Goal: Task Accomplishment & Management: Manage account settings

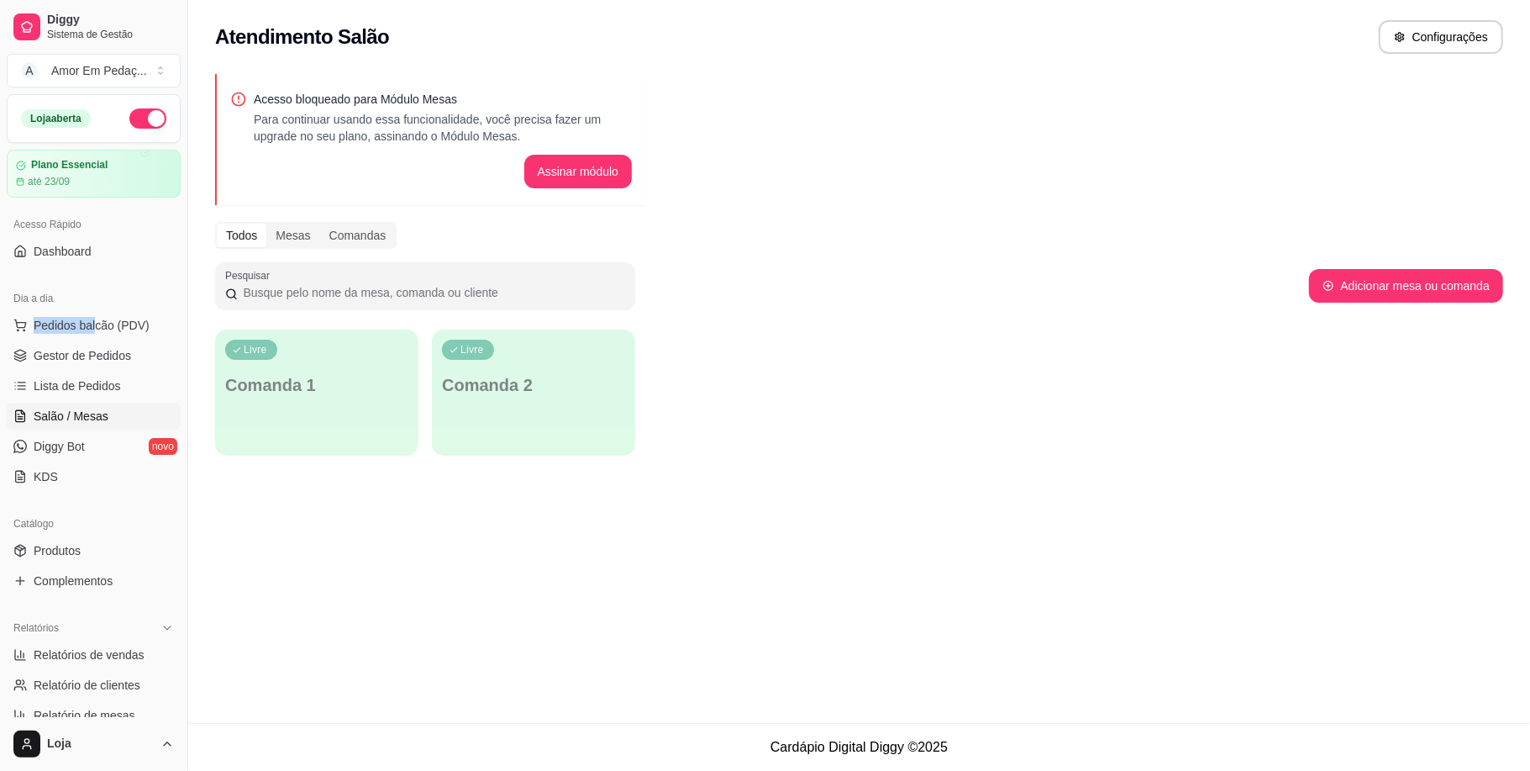
click at [77, 410] on span "Salão / Mesas" at bounding box center [71, 416] width 75 height 17
click at [82, 250] on span "Dashboard" at bounding box center [63, 251] width 58 height 17
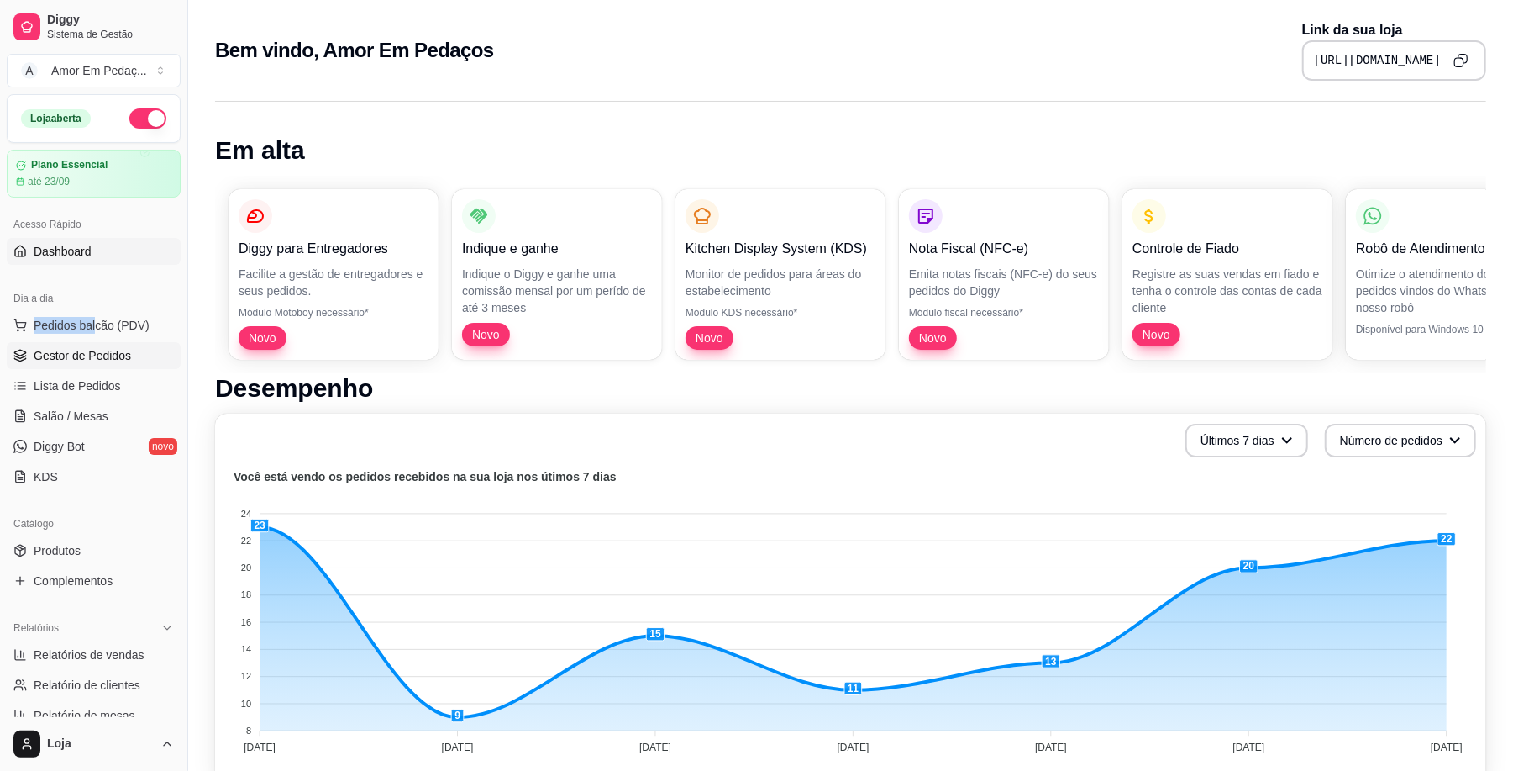
click at [97, 361] on span "Gestor de Pedidos" at bounding box center [82, 355] width 97 height 17
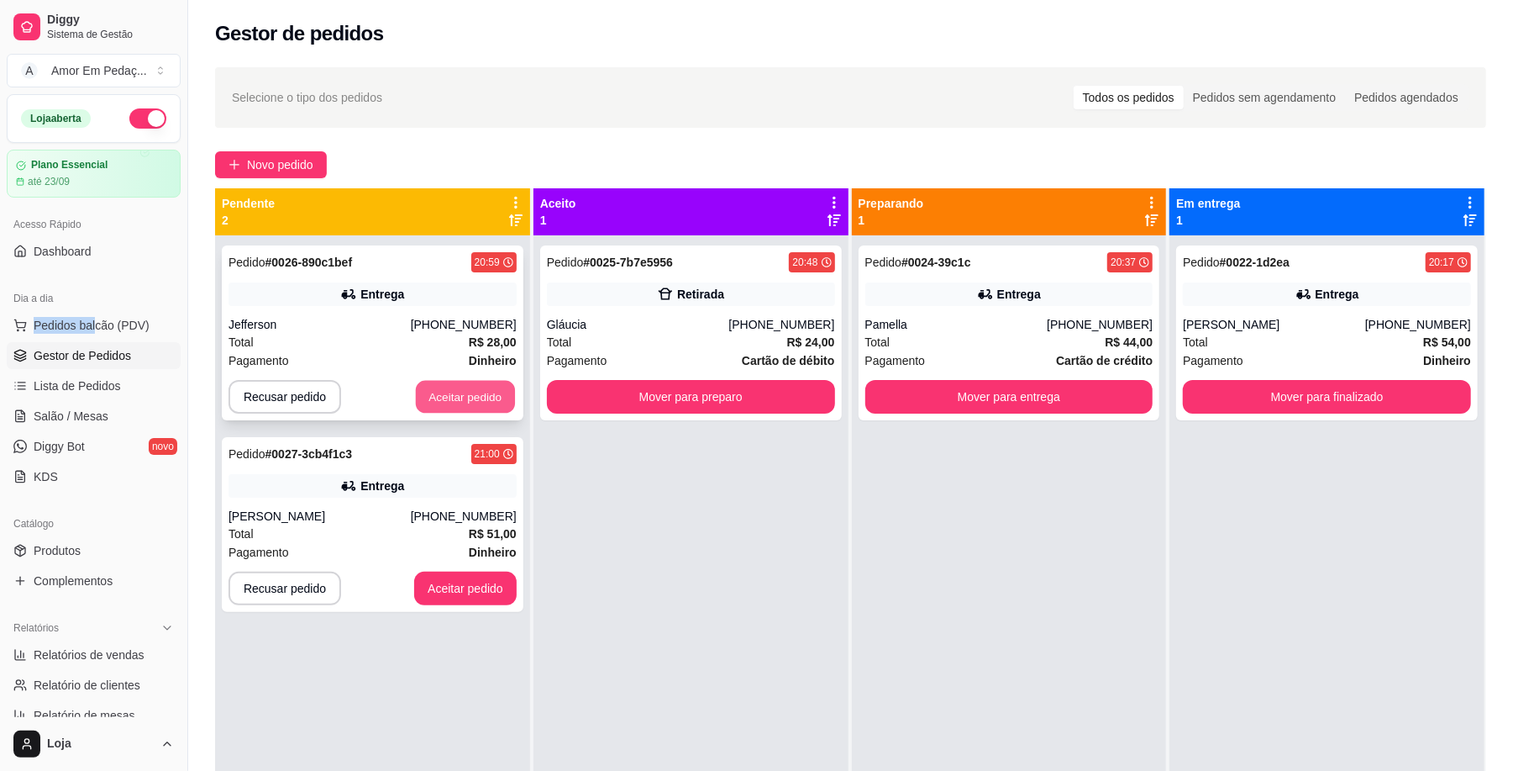
click at [476, 383] on button "Aceitar pedido" at bounding box center [465, 397] width 99 height 33
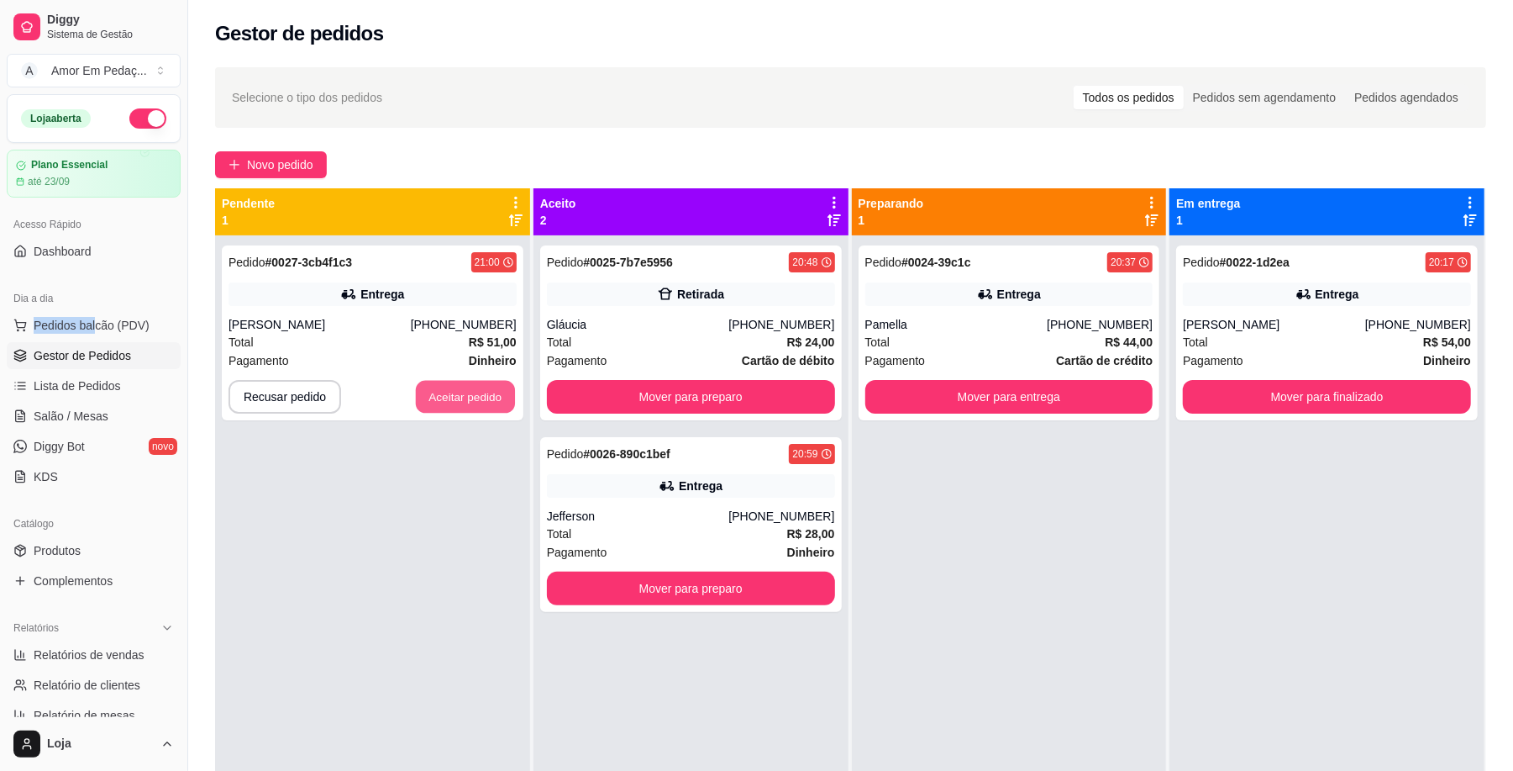
click at [476, 383] on button "Aceitar pedido" at bounding box center [465, 397] width 99 height 33
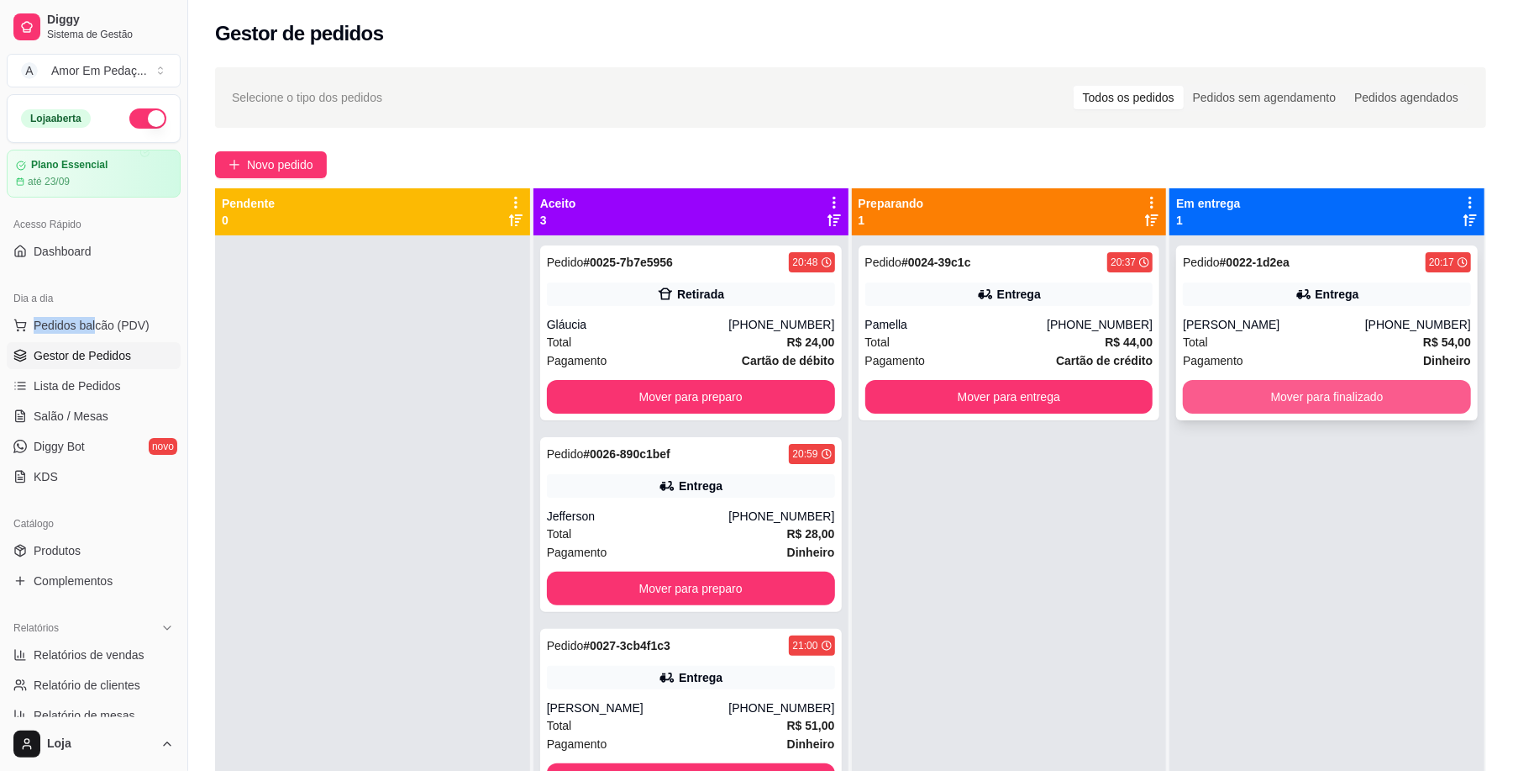
click at [1307, 404] on button "Mover para finalizado" at bounding box center [1327, 397] width 288 height 34
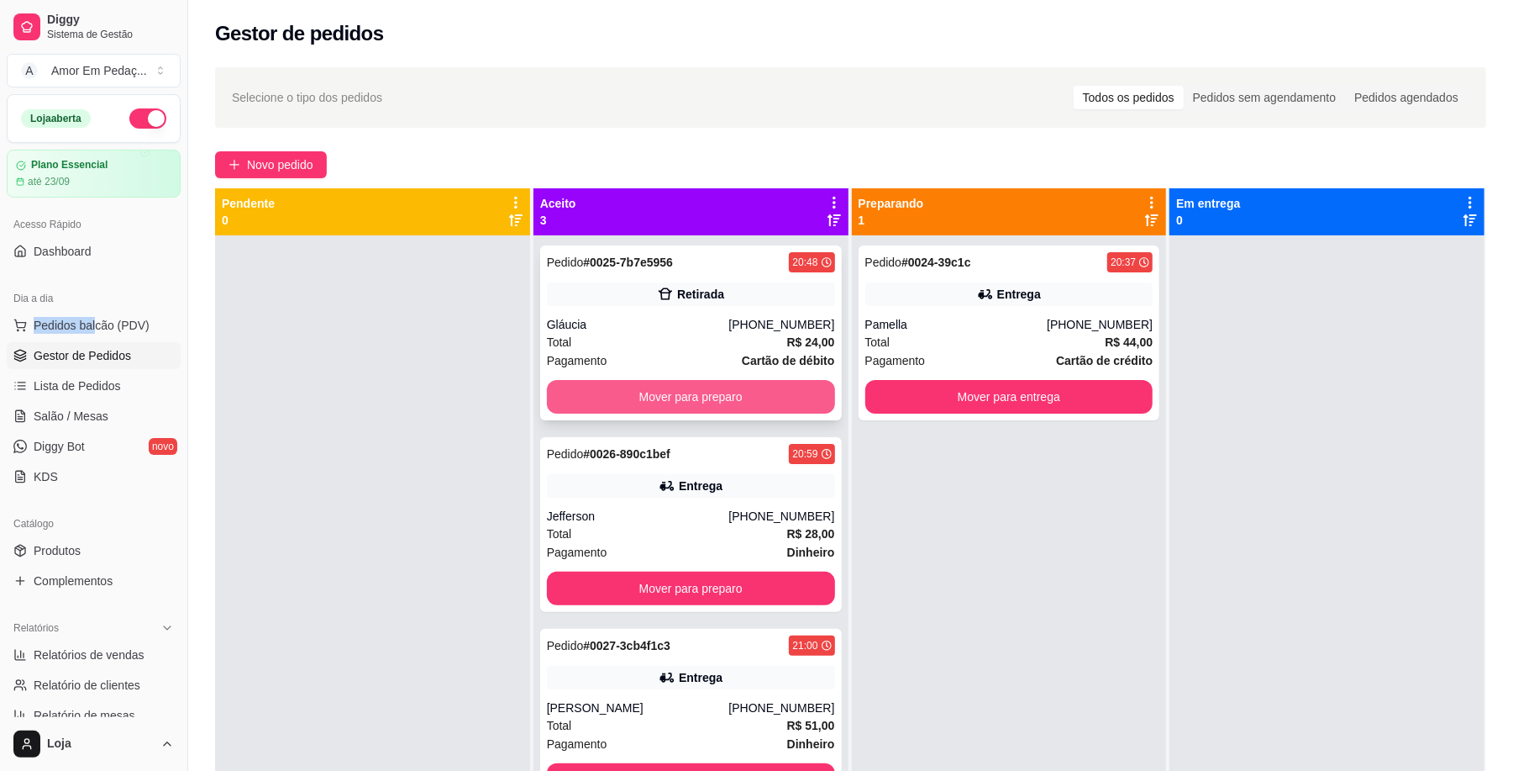
click at [734, 392] on button "Mover para preparo" at bounding box center [691, 397] width 288 height 34
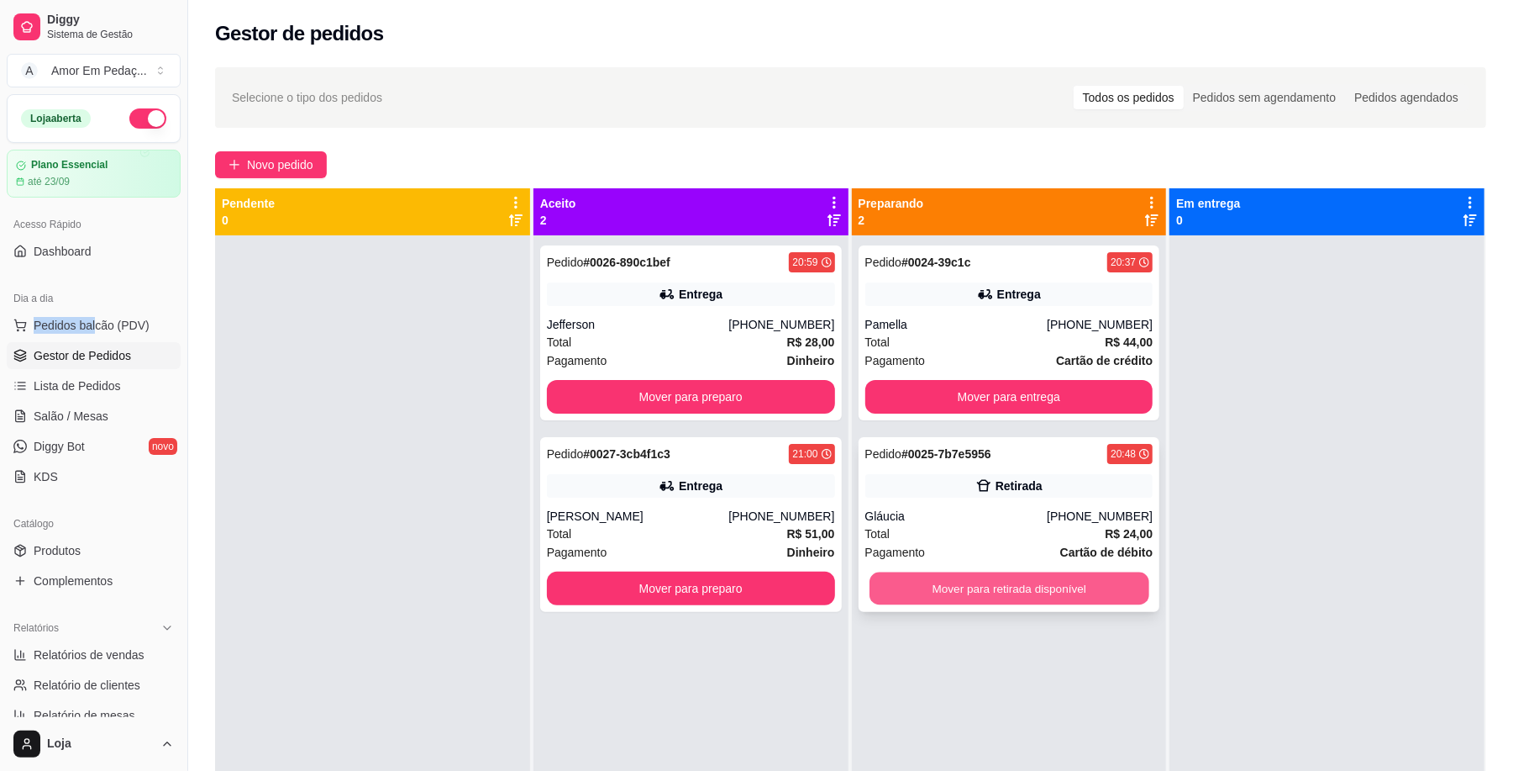
click at [1082, 596] on button "Mover para retirada disponível" at bounding box center [1009, 588] width 279 height 33
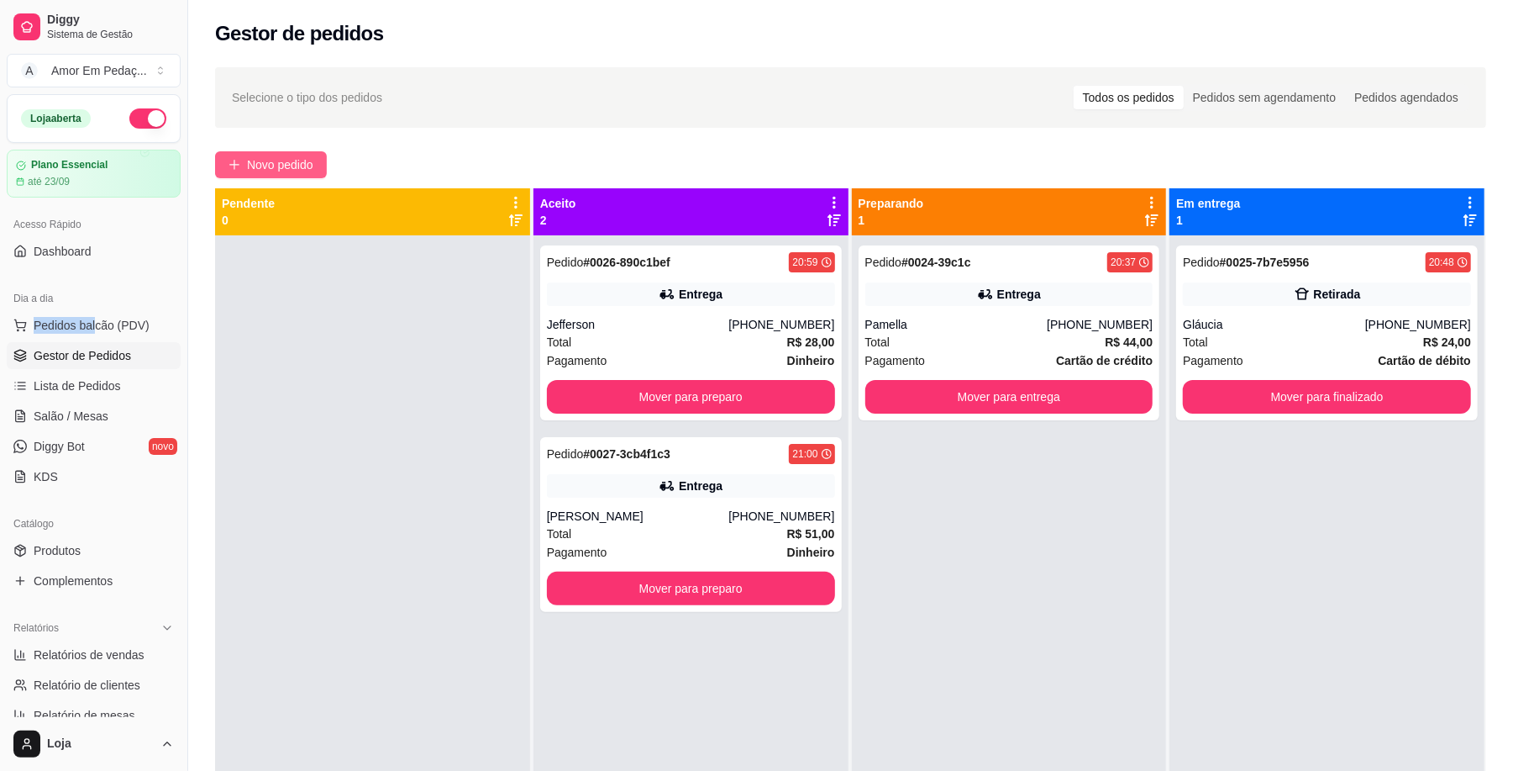
click at [290, 173] on span "Novo pedido" at bounding box center [280, 164] width 66 height 18
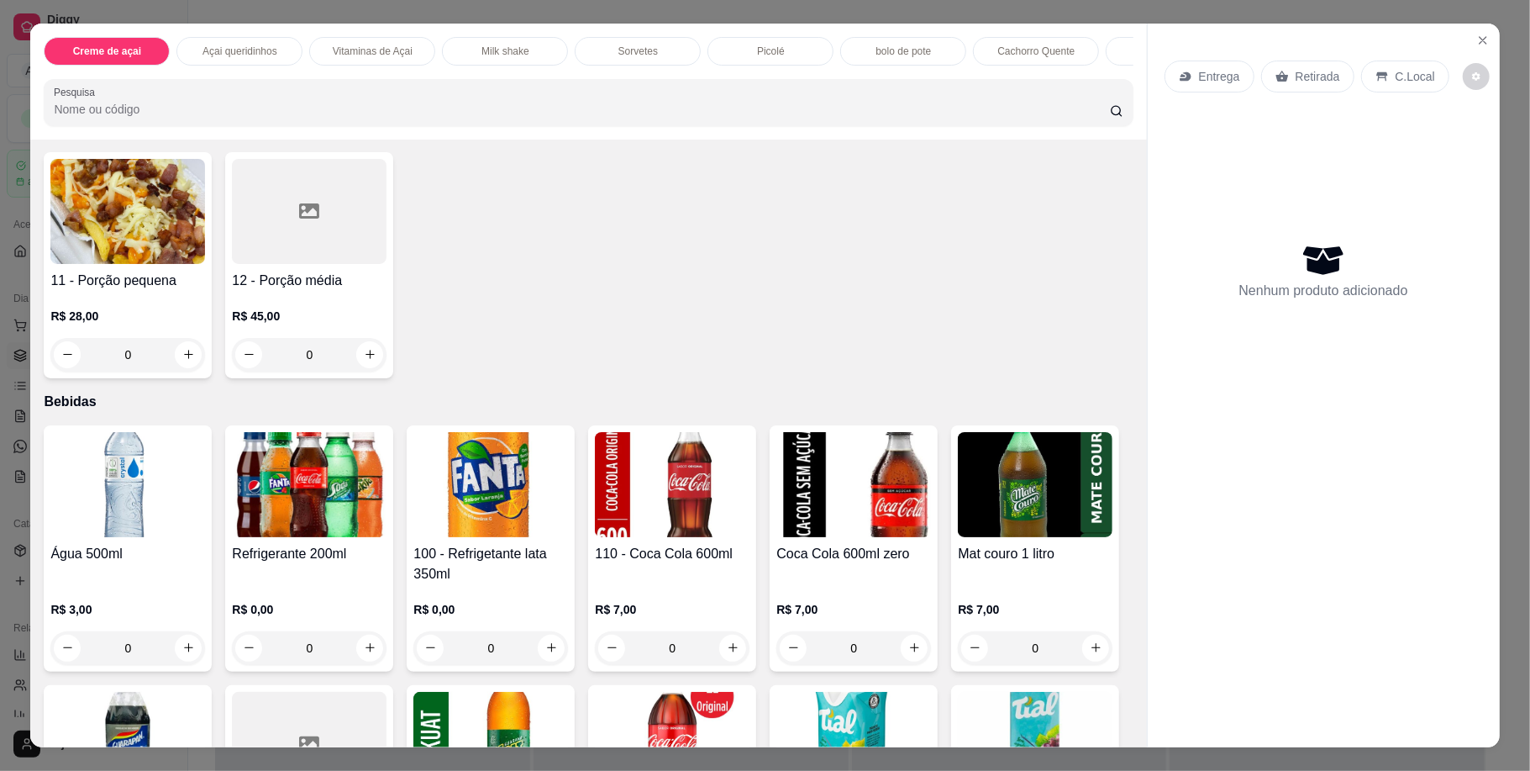
scroll to position [2576, 0]
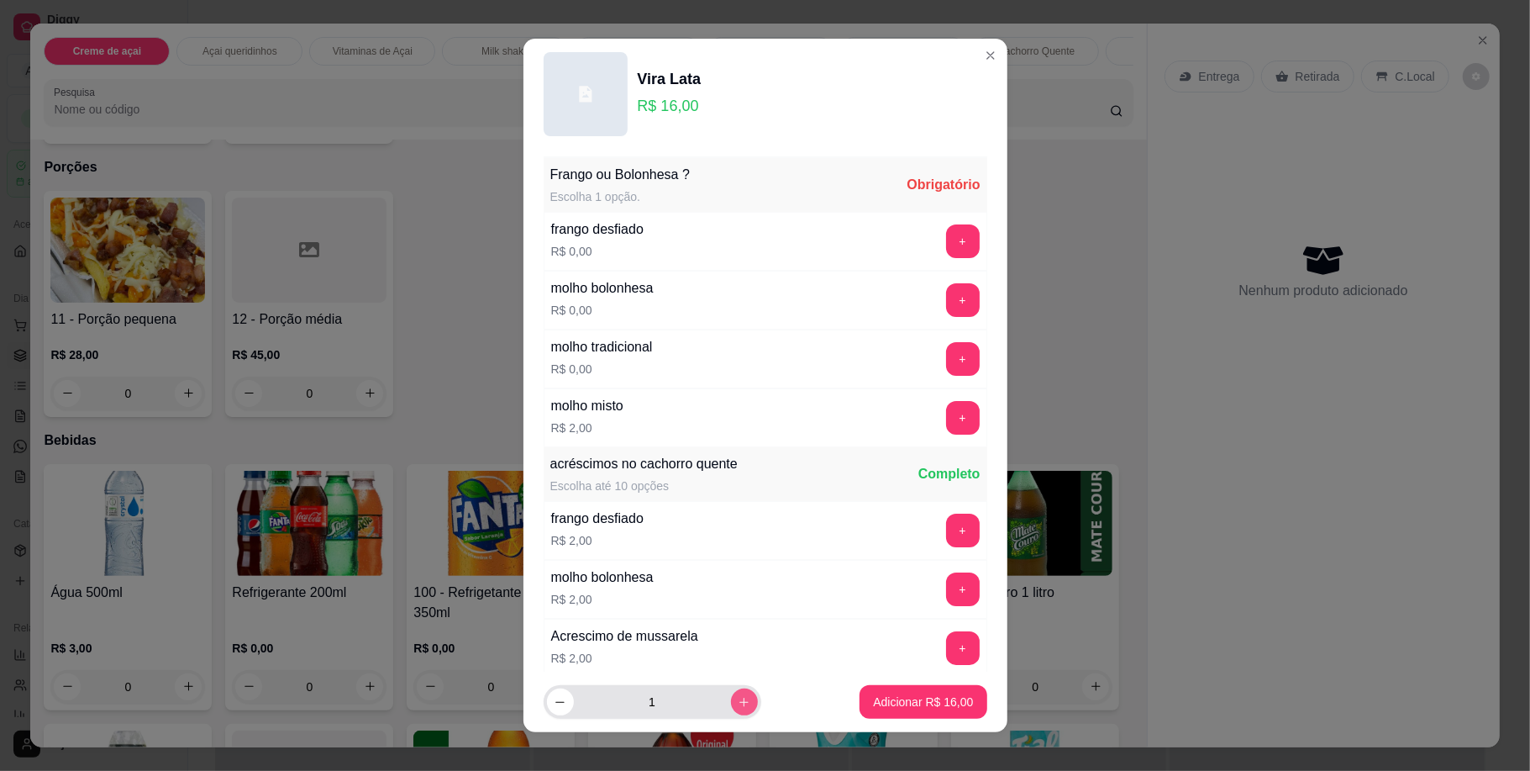
click at [731, 699] on button "increase-product-quantity" at bounding box center [744, 701] width 27 height 27
type input "2"
click at [946, 313] on button "+" at bounding box center [962, 299] width 33 height 33
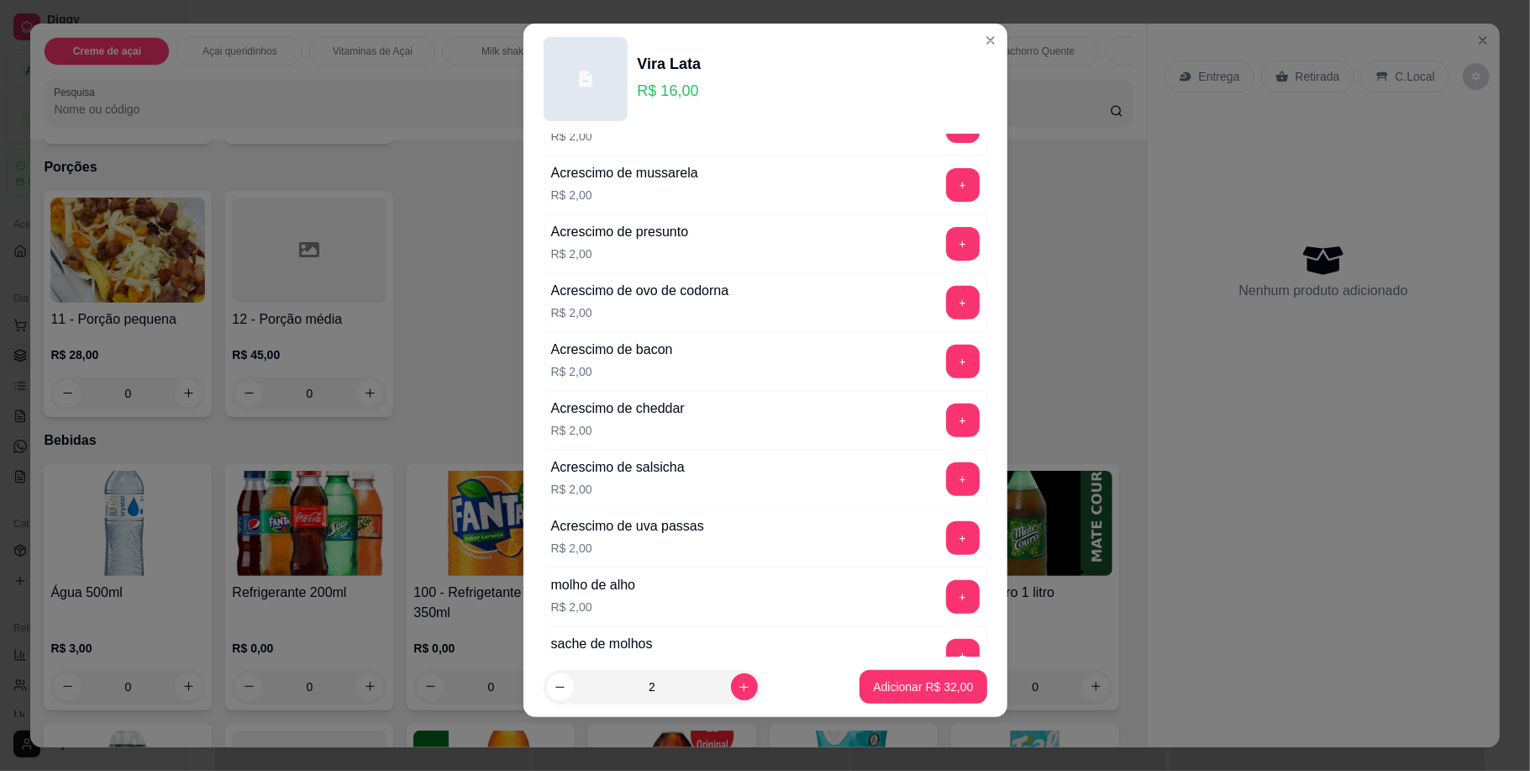
scroll to position [670, 0]
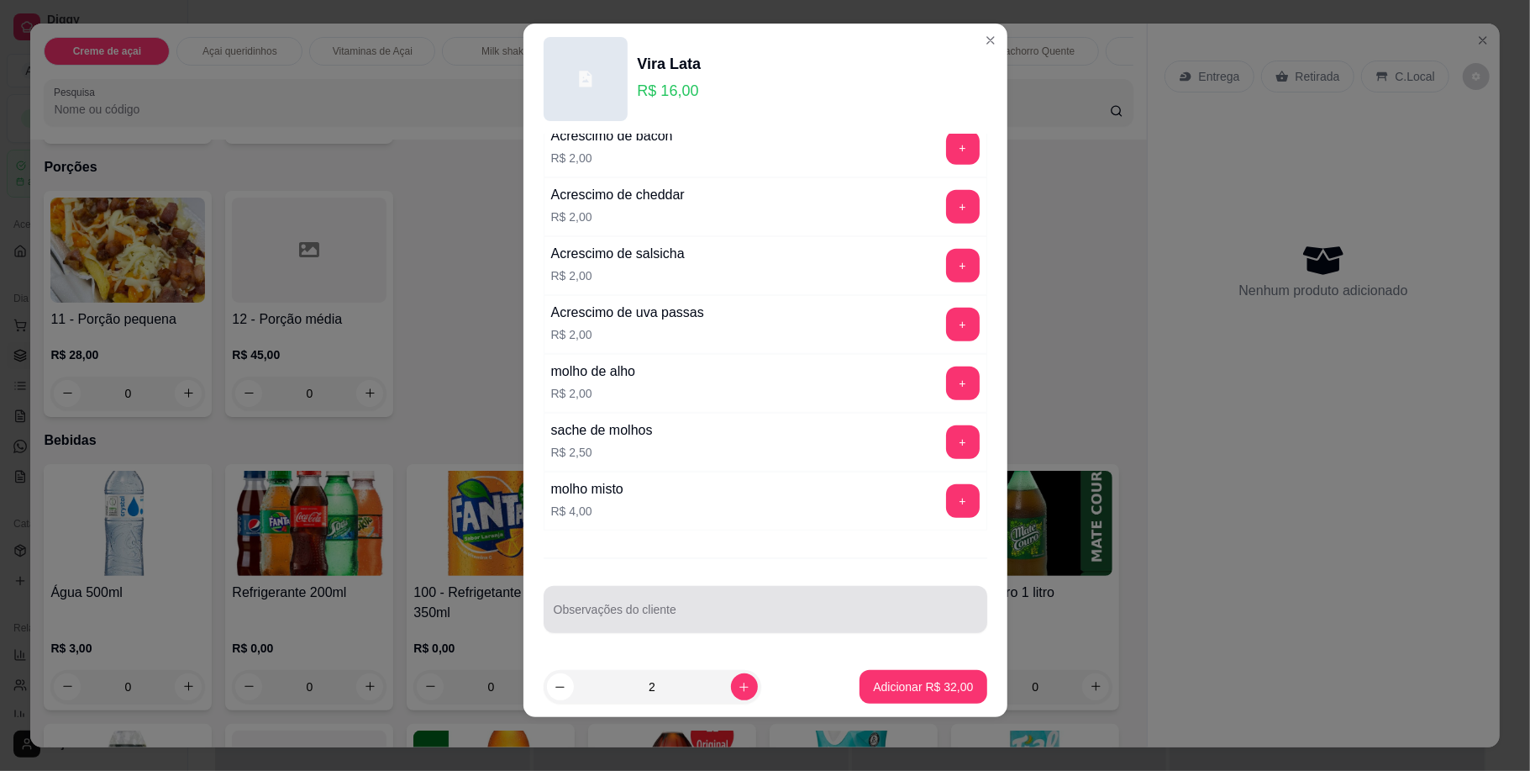
click at [674, 625] on div at bounding box center [765, 609] width 423 height 34
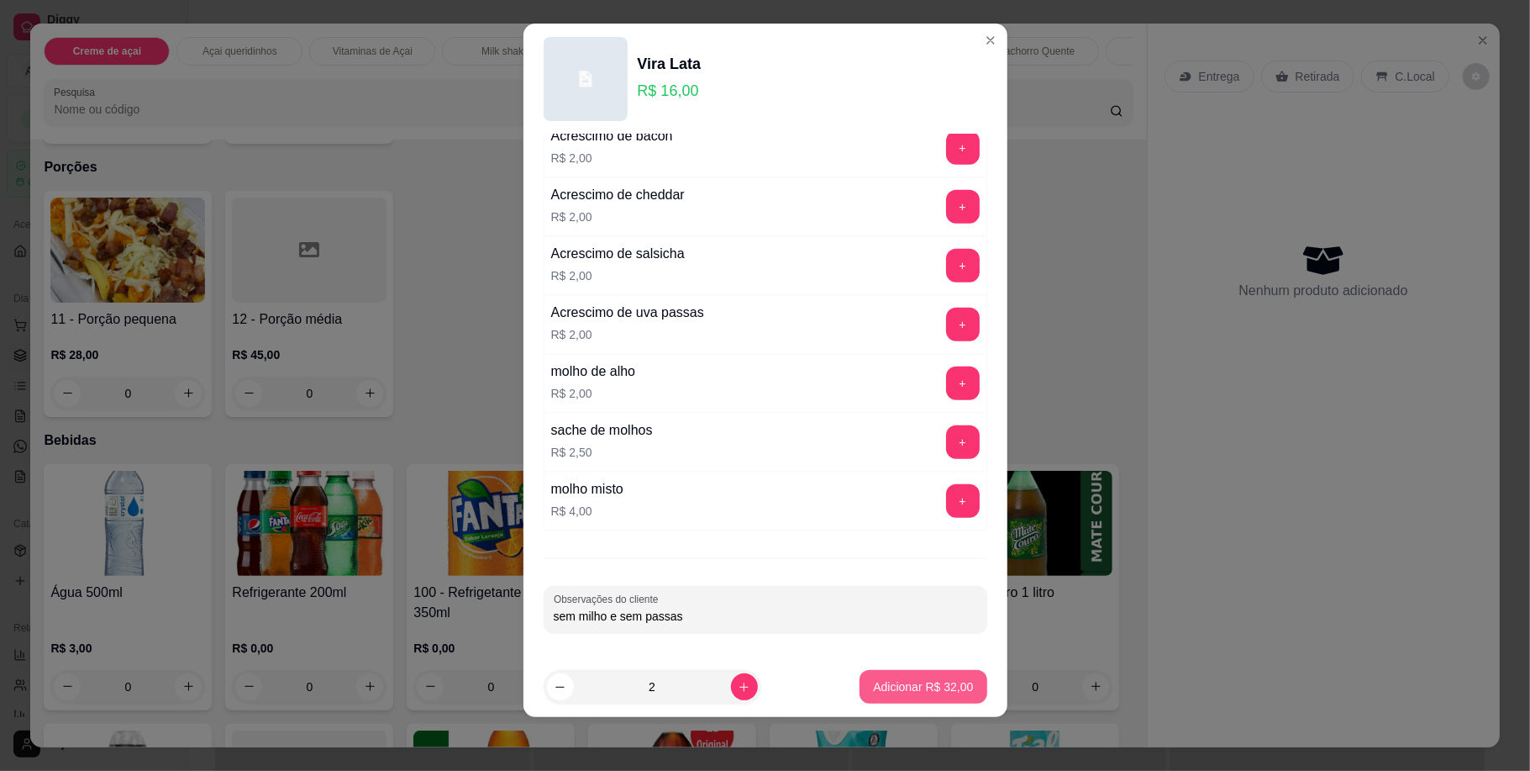
type input "sem milho e sem passas"
click at [913, 686] on button "Adicionar R$ 32,00" at bounding box center [923, 687] width 127 height 34
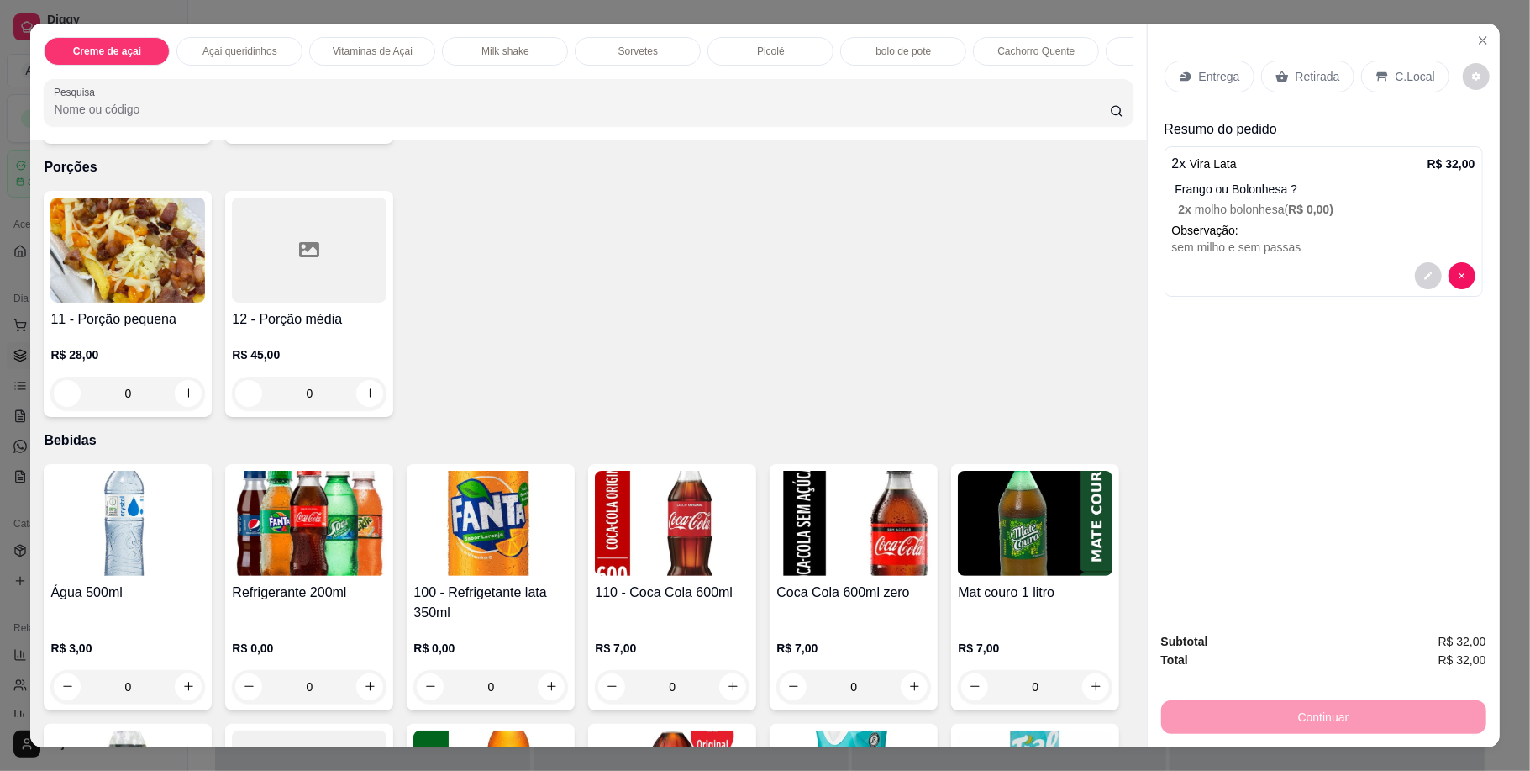
click at [1217, 66] on div "Entrega" at bounding box center [1210, 76] width 90 height 32
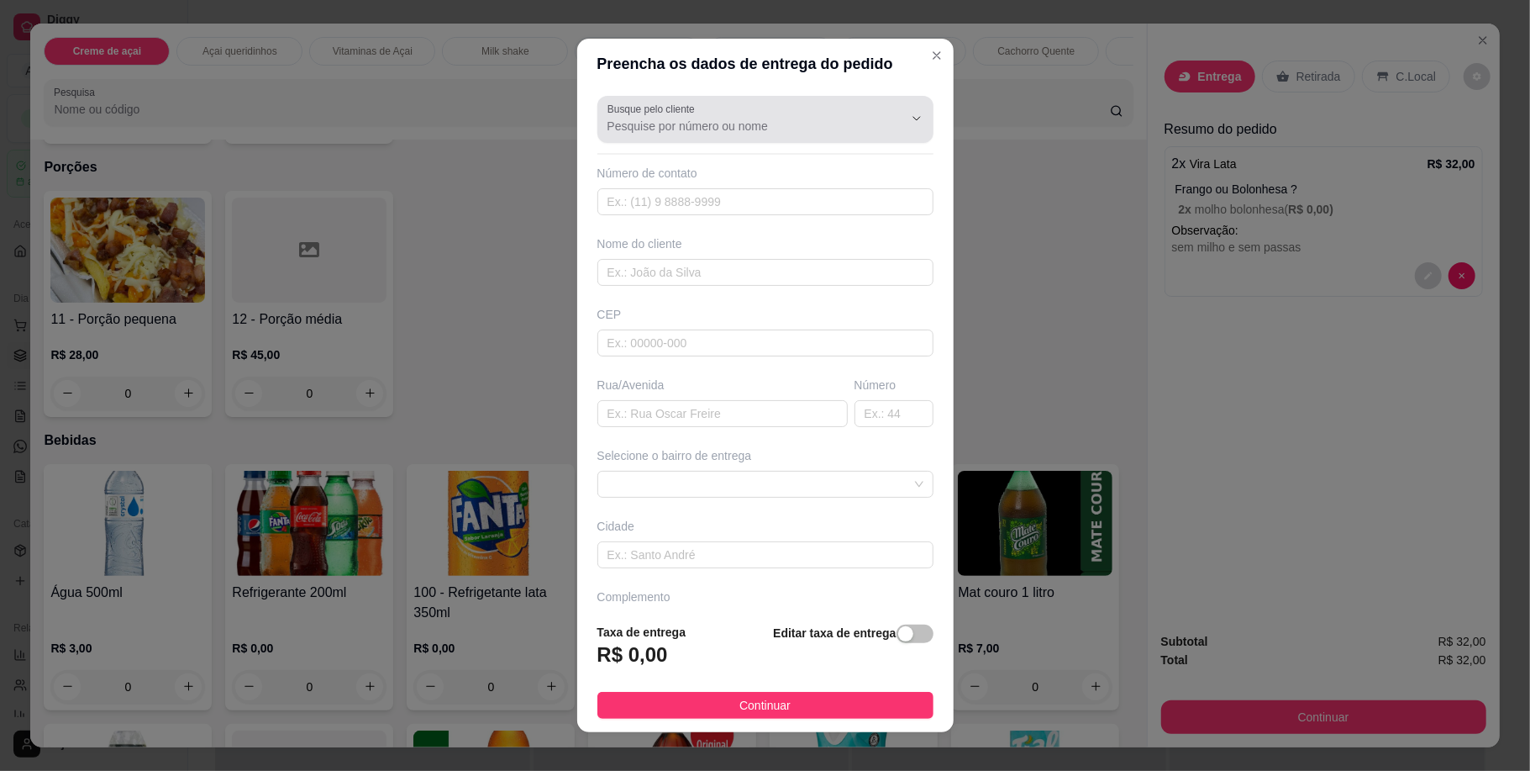
click at [753, 104] on div at bounding box center [766, 120] width 316 height 34
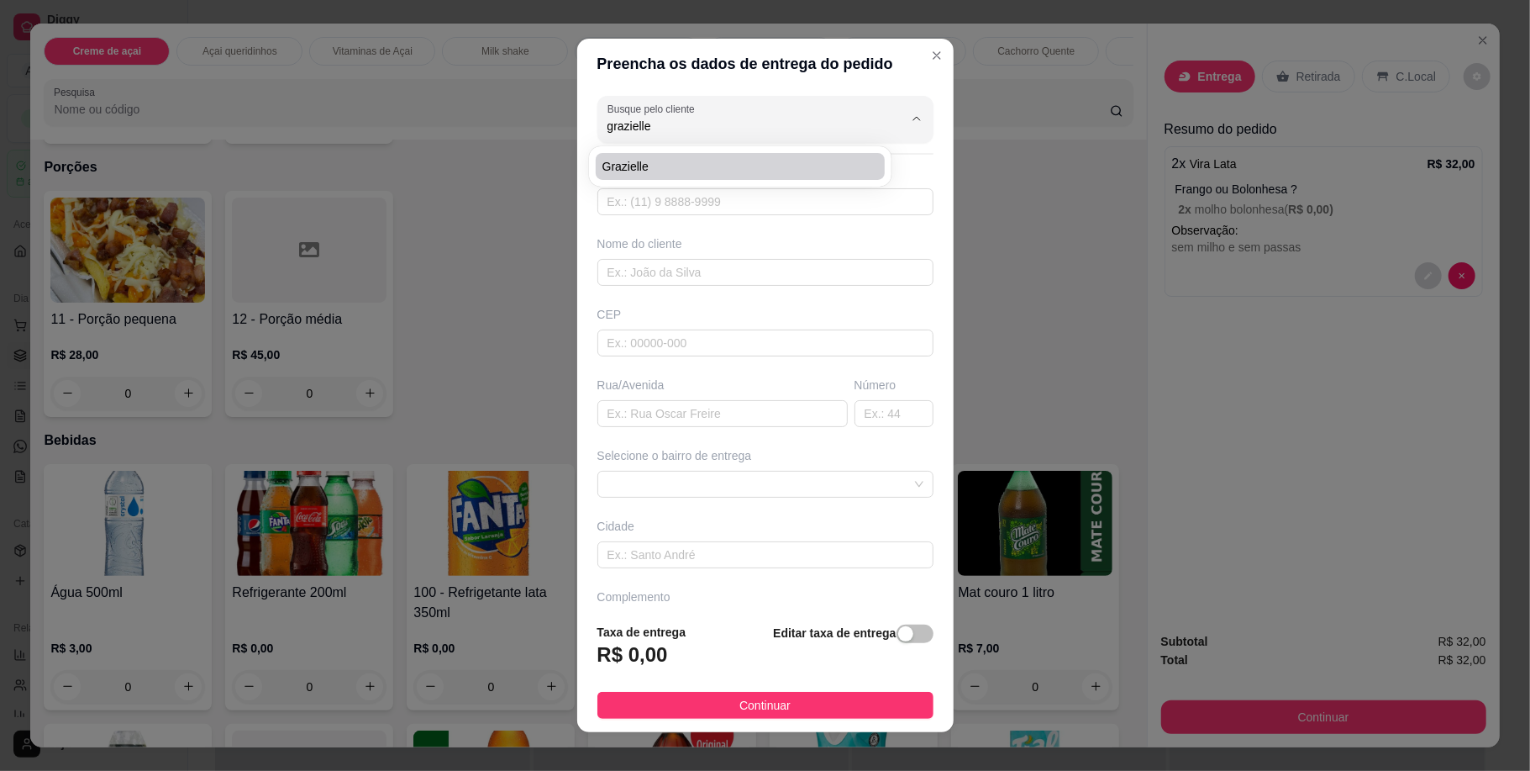
click at [684, 172] on span "Grazielle" at bounding box center [731, 166] width 259 height 17
type input "Grazielle"
type input "31993782919"
type input "Grazielle"
type input "32668010"
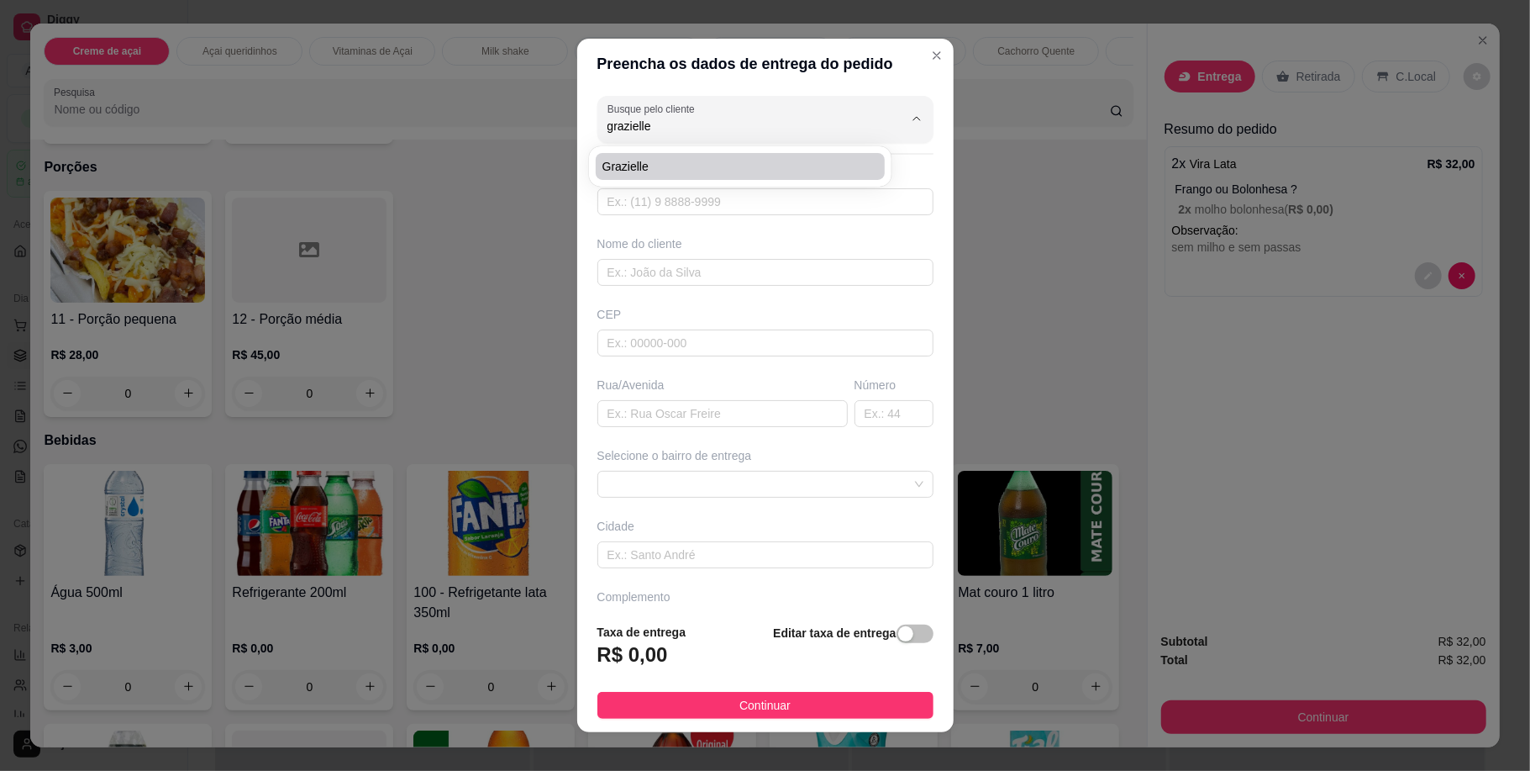
type input "[GEOGRAPHIC_DATA]"
type input "305"
type input "Betim"
type input "Casa"
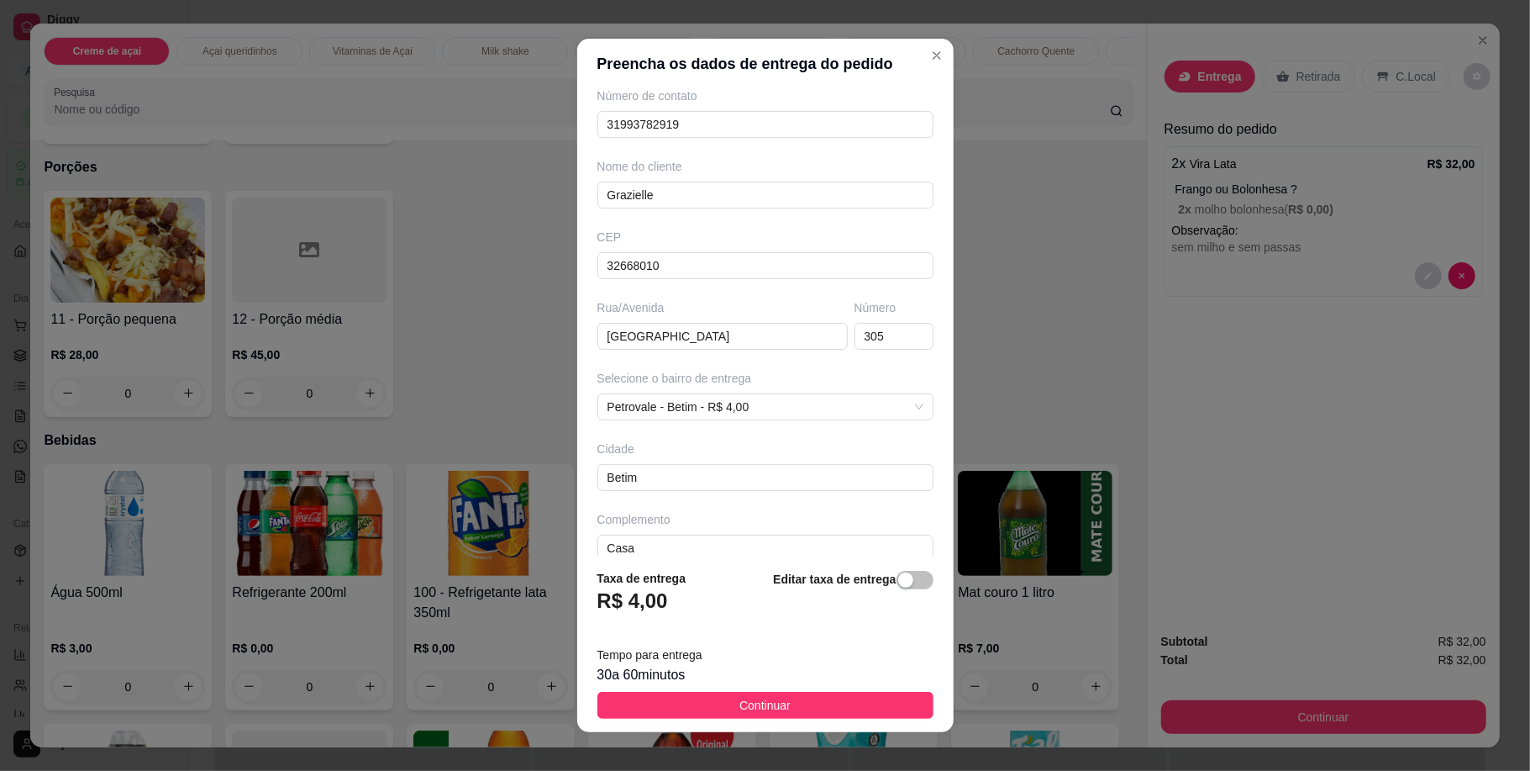
scroll to position [103, 0]
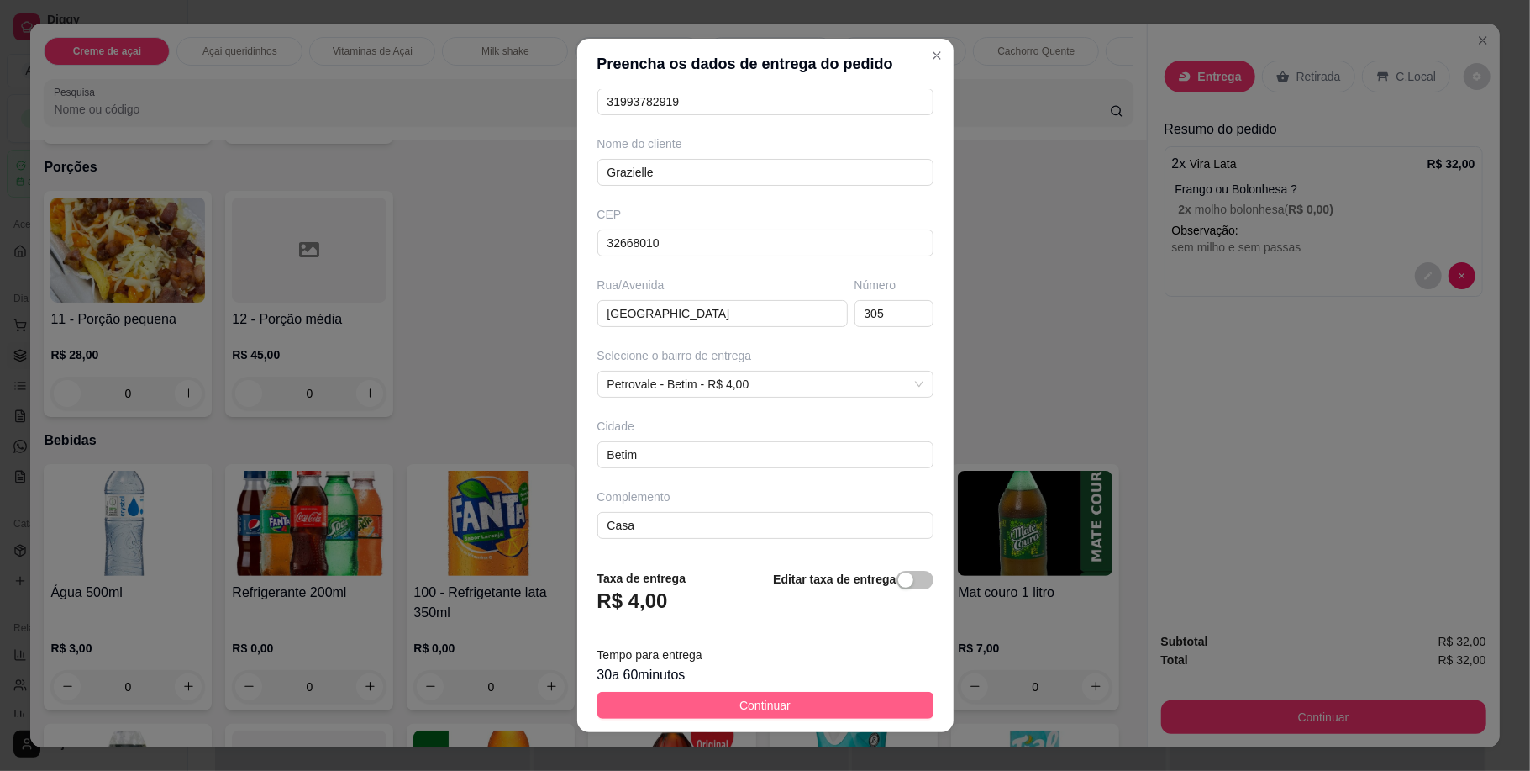
type input "Grazielle"
click at [766, 714] on span "Continuar" at bounding box center [764, 705] width 51 height 18
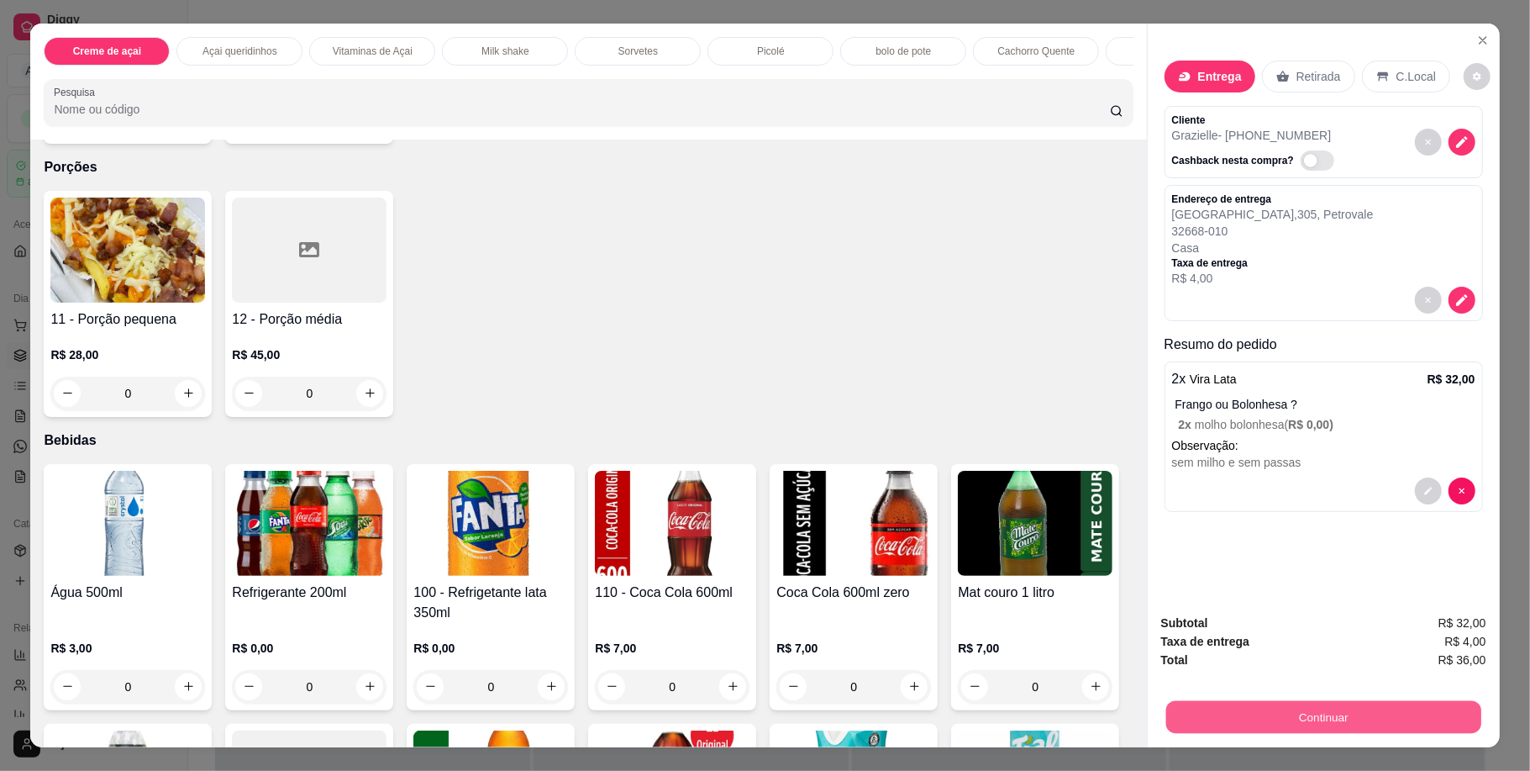
click at [1265, 713] on button "Continuar" at bounding box center [1322, 717] width 315 height 33
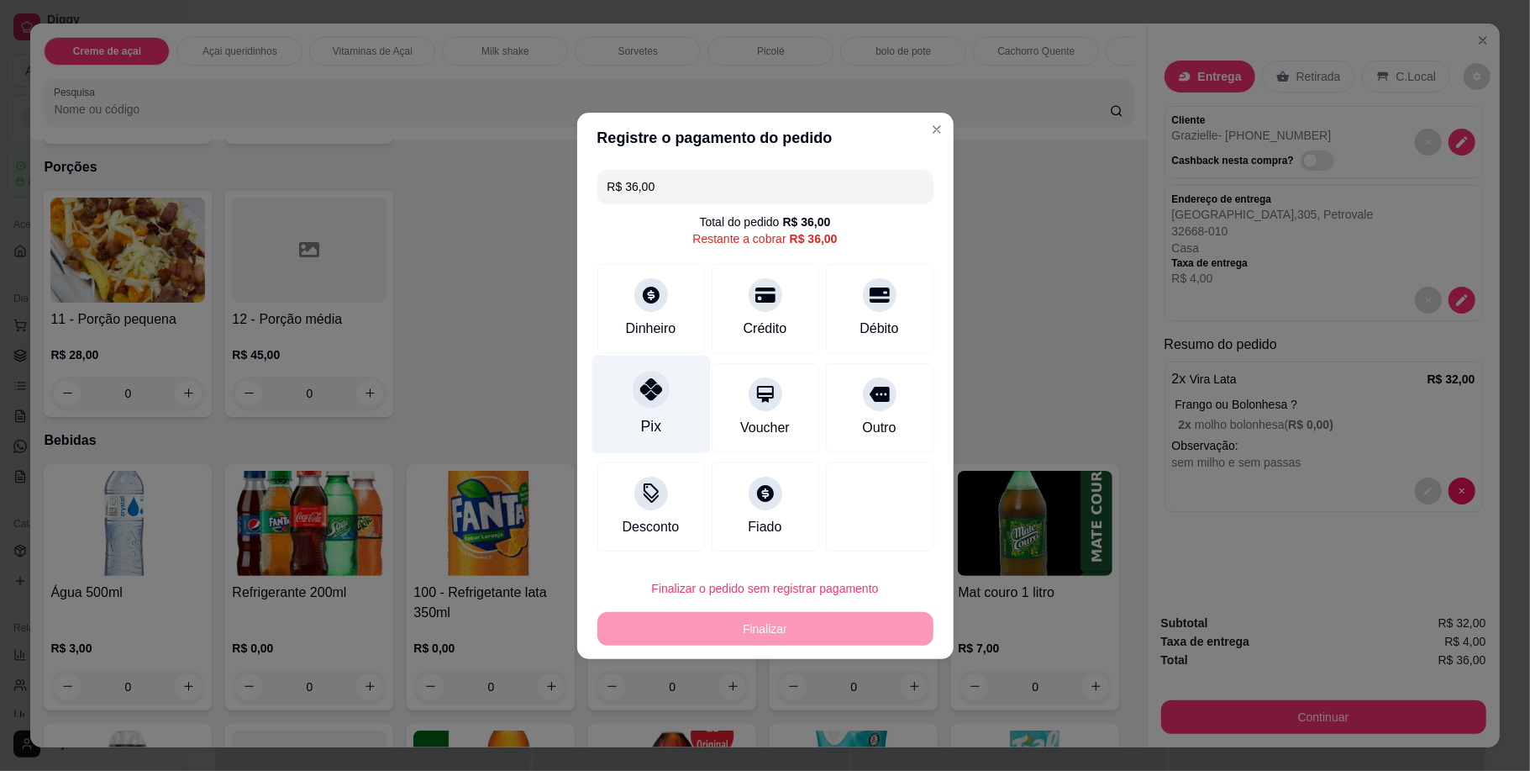
click at [665, 390] on div at bounding box center [651, 389] width 37 height 37
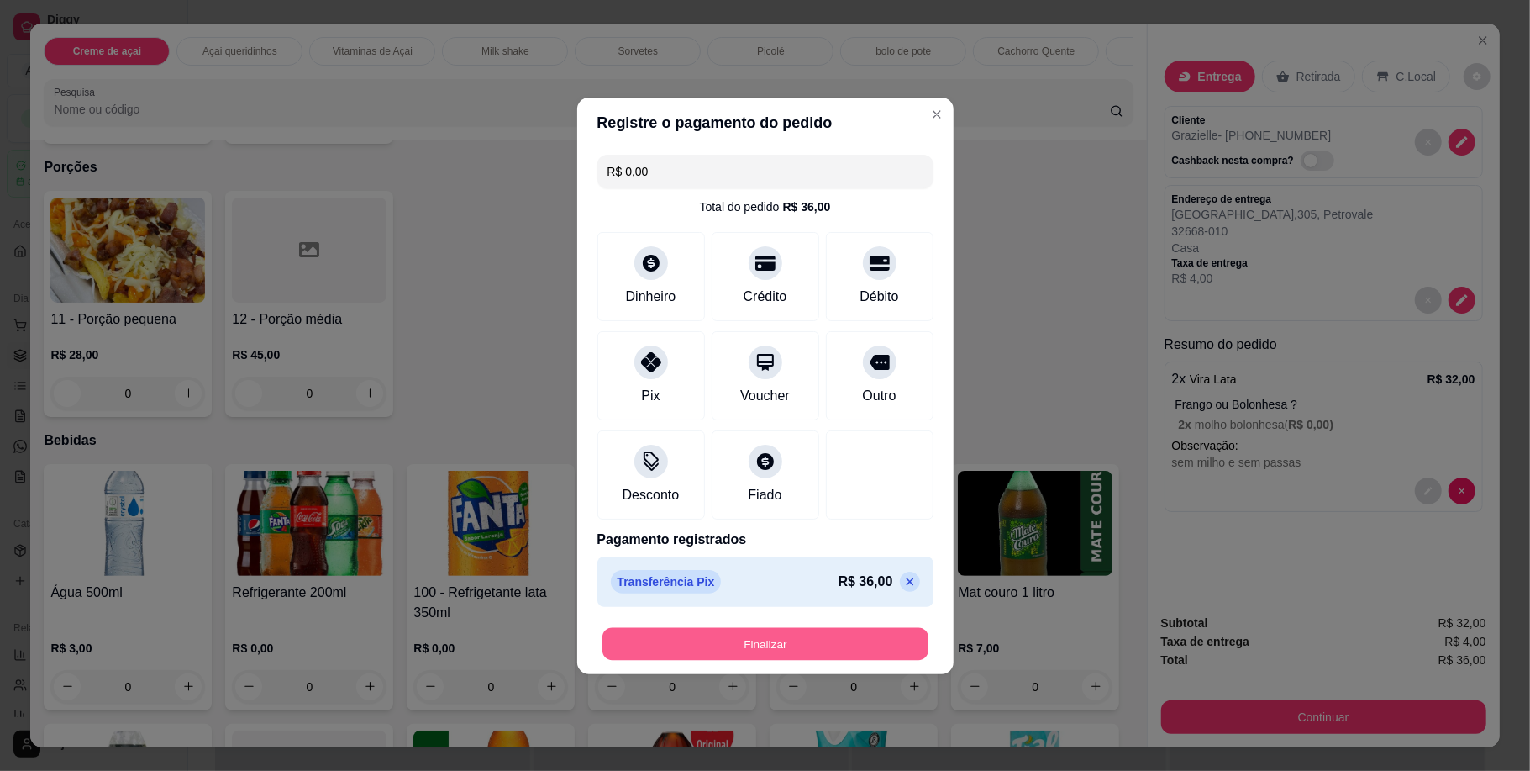
click at [844, 650] on button "Finalizar" at bounding box center [765, 643] width 326 height 33
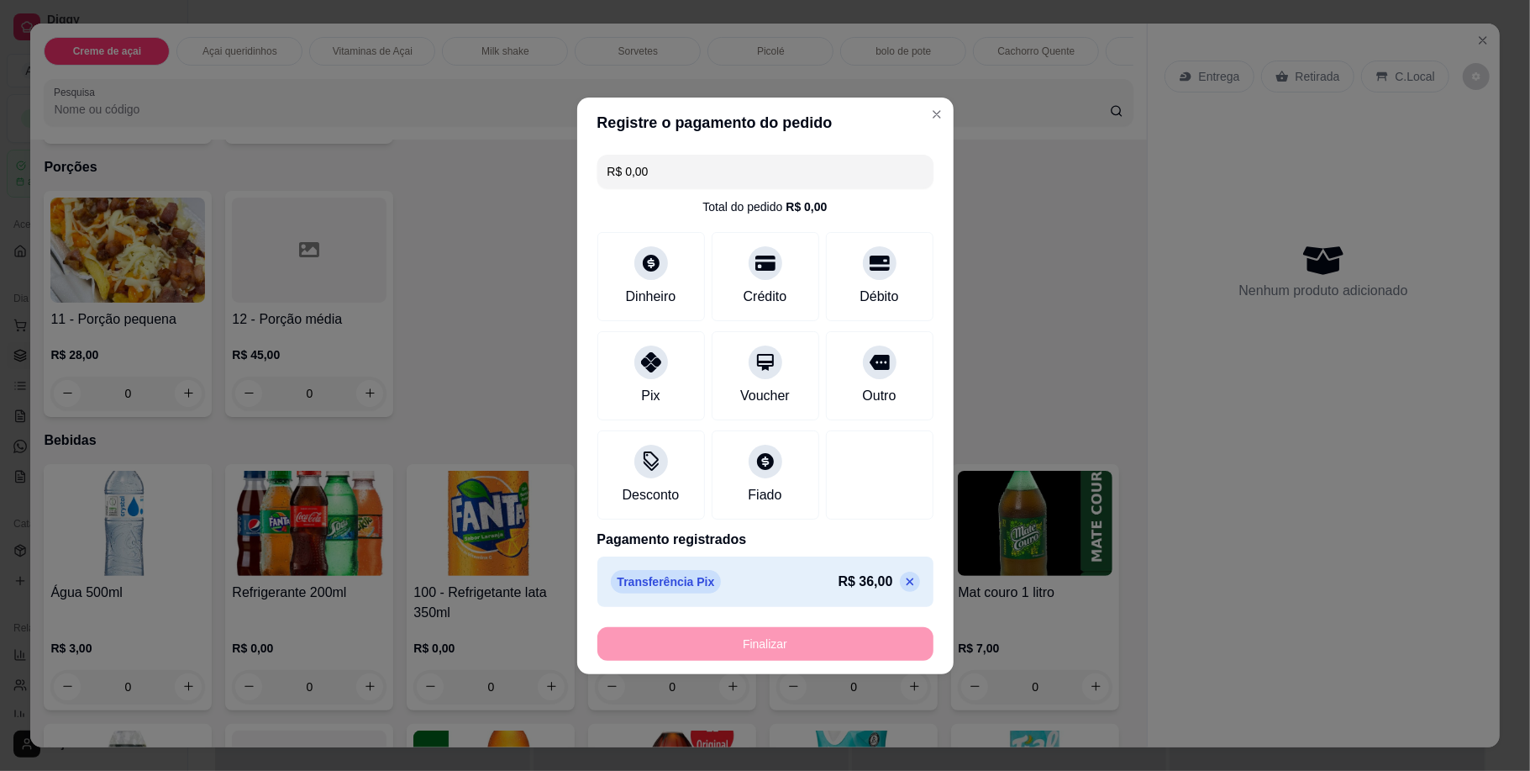
type input "-R$ 36,00"
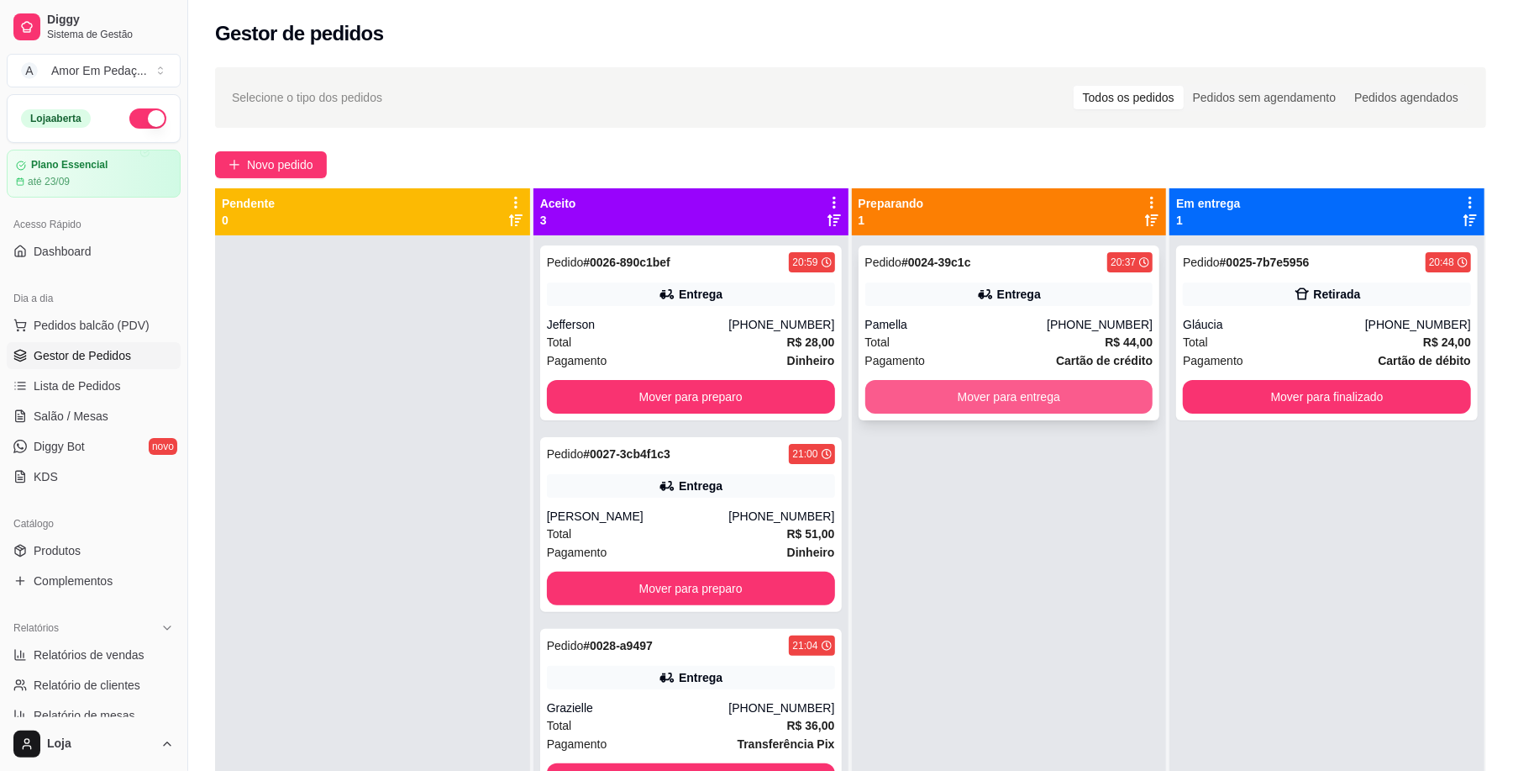
click at [1035, 398] on button "Mover para entrega" at bounding box center [1009, 397] width 288 height 34
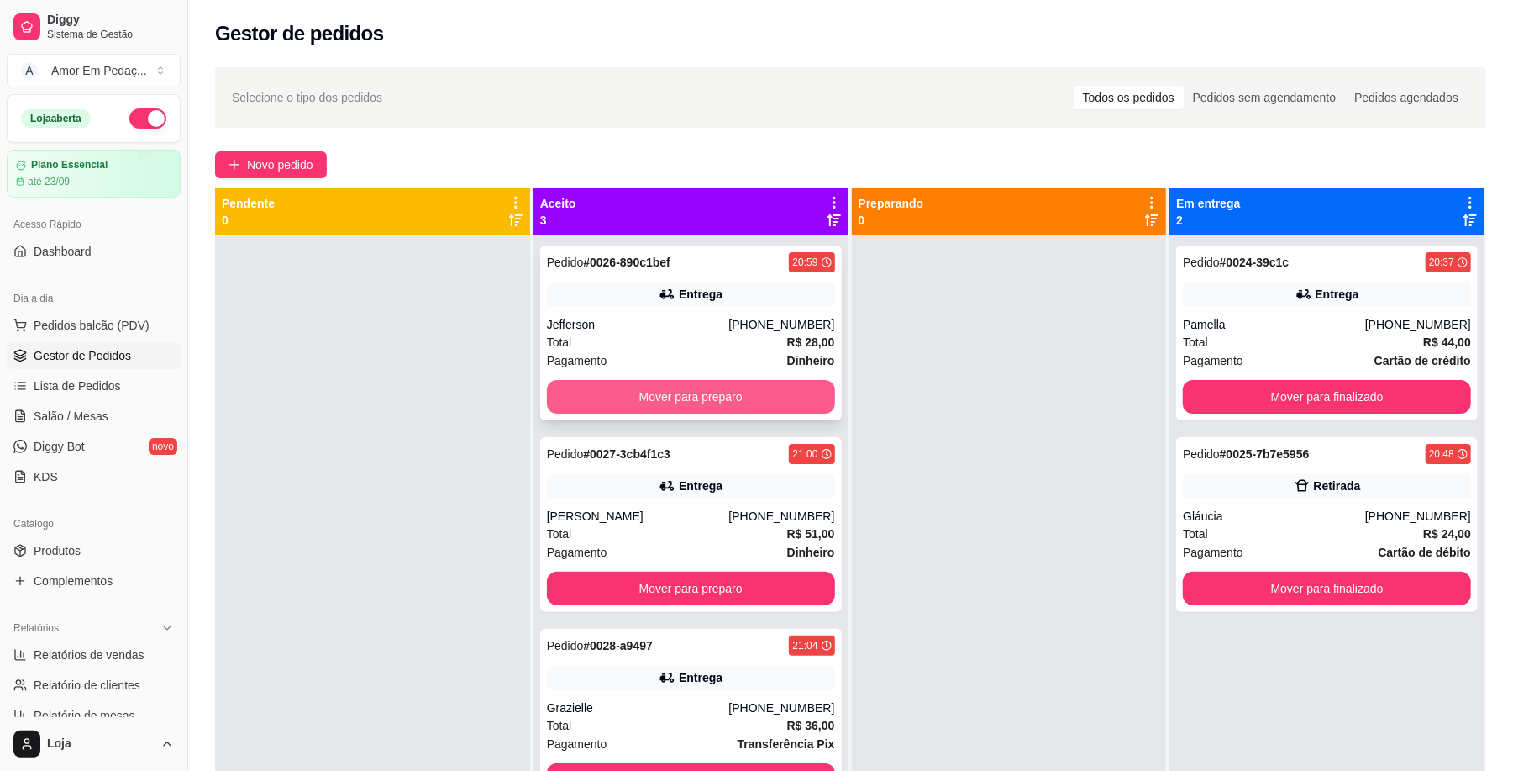
click at [724, 388] on button "Mover para preparo" at bounding box center [691, 397] width 288 height 34
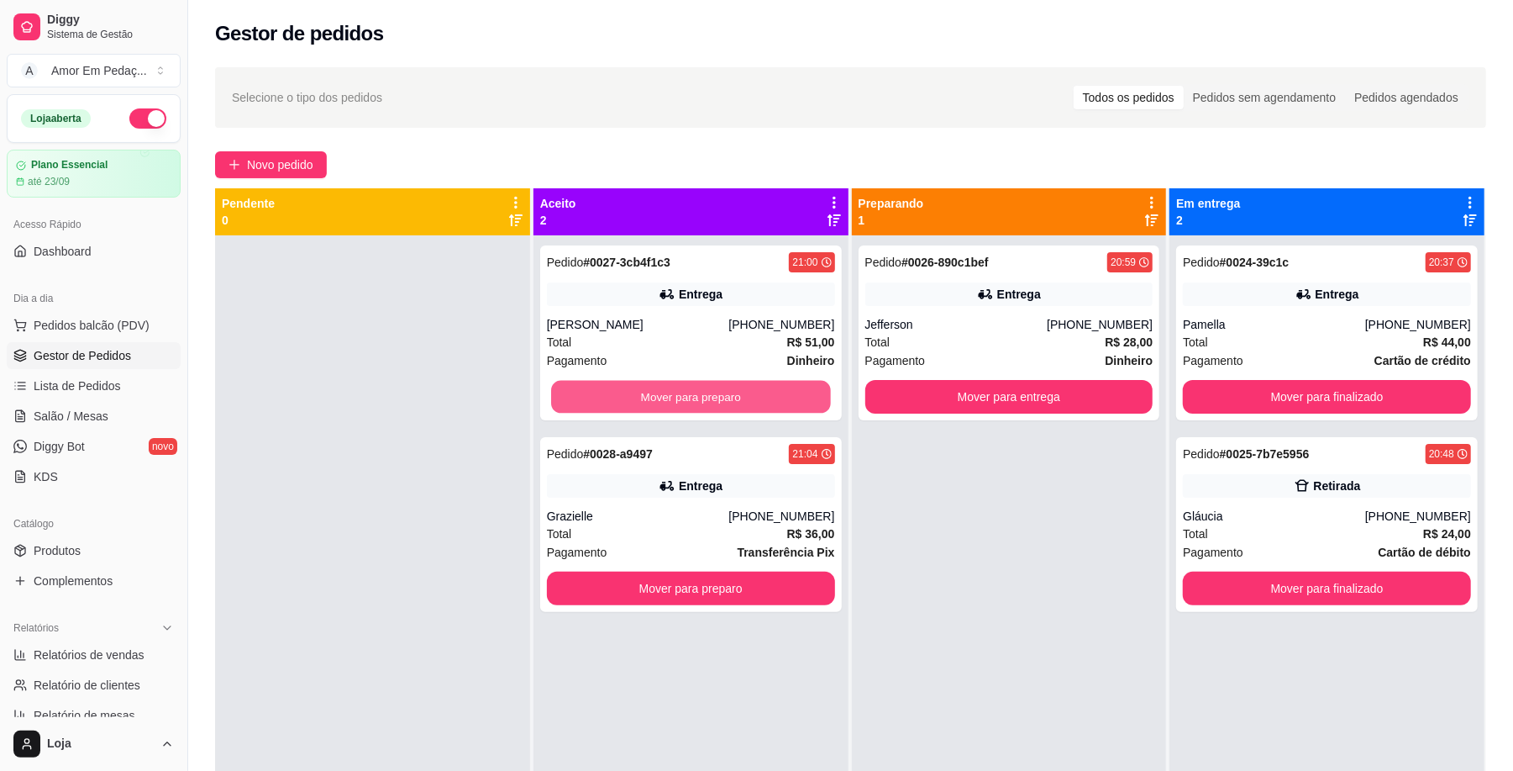
click at [724, 388] on button "Mover para preparo" at bounding box center [690, 397] width 279 height 33
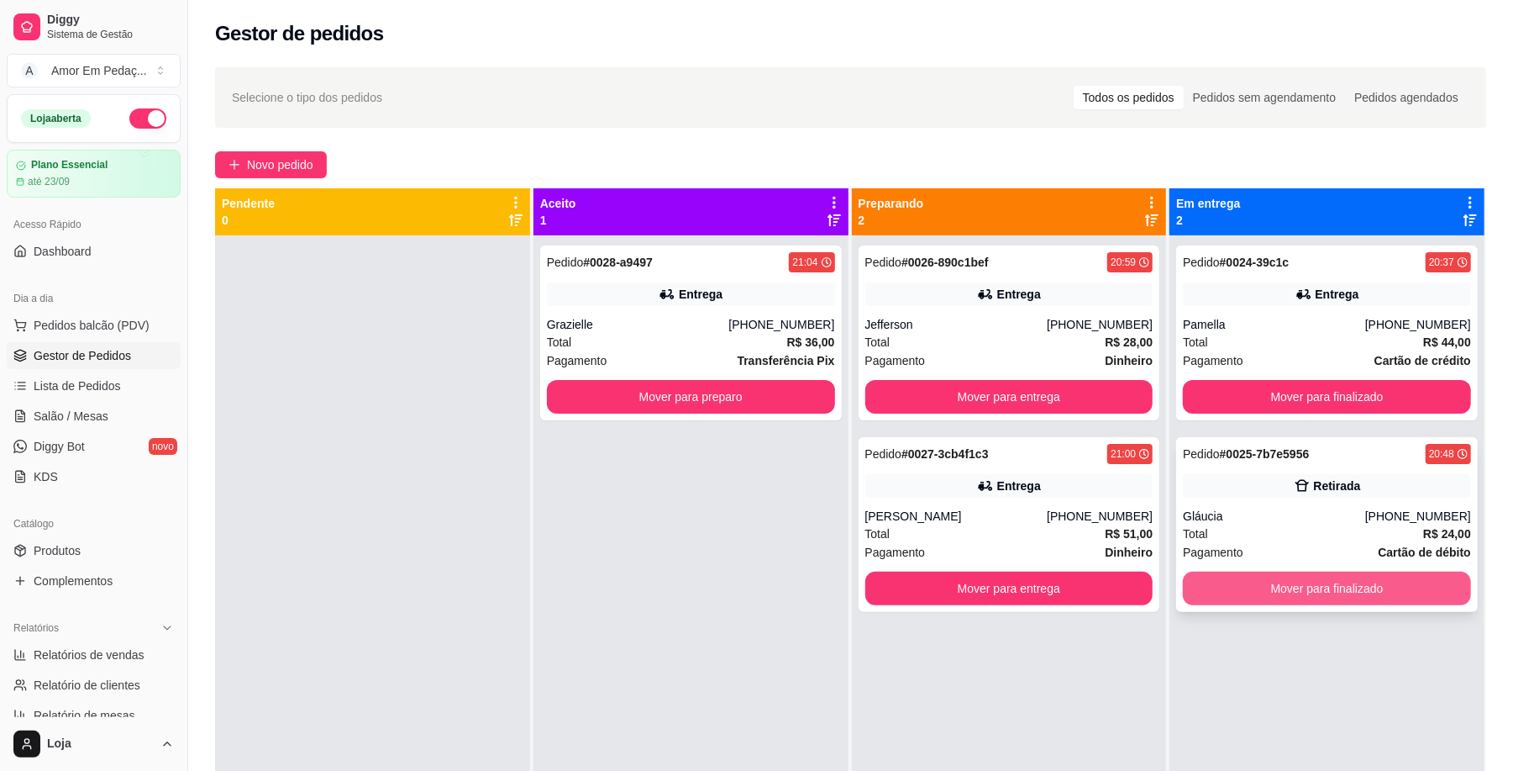
click at [1279, 576] on button "Mover para finalizado" at bounding box center [1327, 588] width 288 height 34
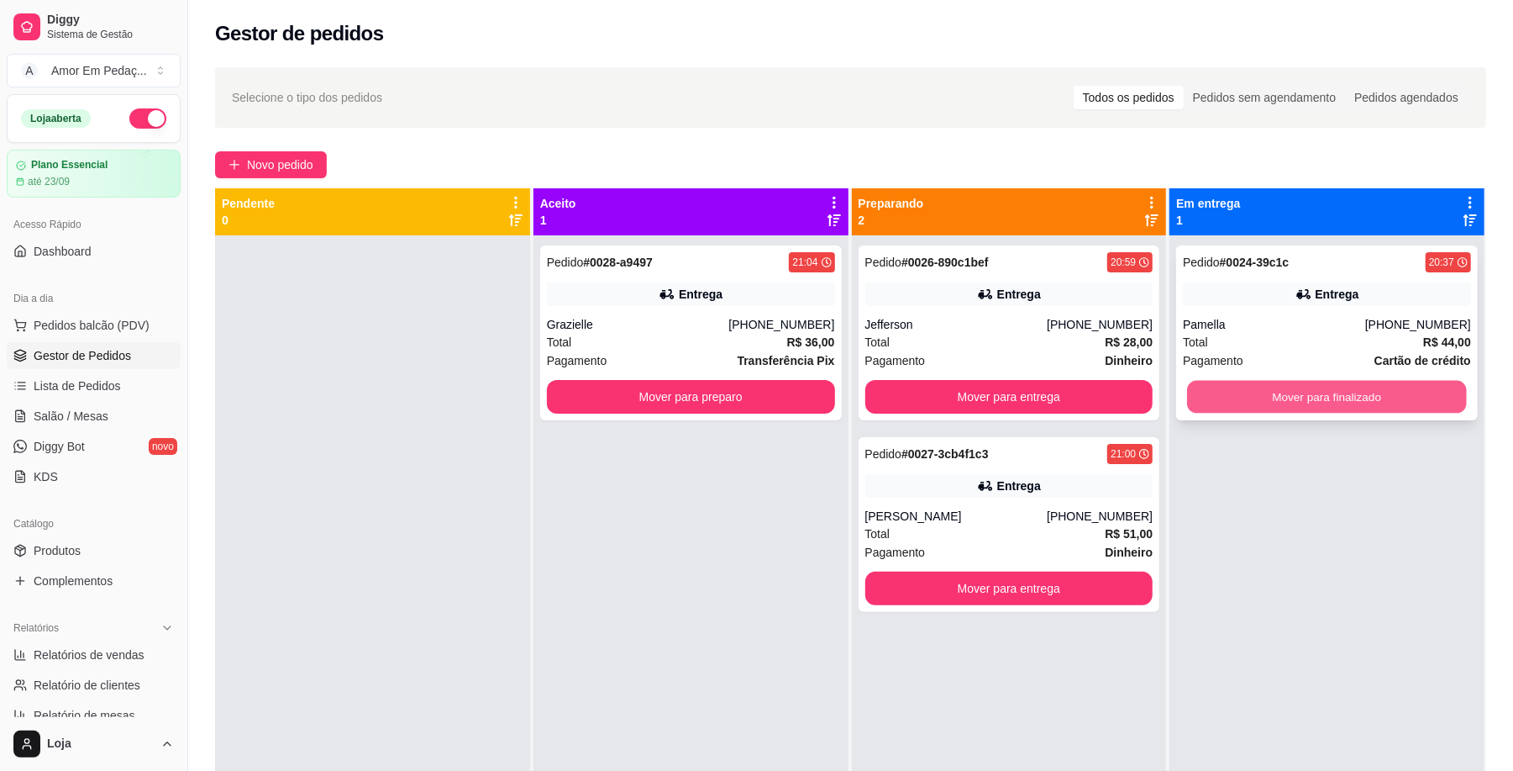
click at [1307, 400] on button "Mover para finalizado" at bounding box center [1326, 397] width 279 height 33
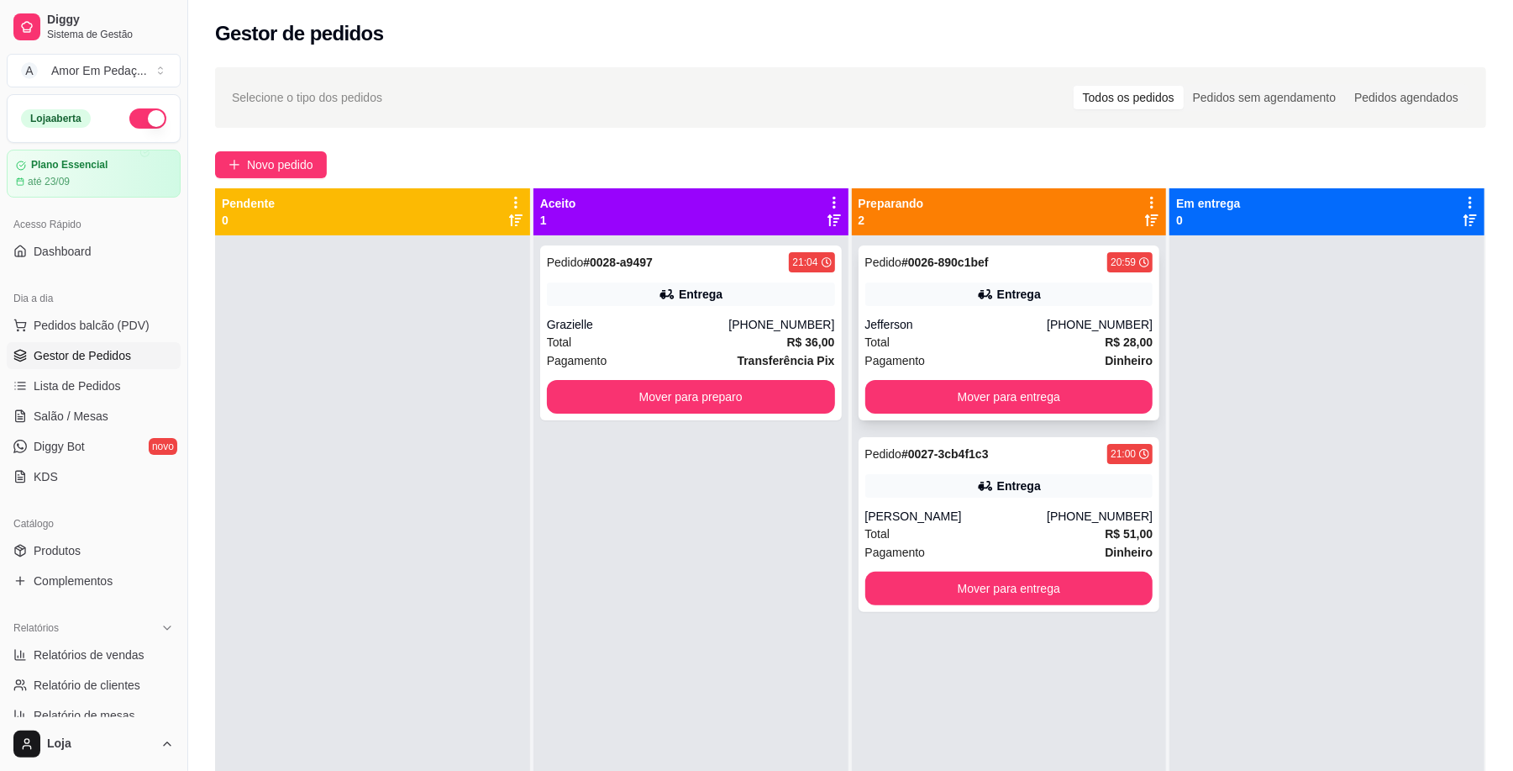
click at [1099, 303] on div "Entrega" at bounding box center [1009, 294] width 288 height 24
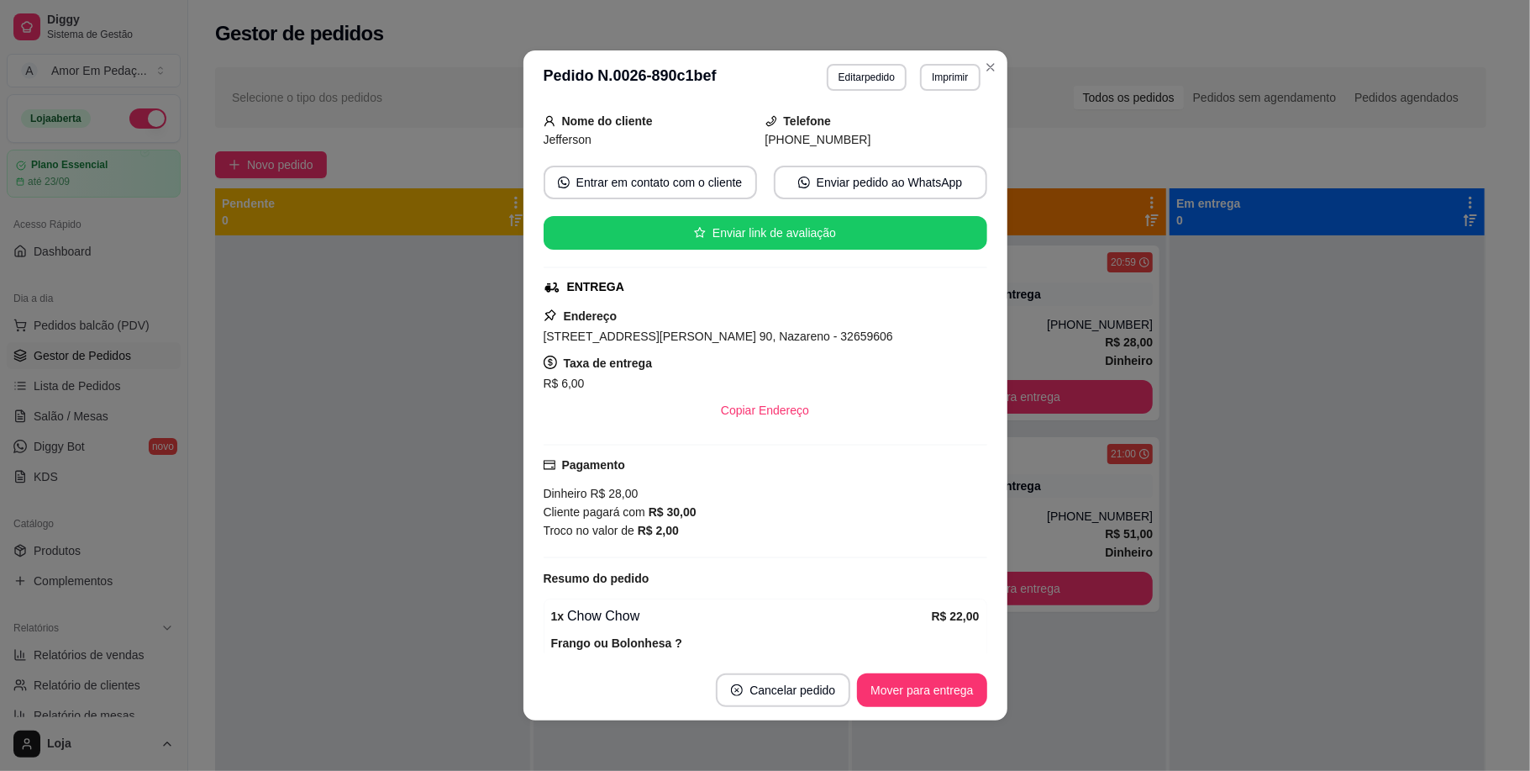
scroll to position [206, 0]
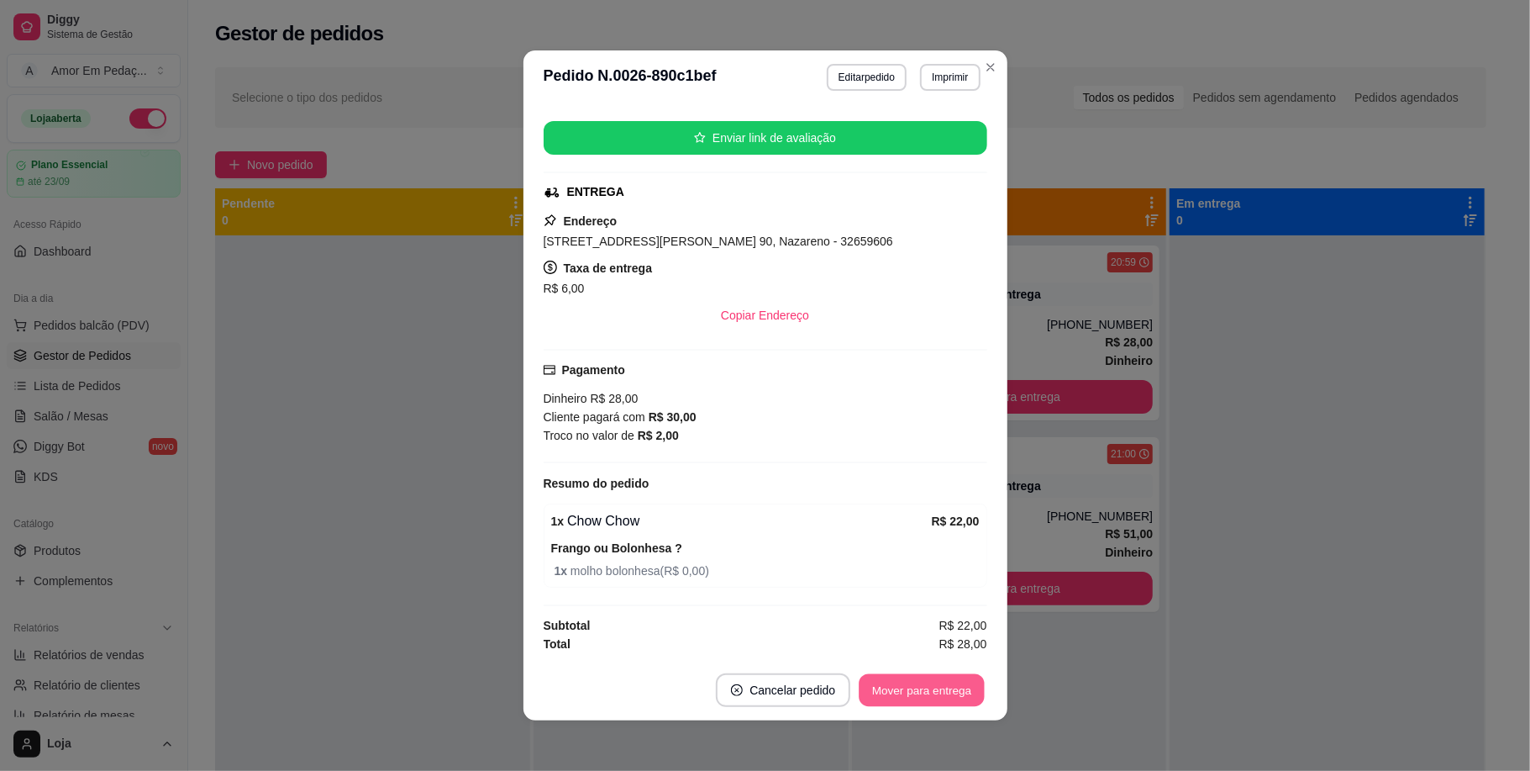
click at [908, 703] on button "Mover para entrega" at bounding box center [923, 690] width 126 height 33
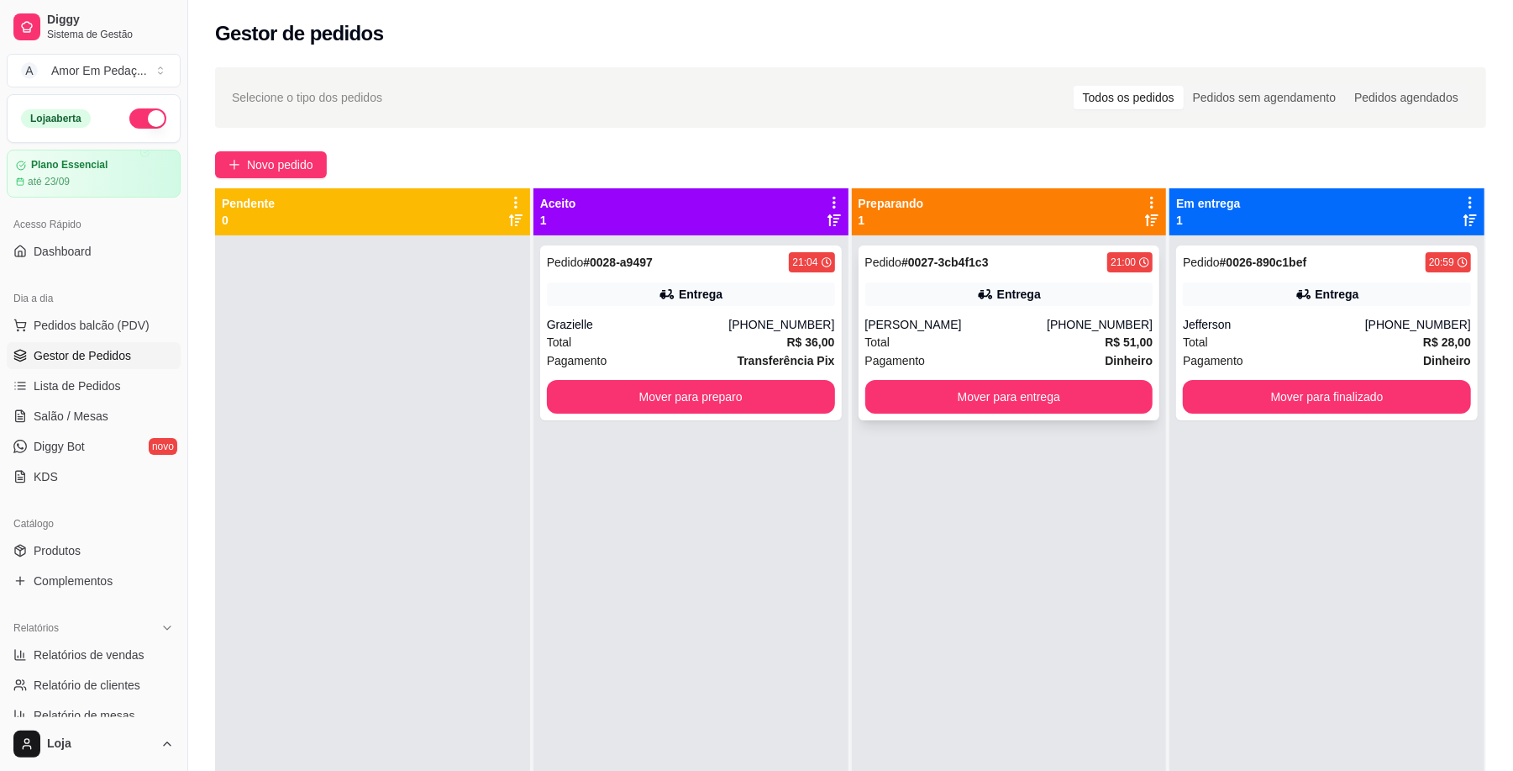
click at [1012, 272] on div "Pedido # 0027-3cb4f1c3 21:00" at bounding box center [1009, 262] width 288 height 20
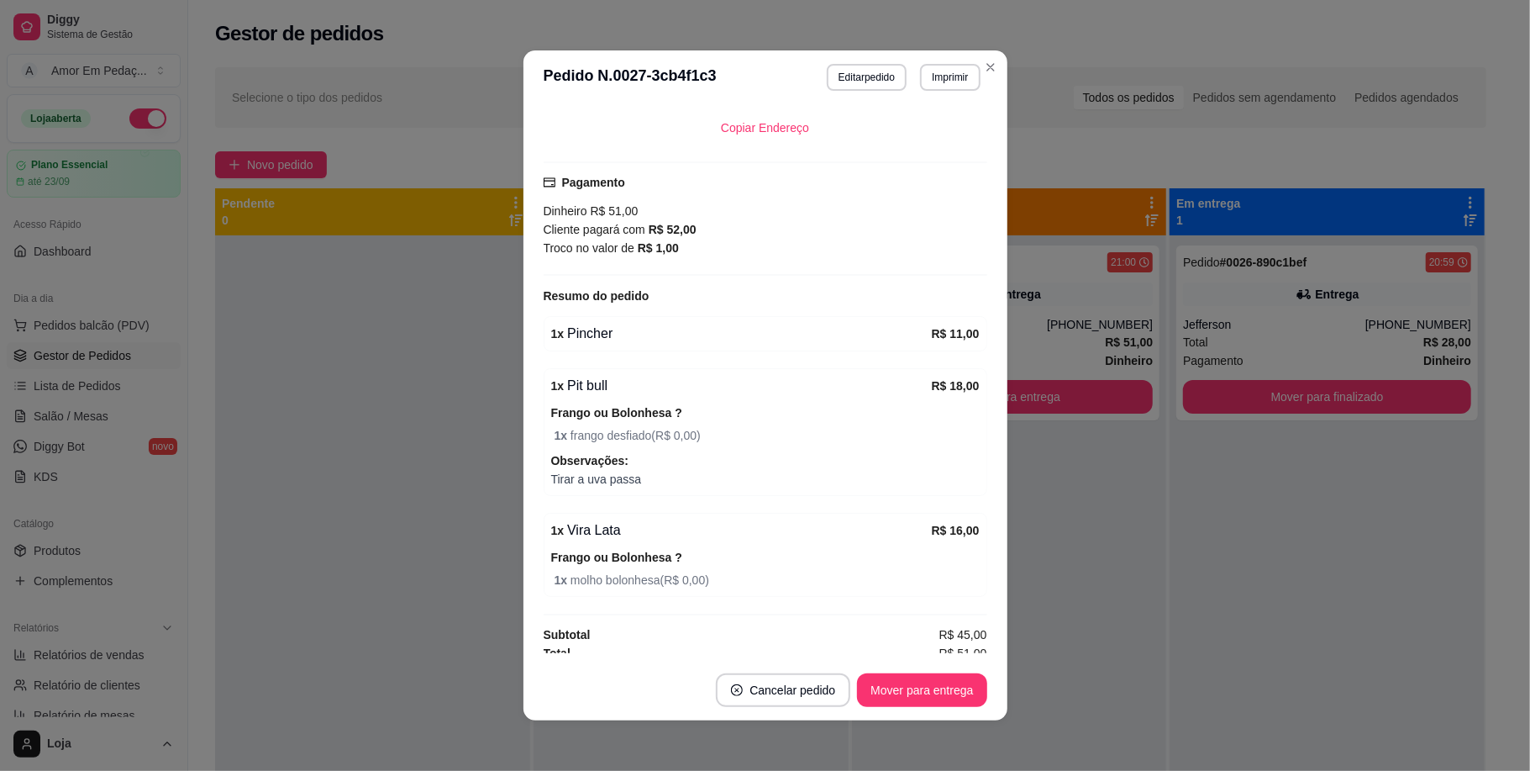
scroll to position [405, 0]
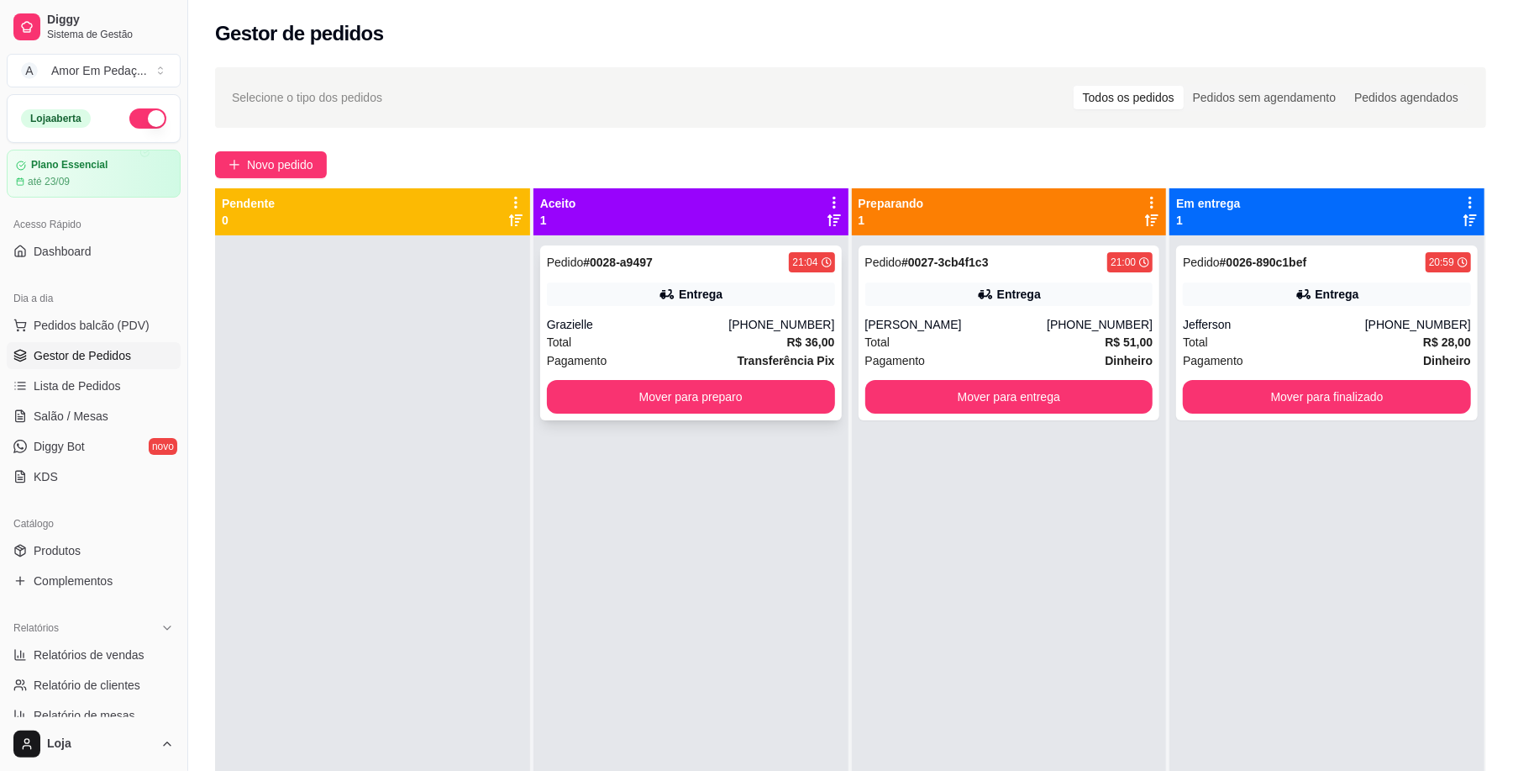
click at [707, 302] on div "Entrega" at bounding box center [701, 294] width 44 height 17
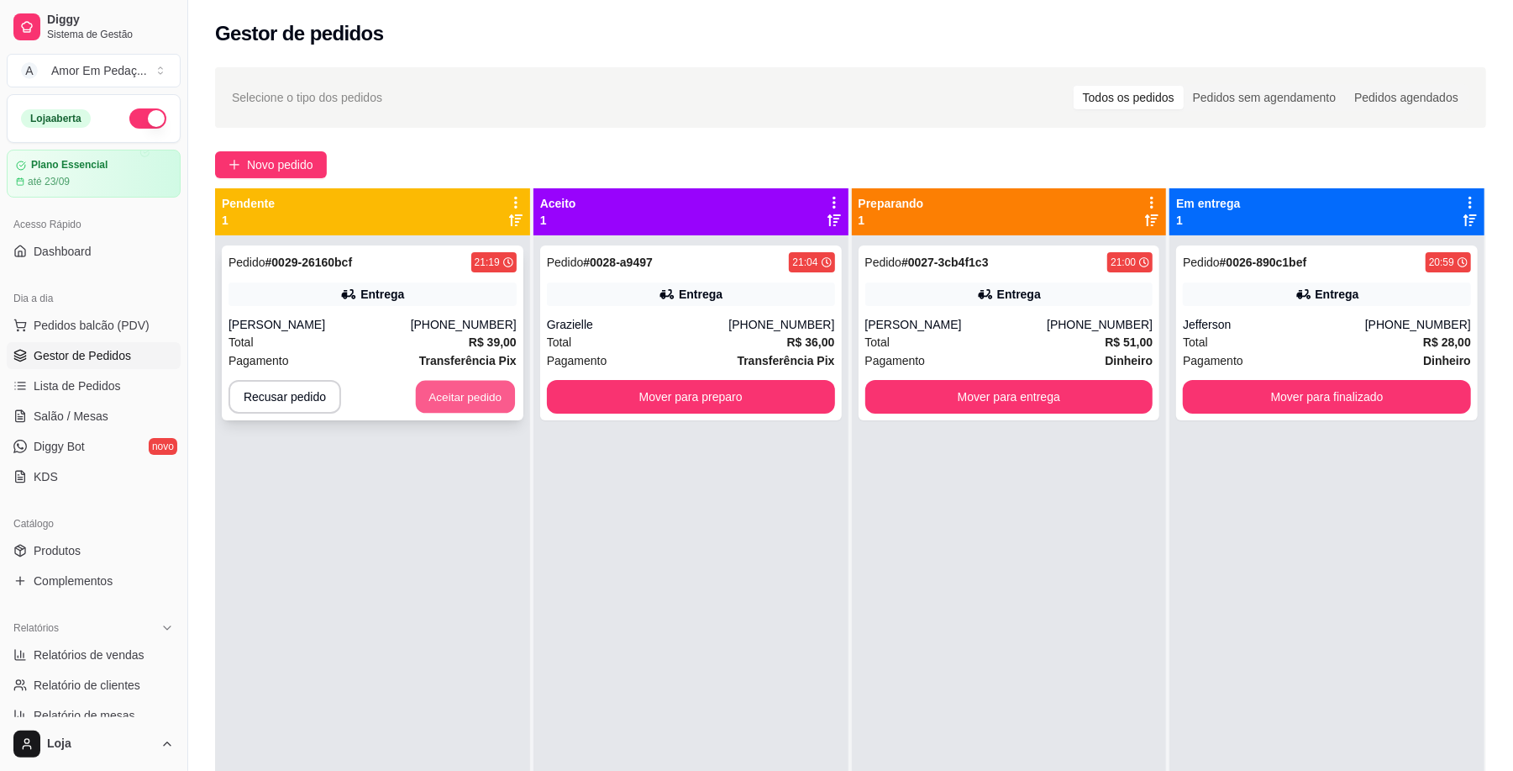
click at [445, 401] on button "Aceitar pedido" at bounding box center [465, 397] width 99 height 33
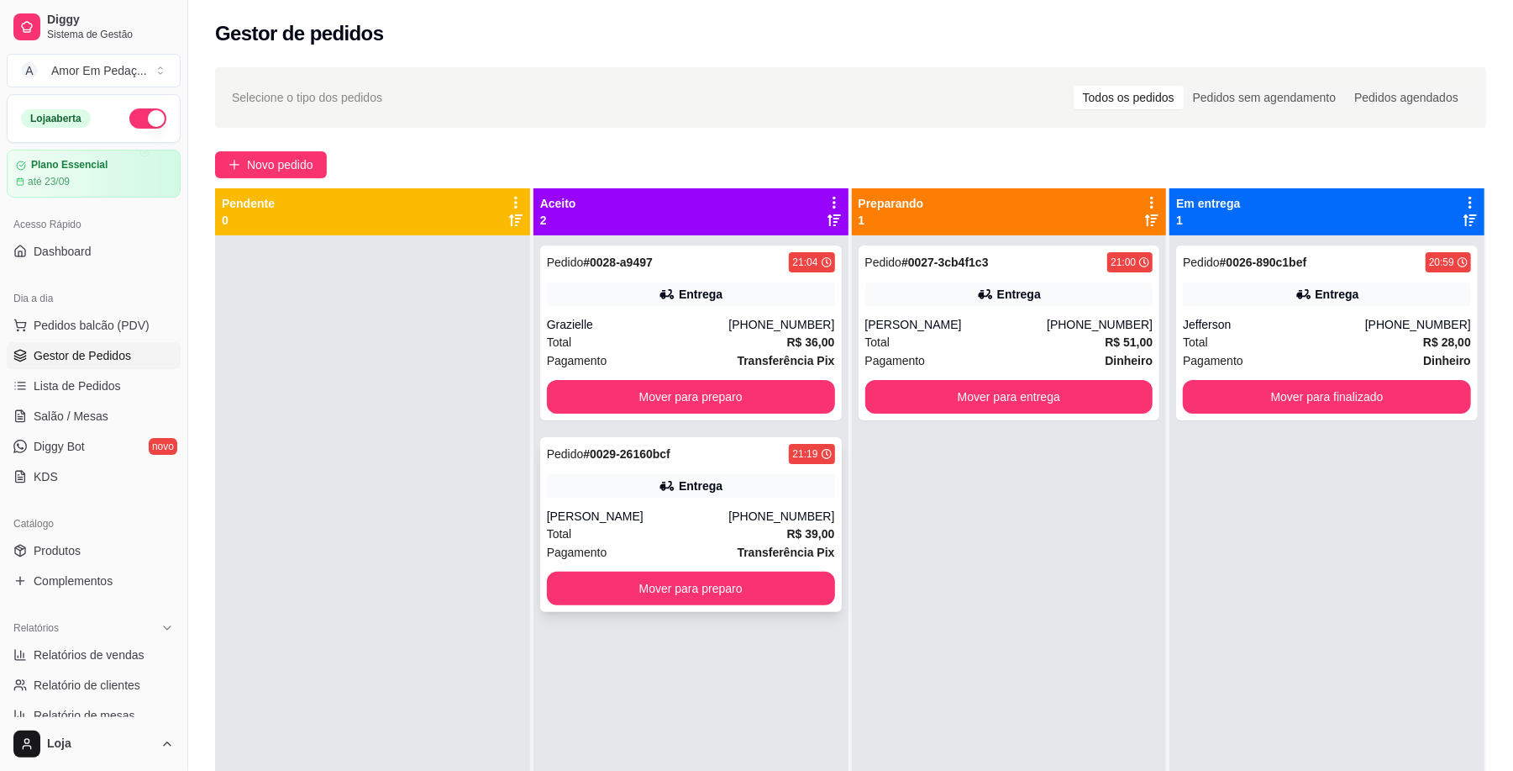
click at [723, 466] on div "Pedido # 0029-26160bcf 21:19 Entrega [PERSON_NAME] [PHONE_NUMBER] Total R$ 39,0…" at bounding box center [691, 524] width 302 height 175
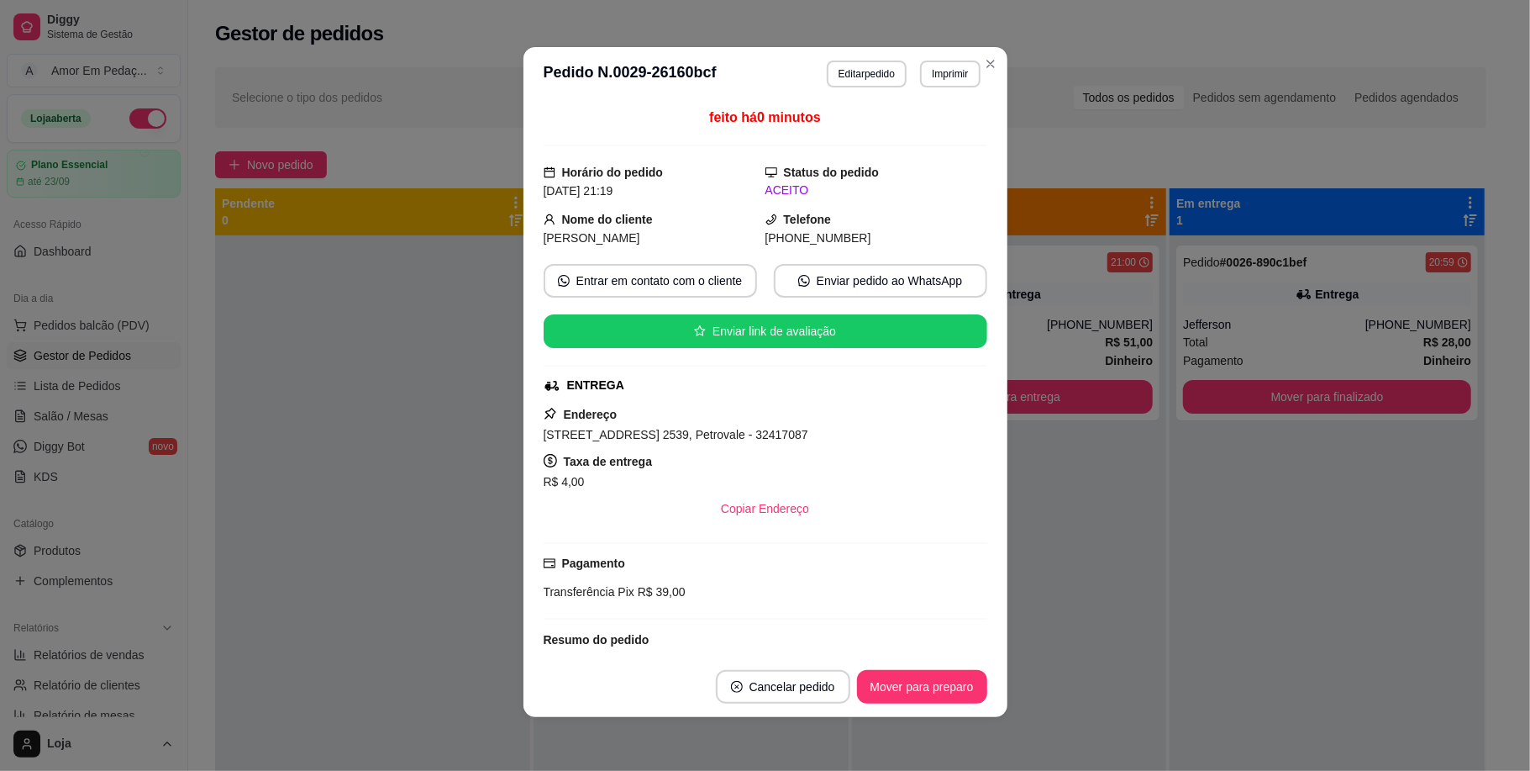
scroll to position [172, 0]
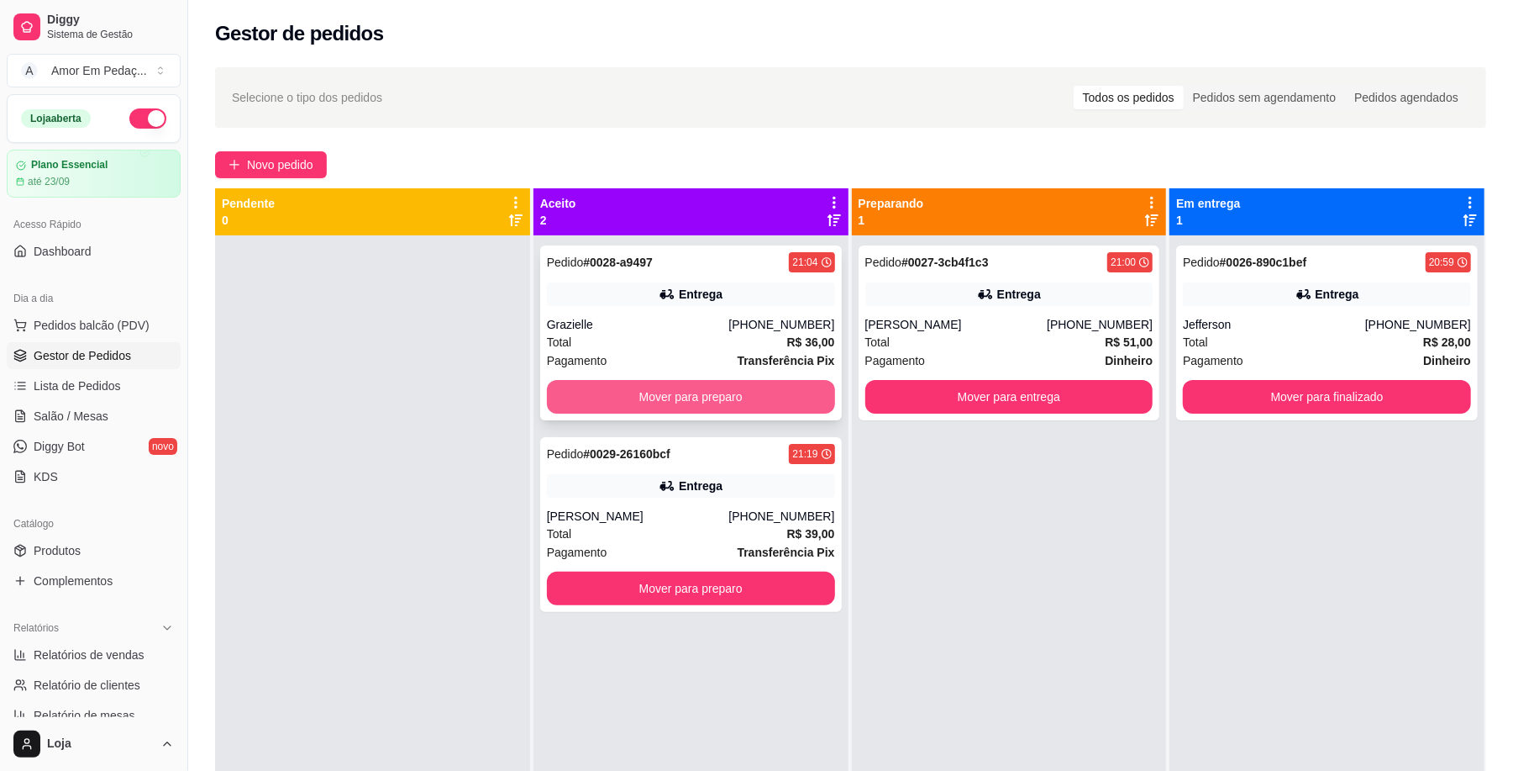
click at [713, 395] on button "Mover para preparo" at bounding box center [691, 397] width 288 height 34
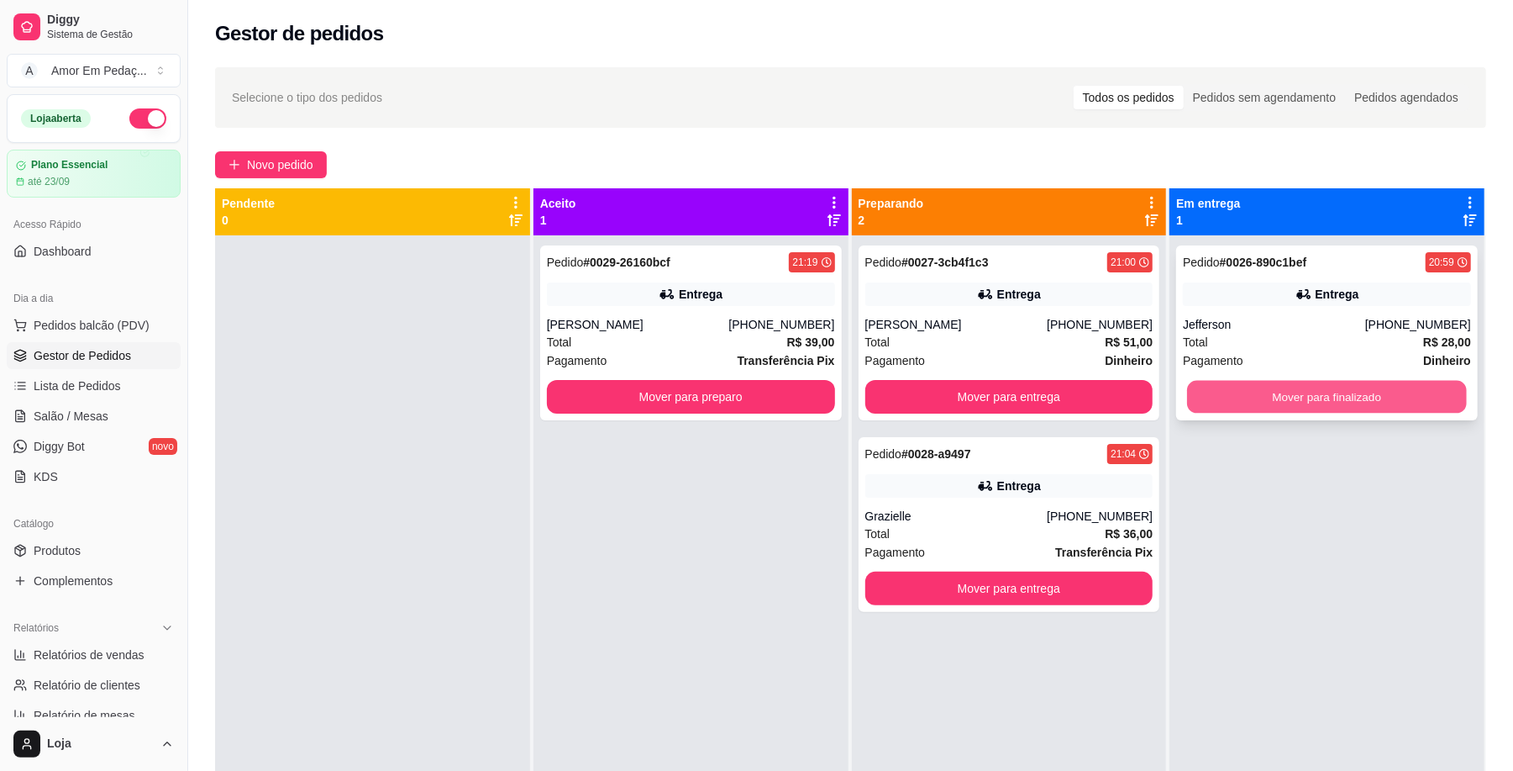
click at [1326, 394] on button "Mover para finalizado" at bounding box center [1326, 397] width 279 height 33
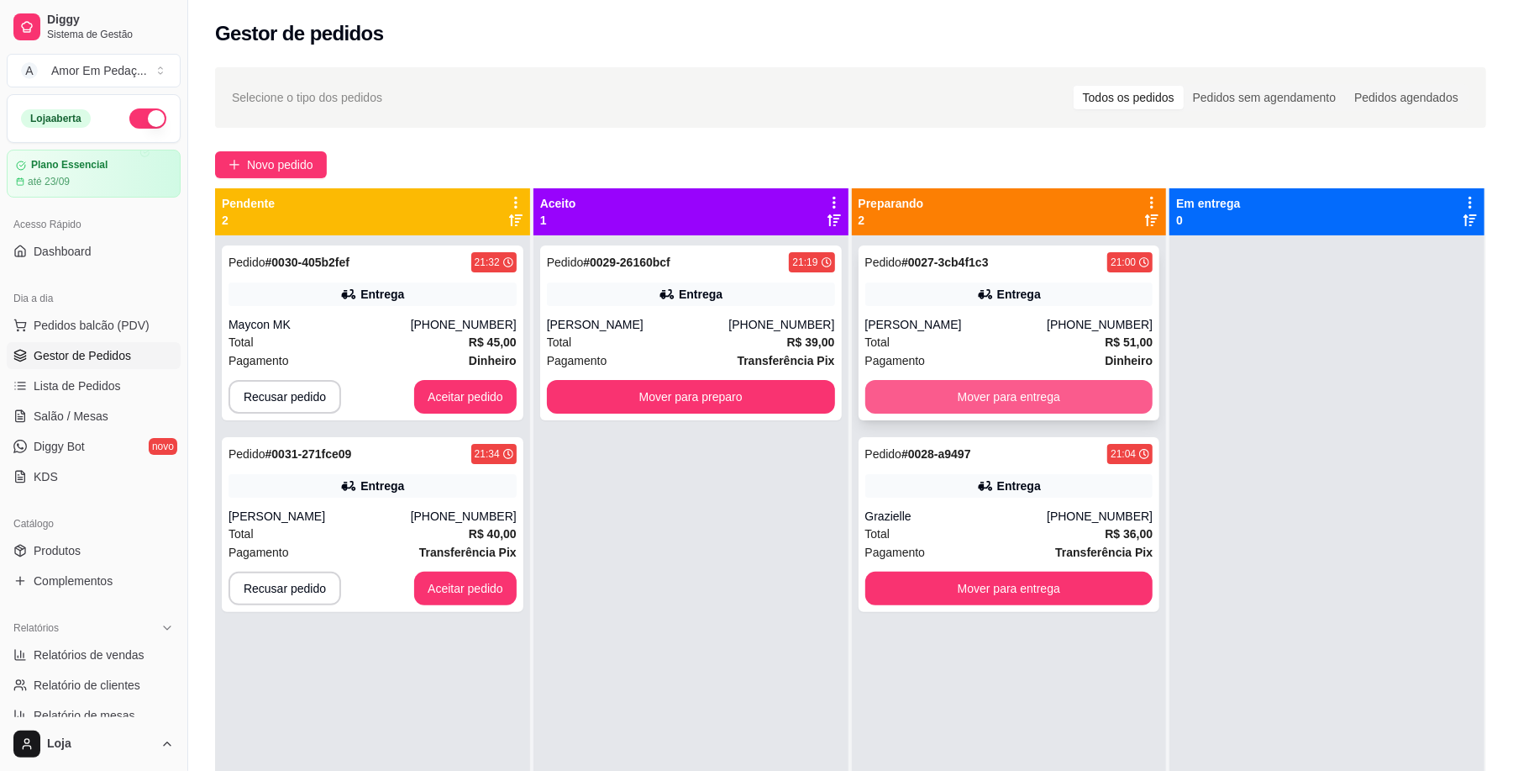
click at [1050, 403] on button "Mover para entrega" at bounding box center [1009, 397] width 288 height 34
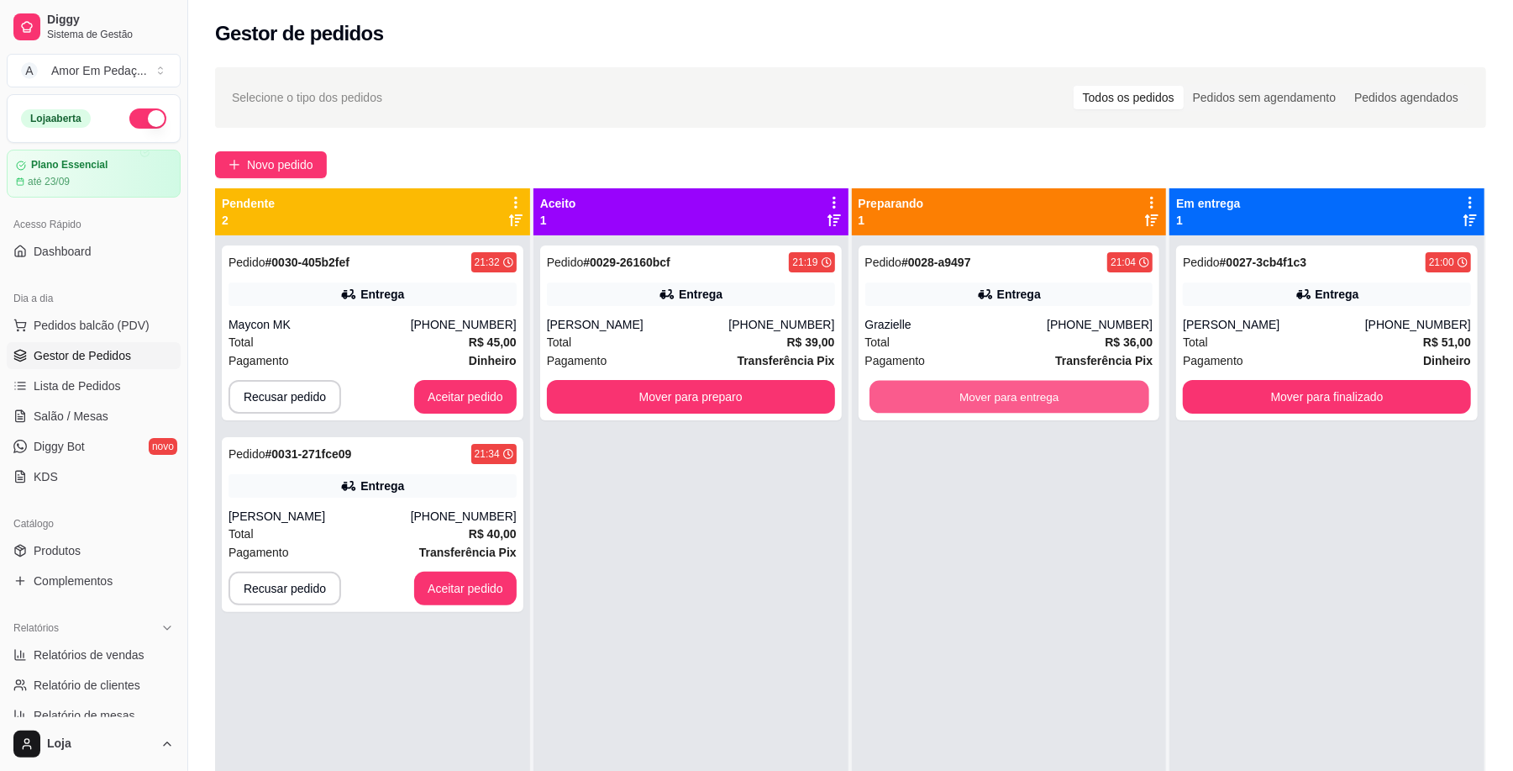
click at [1050, 401] on button "Mover para entrega" at bounding box center [1009, 397] width 279 height 33
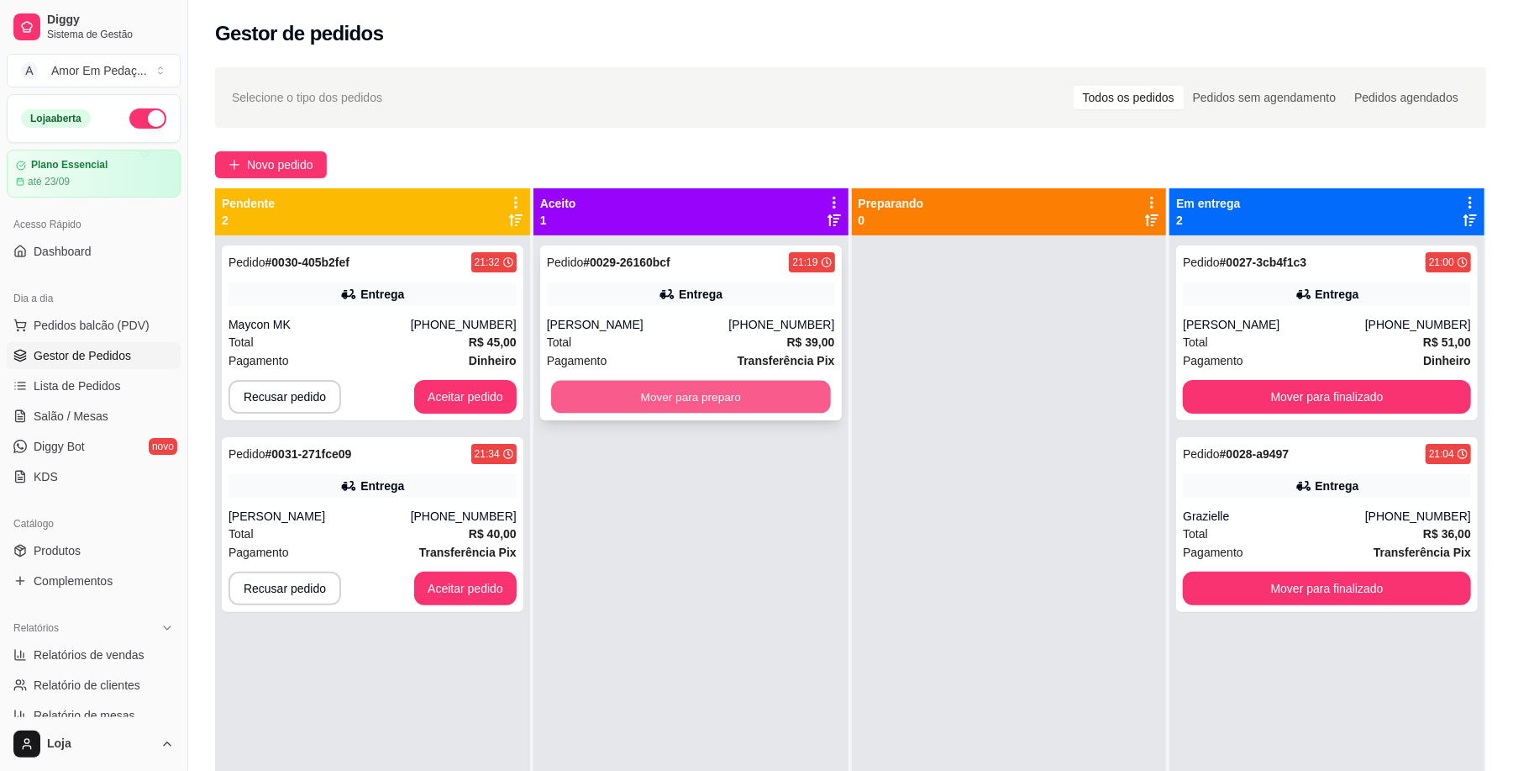
click at [803, 392] on button "Mover para preparo" at bounding box center [690, 397] width 279 height 33
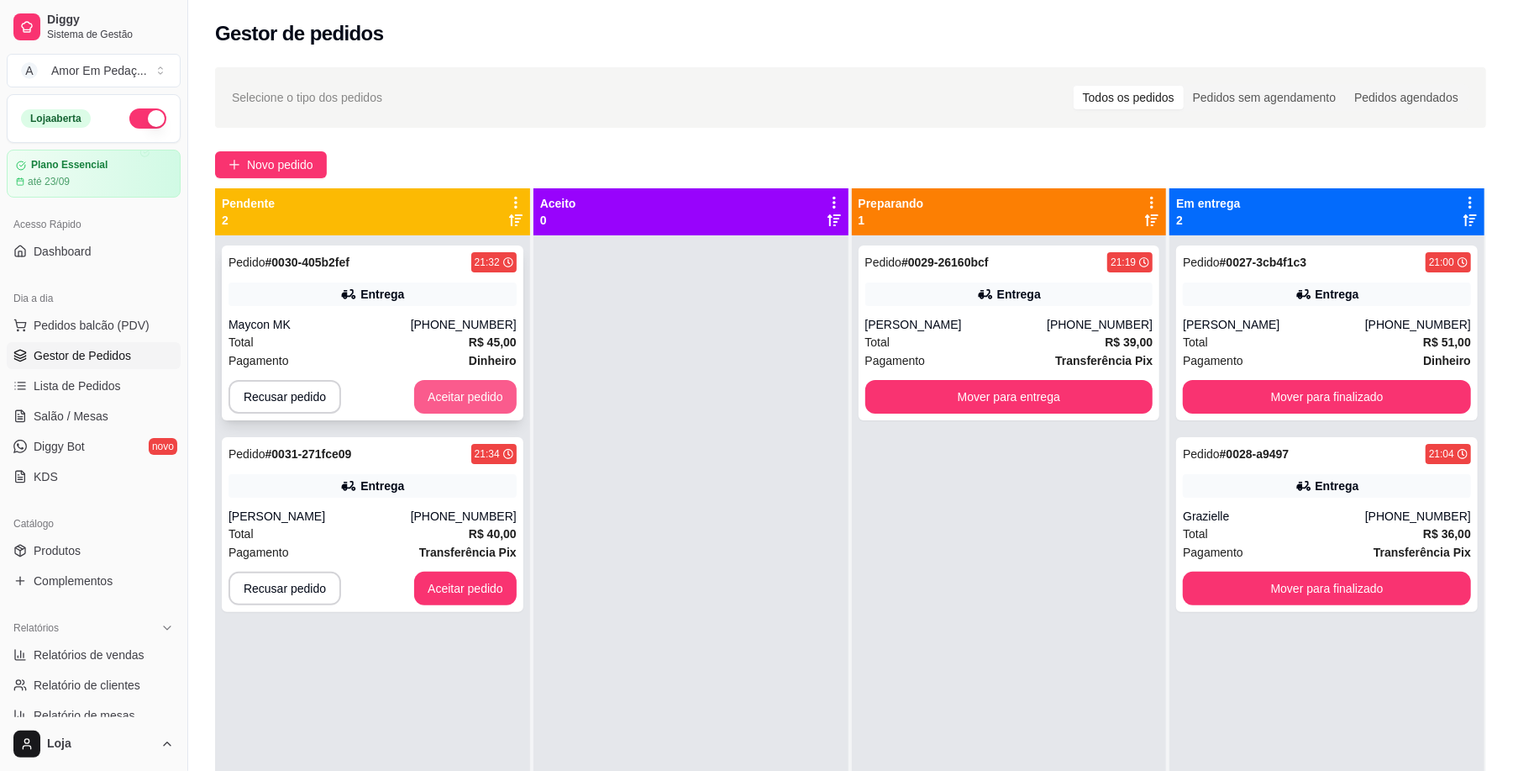
click at [447, 397] on button "Aceitar pedido" at bounding box center [465, 397] width 103 height 34
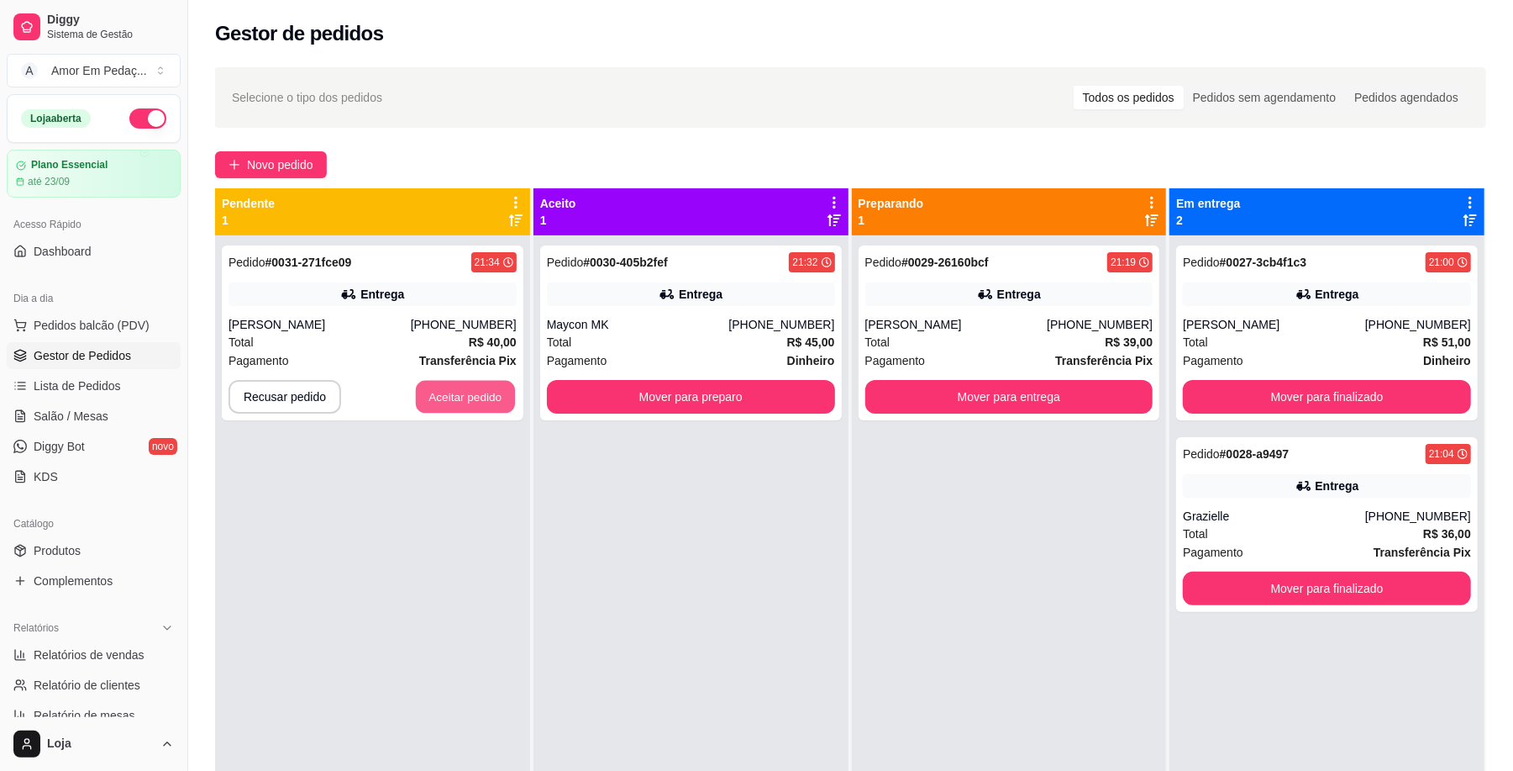
click at [447, 397] on button "Aceitar pedido" at bounding box center [465, 397] width 99 height 33
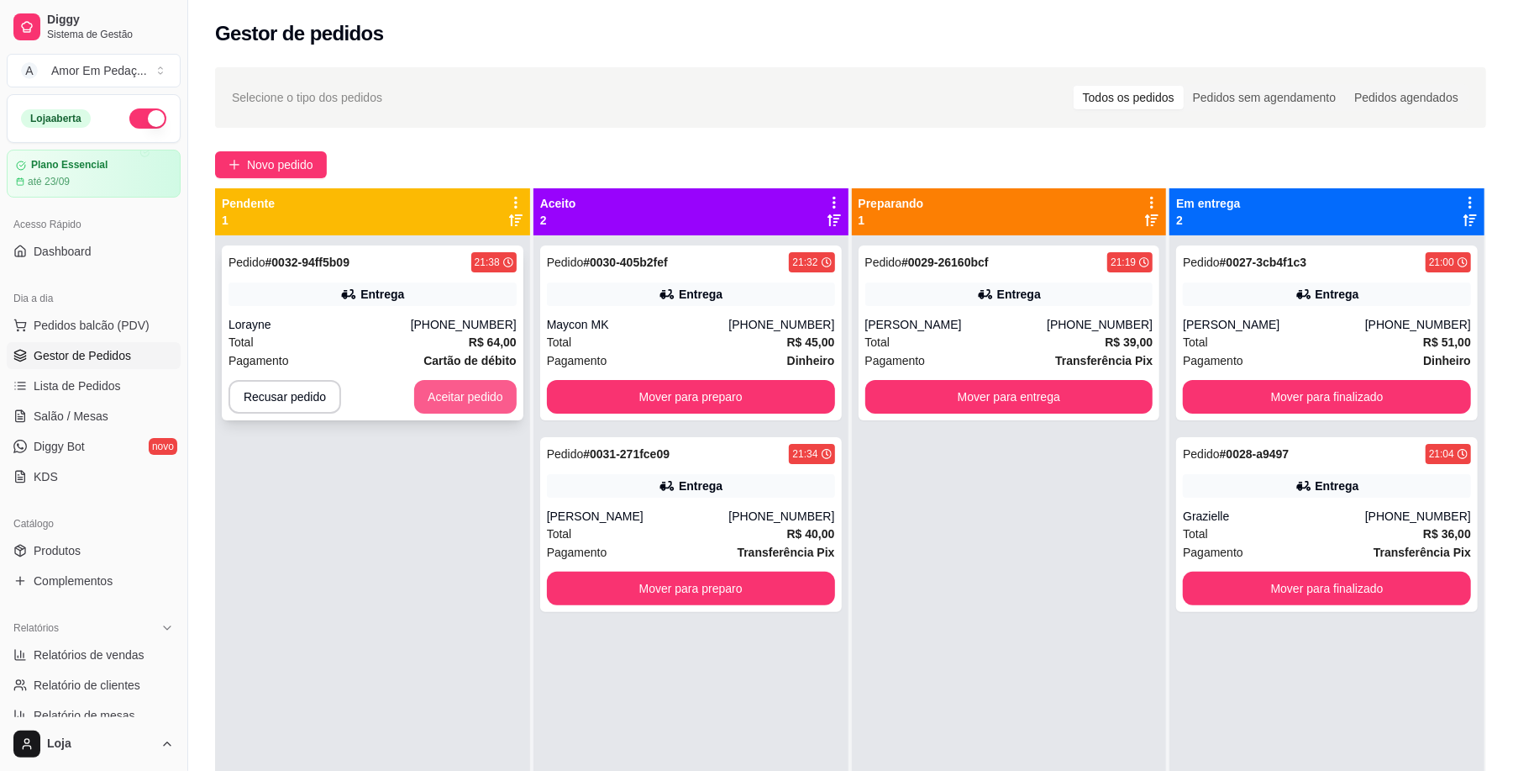
click at [428, 383] on button "Aceitar pedido" at bounding box center [465, 397] width 103 height 34
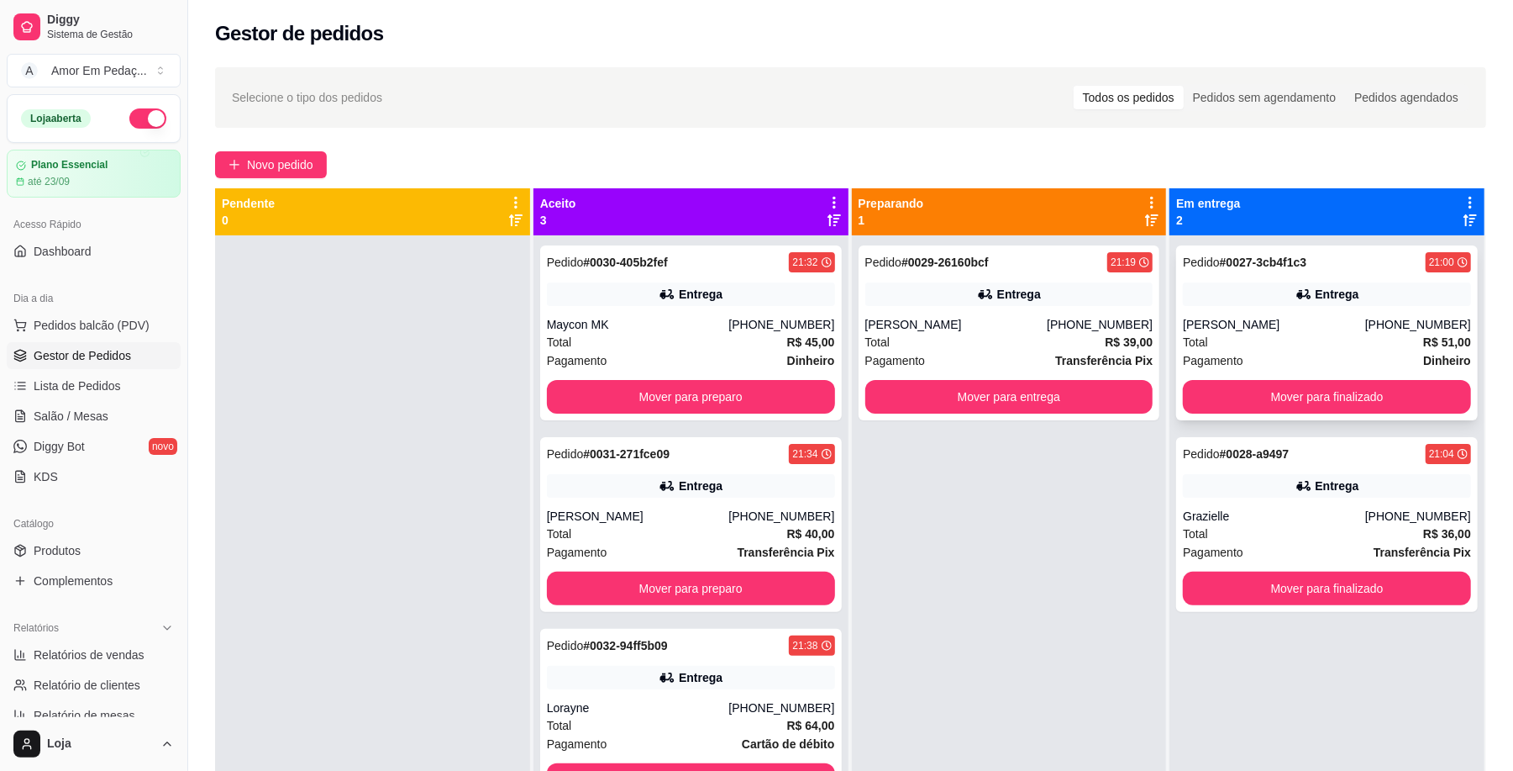
click at [1296, 309] on div "Pedido # 0027-3cb4f1c3 21:00 Entrega Kelly [PHONE_NUMBER] Total R$ 51,00 Pagame…" at bounding box center [1327, 332] width 302 height 175
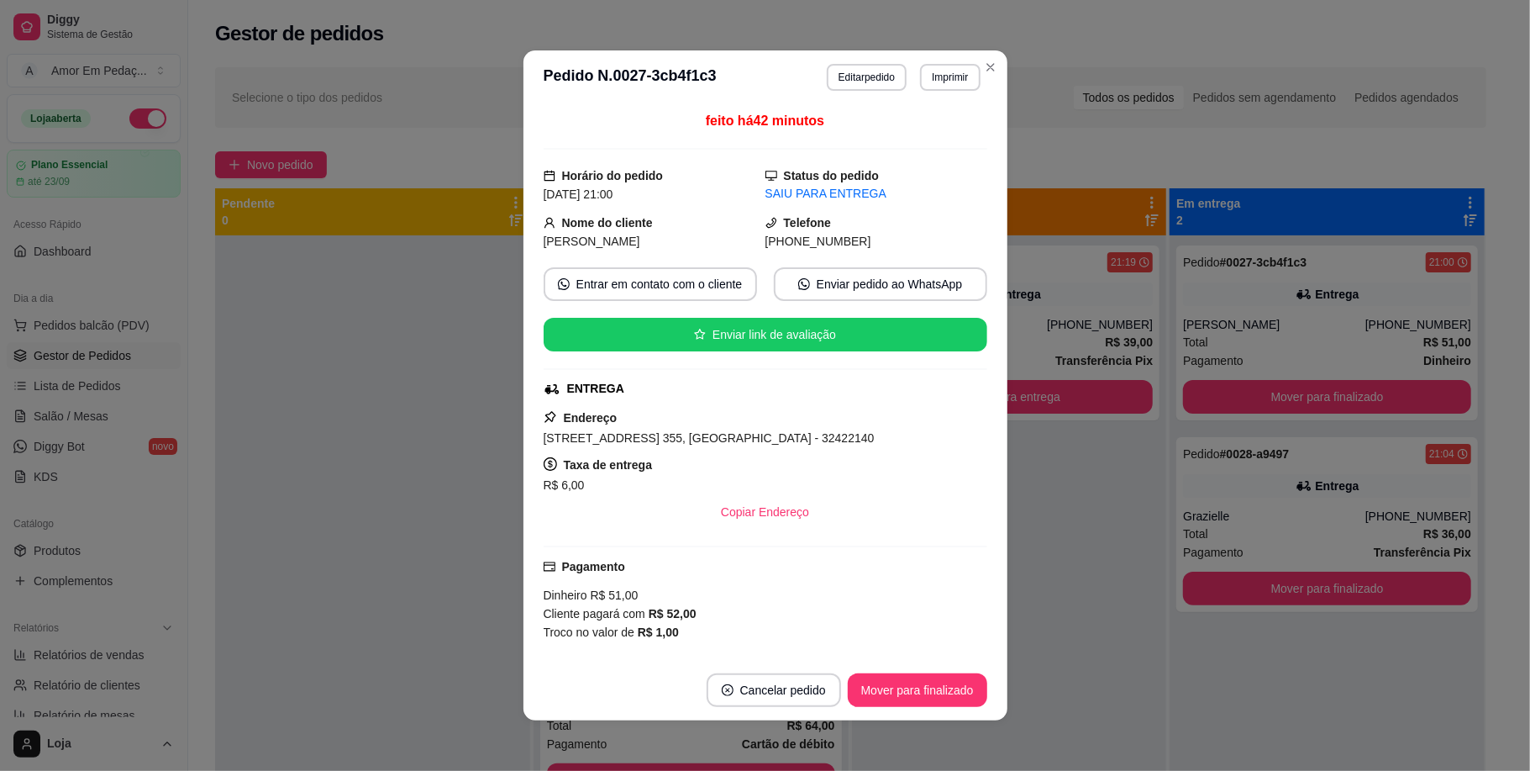
scroll to position [405, 0]
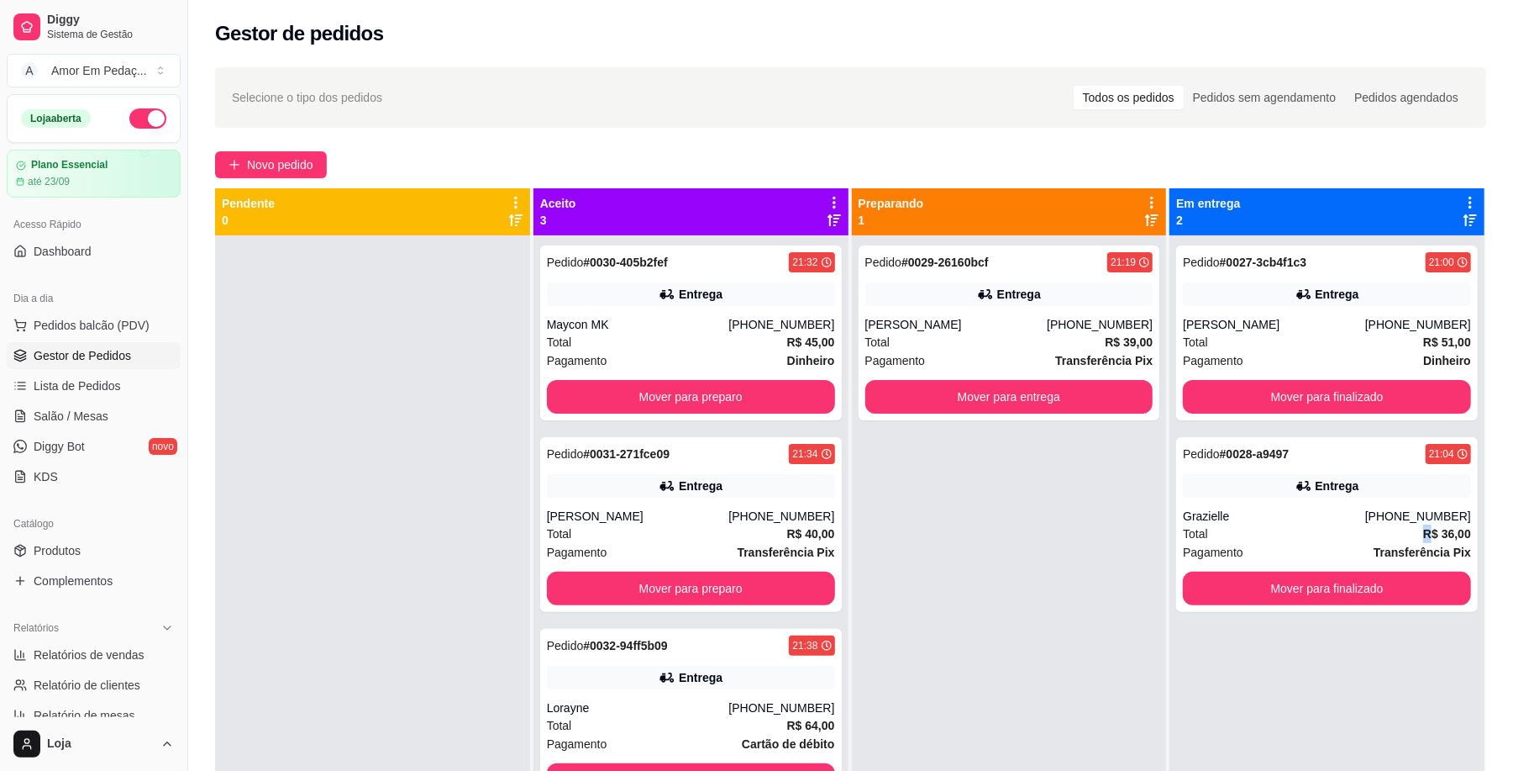
click at [1306, 529] on div "Total R$ 36,00" at bounding box center [1327, 533] width 288 height 18
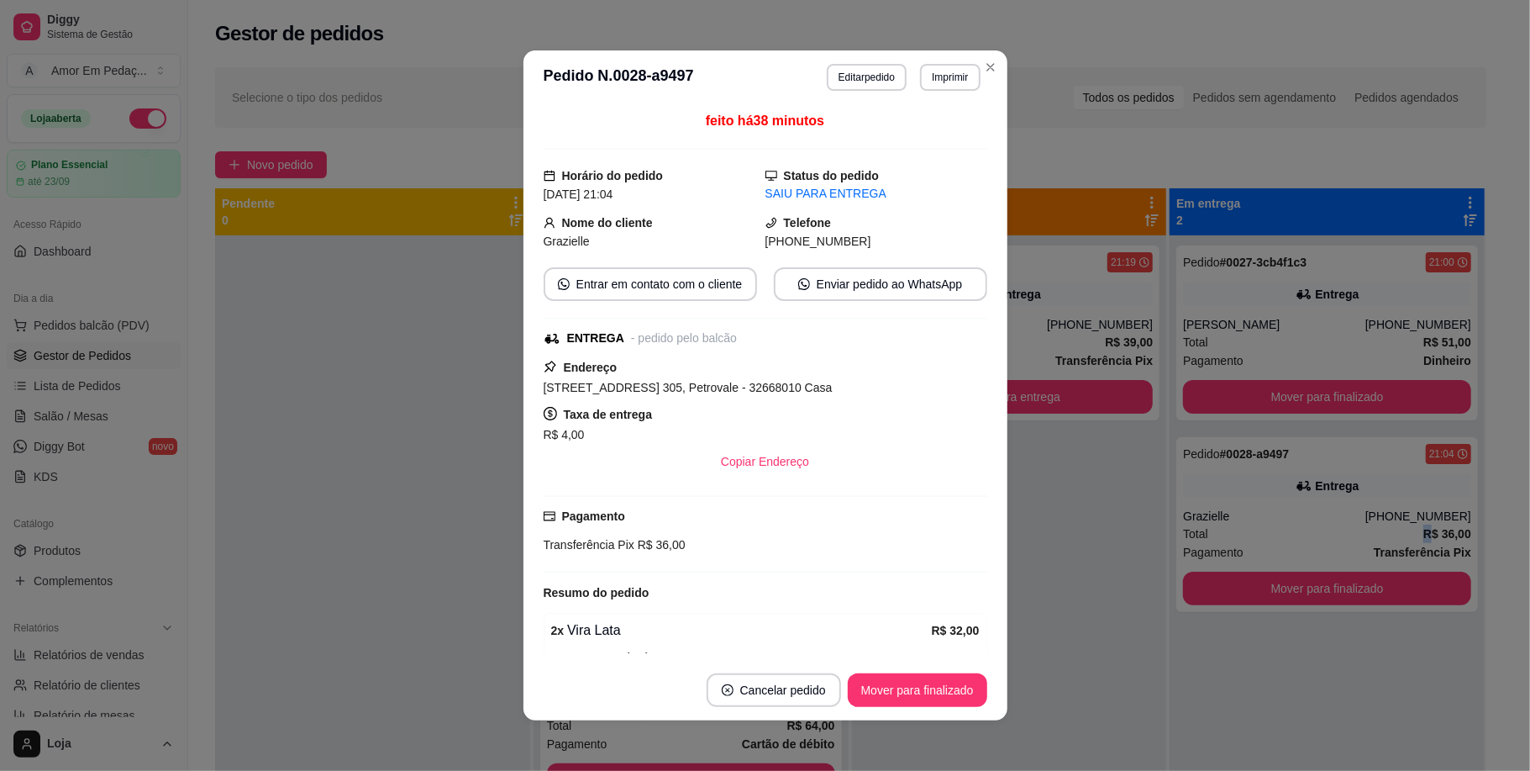
scroll to position [161, 0]
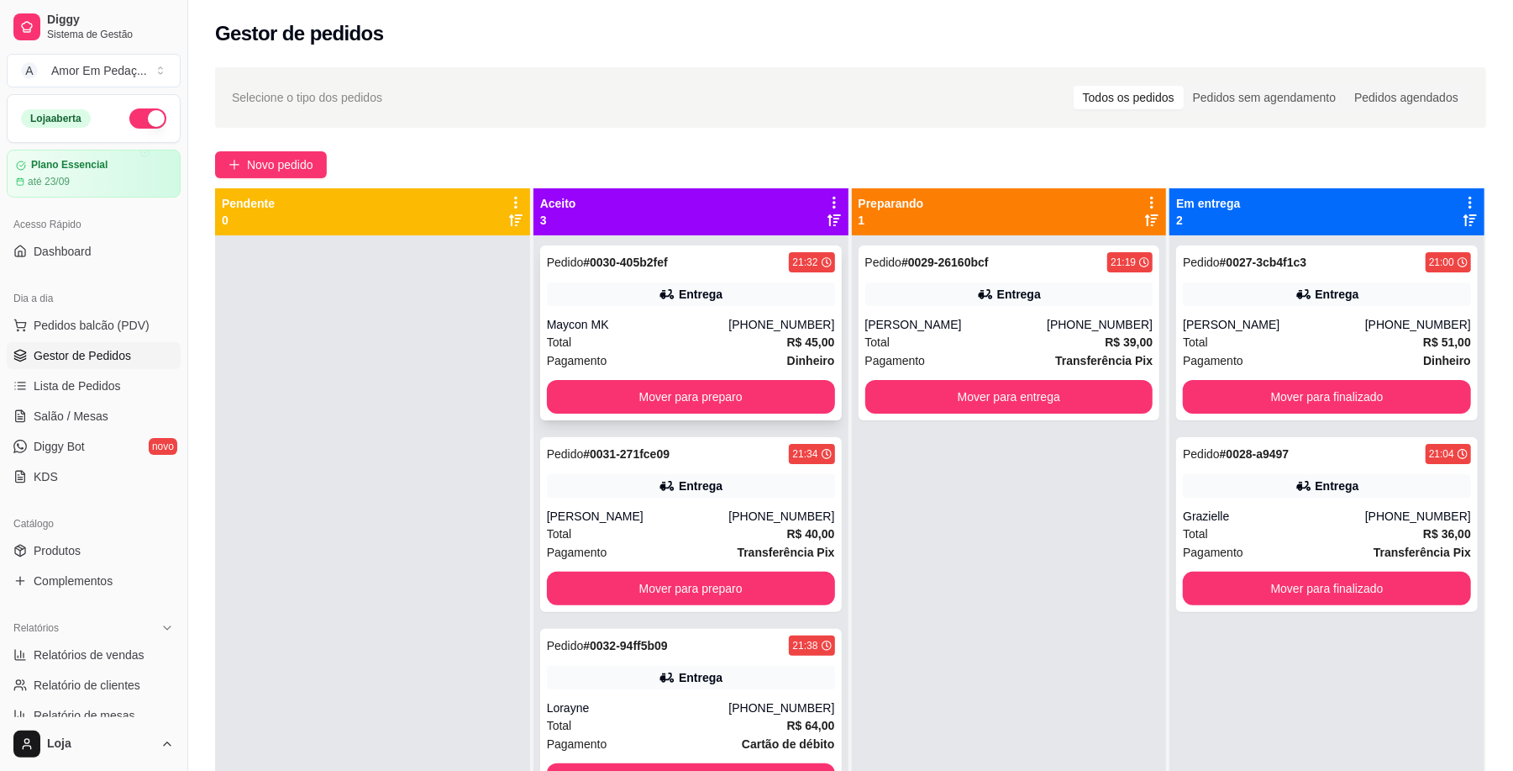
click at [676, 344] on div "Total R$ 45,00" at bounding box center [691, 342] width 288 height 18
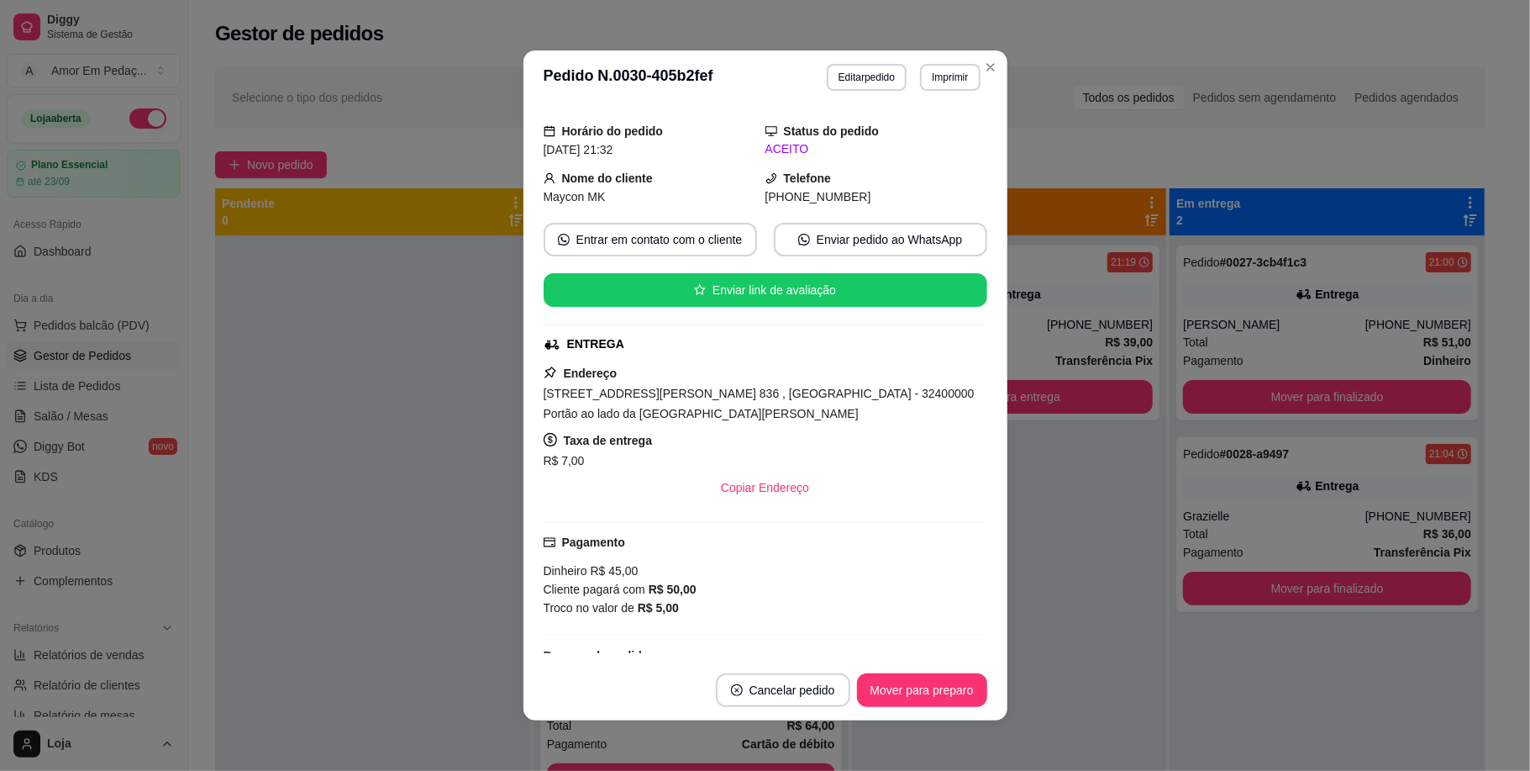
scroll to position [112, 0]
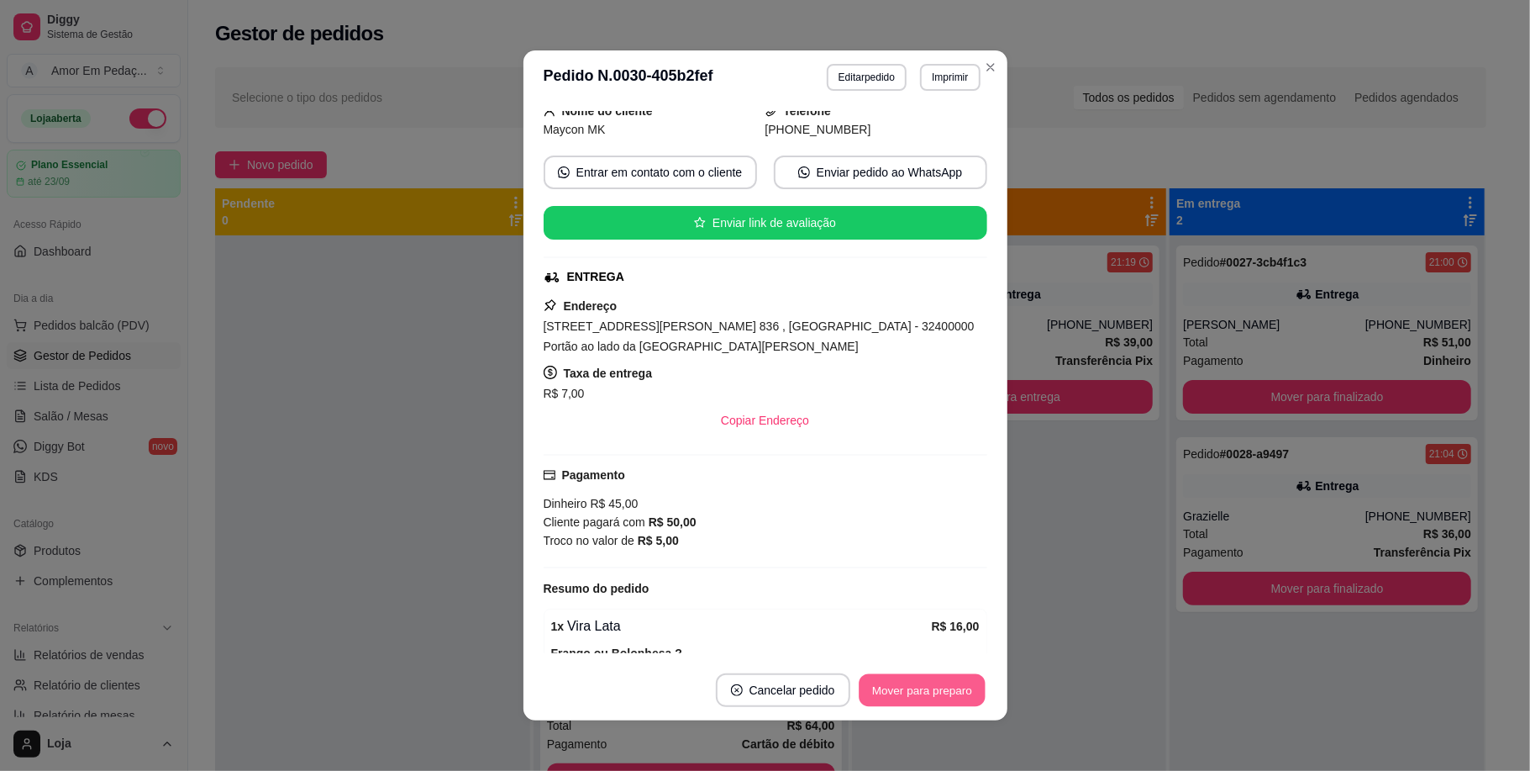
click at [933, 682] on button "Mover para preparo" at bounding box center [922, 690] width 126 height 33
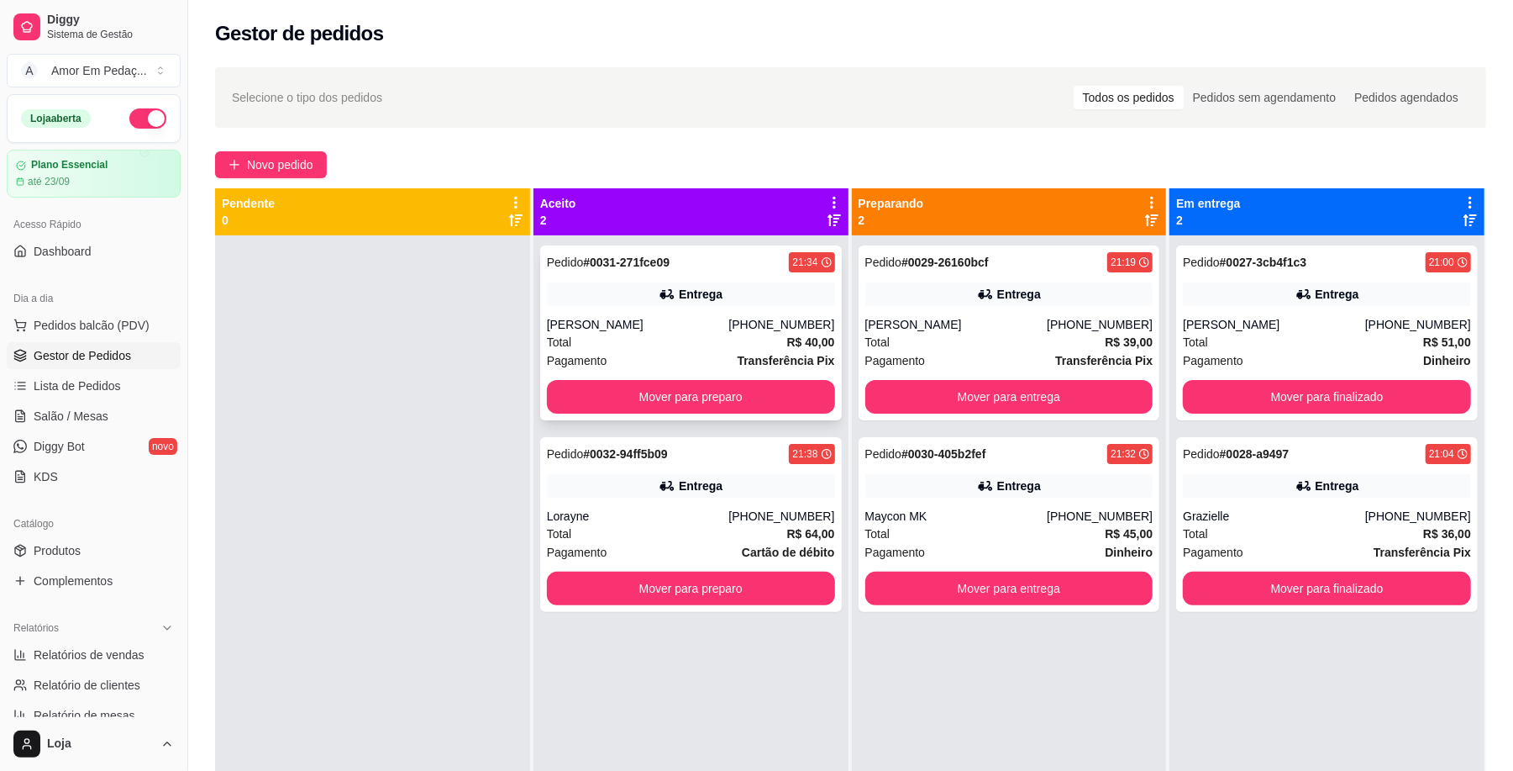
click at [640, 297] on div "Entrega" at bounding box center [691, 294] width 288 height 24
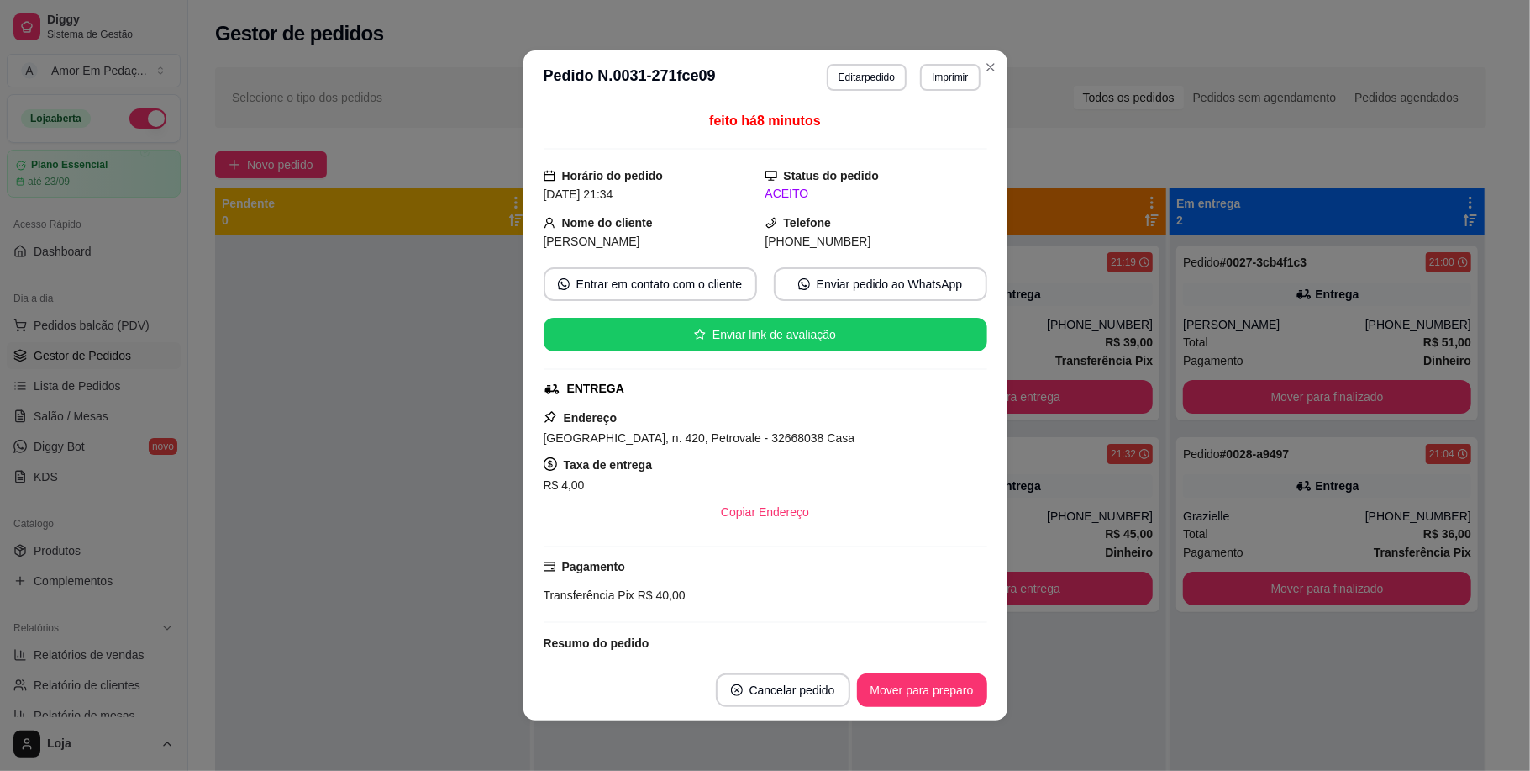
scroll to position [224, 0]
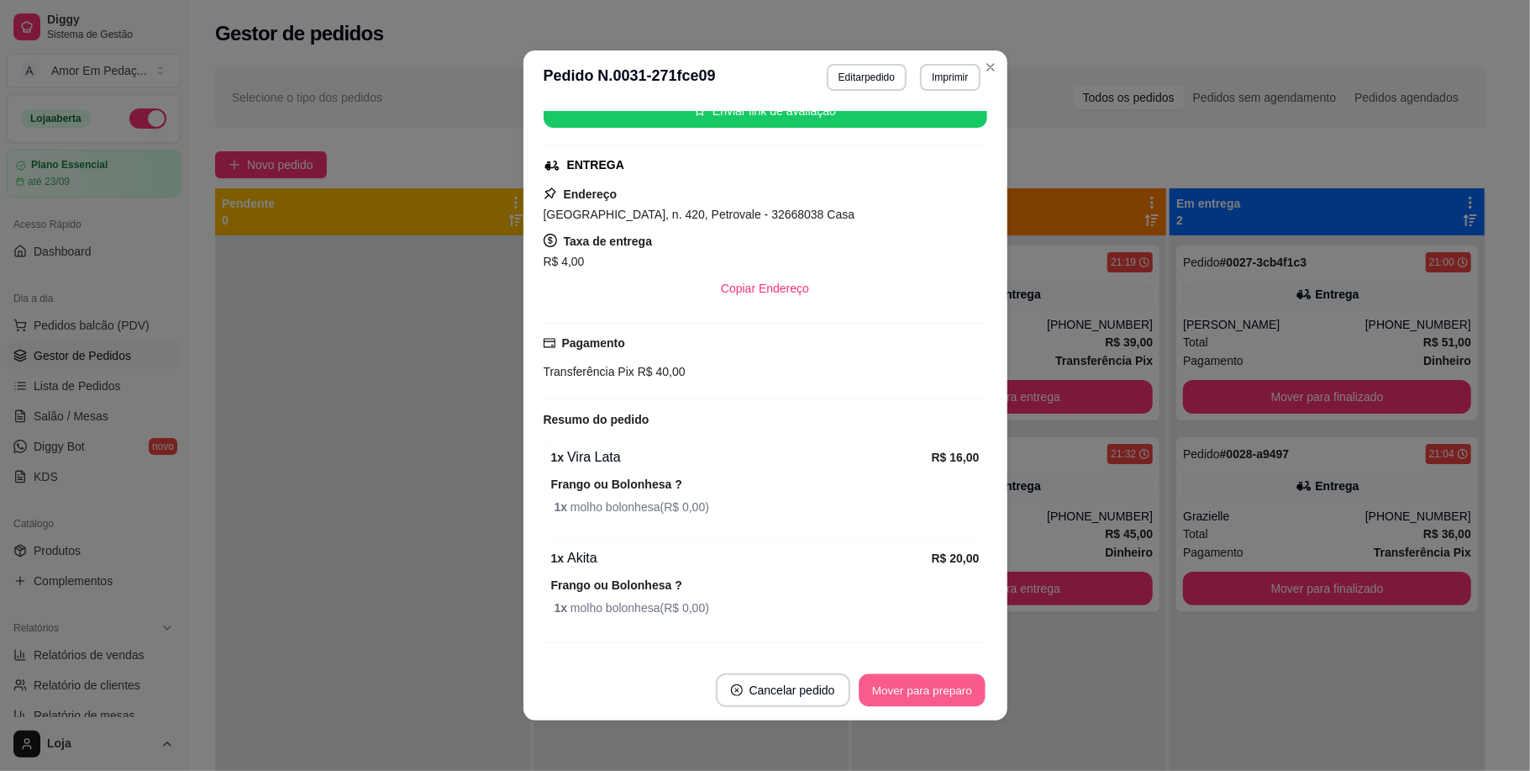
click at [923, 697] on button "Mover para preparo" at bounding box center [922, 690] width 126 height 33
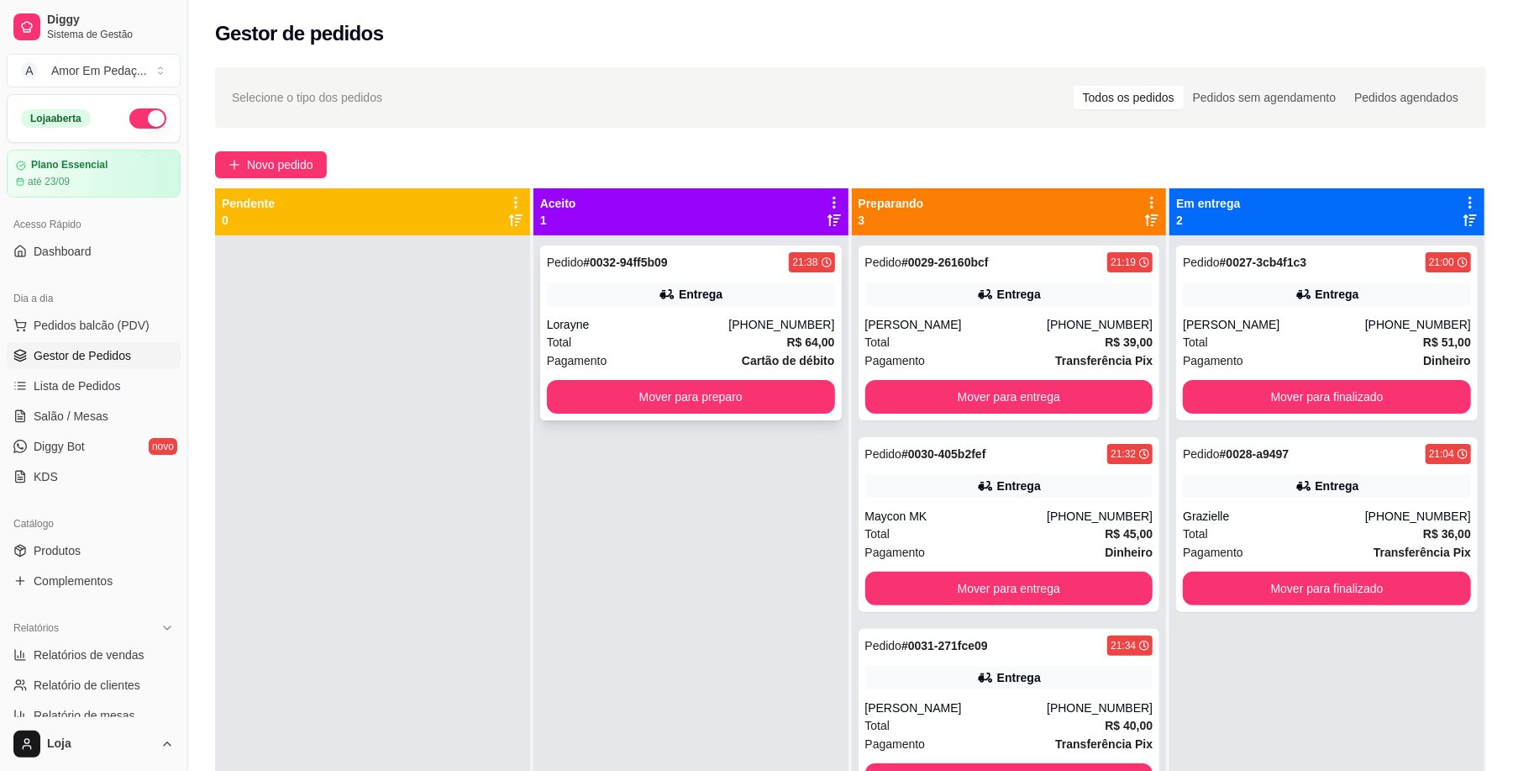
click at [730, 280] on div "Pedido # 0032-94ff5b09 21:38 Entrega Lorayne [PHONE_NUMBER] Total R$ 64,00 Paga…" at bounding box center [691, 332] width 302 height 175
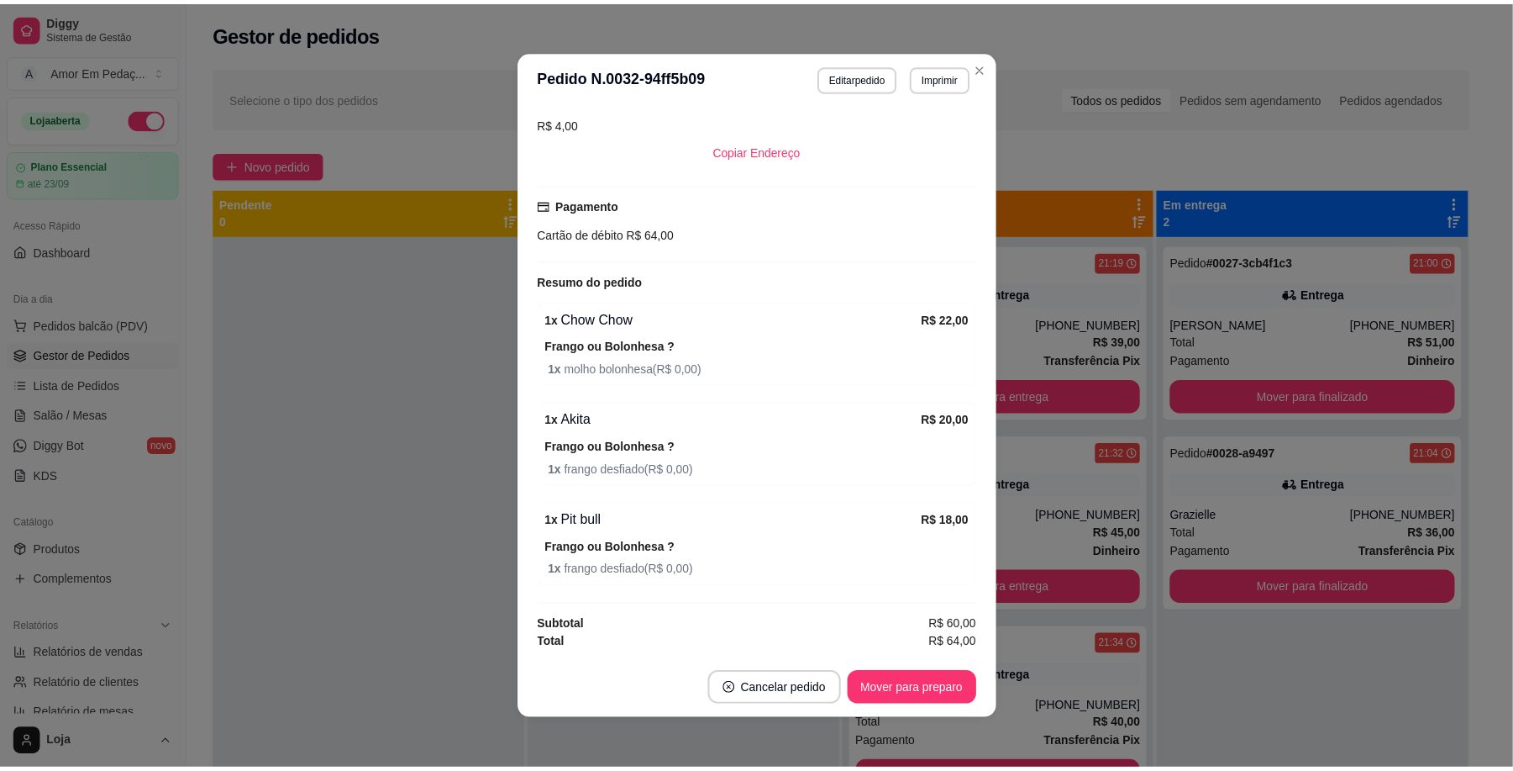
scroll to position [373, 0]
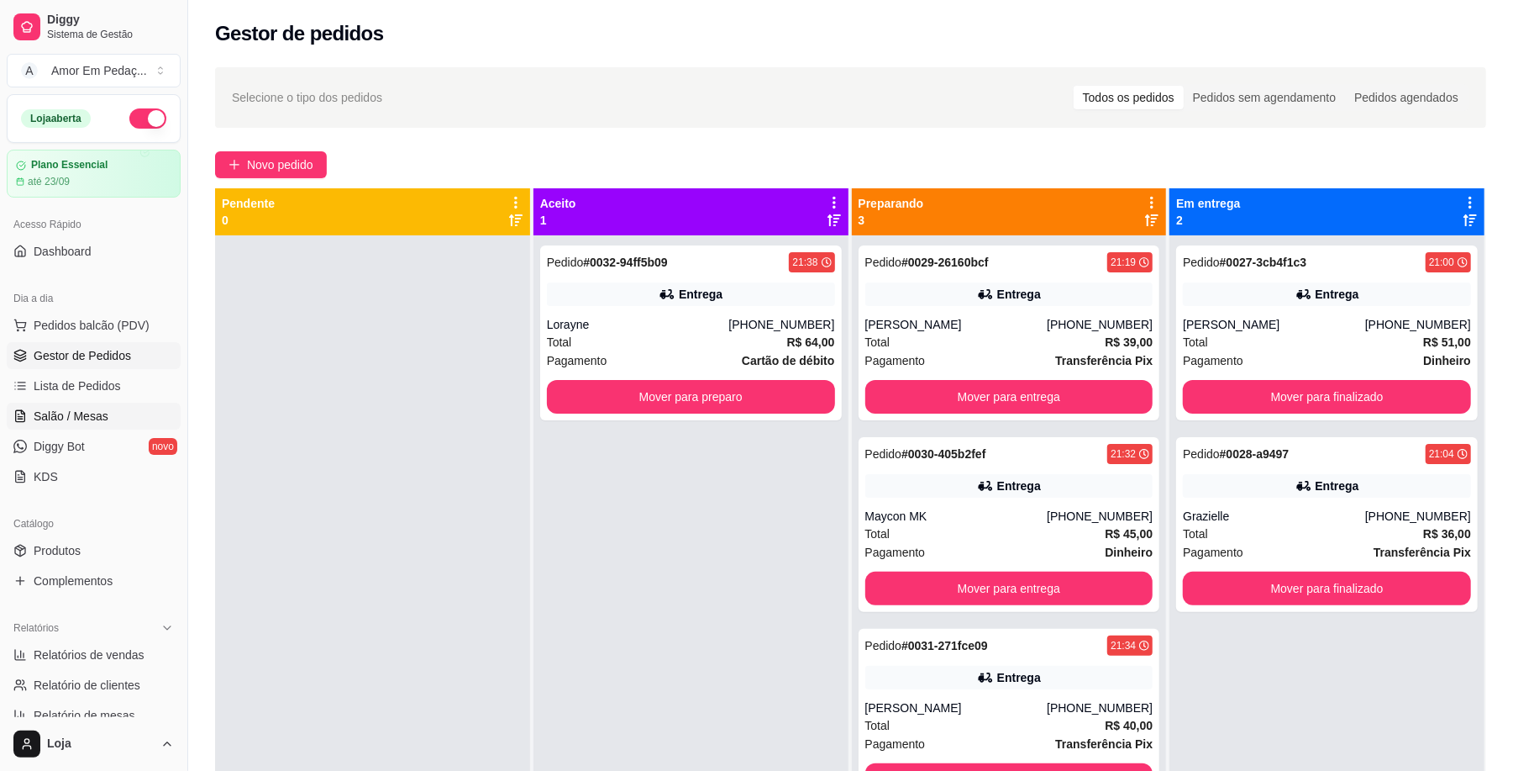
drag, startPoint x: 112, startPoint y: 390, endPoint x: 145, endPoint y: 418, distance: 43.6
click at [113, 390] on span "Lista de Pedidos" at bounding box center [77, 385] width 87 height 17
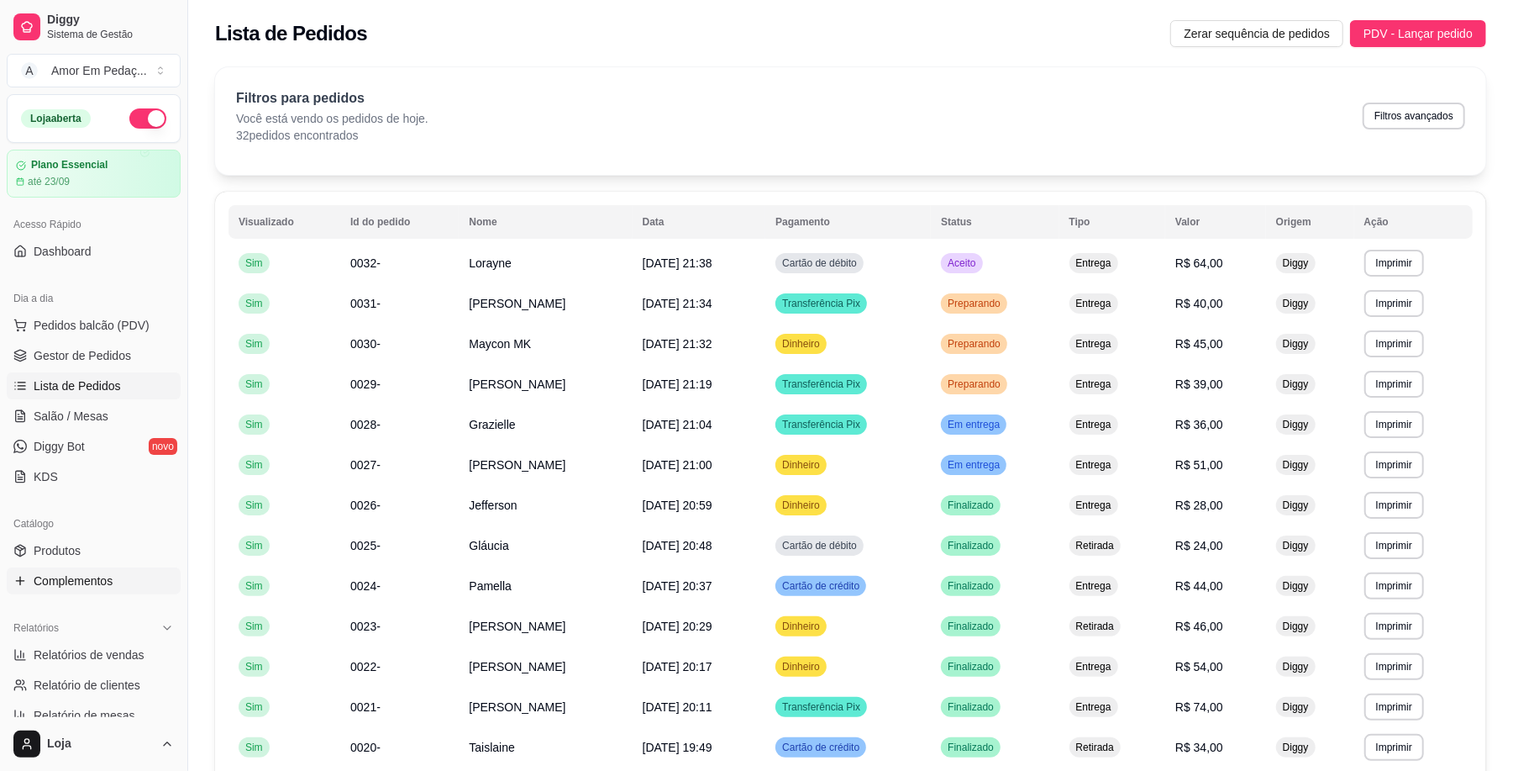
click at [129, 570] on link "Complementos" at bounding box center [94, 580] width 174 height 27
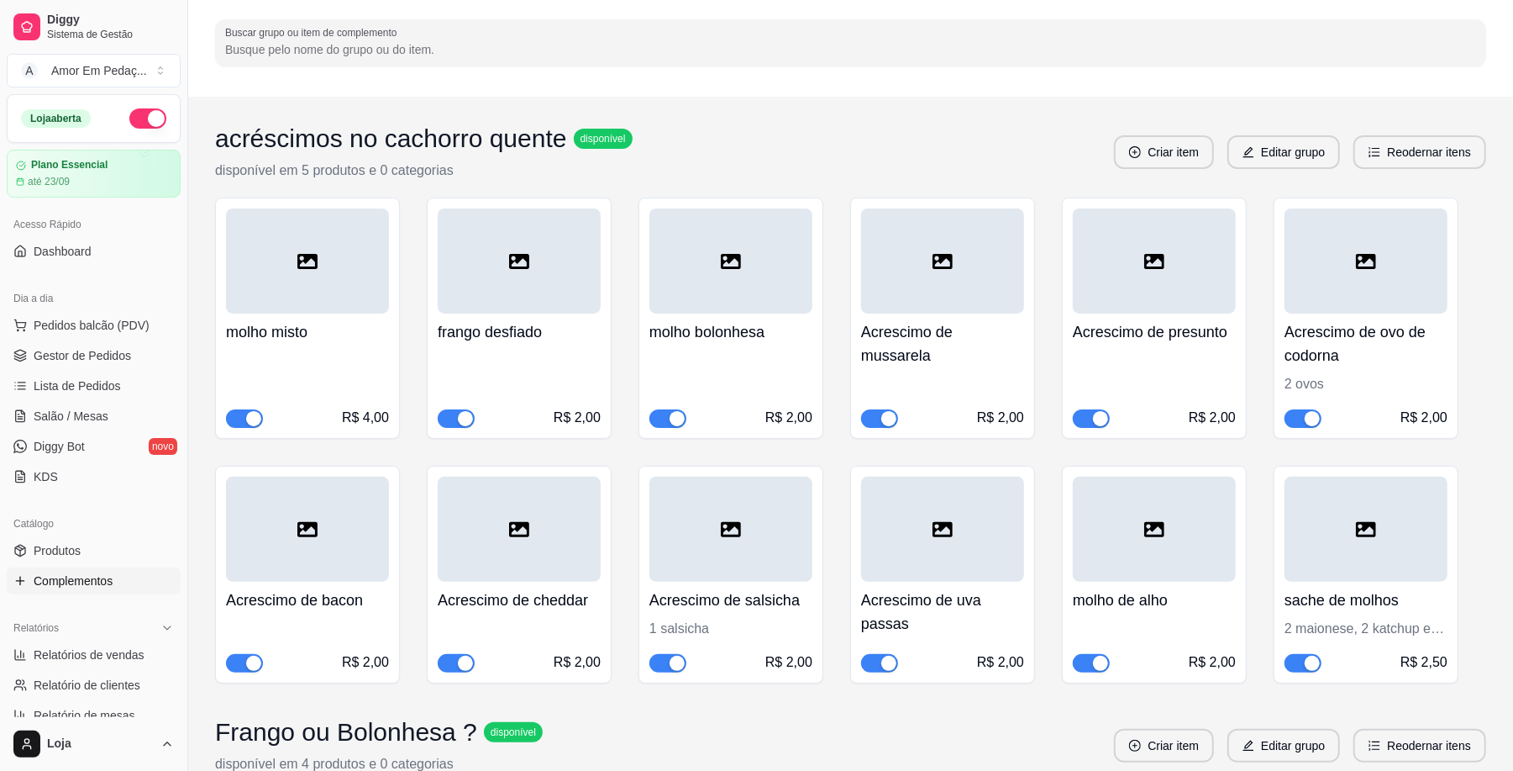
scroll to position [112, 0]
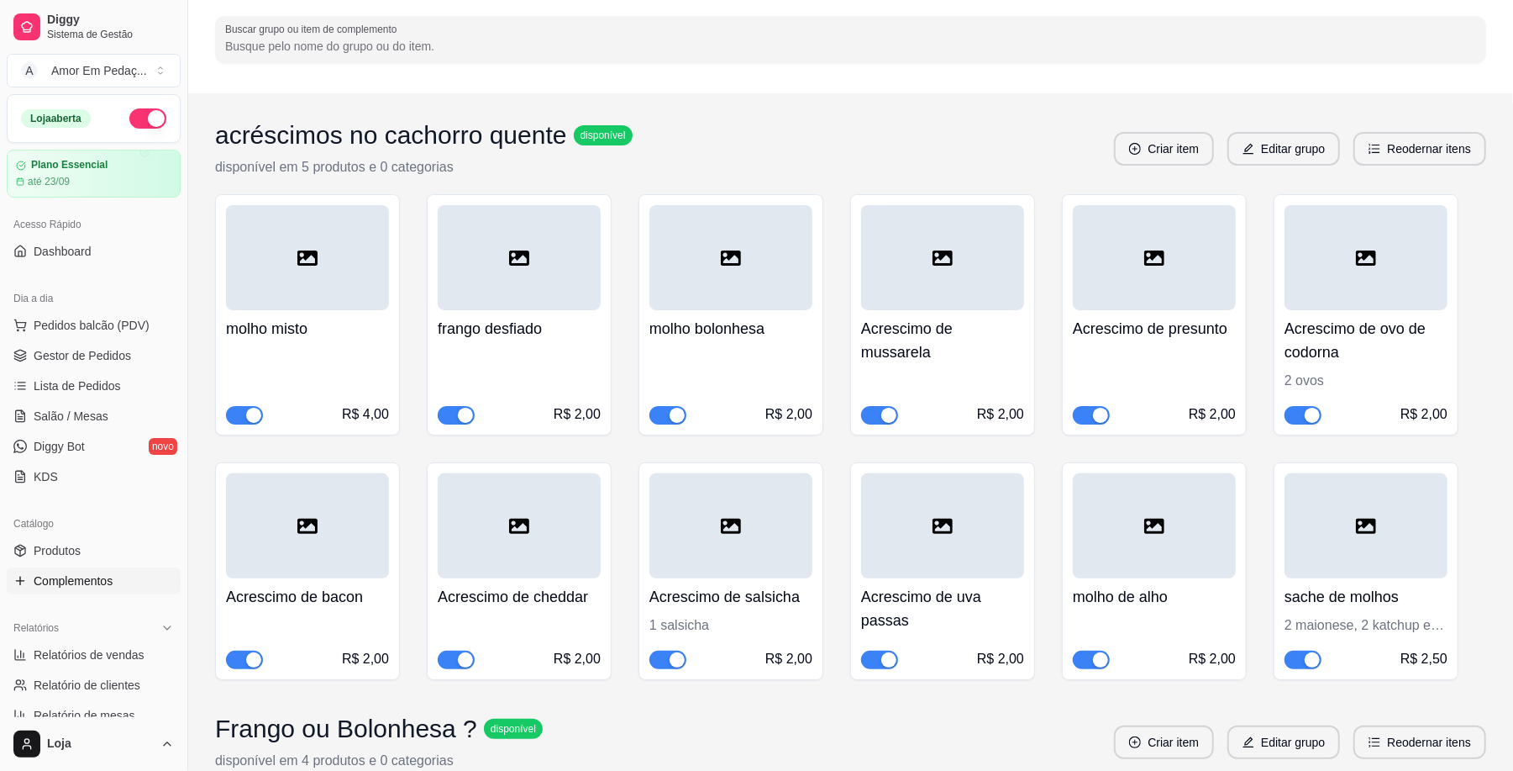
click at [460, 412] on div "button" at bounding box center [465, 415] width 15 height 15
click at [250, 421] on div "button" at bounding box center [253, 415] width 15 height 15
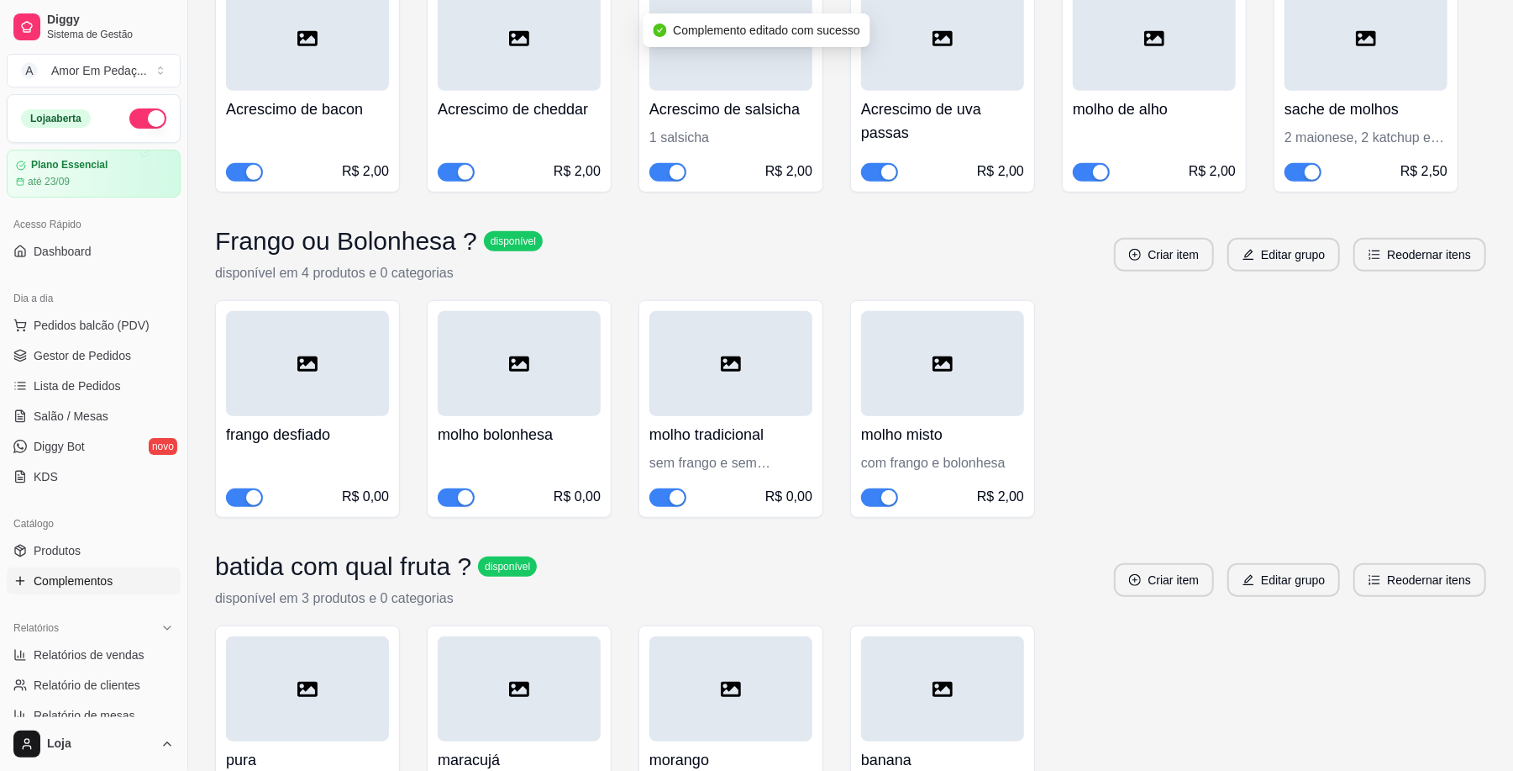
scroll to position [672, 0]
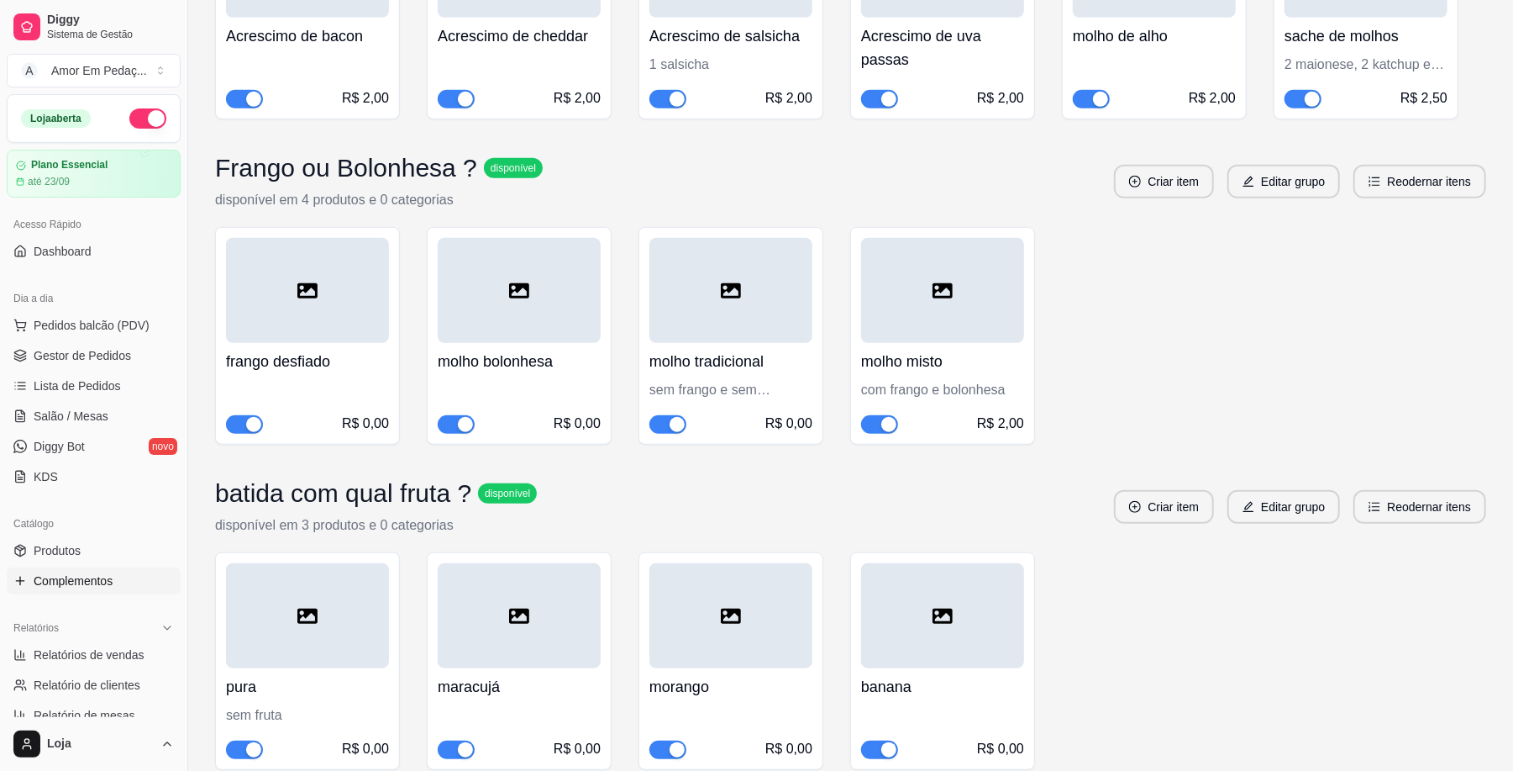
click at [872, 425] on span "button" at bounding box center [879, 424] width 37 height 18
click at [245, 429] on button "button" at bounding box center [244, 424] width 37 height 18
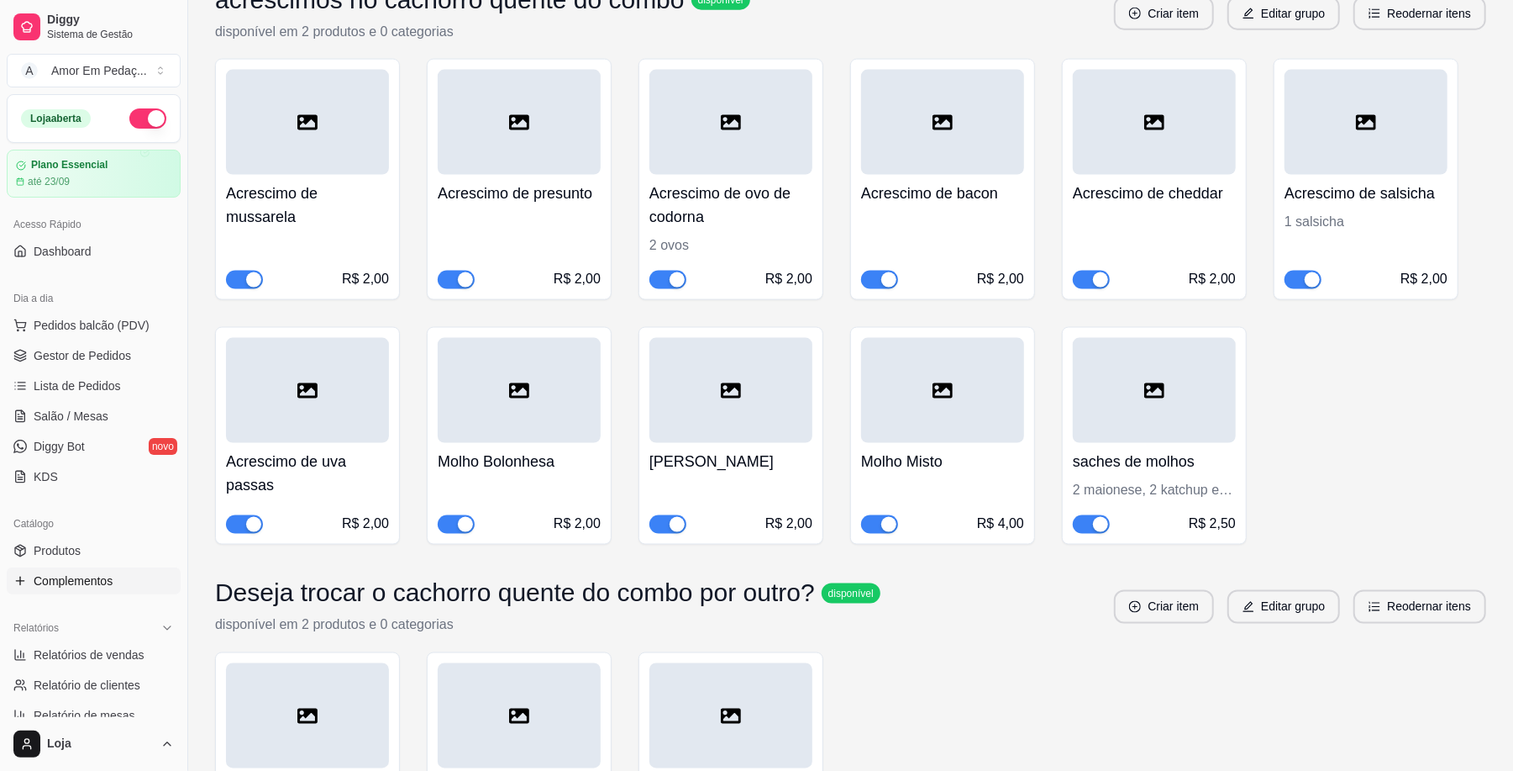
scroll to position [10755, 0]
click at [667, 532] on span "button" at bounding box center [668, 522] width 37 height 18
click at [882, 530] on div "button" at bounding box center [888, 522] width 15 height 15
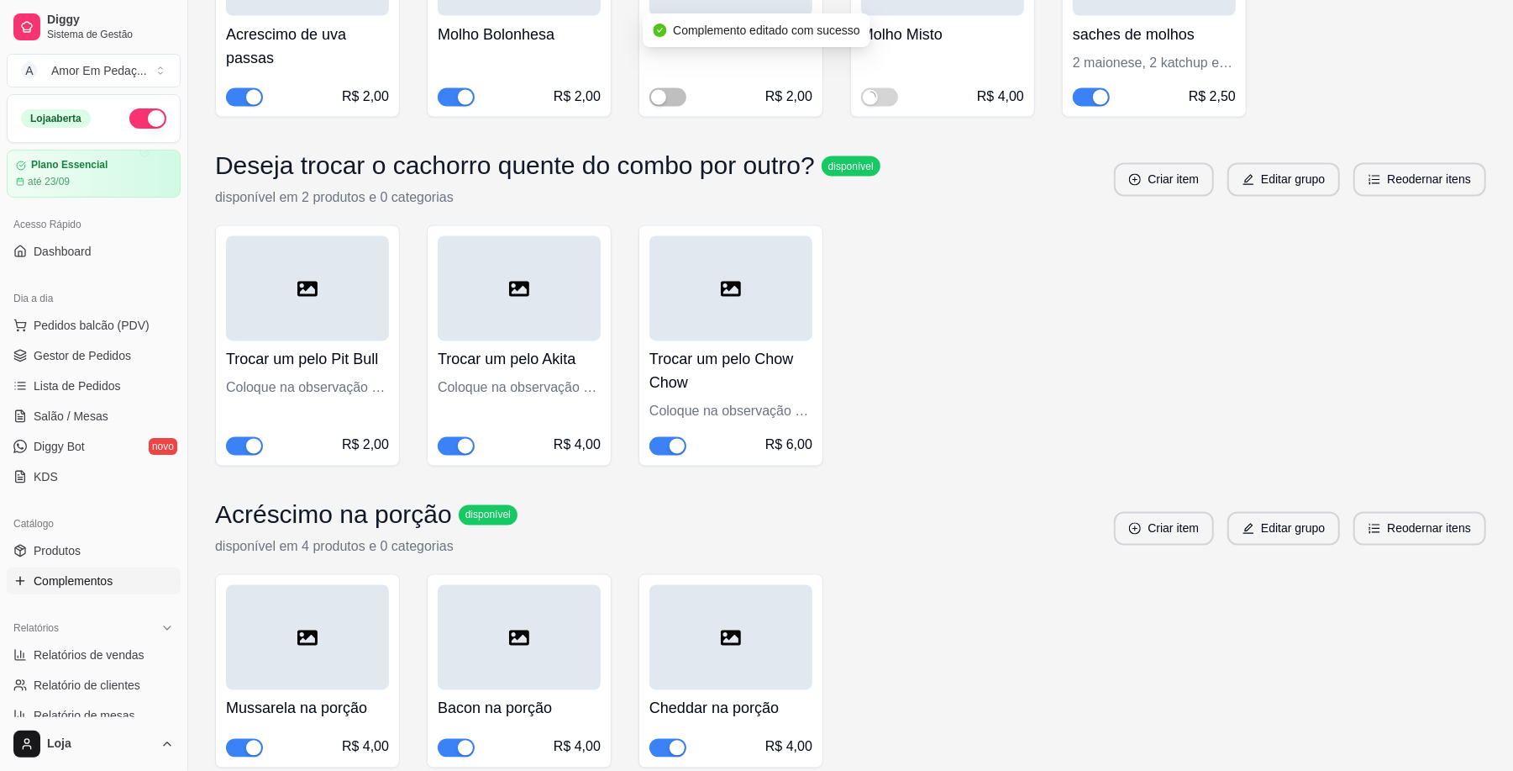
scroll to position [11304, 0]
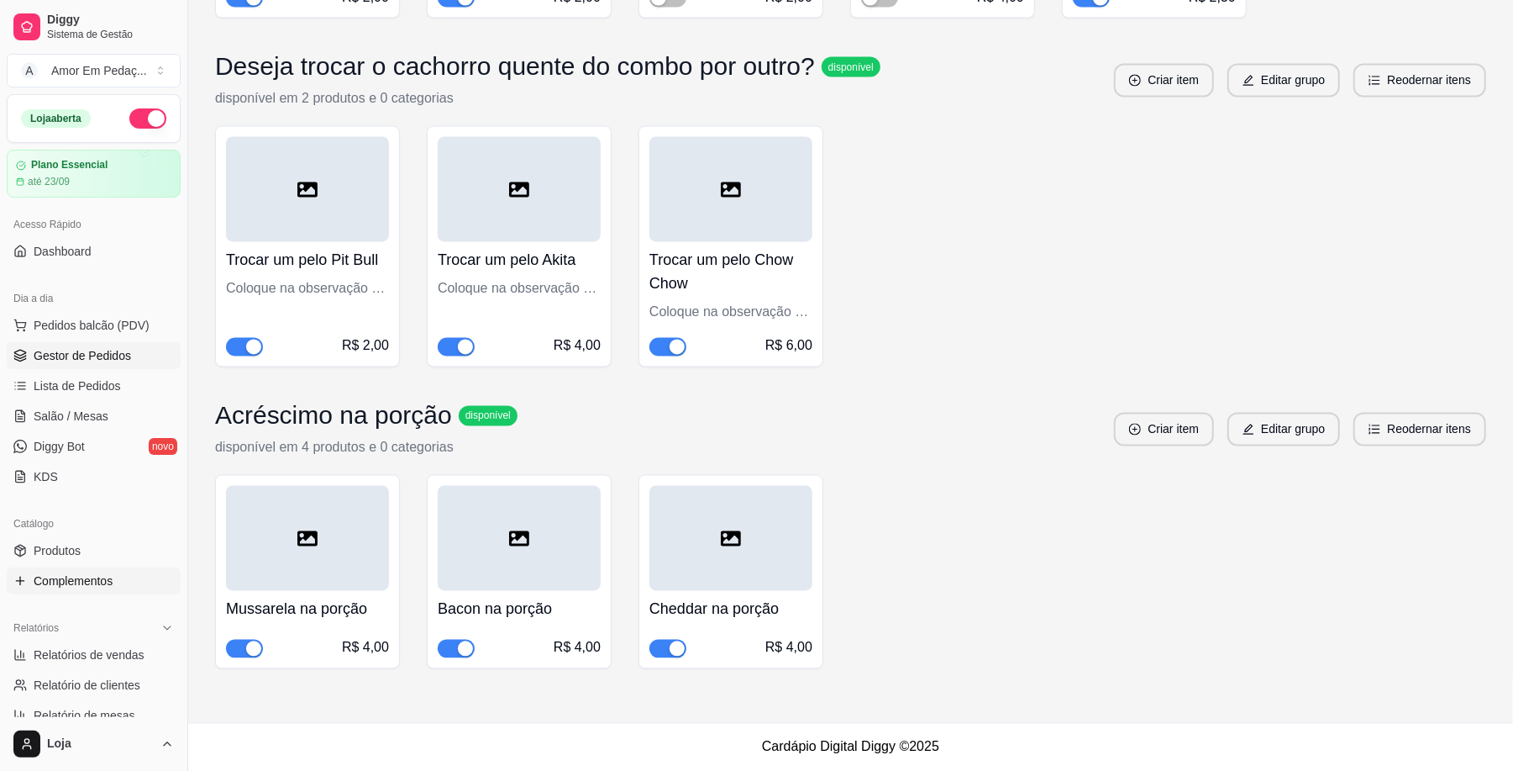
click at [32, 354] on link "Gestor de Pedidos" at bounding box center [94, 355] width 174 height 27
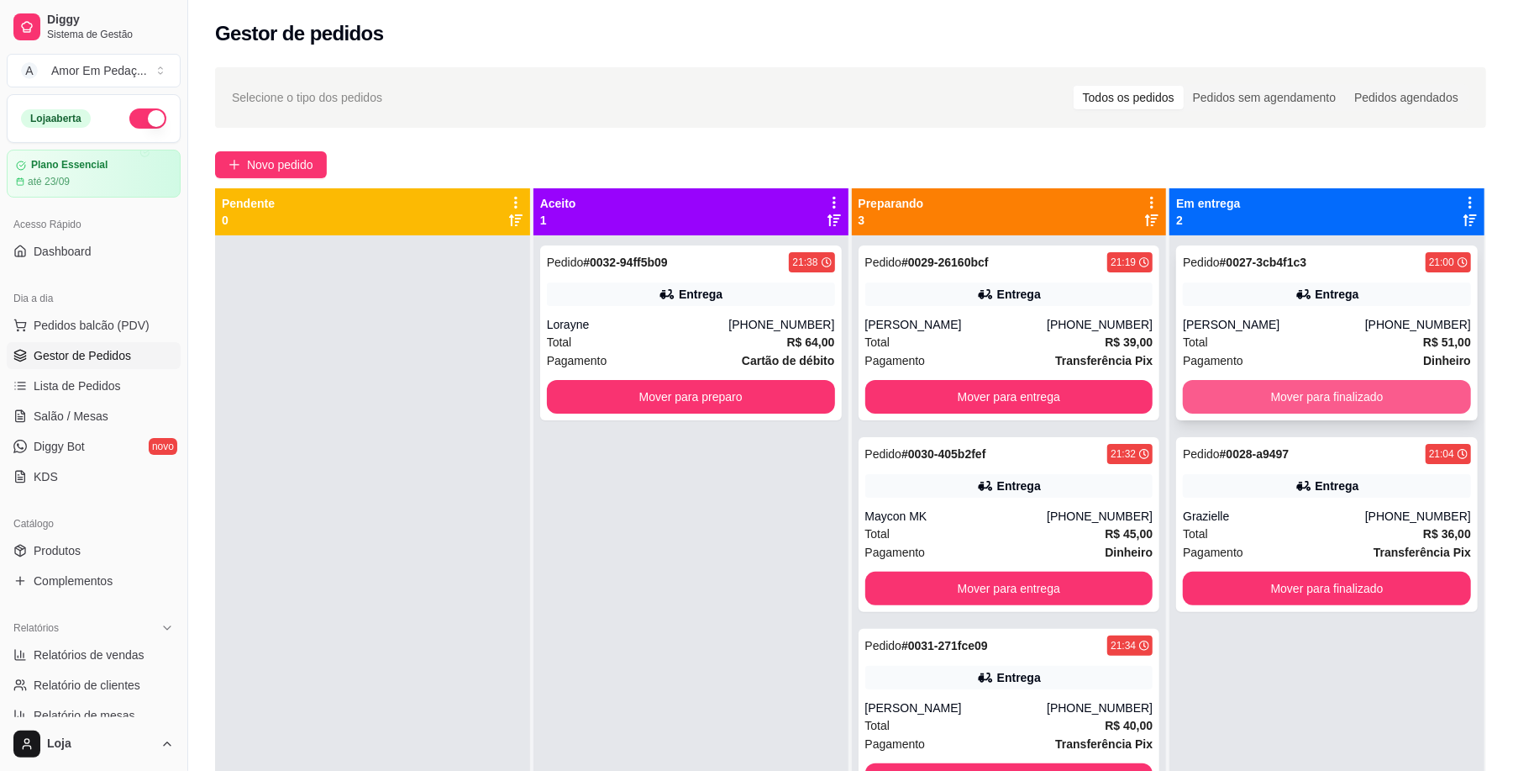
click at [1302, 400] on button "Mover para finalizado" at bounding box center [1327, 397] width 288 height 34
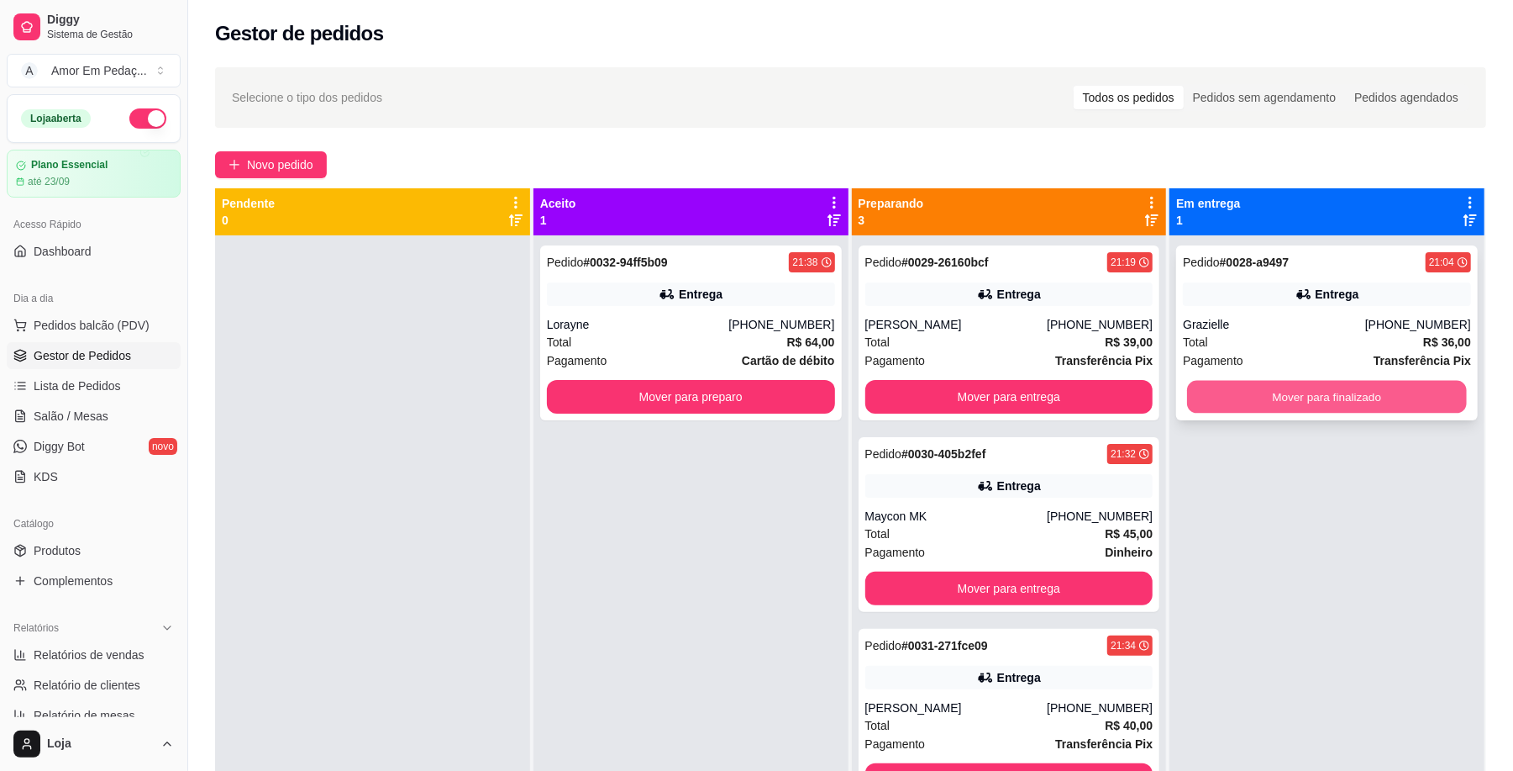
click at [1302, 404] on button "Mover para finalizado" at bounding box center [1326, 397] width 279 height 33
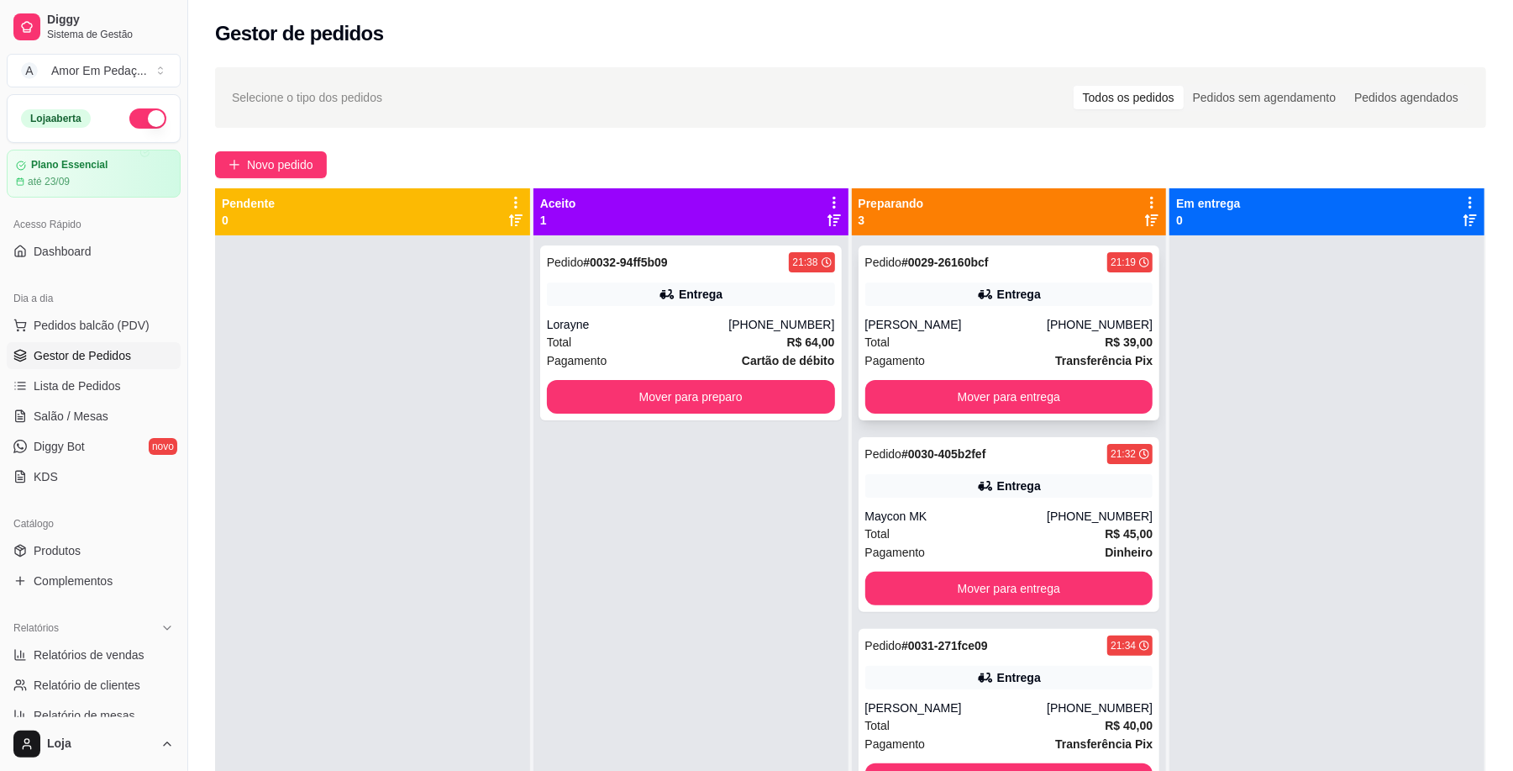
click at [1099, 319] on div "[PHONE_NUMBER]" at bounding box center [1100, 324] width 106 height 17
click at [778, 317] on div "[PHONE_NUMBER]" at bounding box center [782, 324] width 106 height 17
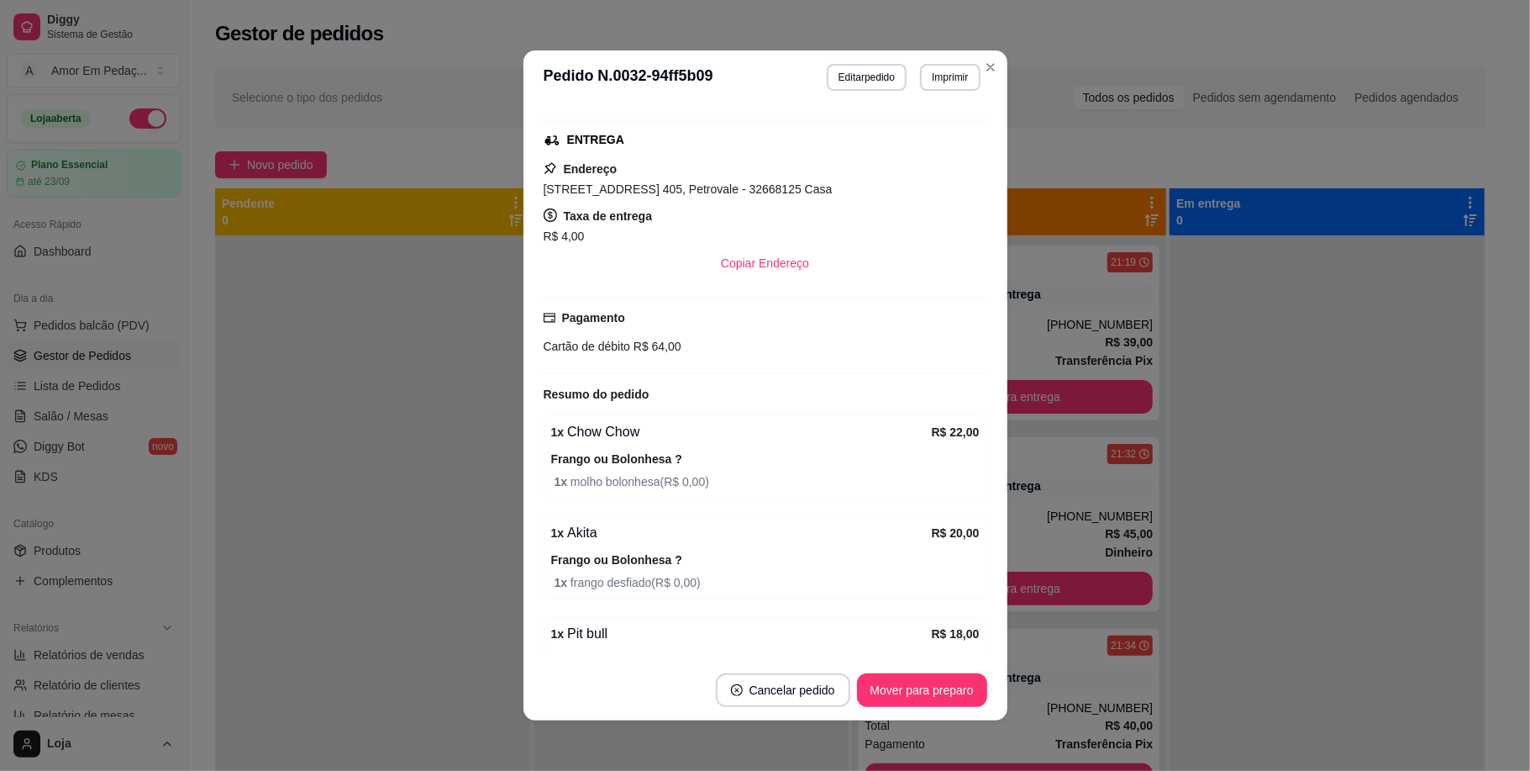
scroll to position [373, 0]
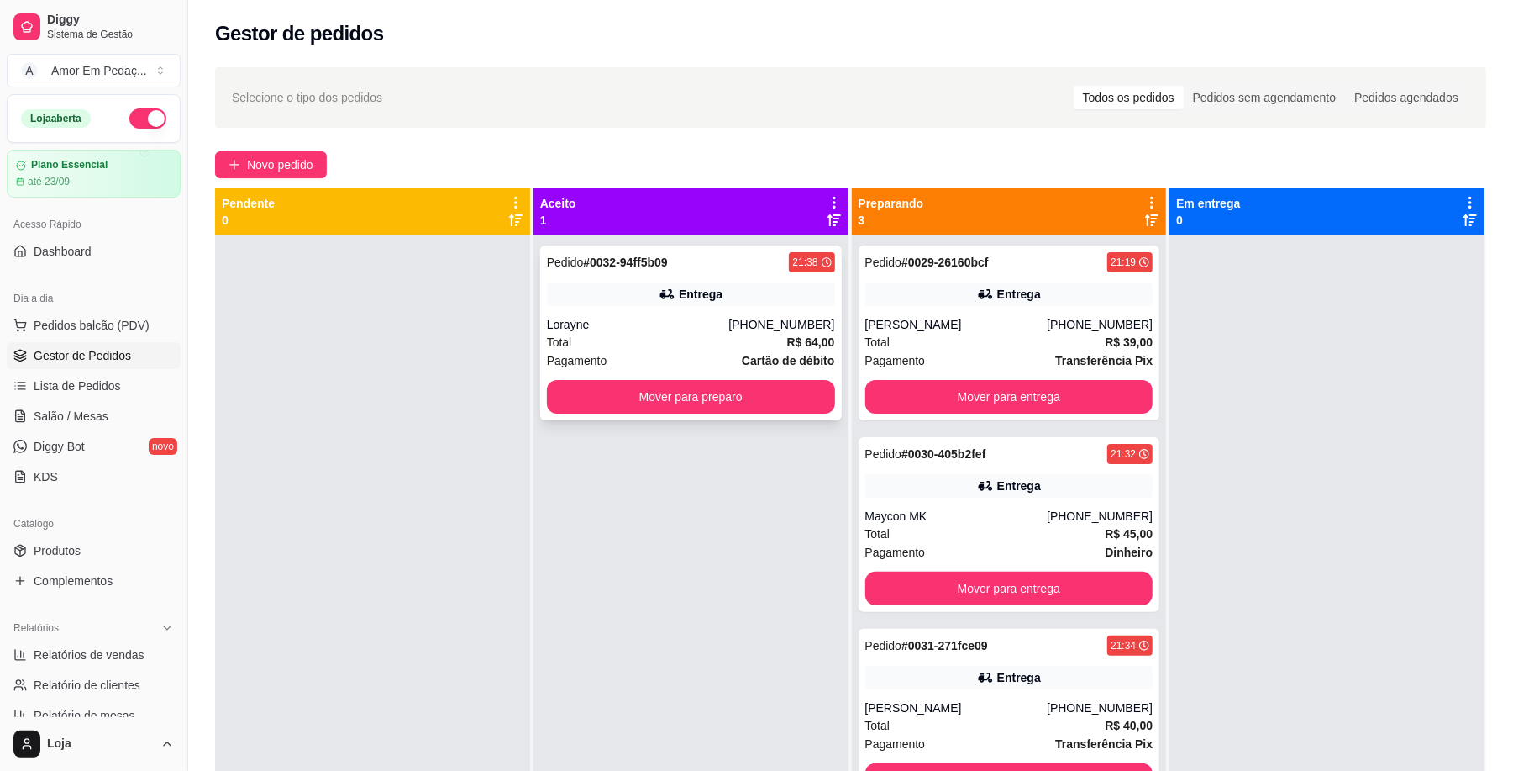
click at [753, 344] on div "Total R$ 64,00" at bounding box center [691, 342] width 288 height 18
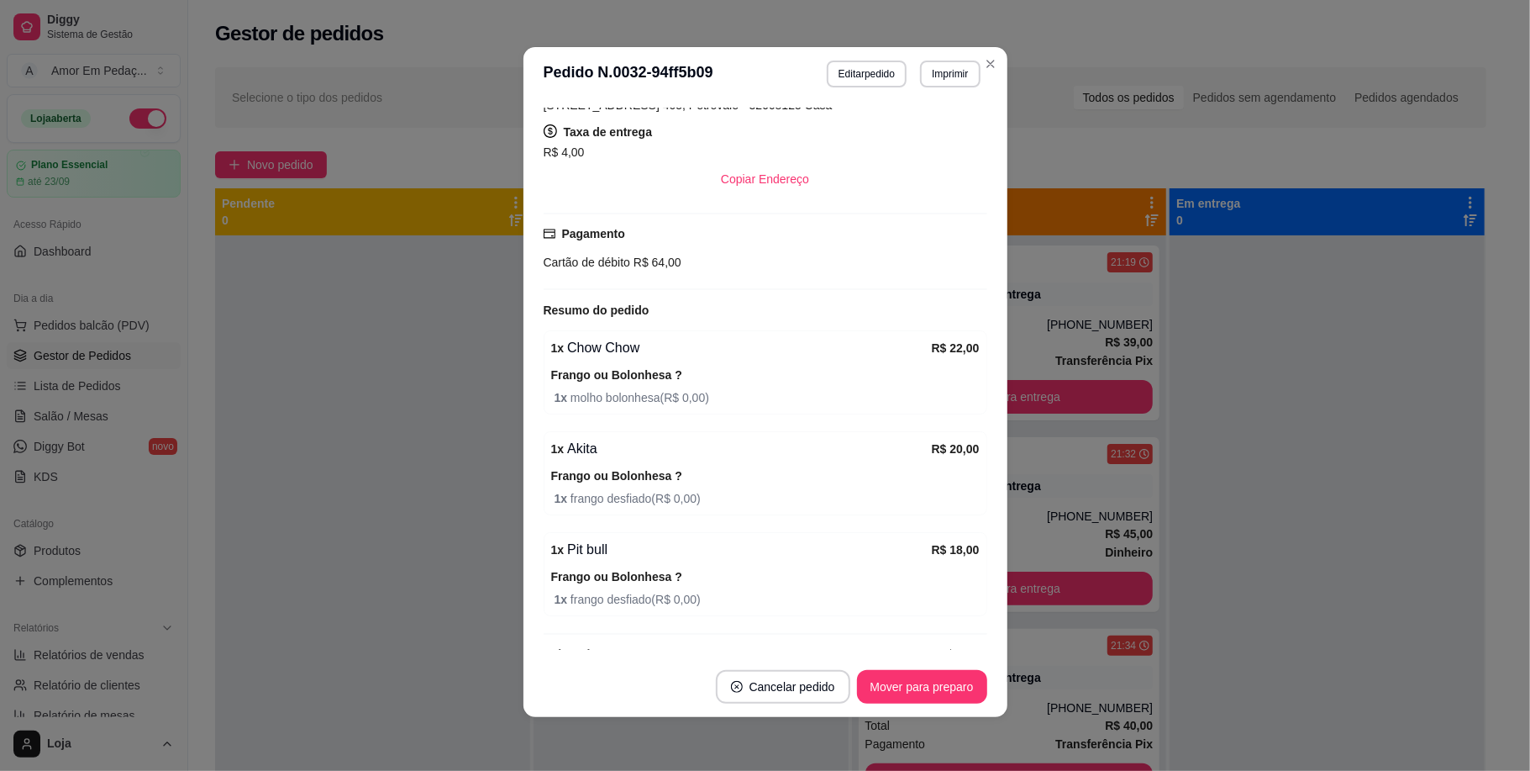
scroll to position [260, 0]
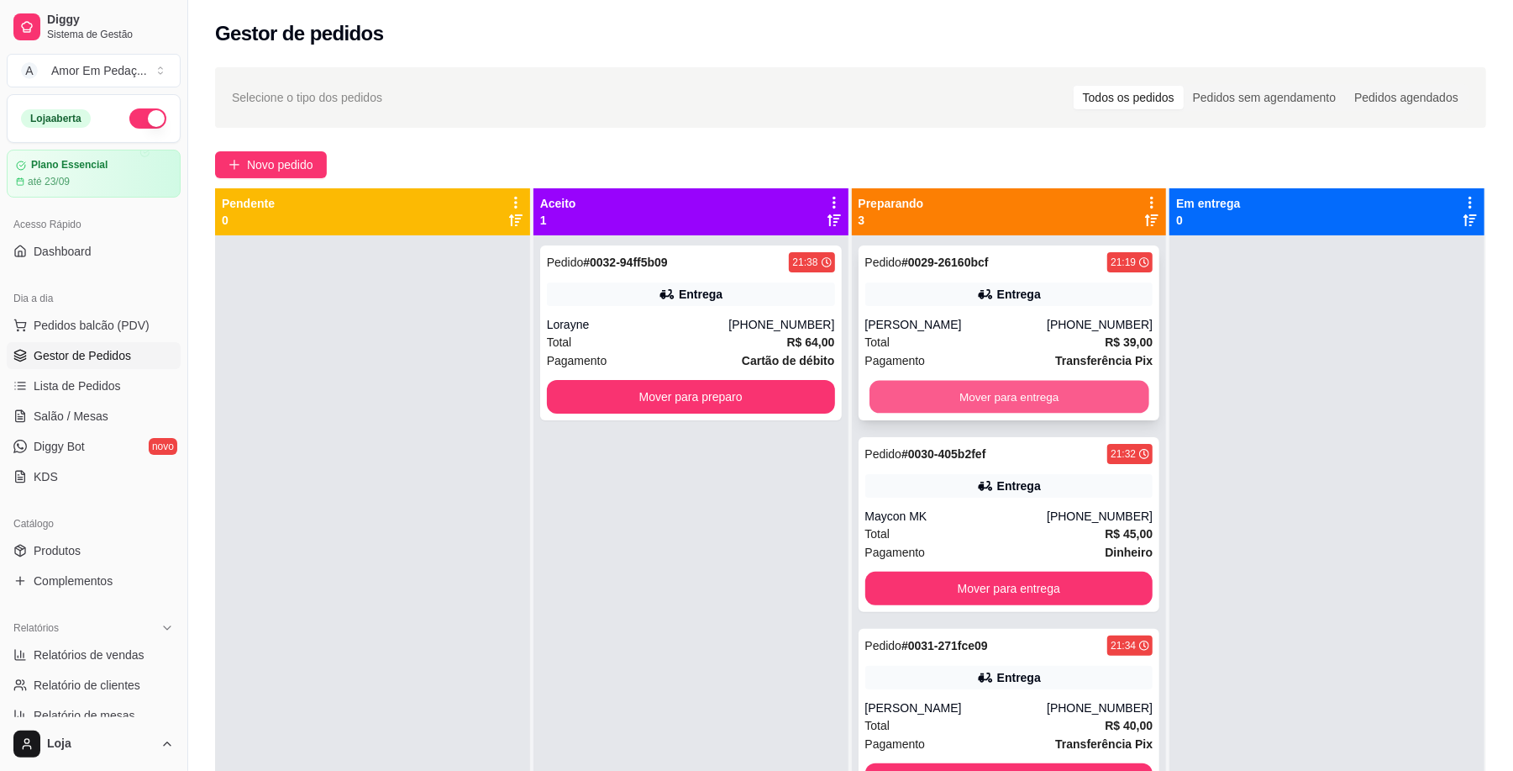
click at [1053, 402] on button "Mover para entrega" at bounding box center [1009, 397] width 279 height 33
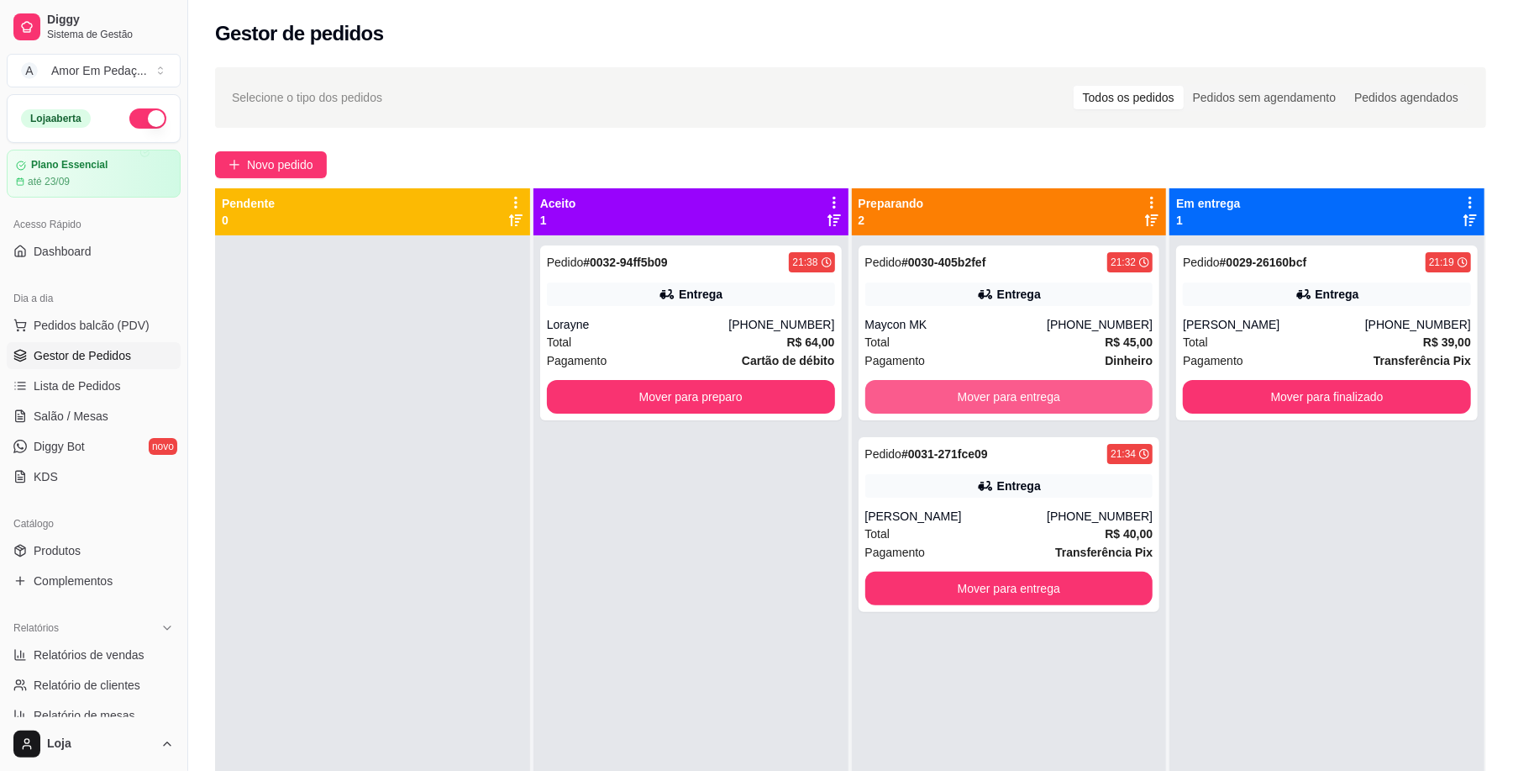
click at [1053, 402] on button "Mover para entrega" at bounding box center [1009, 397] width 288 height 34
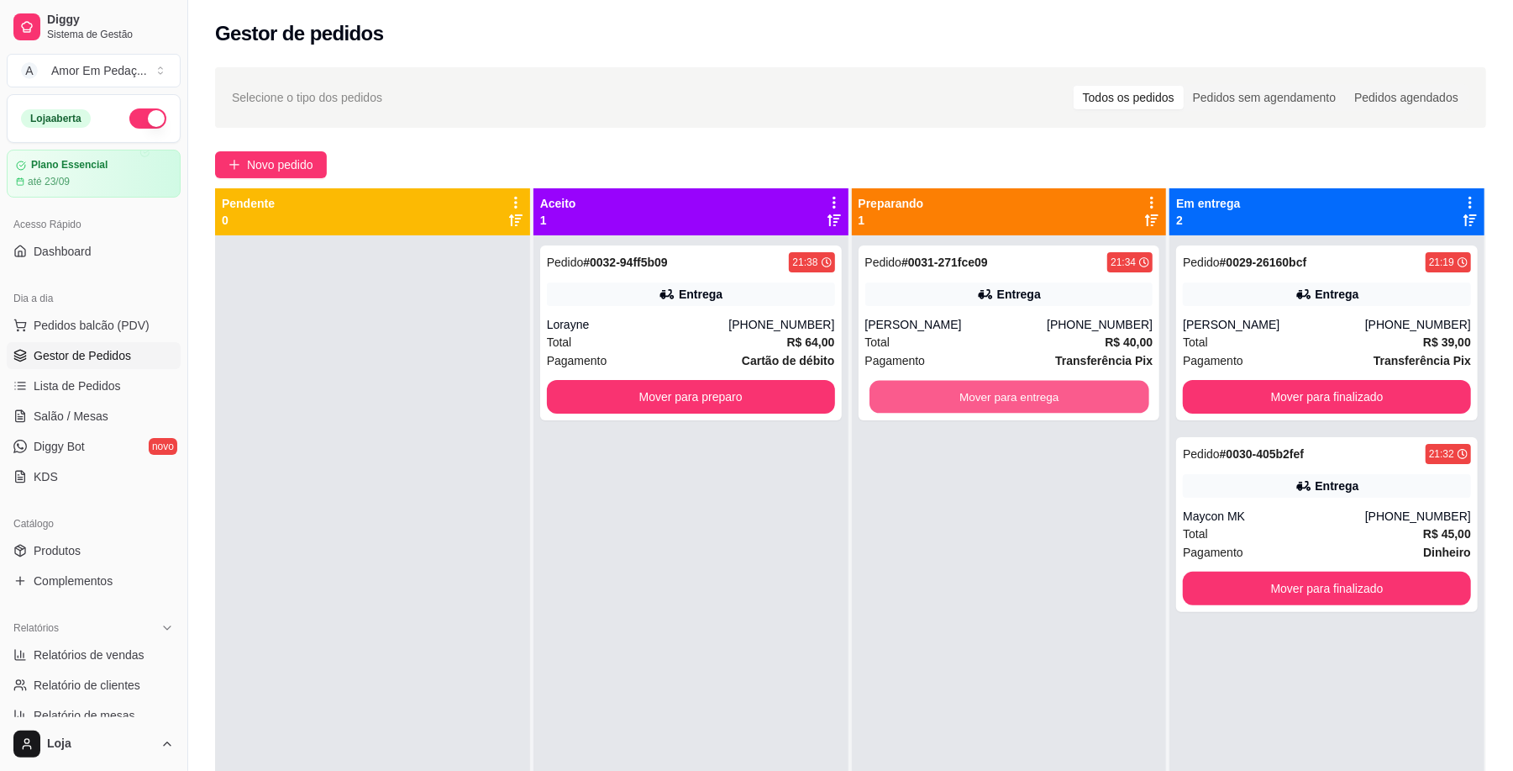
click at [1053, 402] on button "Mover para entrega" at bounding box center [1009, 397] width 279 height 33
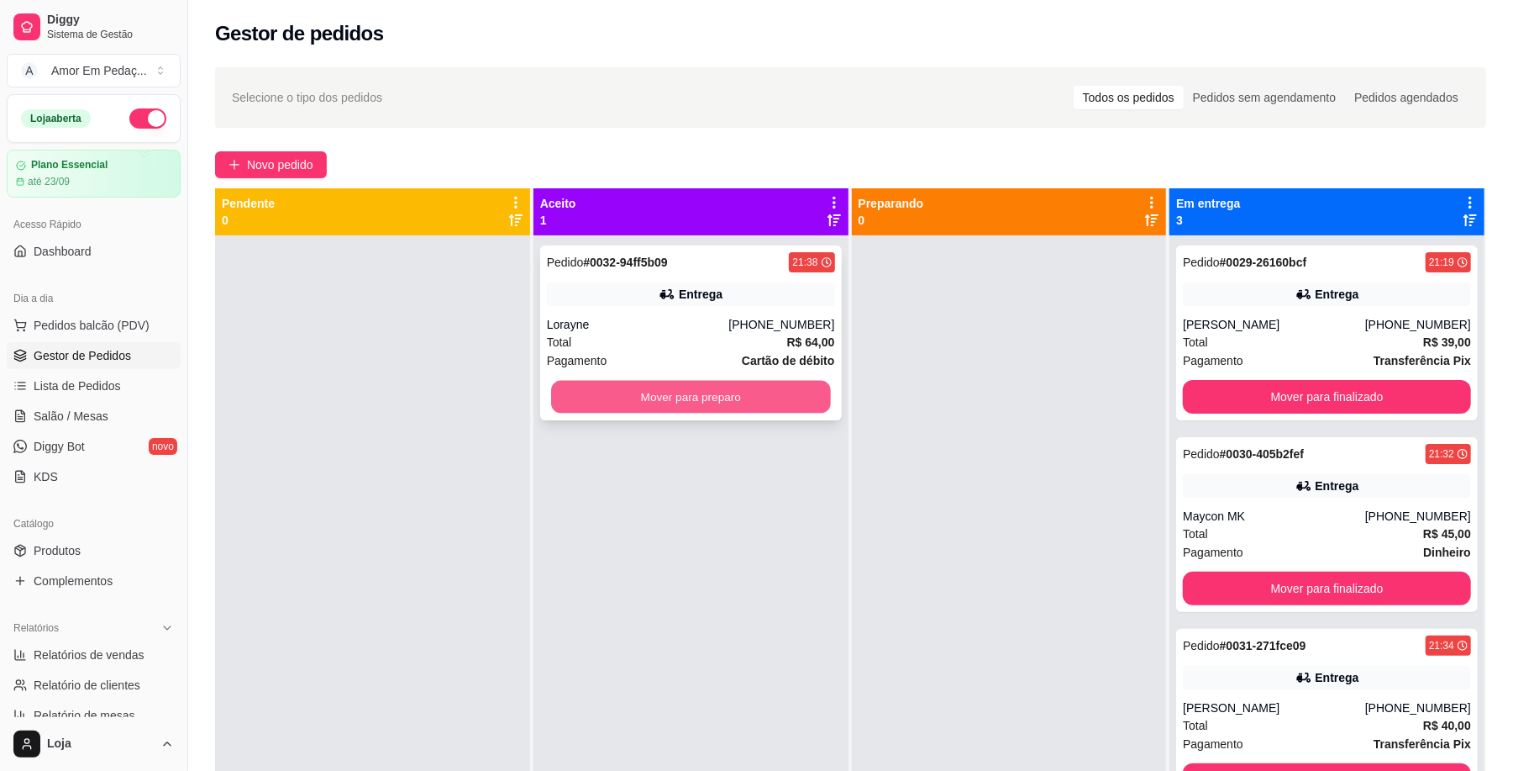
click at [764, 393] on button "Mover para preparo" at bounding box center [690, 397] width 279 height 33
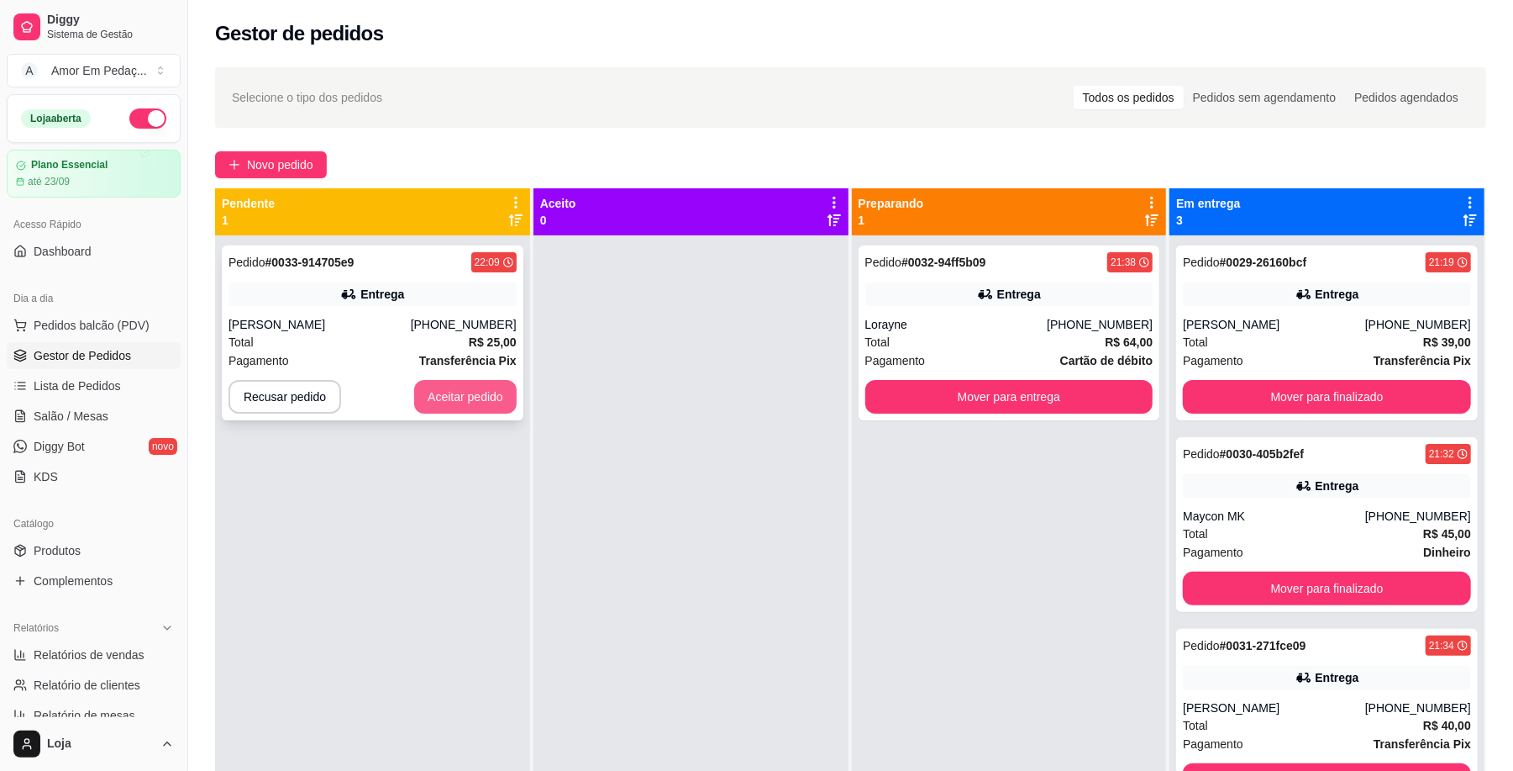
click at [471, 410] on button "Aceitar pedido" at bounding box center [465, 397] width 103 height 34
click at [292, 163] on span "Novo pedido" at bounding box center [280, 164] width 66 height 18
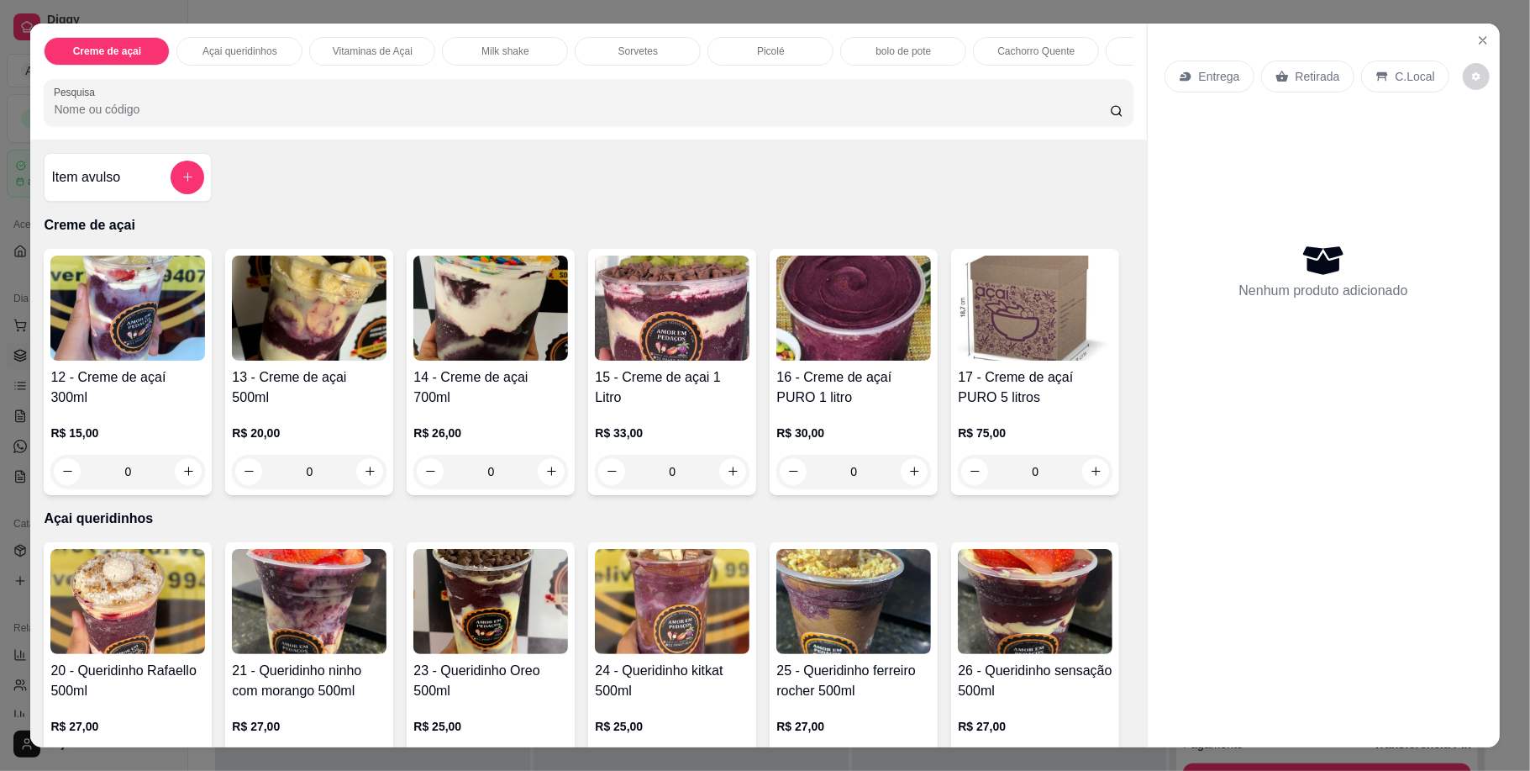
click at [263, 397] on h4 "13 - Creme de açai 500ml" at bounding box center [309, 387] width 155 height 40
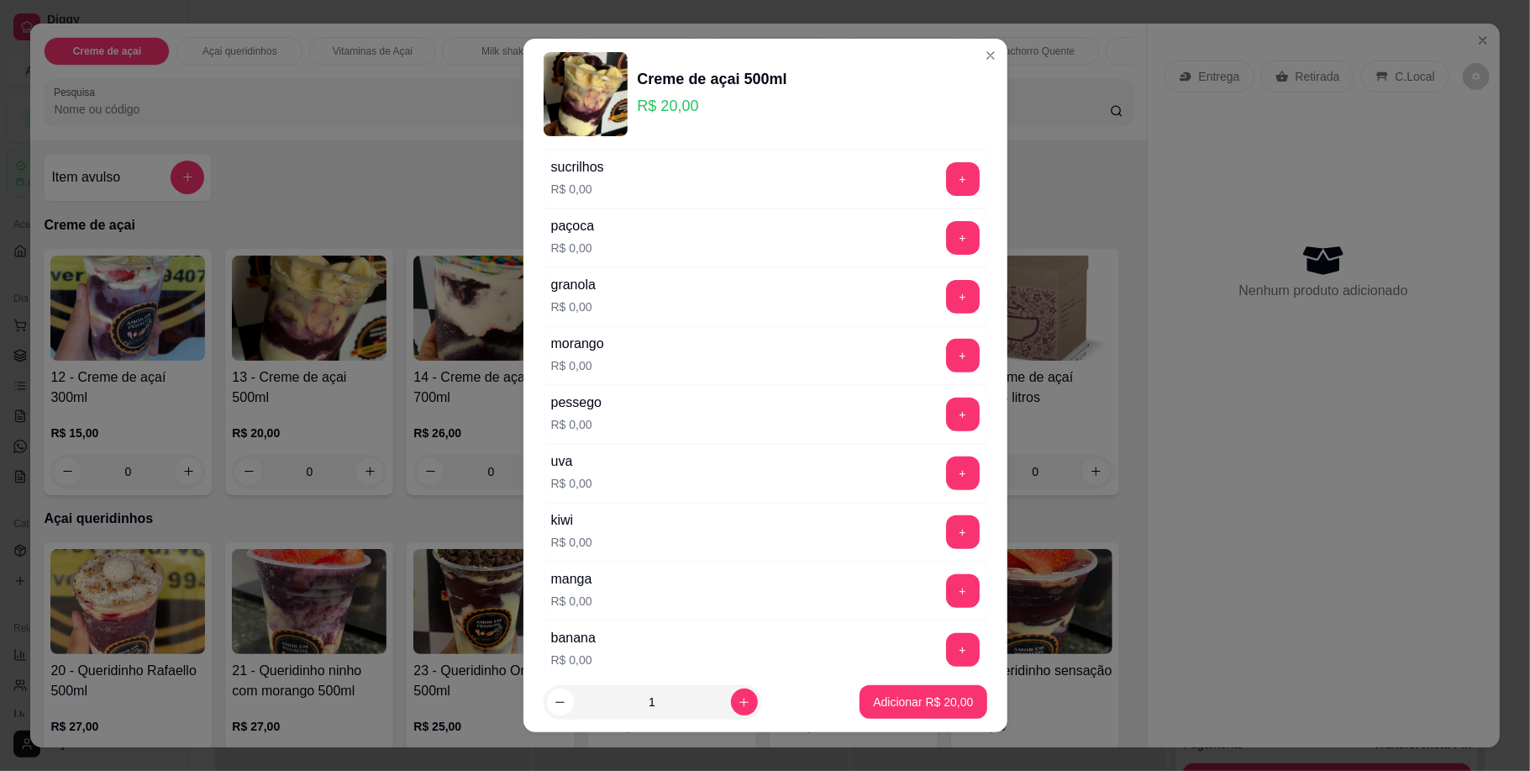
scroll to position [448, 0]
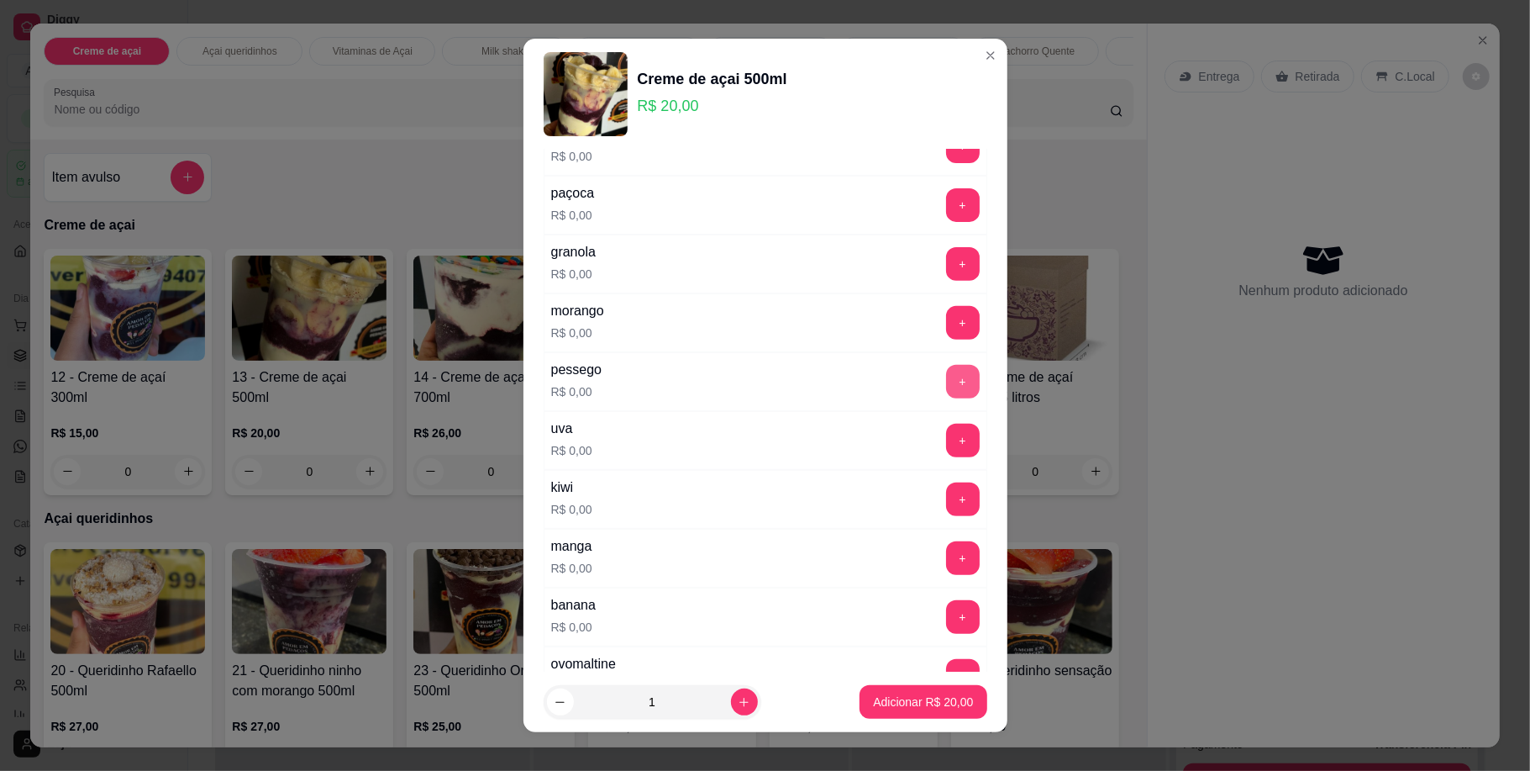
click at [946, 390] on button "+" at bounding box center [963, 382] width 34 height 34
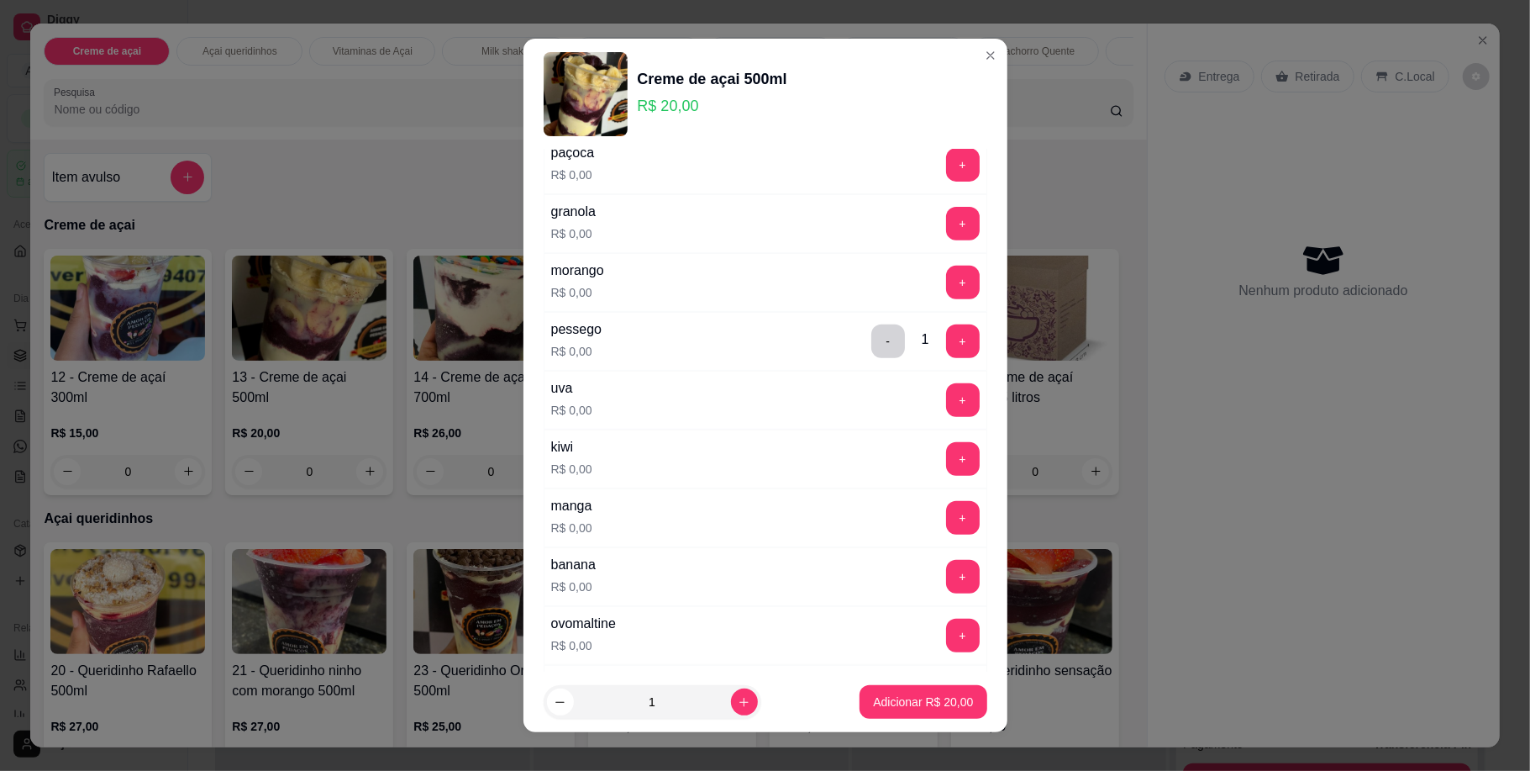
scroll to position [560, 0]
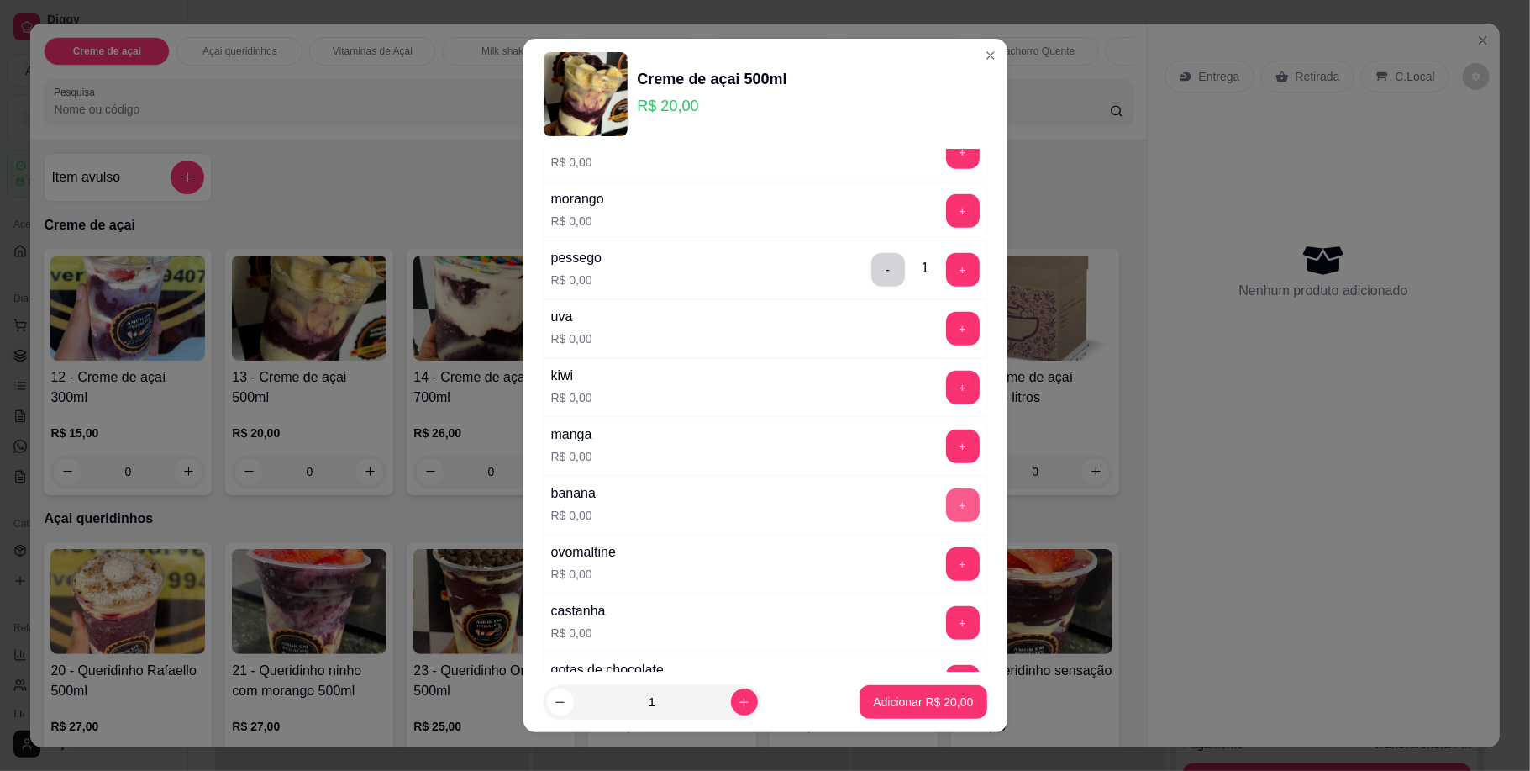
click at [946, 522] on button "+" at bounding box center [963, 505] width 34 height 34
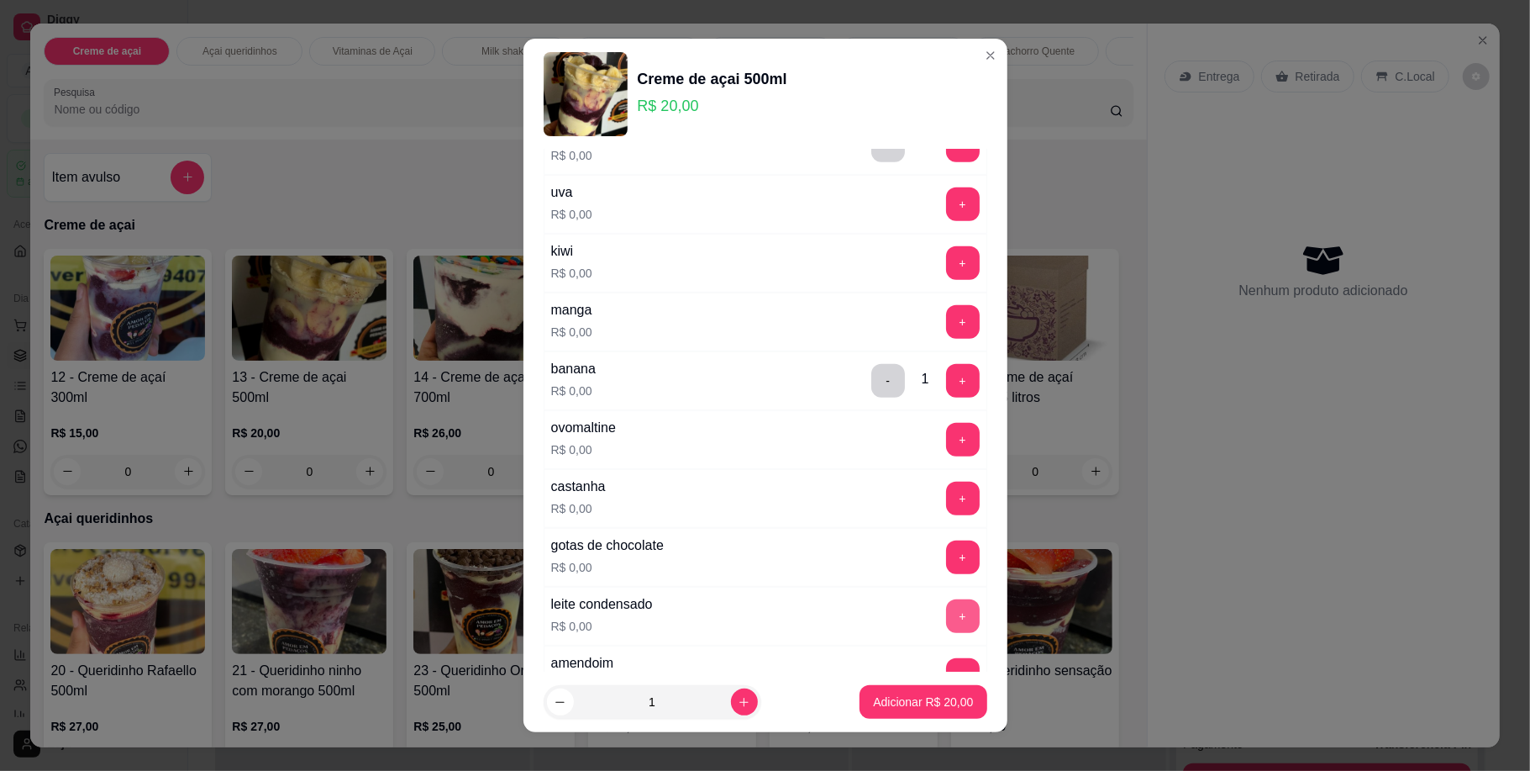
scroll to position [784, 0]
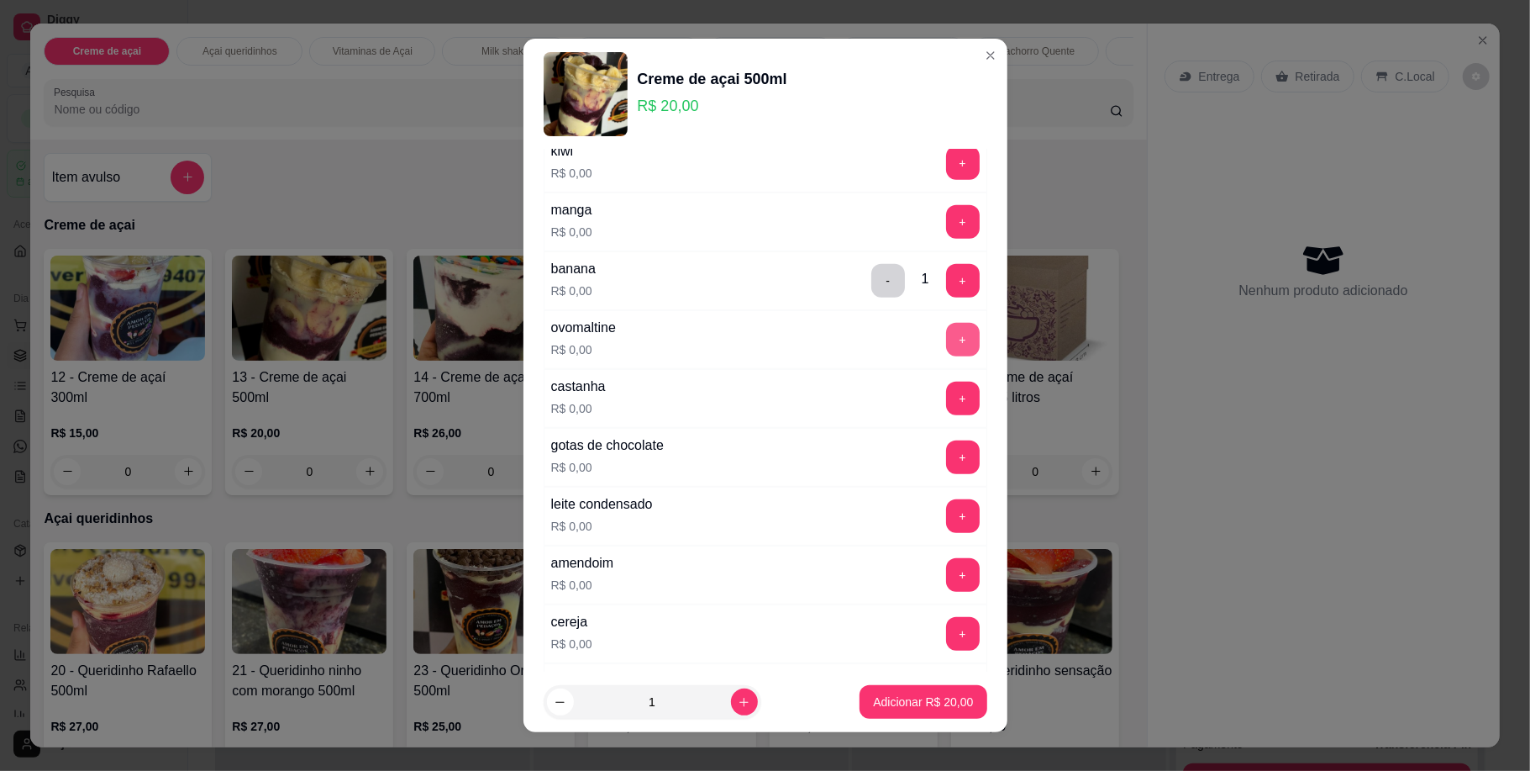
click at [946, 348] on button "+" at bounding box center [963, 340] width 34 height 34
click at [951, 706] on button "Adicionar R$ 20,00" at bounding box center [923, 702] width 127 height 34
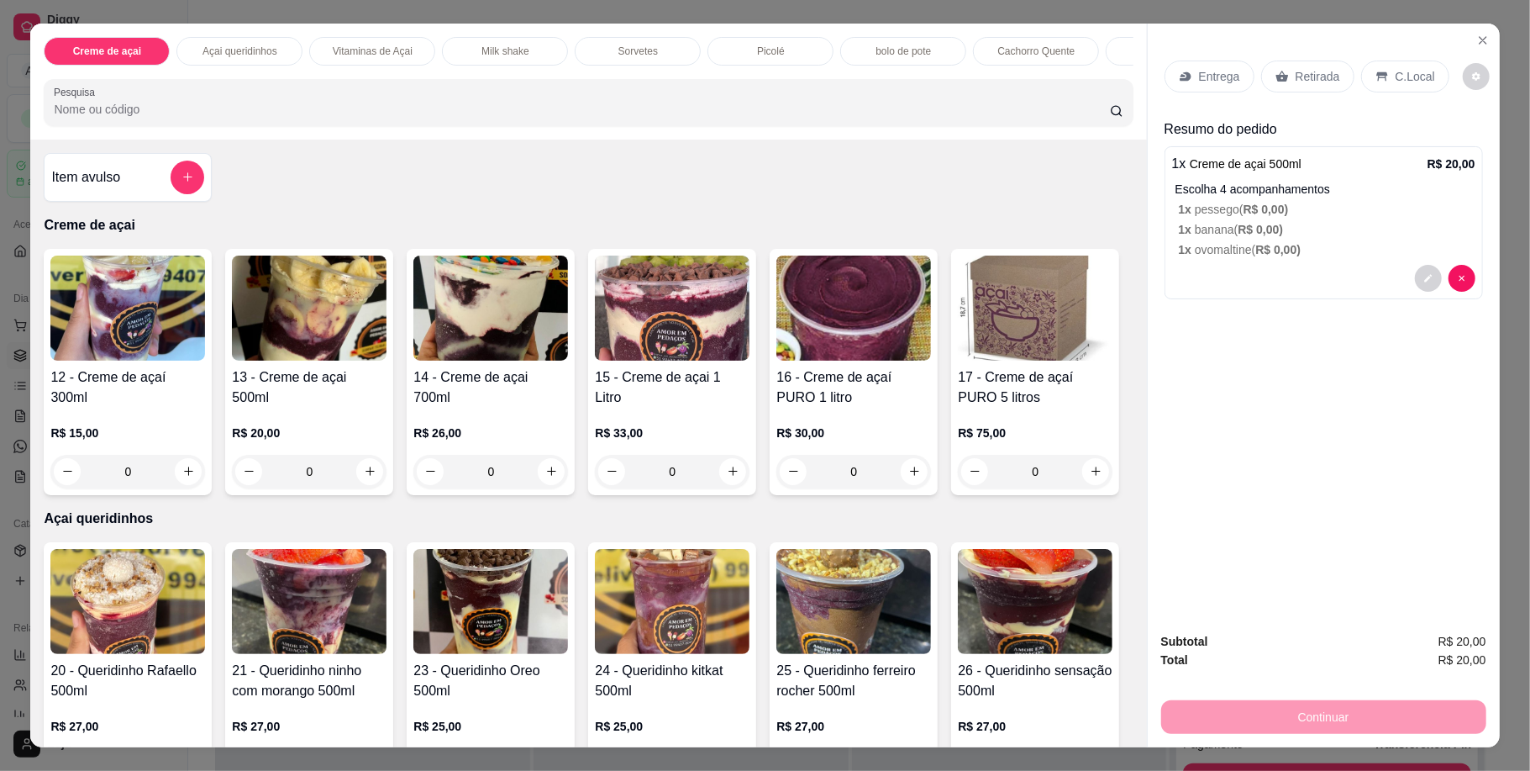
click at [1203, 85] on div "Entrega" at bounding box center [1210, 76] width 90 height 32
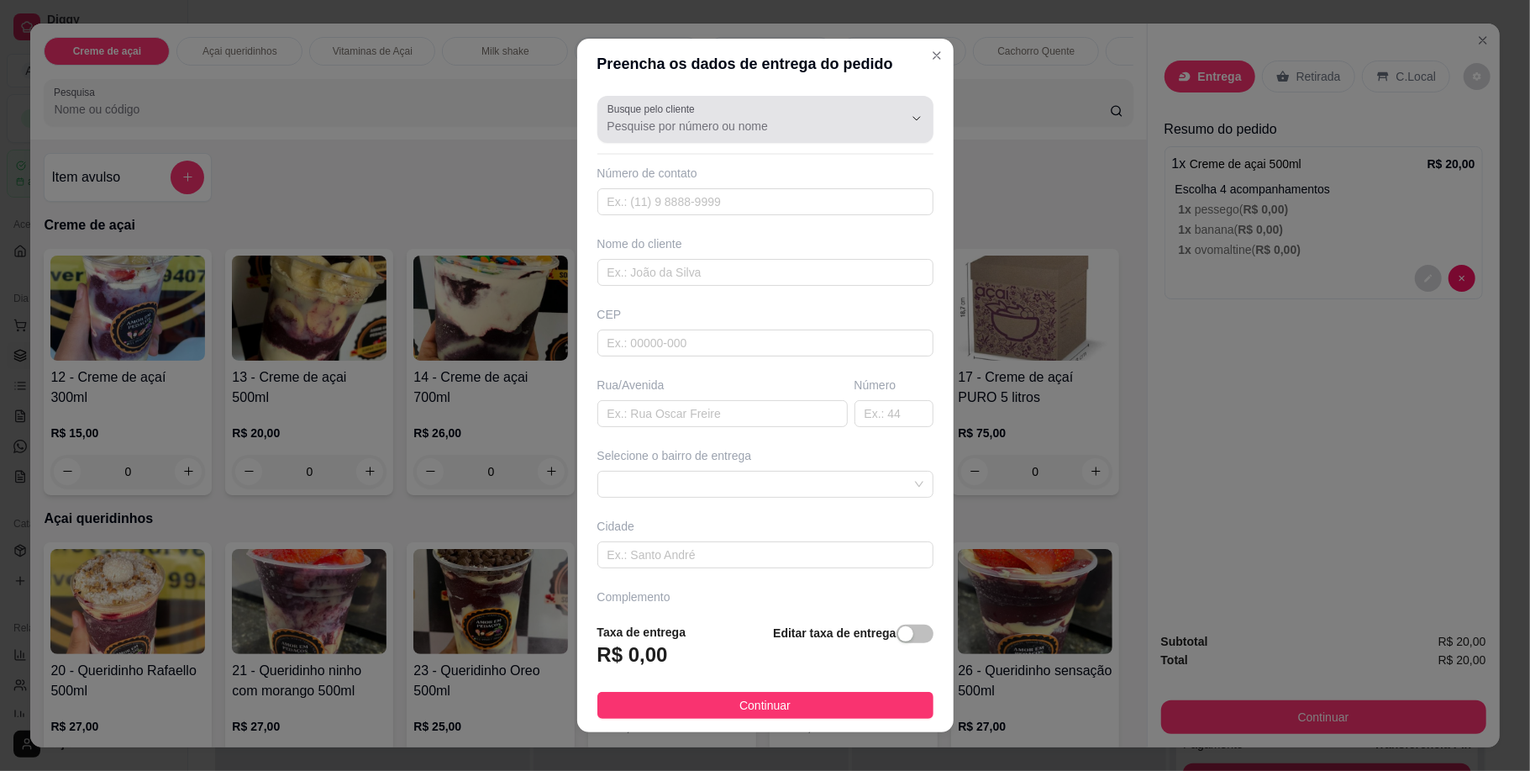
click at [765, 108] on div at bounding box center [766, 120] width 316 height 34
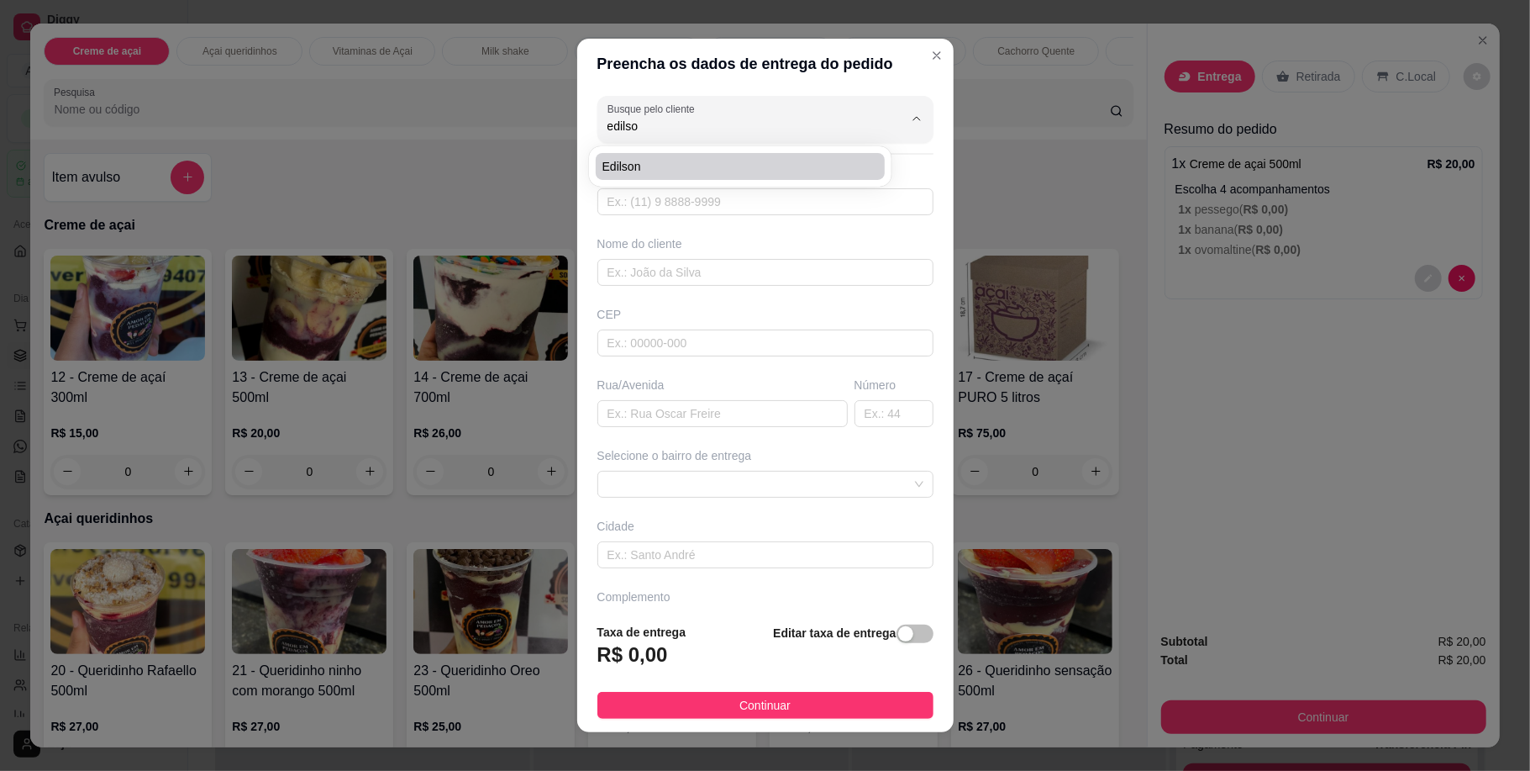
type input "Edilson"
type input "31996535730"
type input "Edilson"
type input "[GEOGRAPHIC_DATA]"
type input "877"
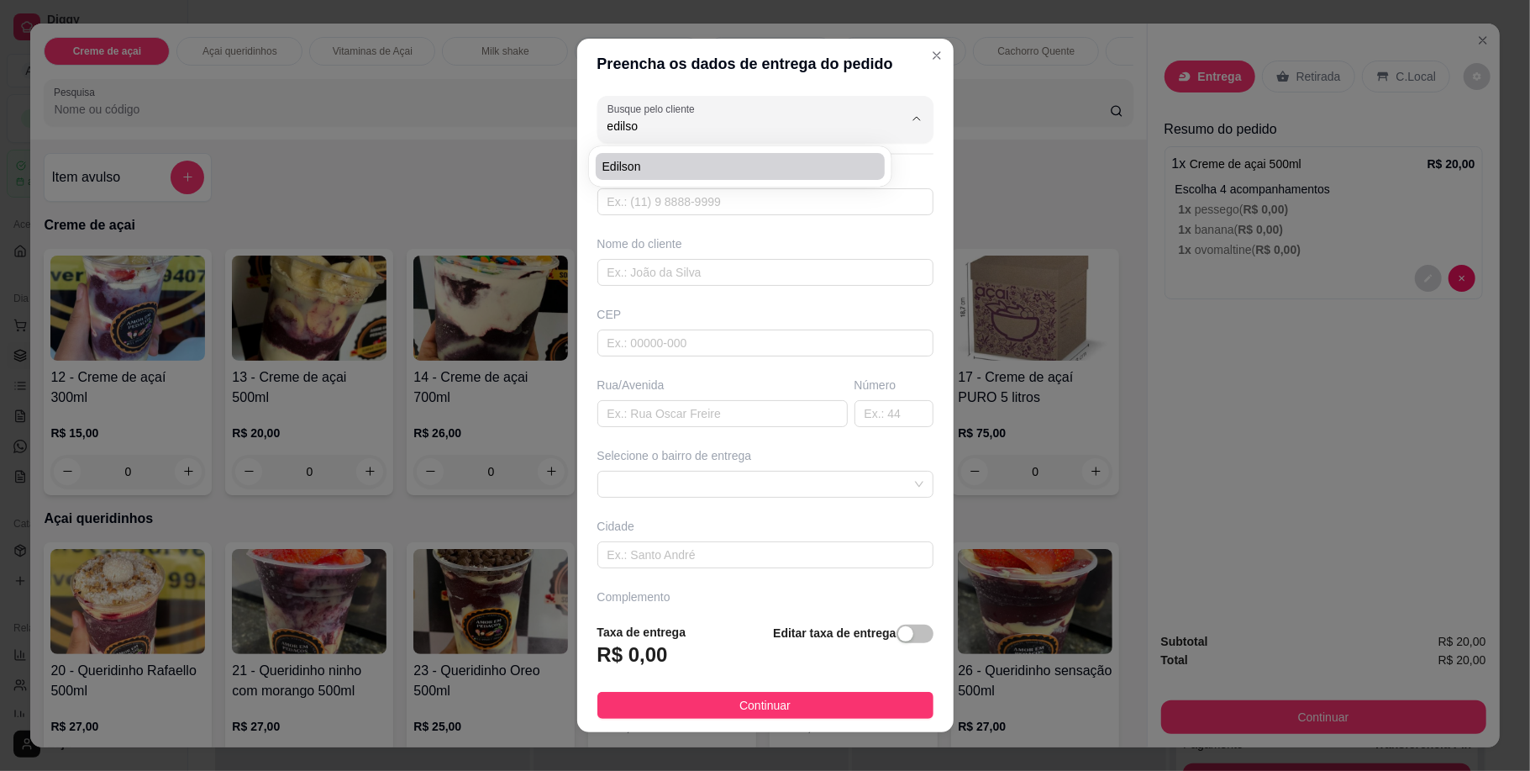
type input "Betim"
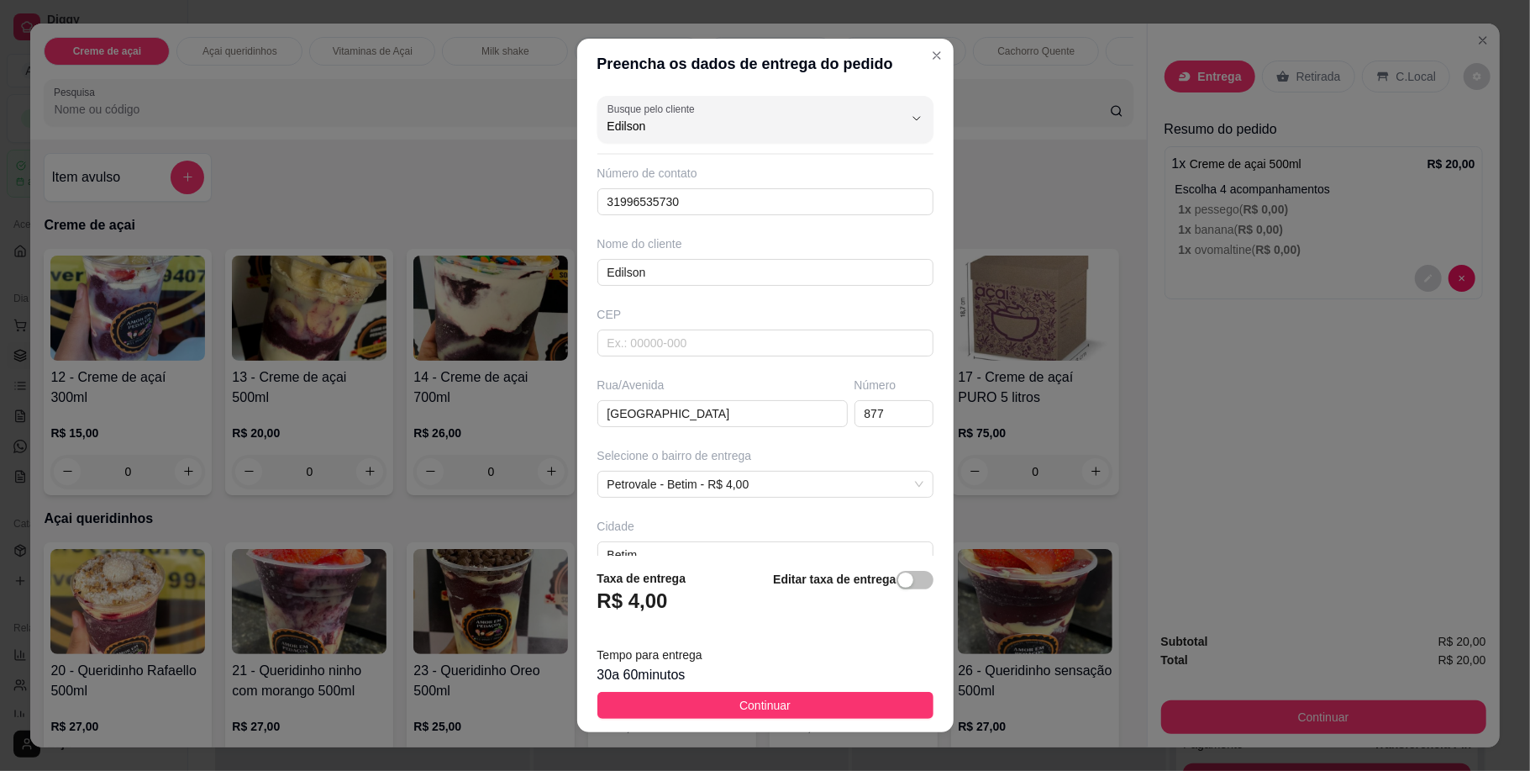
type input "Edilson"
drag, startPoint x: 807, startPoint y: 721, endPoint x: 847, endPoint y: 740, distance: 44.7
click at [807, 721] on footer "Taxa de entrega R$ 4,00 Editar taxa de entrega Tempo para entrega 30 a 60 minut…" at bounding box center [765, 643] width 376 height 176
click at [860, 707] on button "Continuar" at bounding box center [765, 705] width 336 height 27
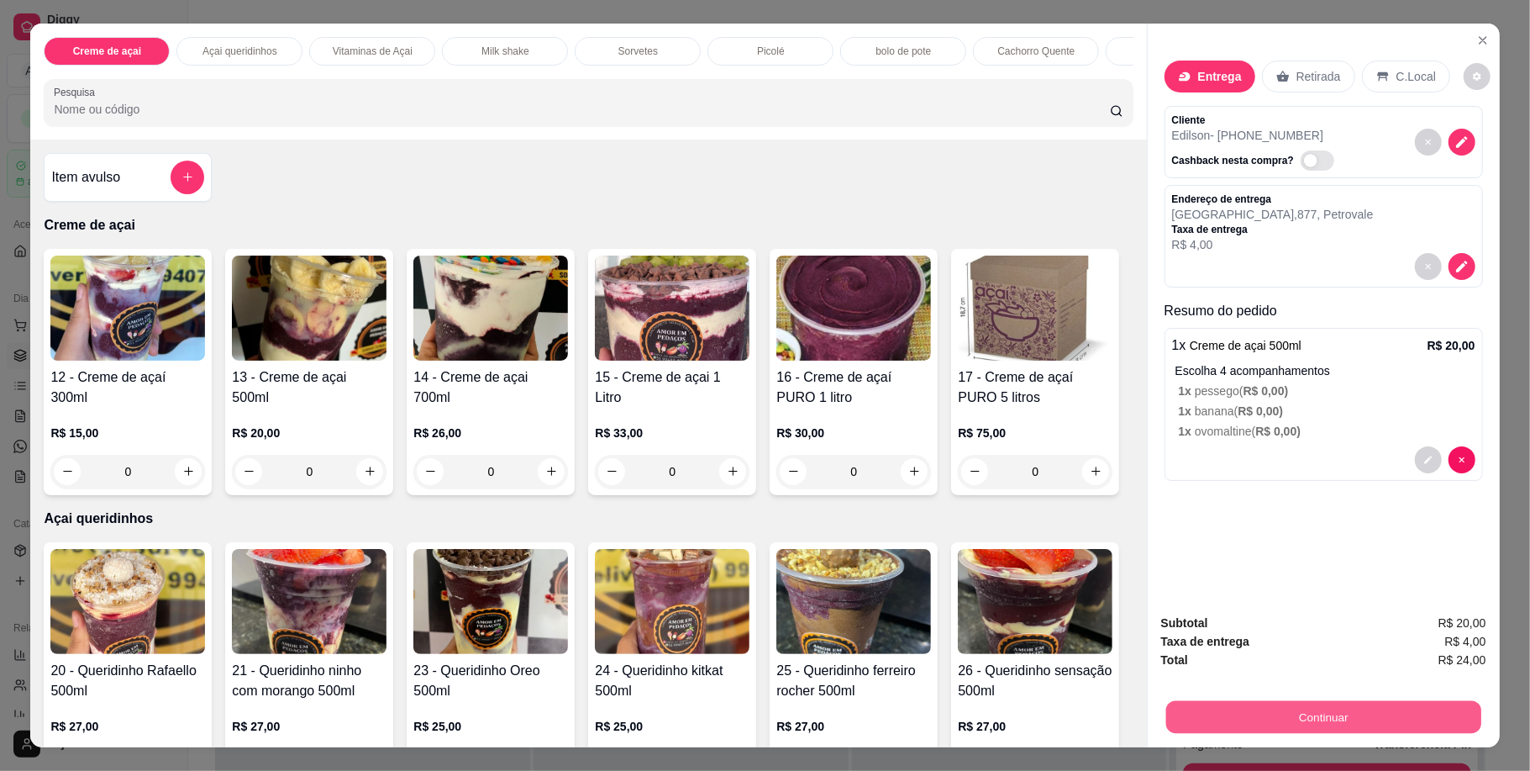
click at [1262, 716] on button "Continuar" at bounding box center [1322, 717] width 315 height 33
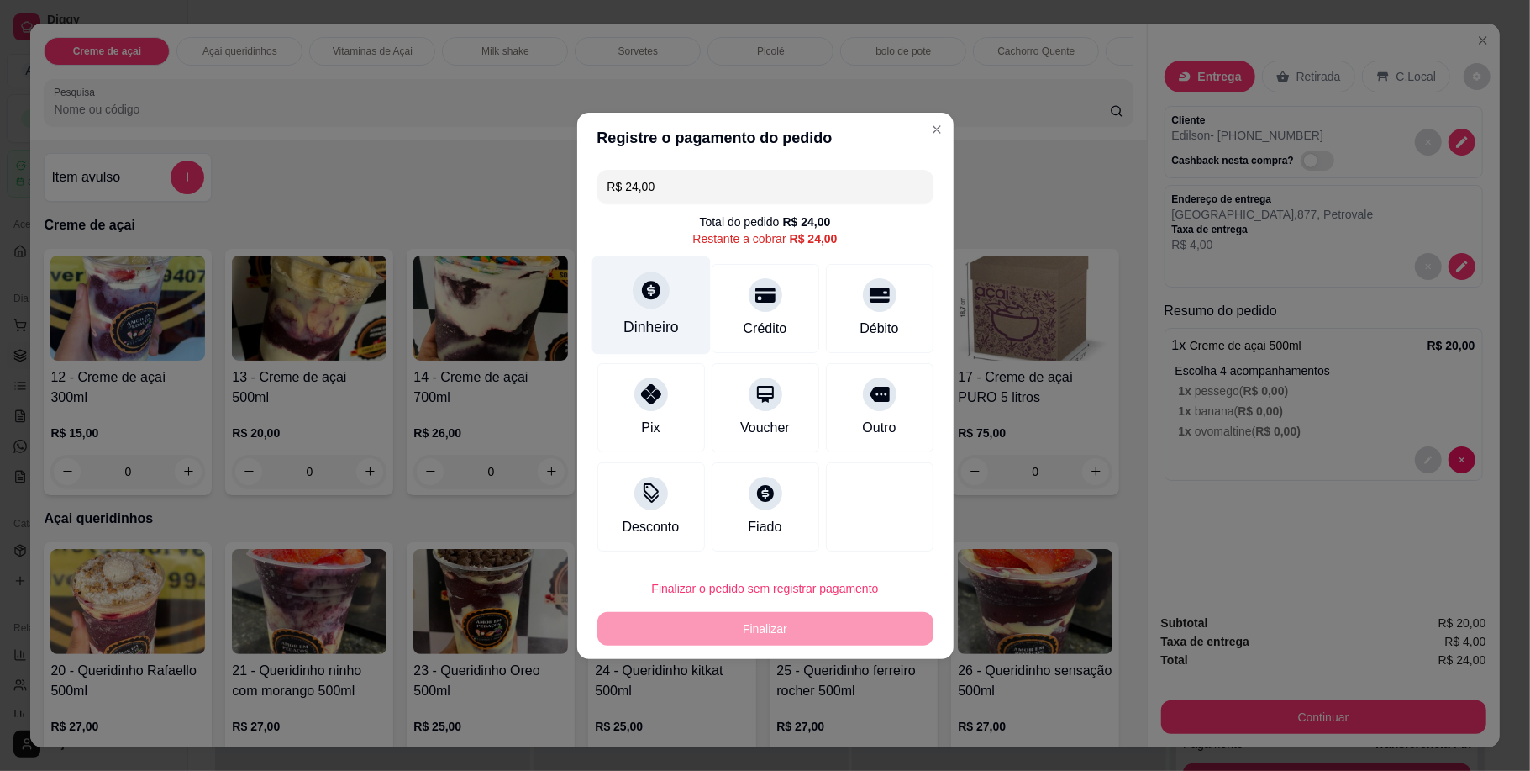
click at [654, 310] on div "Dinheiro" at bounding box center [651, 304] width 118 height 98
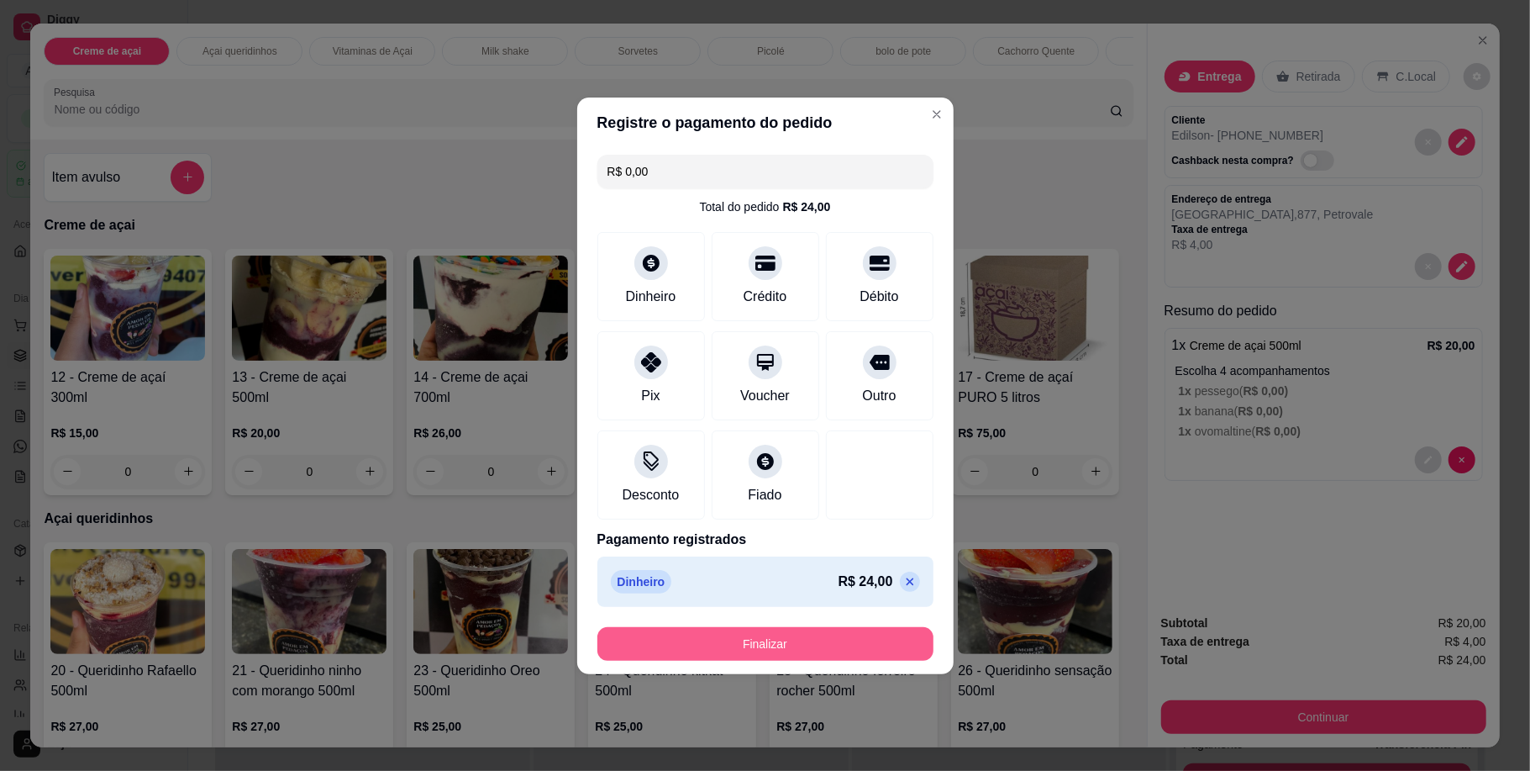
click at [841, 639] on button "Finalizar" at bounding box center [765, 644] width 336 height 34
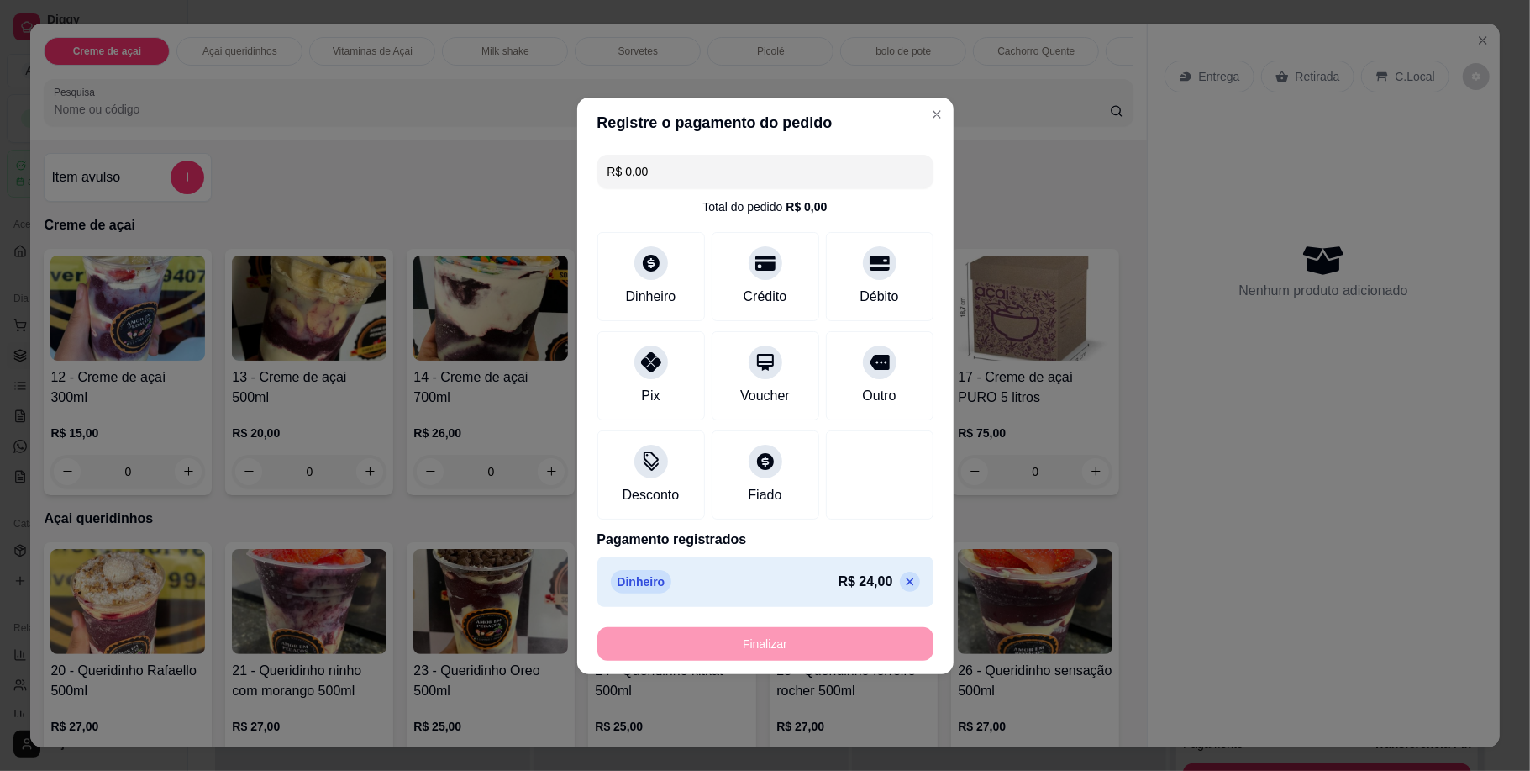
type input "-R$ 24,00"
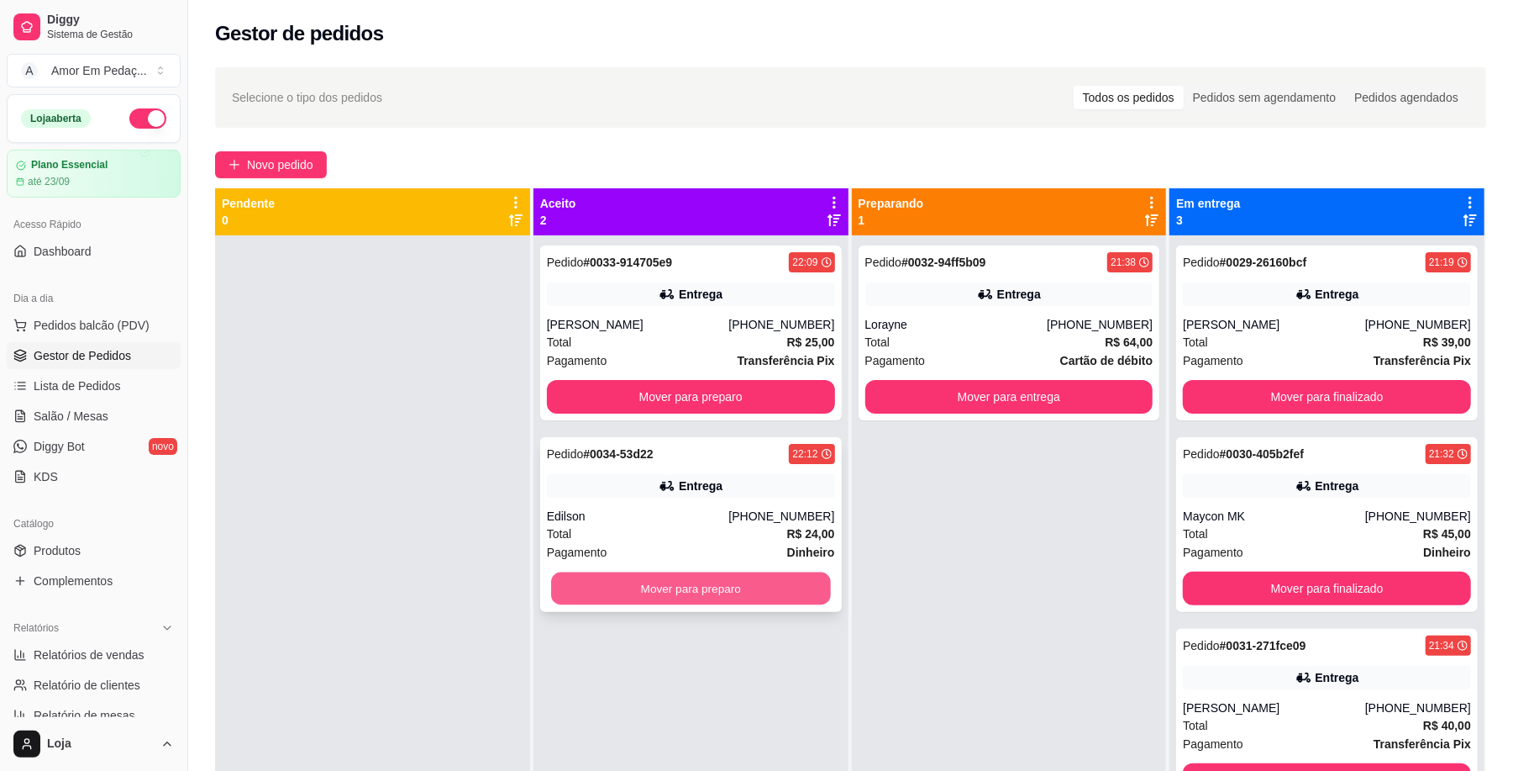
click at [750, 595] on button "Mover para preparo" at bounding box center [690, 588] width 279 height 33
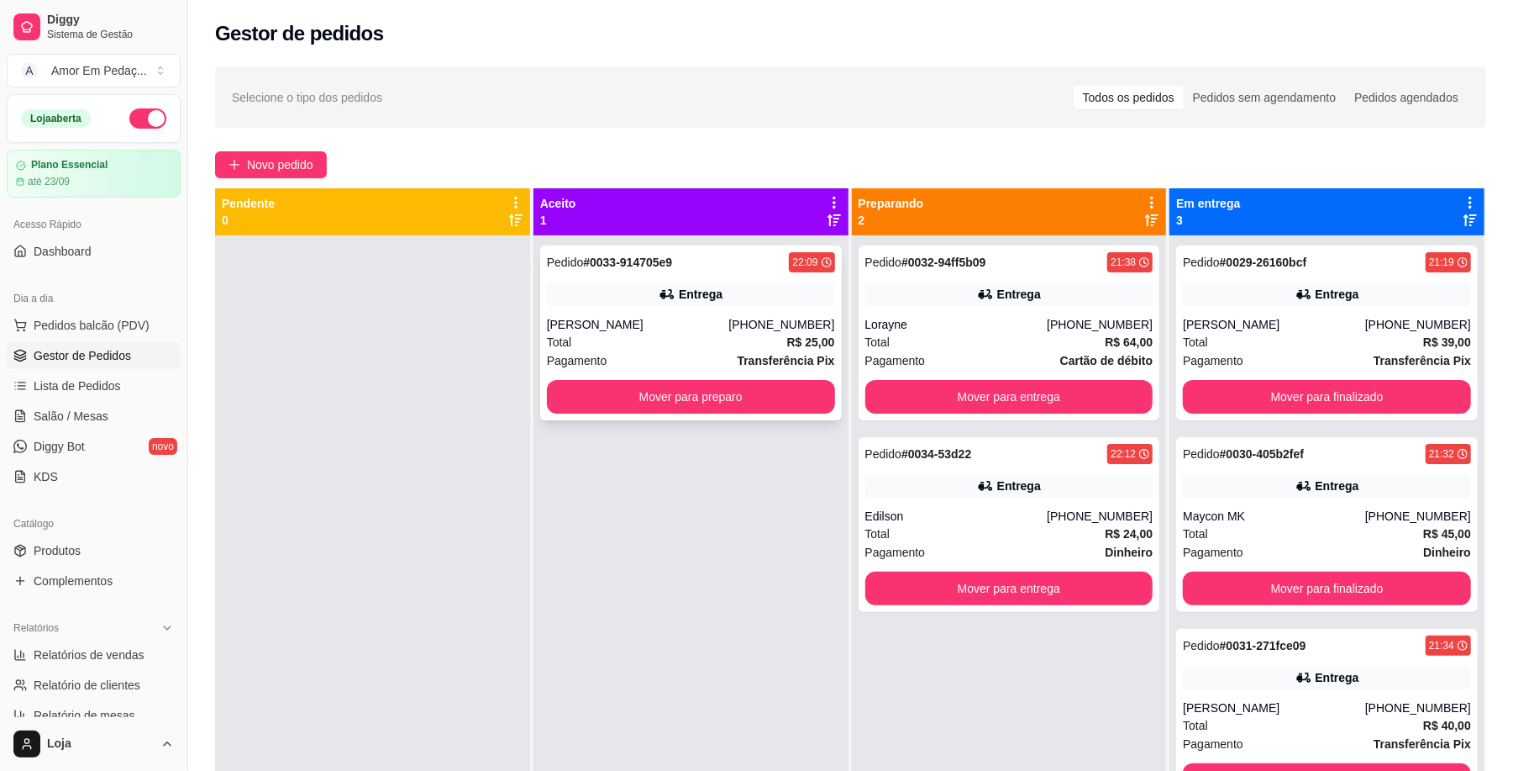
click at [719, 324] on div "[PERSON_NAME]" at bounding box center [638, 324] width 182 height 17
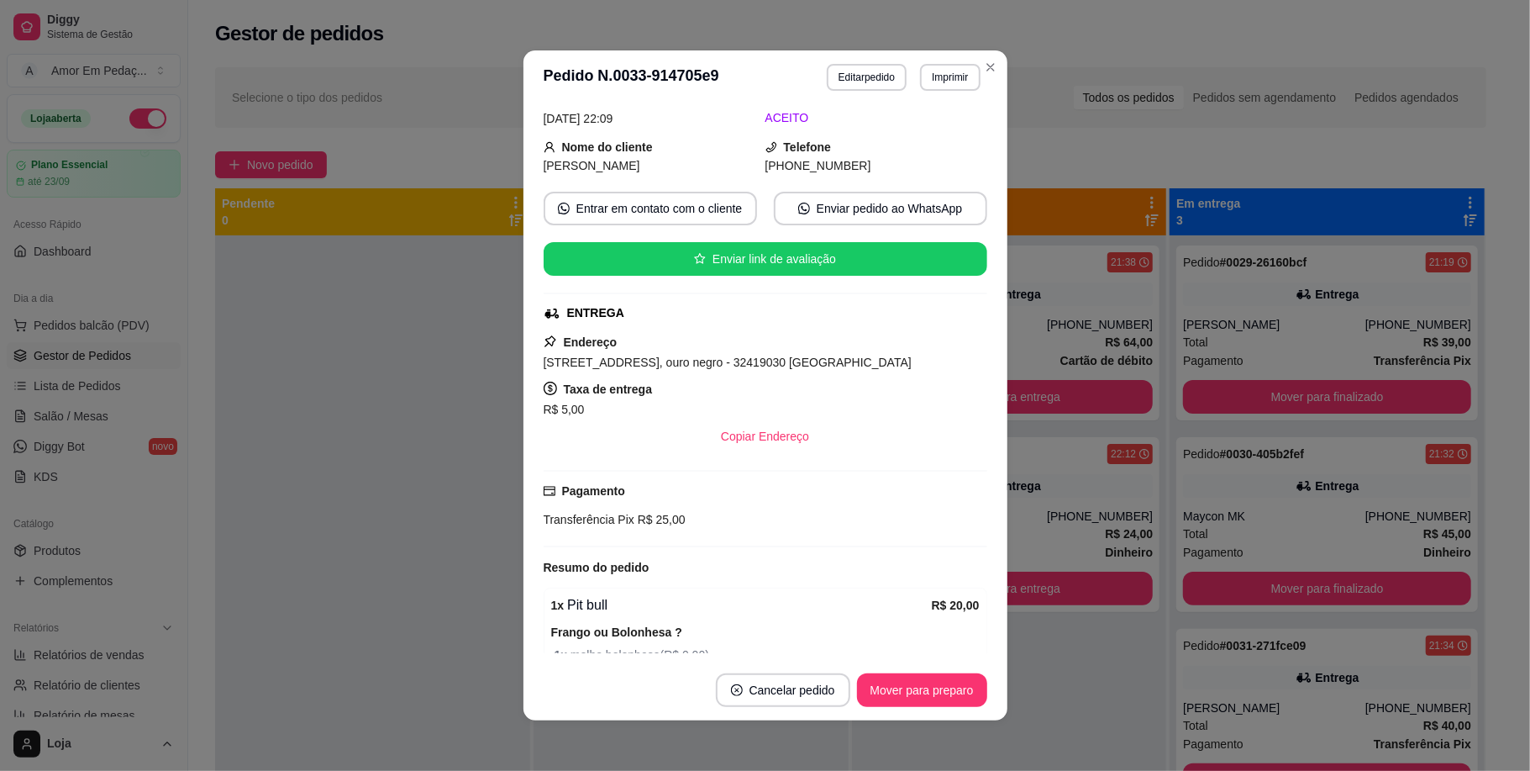
scroll to position [112, 0]
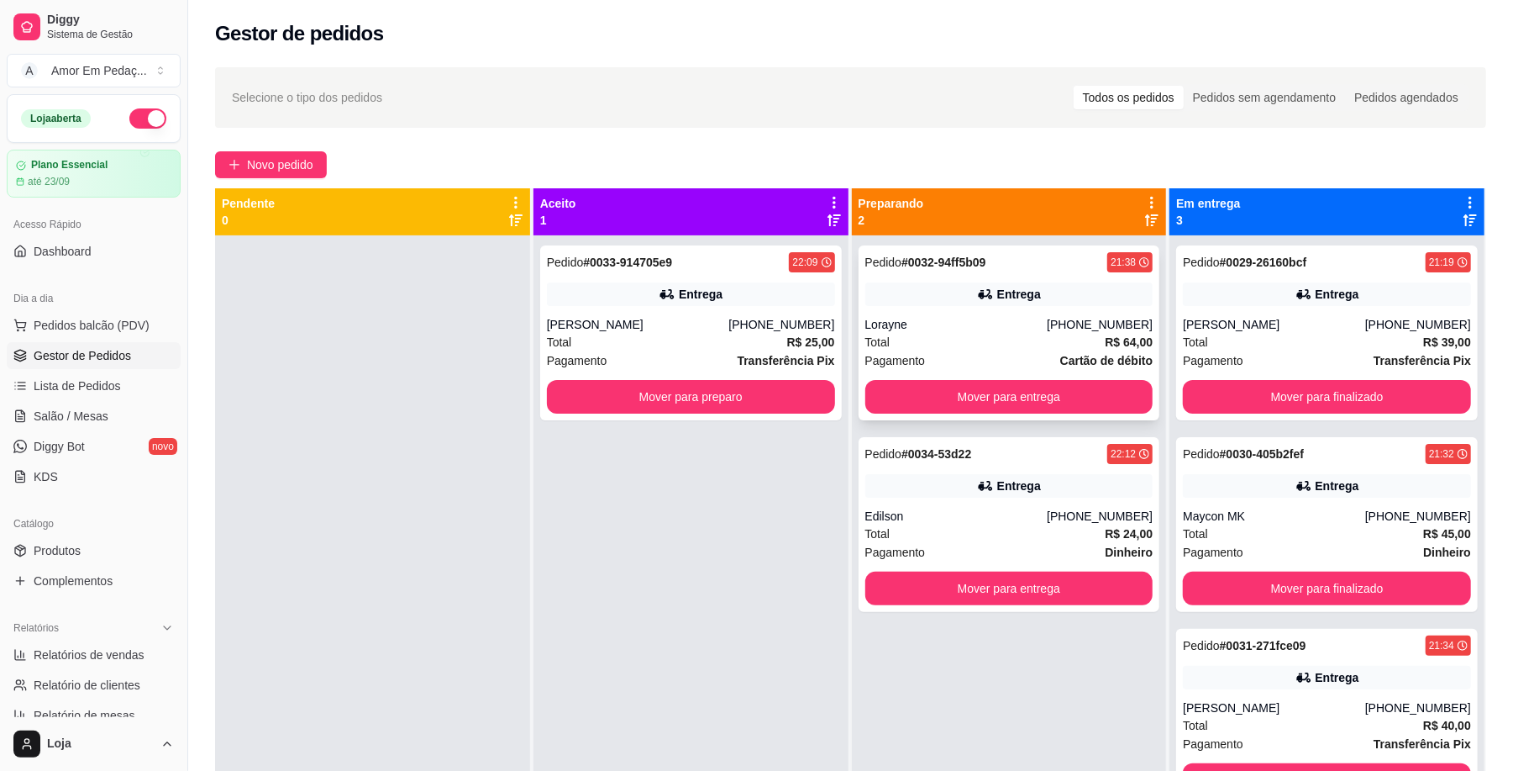
click at [1018, 292] on div "Entrega" at bounding box center [1019, 294] width 44 height 17
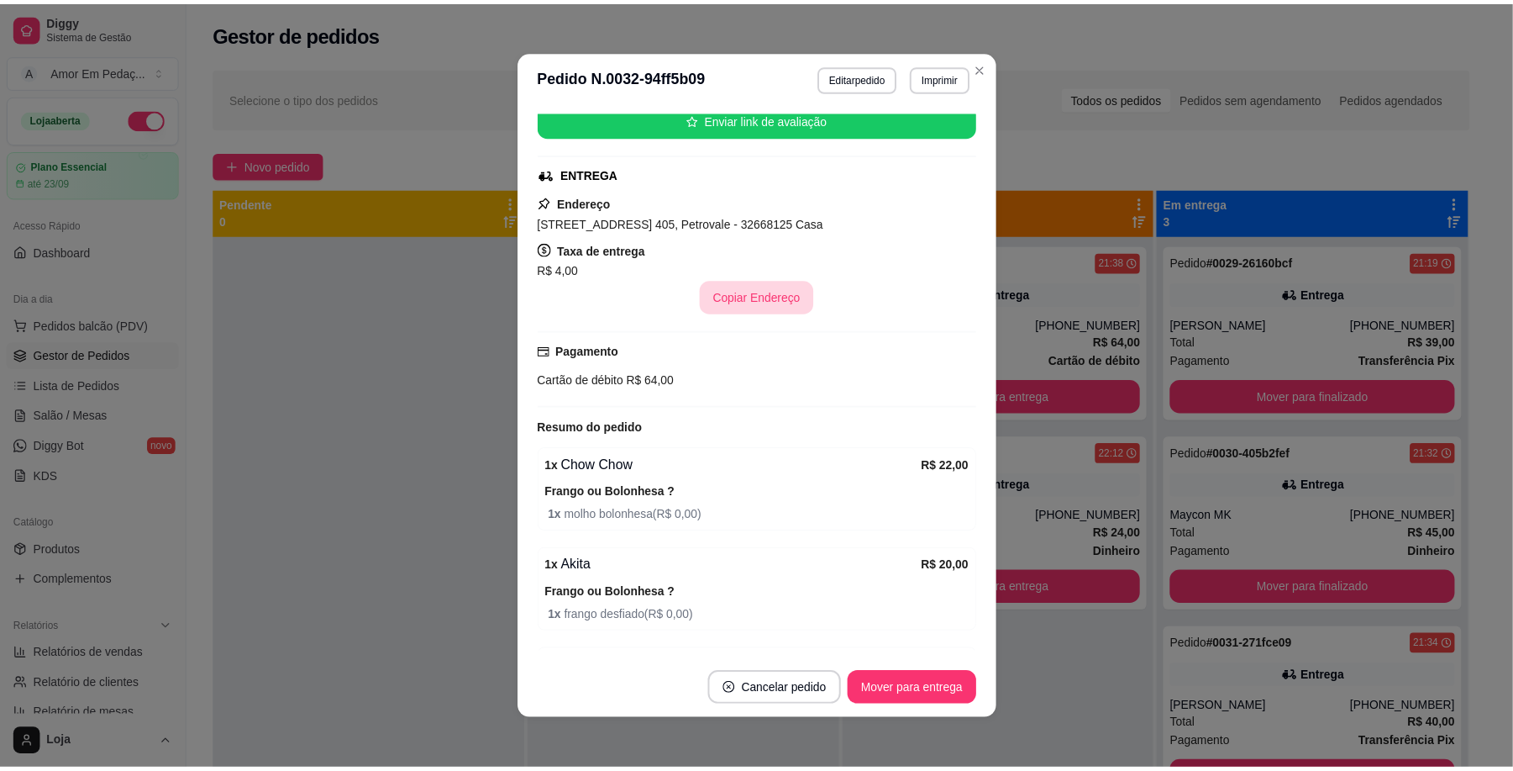
scroll to position [373, 0]
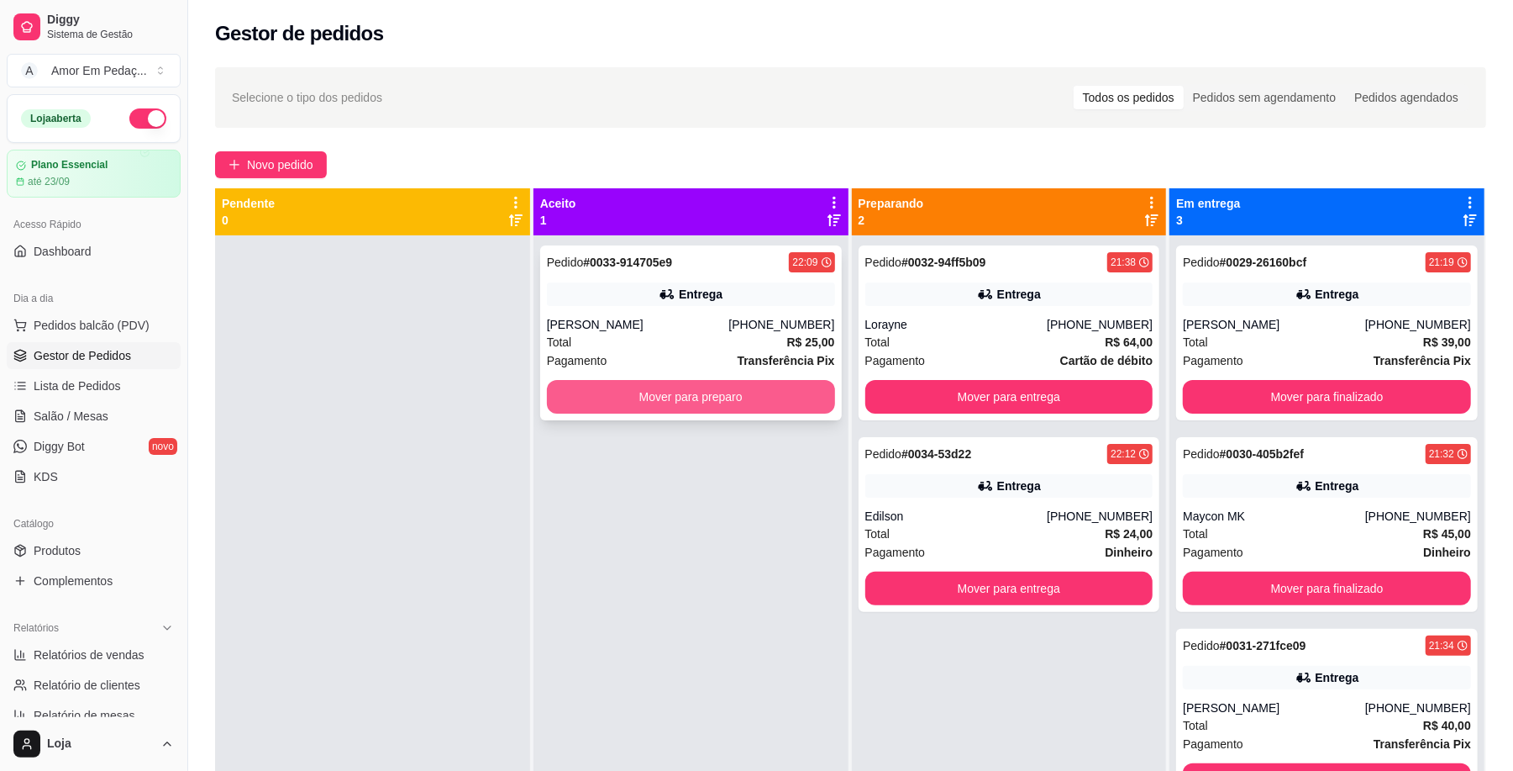
click at [667, 397] on button "Mover para preparo" at bounding box center [691, 397] width 288 height 34
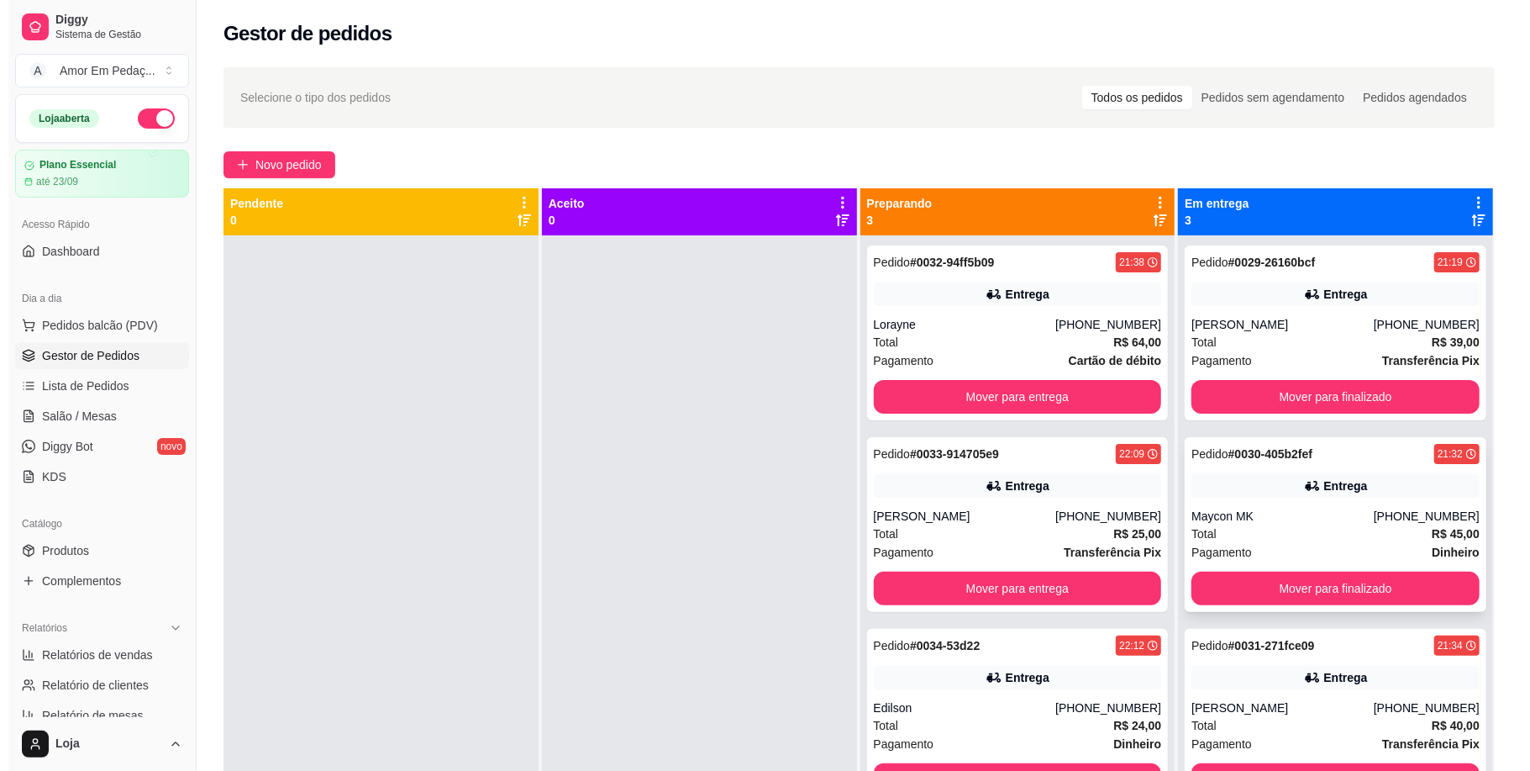
scroll to position [47, 0]
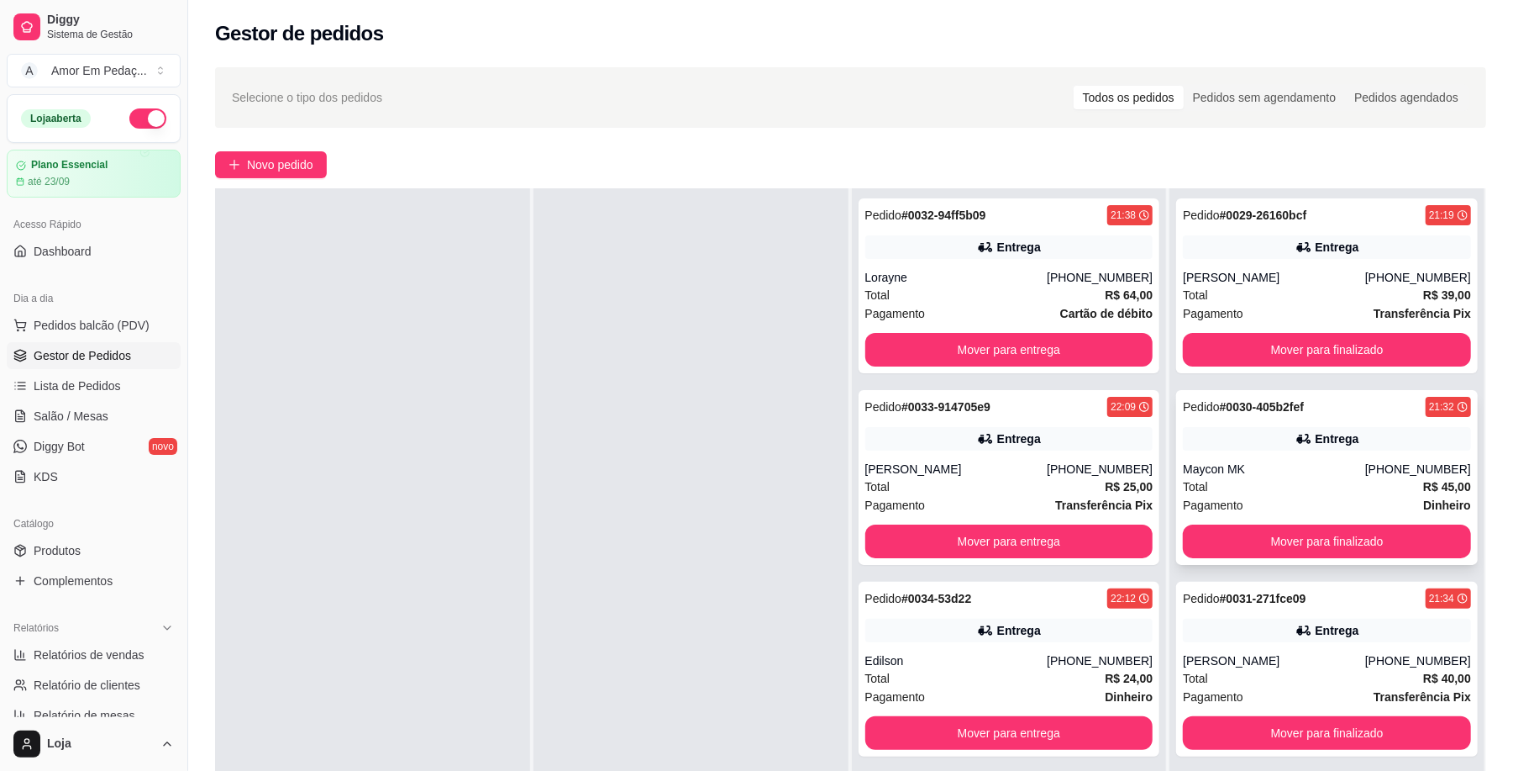
click at [1271, 478] on div "Total R$ 45,00" at bounding box center [1327, 486] width 288 height 18
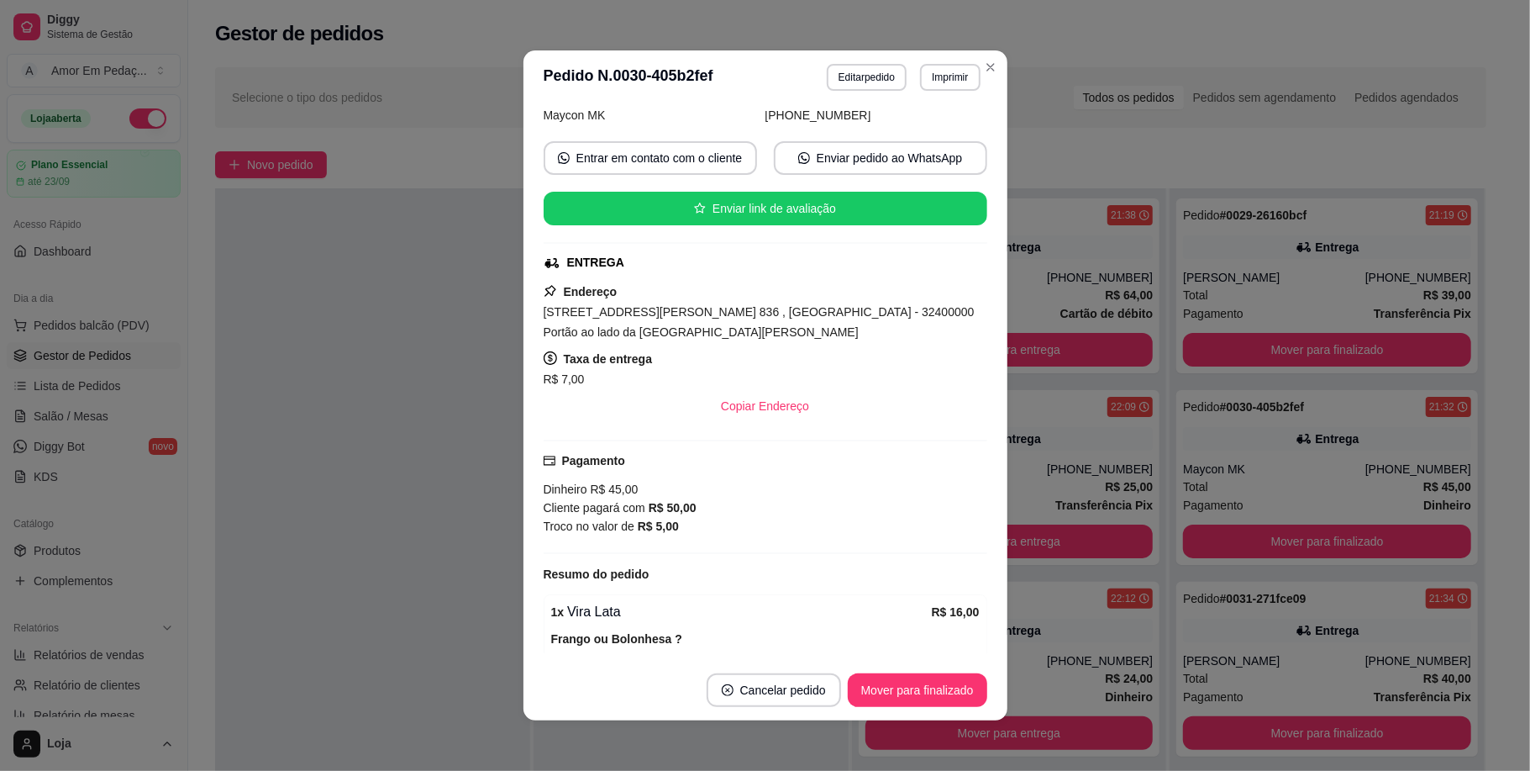
scroll to position [224, 0]
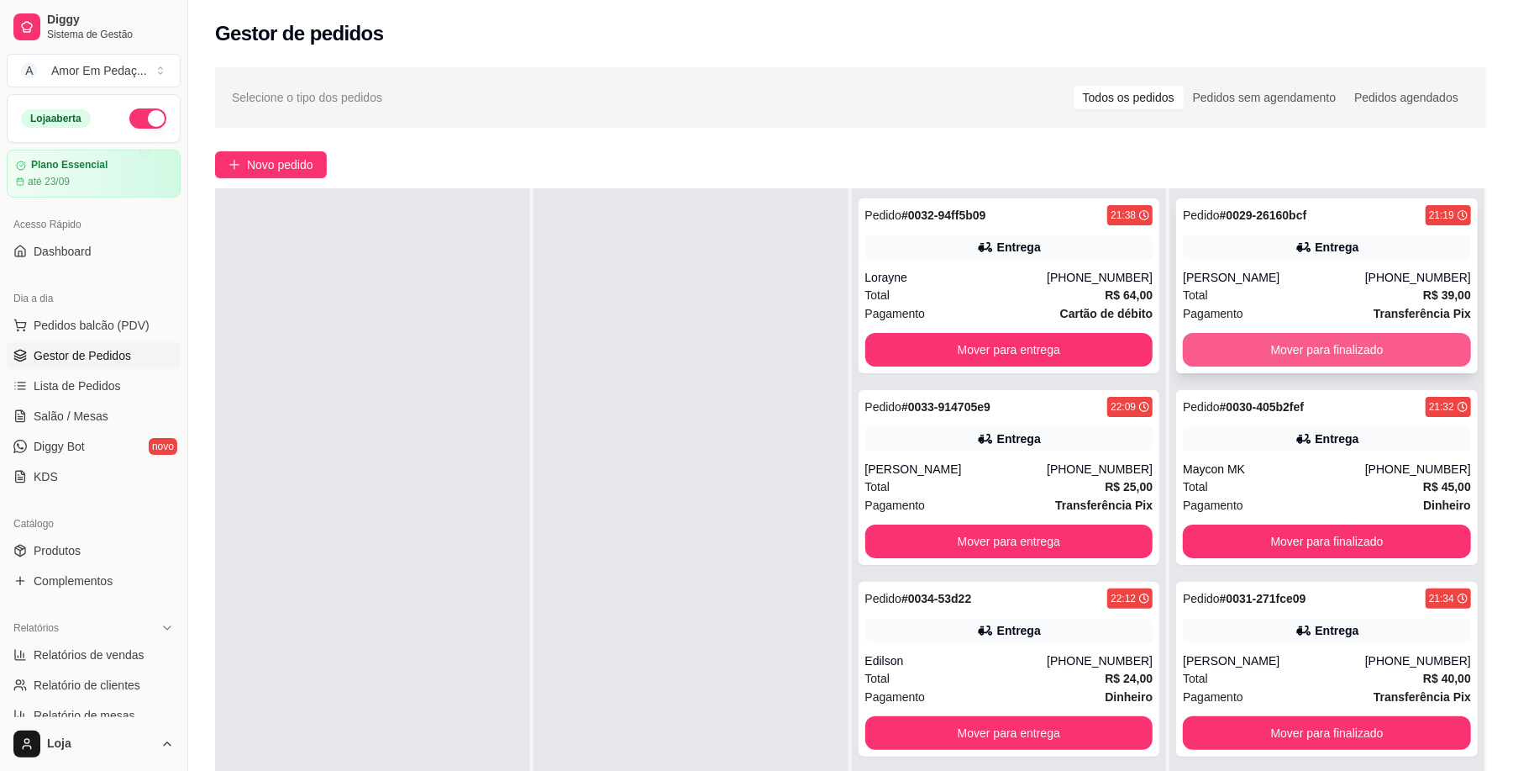
click at [1291, 350] on button "Mover para finalizado" at bounding box center [1327, 350] width 288 height 34
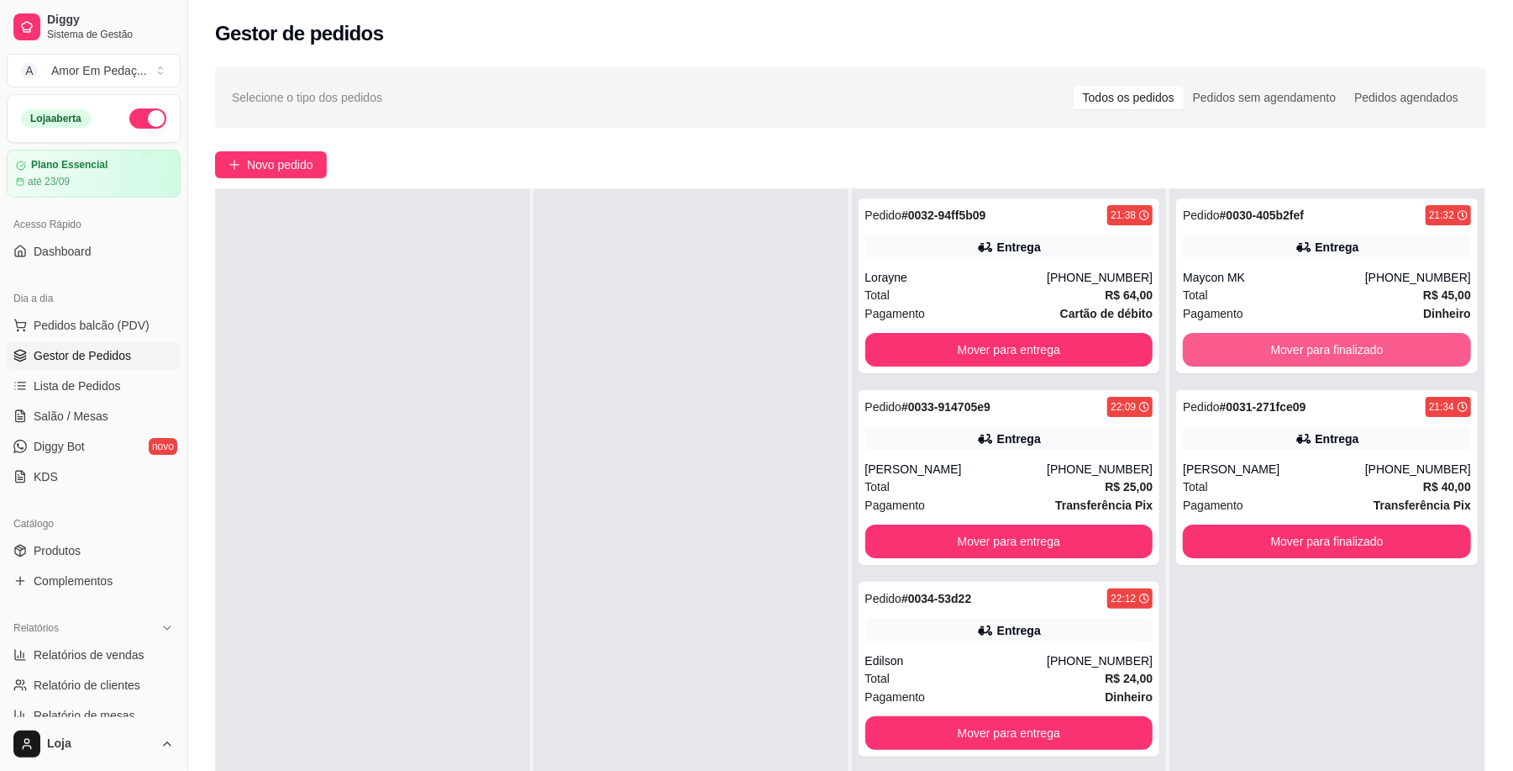
click at [1291, 350] on button "Mover para finalizado" at bounding box center [1327, 350] width 288 height 34
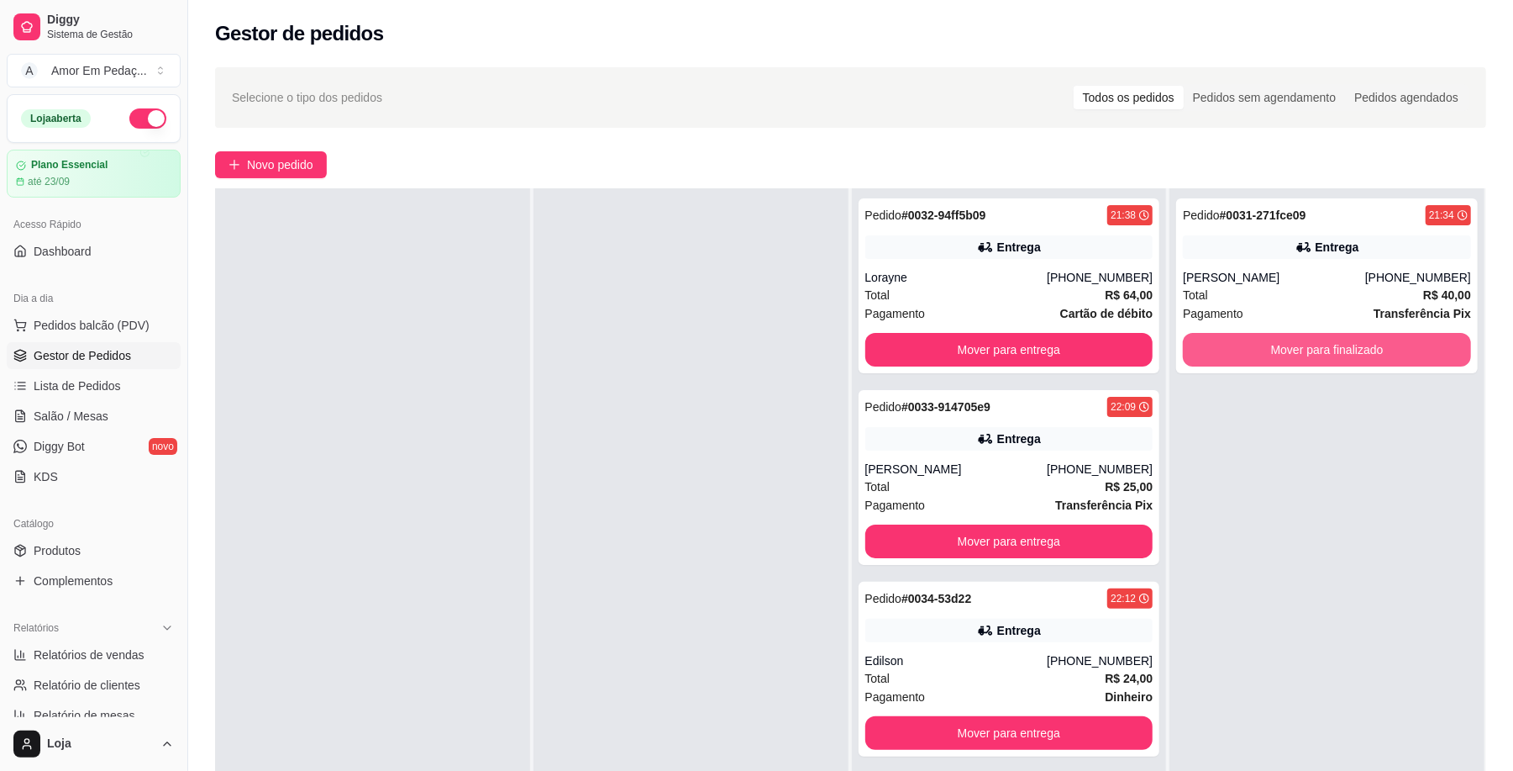
click at [1291, 350] on button "Mover para finalizado" at bounding box center [1327, 350] width 288 height 34
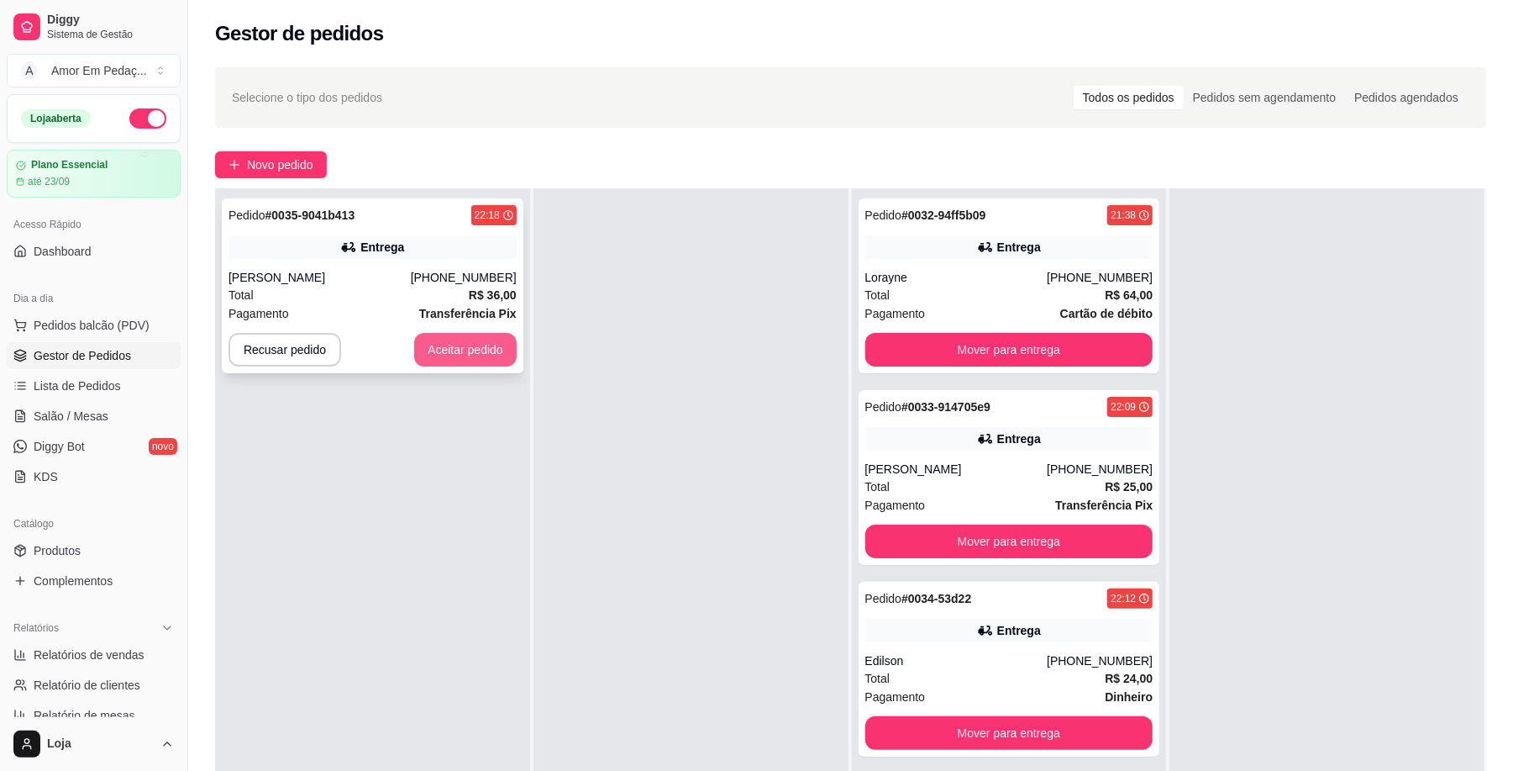
click at [478, 357] on button "Aceitar pedido" at bounding box center [465, 350] width 103 height 34
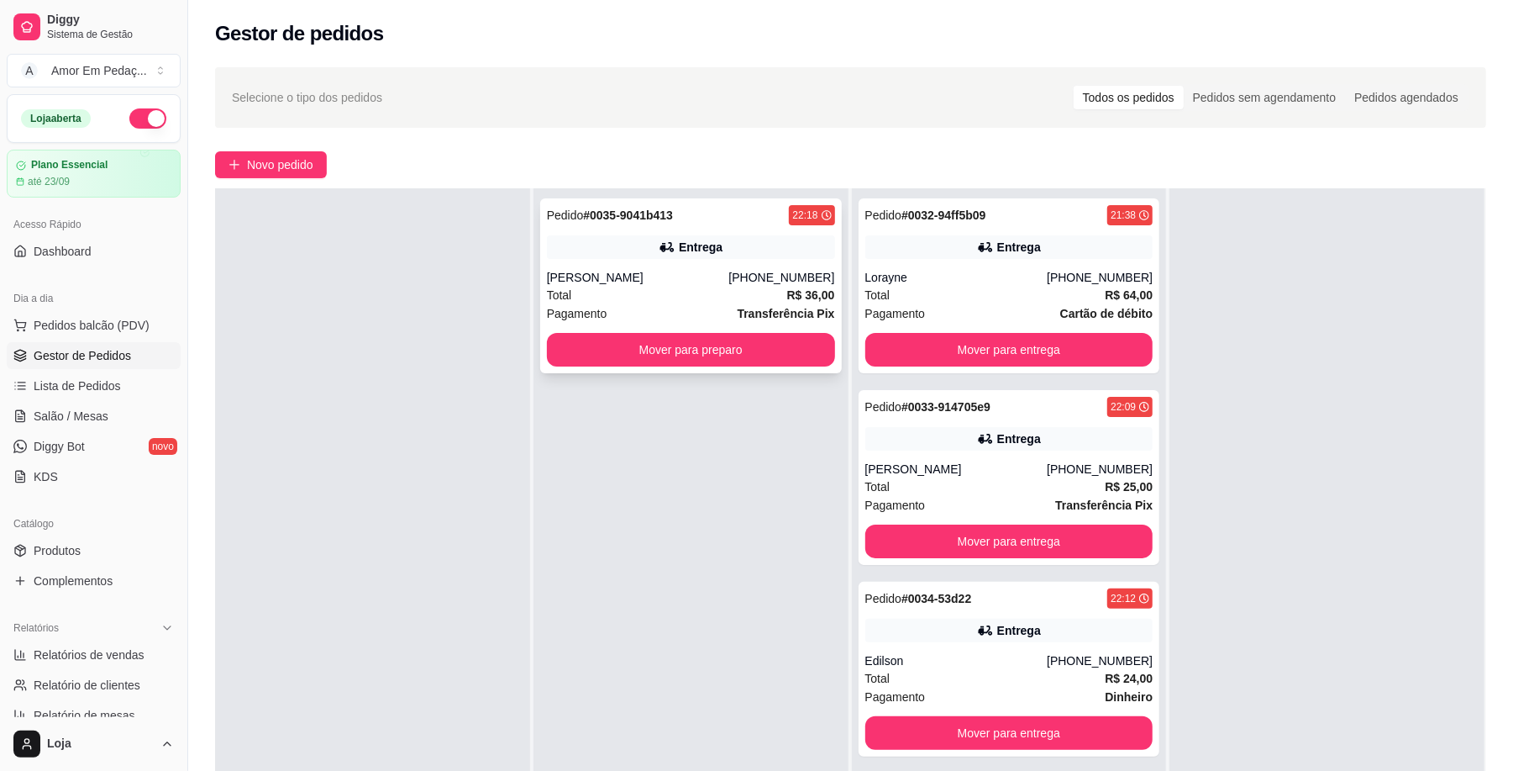
click at [781, 269] on div "[PHONE_NUMBER]" at bounding box center [782, 277] width 106 height 17
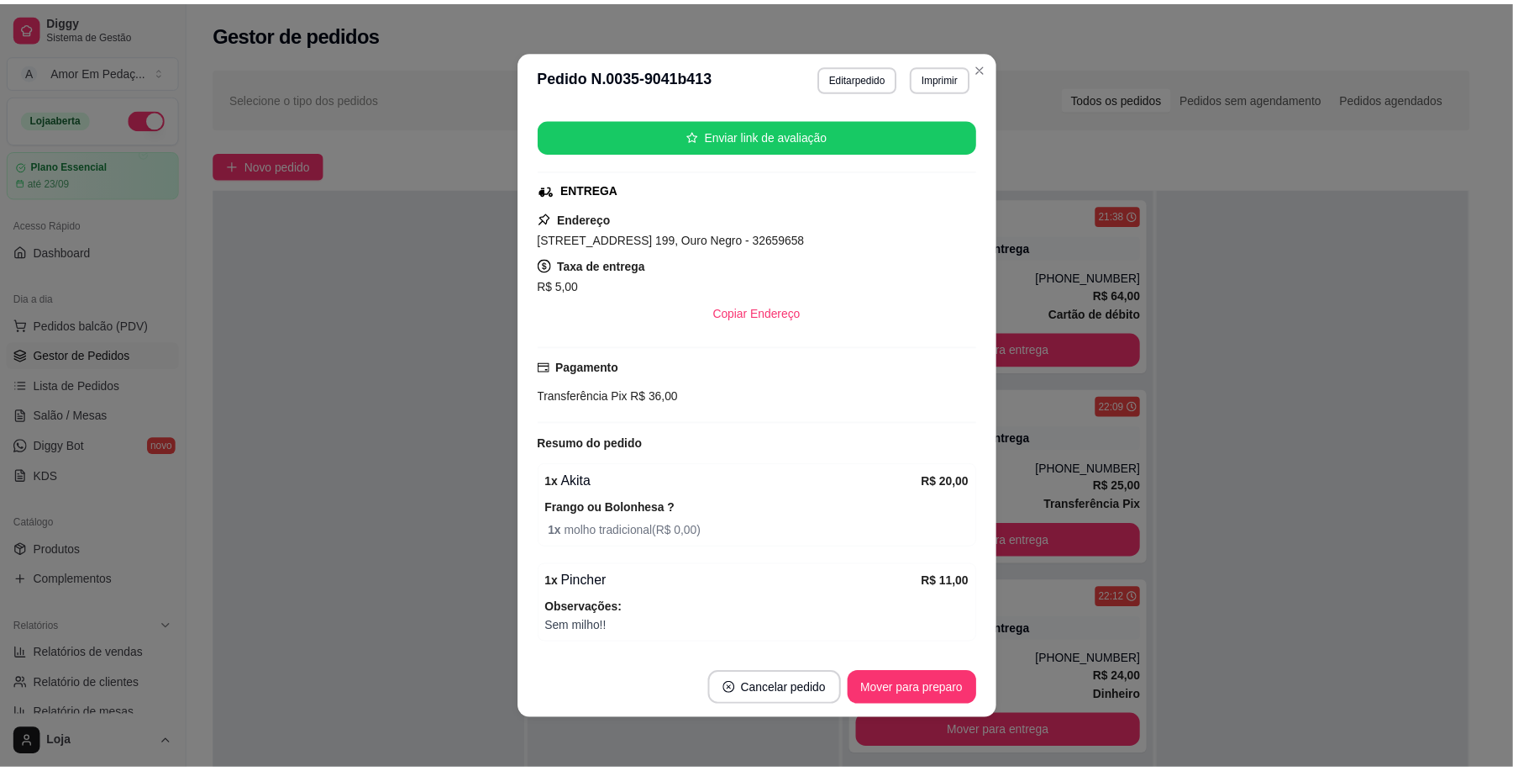
scroll to position [266, 0]
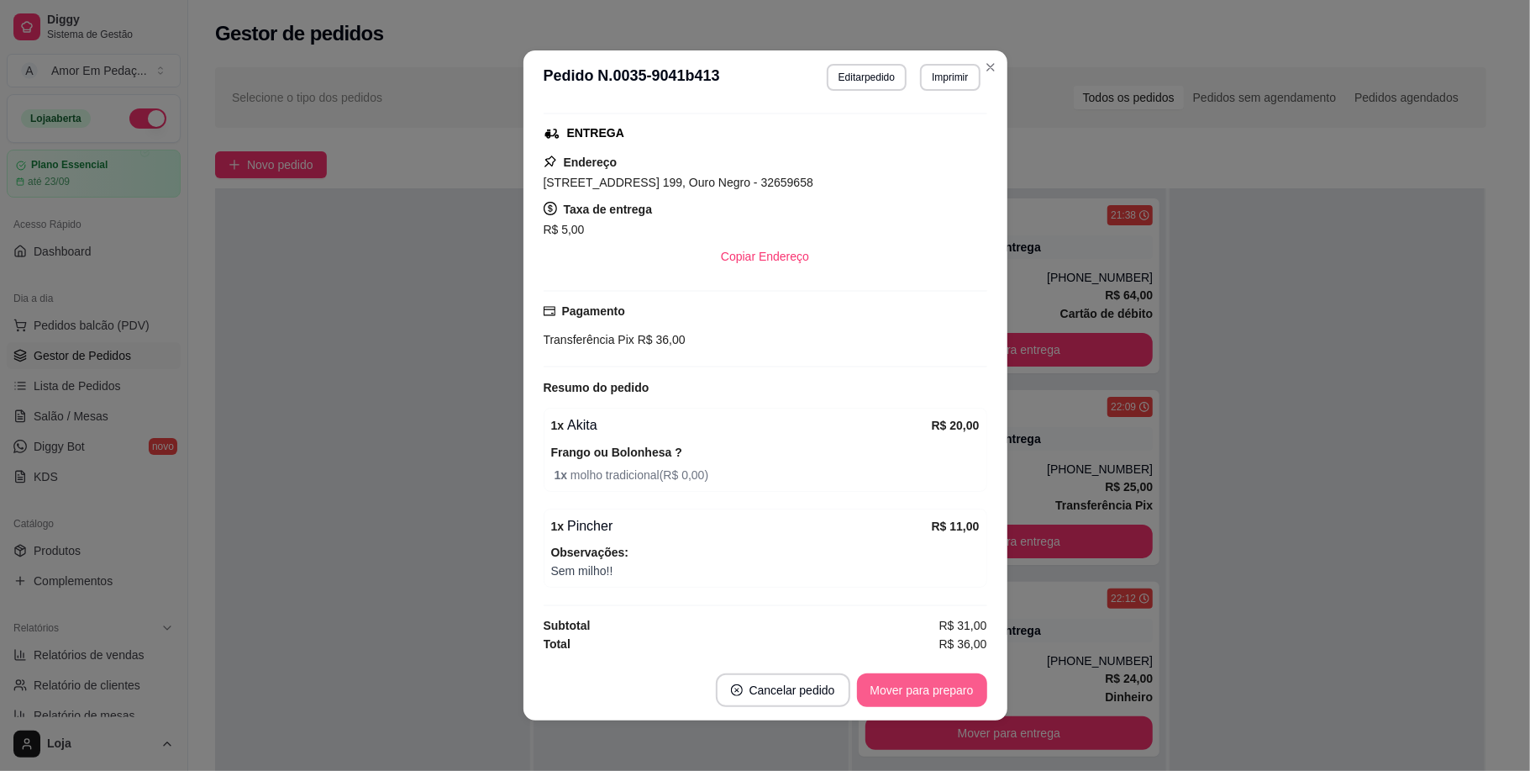
click at [942, 679] on button "Mover para preparo" at bounding box center [922, 690] width 130 height 34
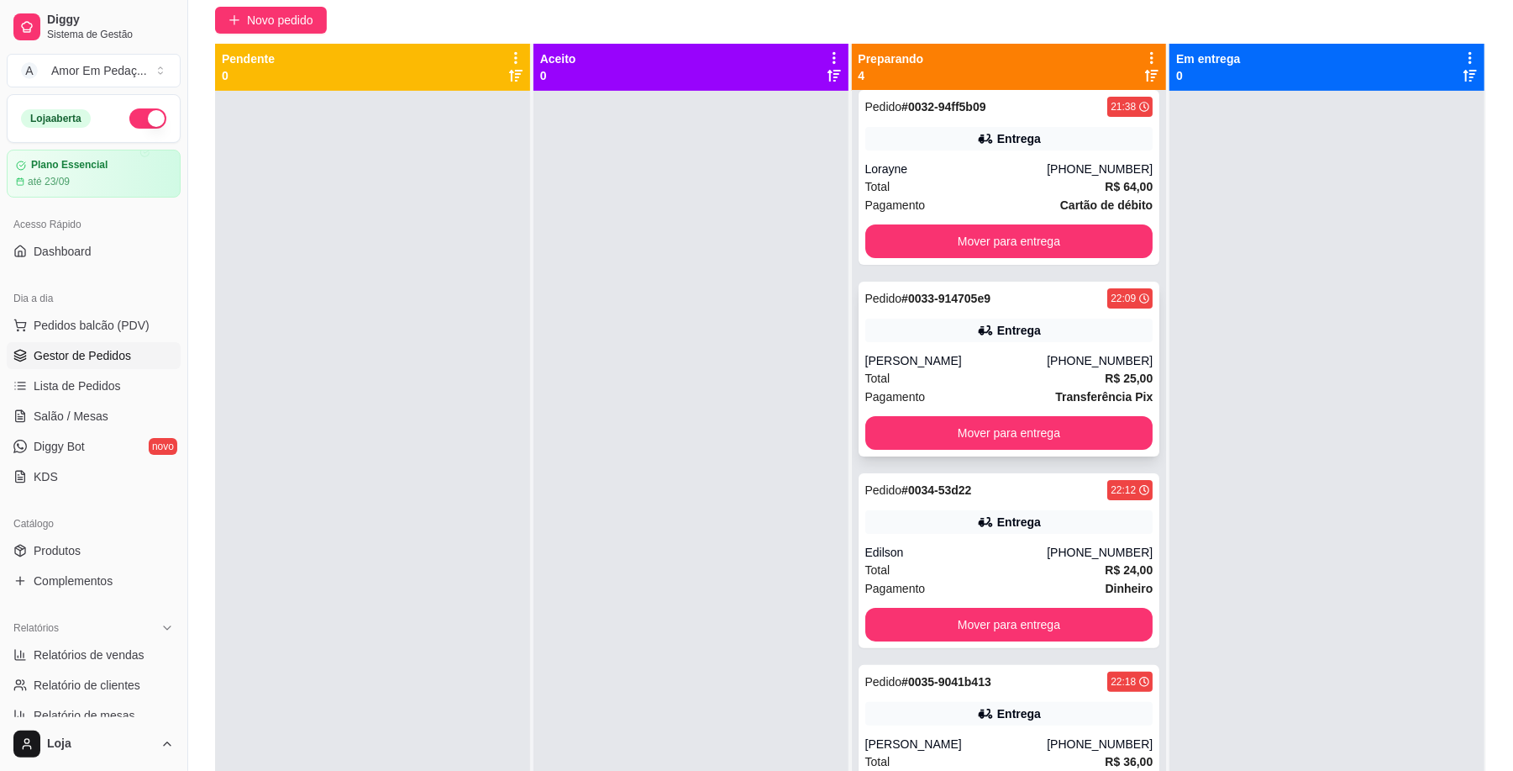
scroll to position [14, 0]
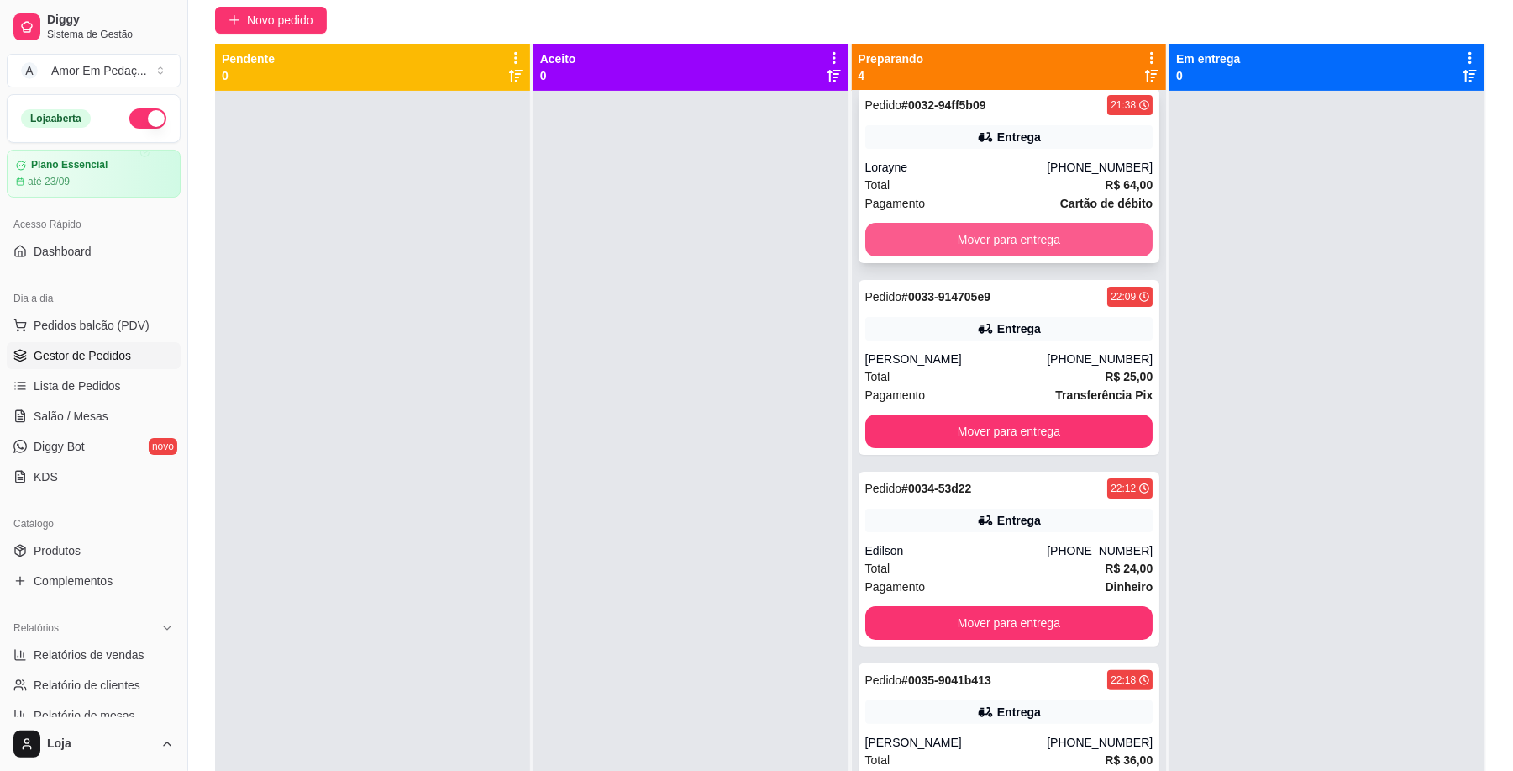
click at [1029, 234] on button "Mover para entrega" at bounding box center [1009, 240] width 288 height 34
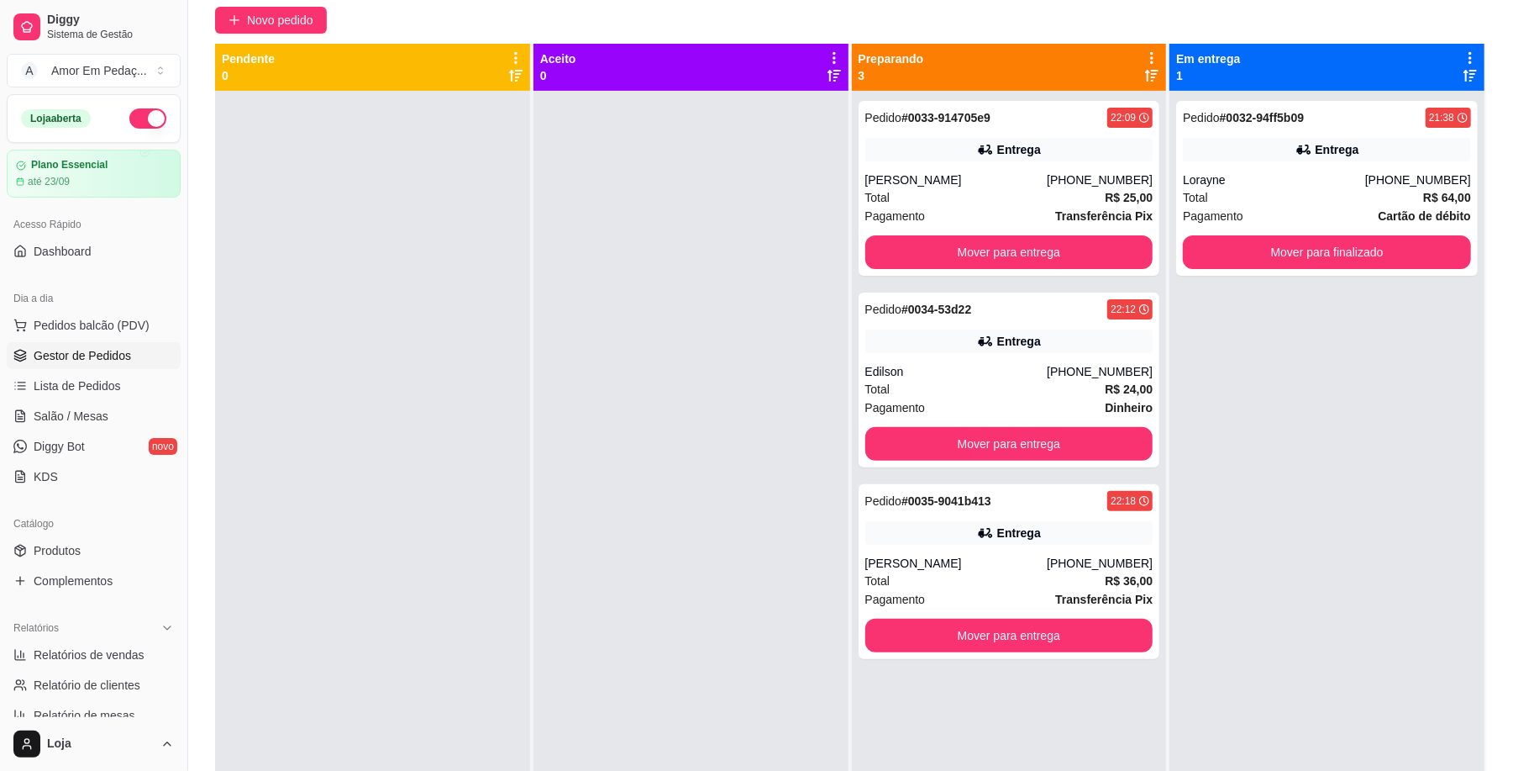
scroll to position [0, 0]
click at [1029, 243] on button "Mover para entrega" at bounding box center [1009, 252] width 279 height 33
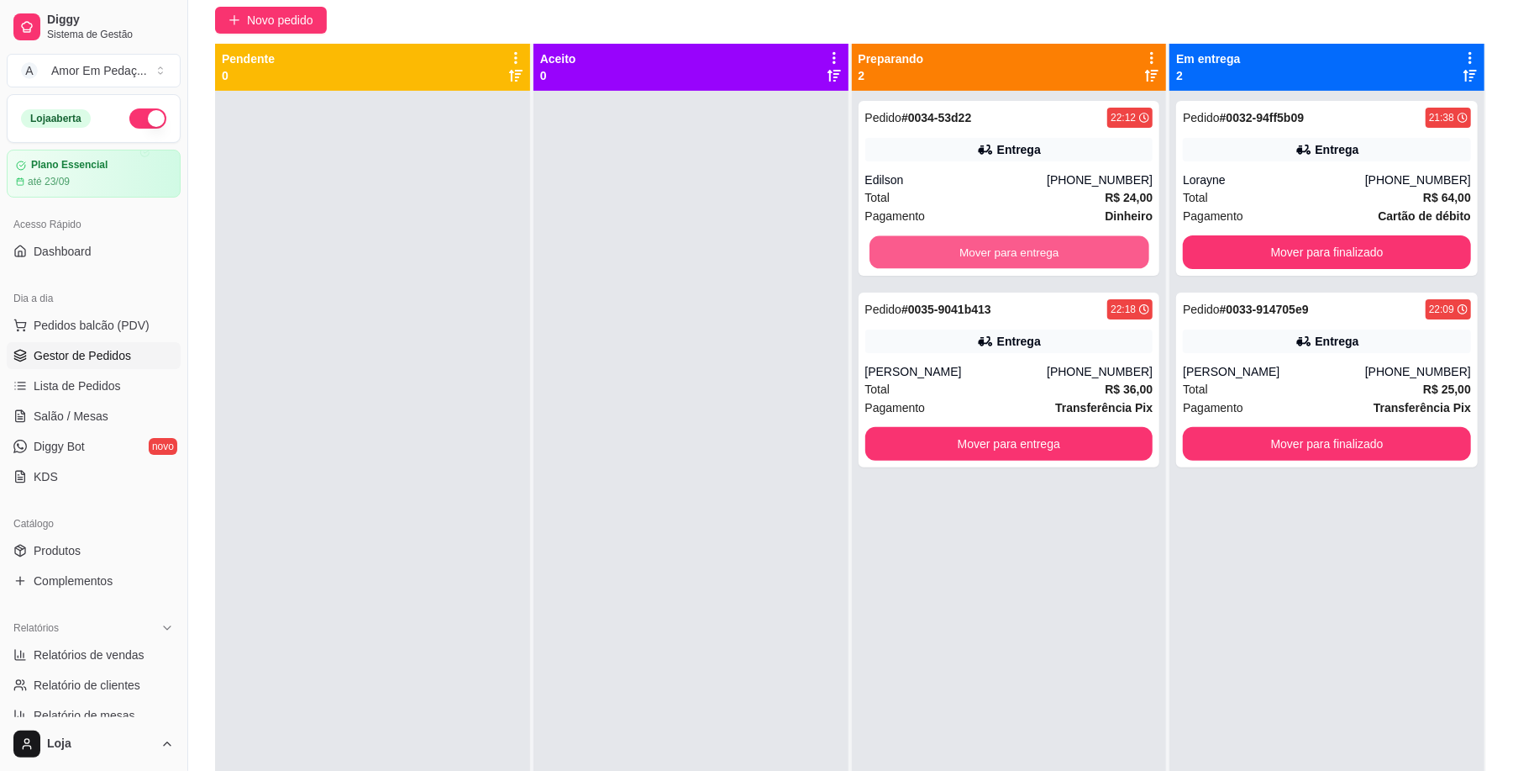
click at [1029, 243] on button "Mover para entrega" at bounding box center [1009, 252] width 279 height 33
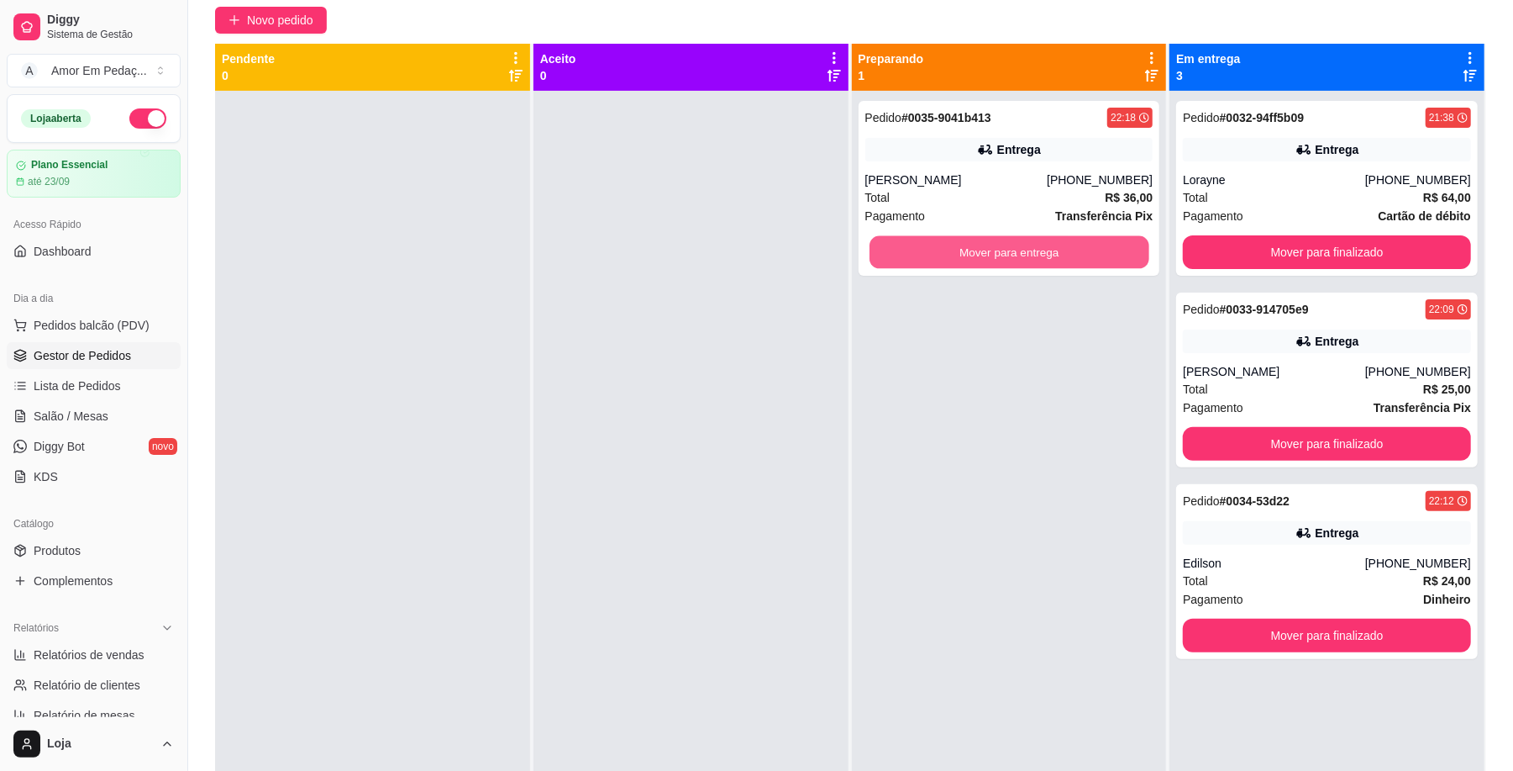
click at [1029, 243] on button "Mover para entrega" at bounding box center [1009, 252] width 279 height 33
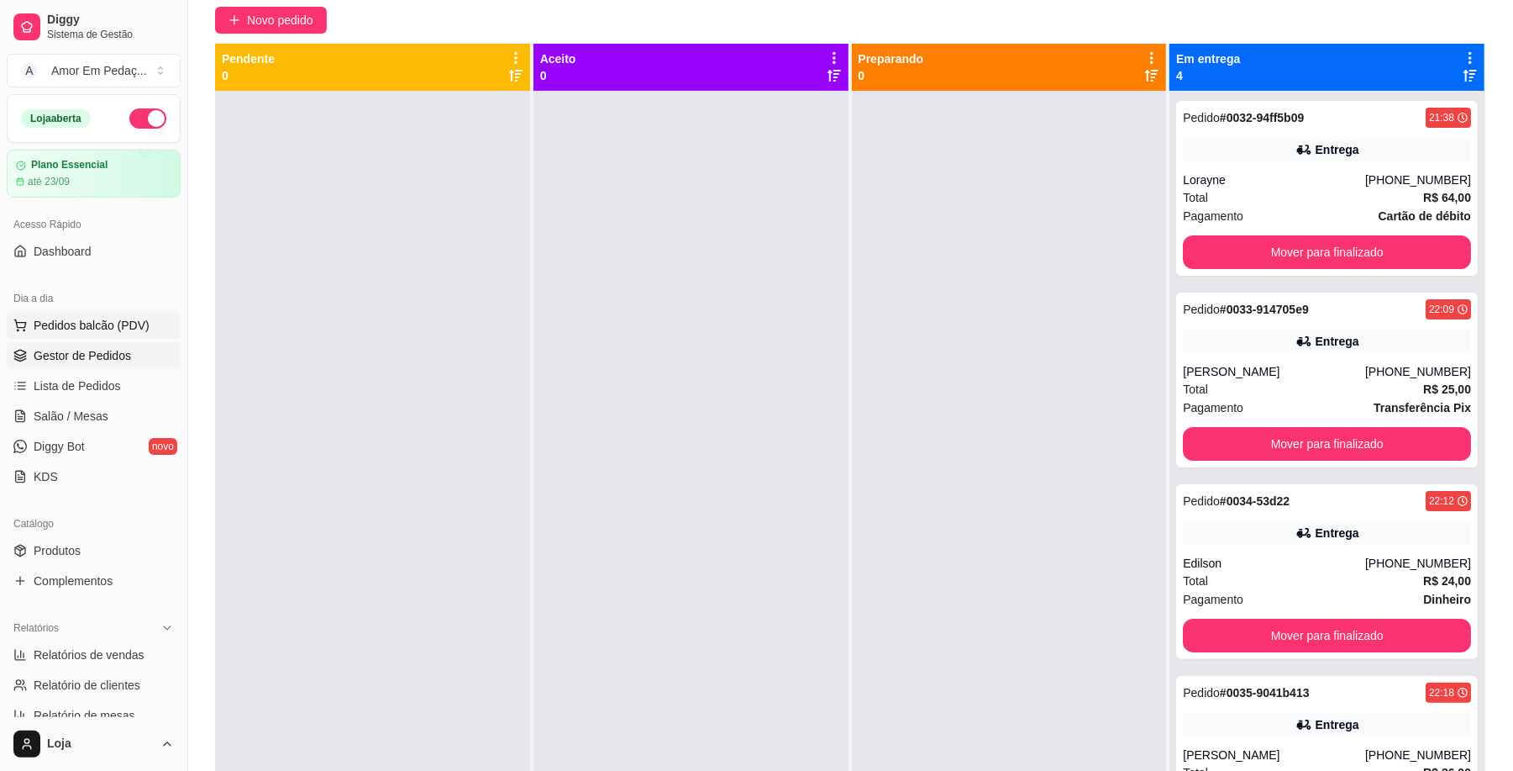
click at [111, 320] on span "Pedidos balcão (PDV)" at bounding box center [92, 325] width 116 height 17
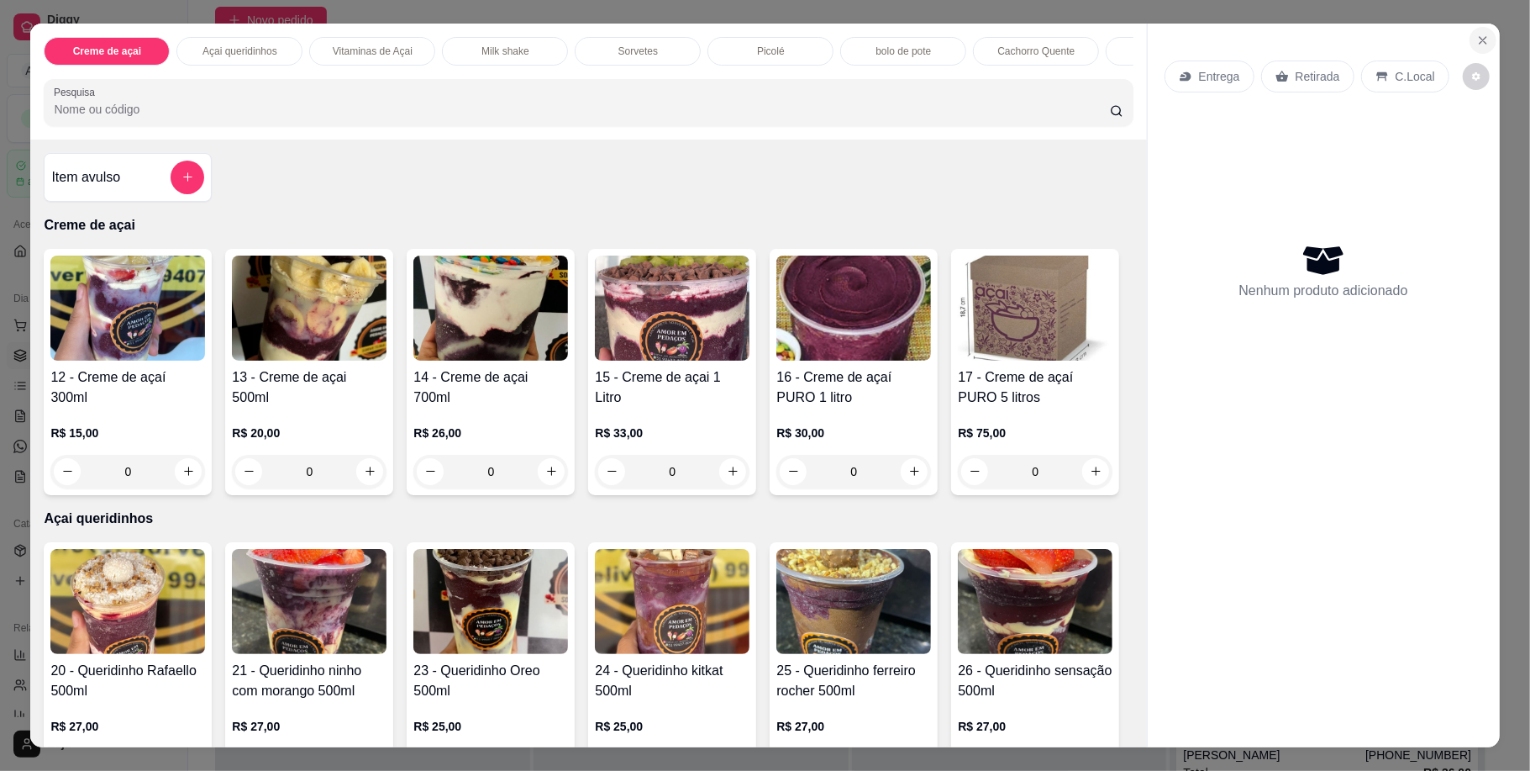
click at [1482, 45] on button "Close" at bounding box center [1483, 40] width 27 height 27
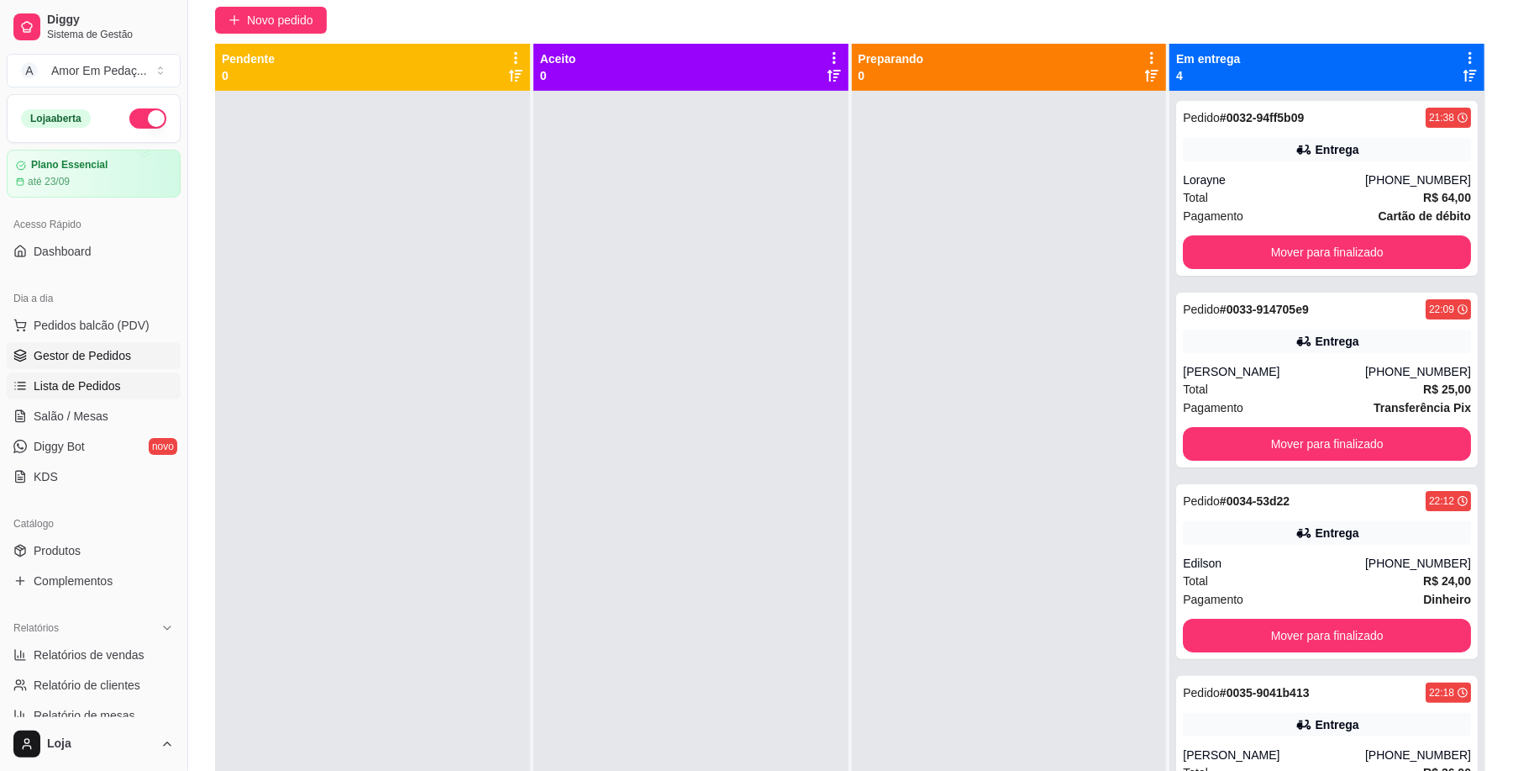
click at [101, 395] on link "Lista de Pedidos" at bounding box center [94, 385] width 174 height 27
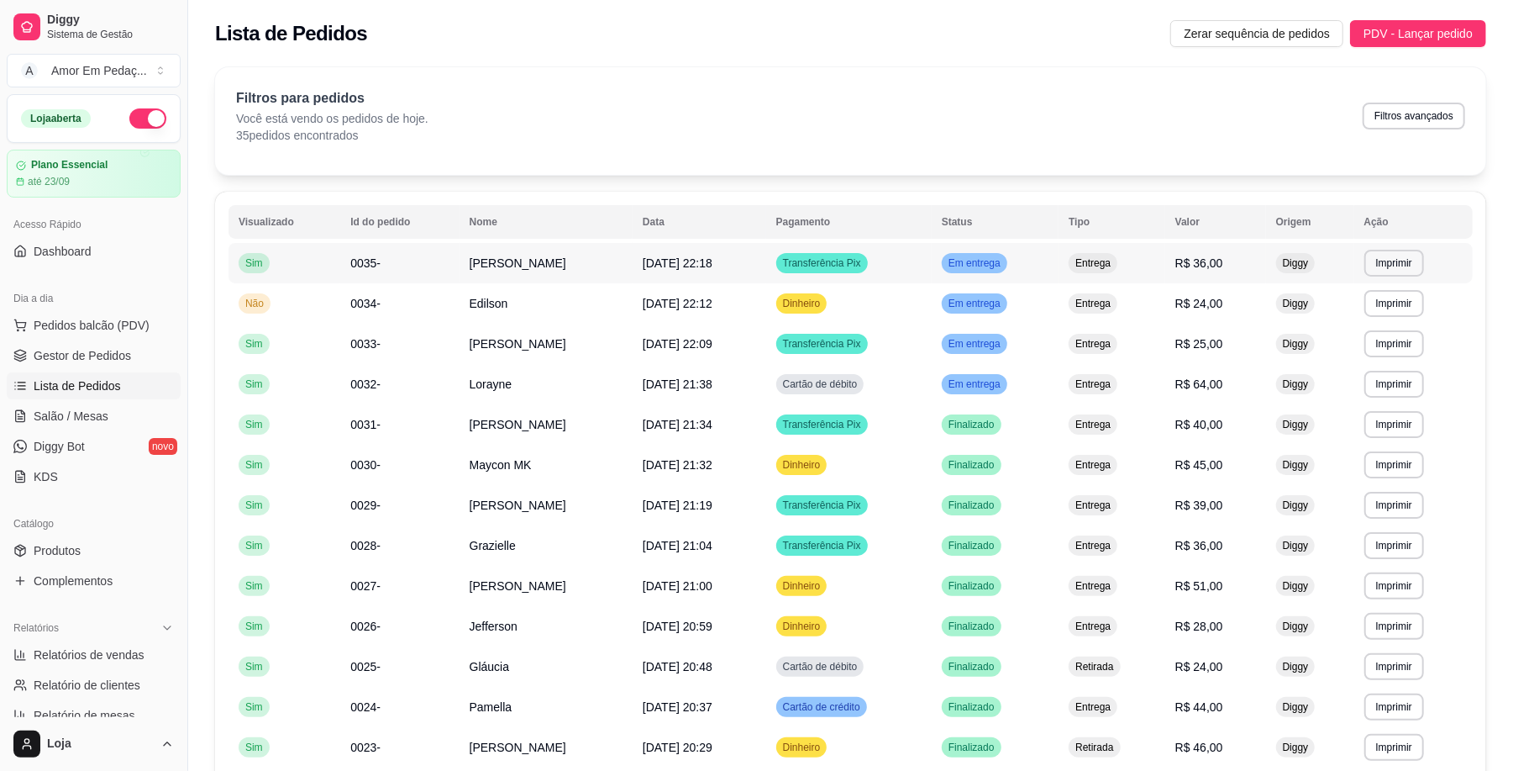
click at [600, 255] on td "[PERSON_NAME]" at bounding box center [546, 263] width 173 height 40
click at [125, 348] on span "Gestor de Pedidos" at bounding box center [82, 355] width 97 height 17
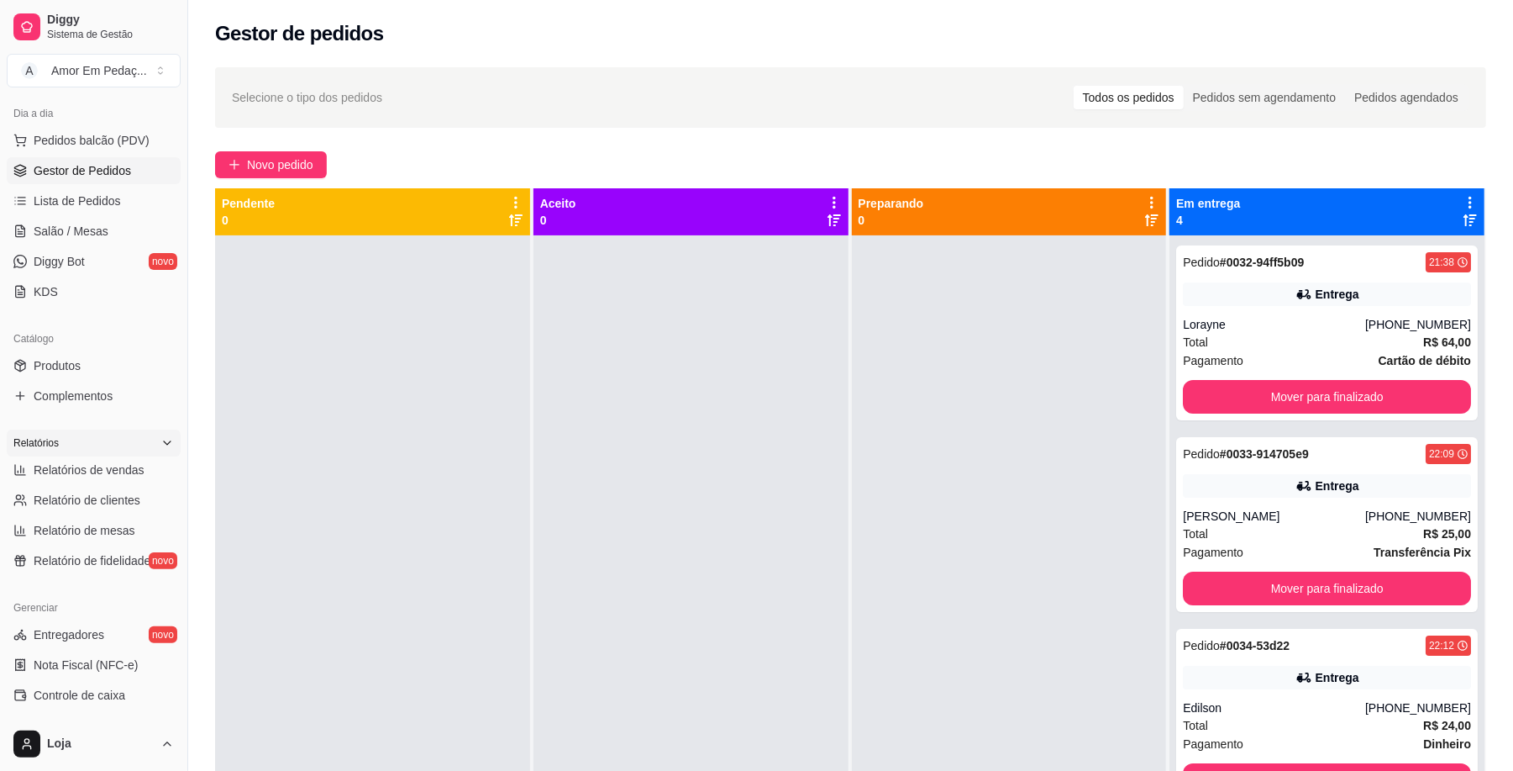
scroll to position [224, 0]
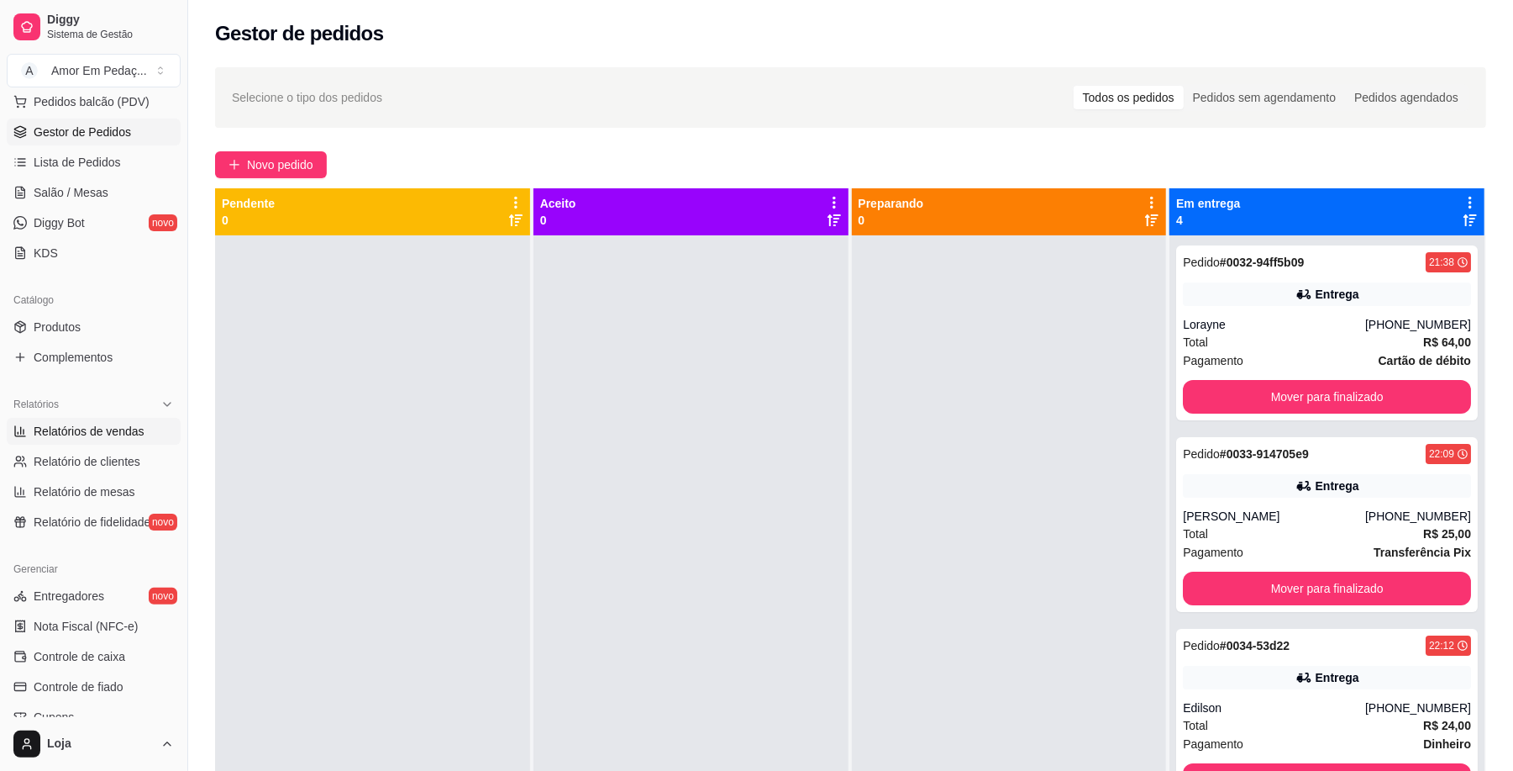
click at [136, 431] on span "Relatórios de vendas" at bounding box center [89, 431] width 111 height 17
select select "ALL"
select select "0"
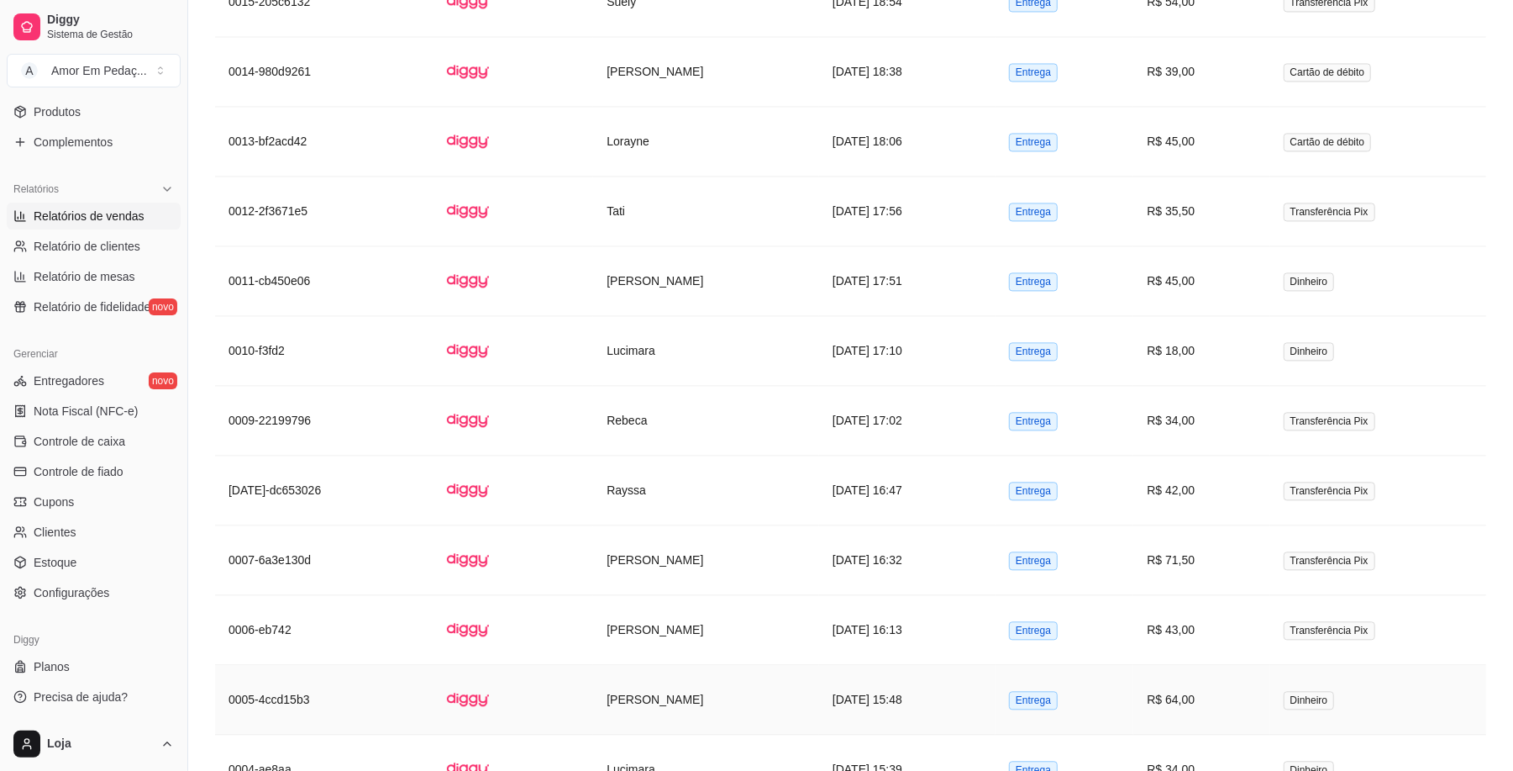
scroll to position [2210, 0]
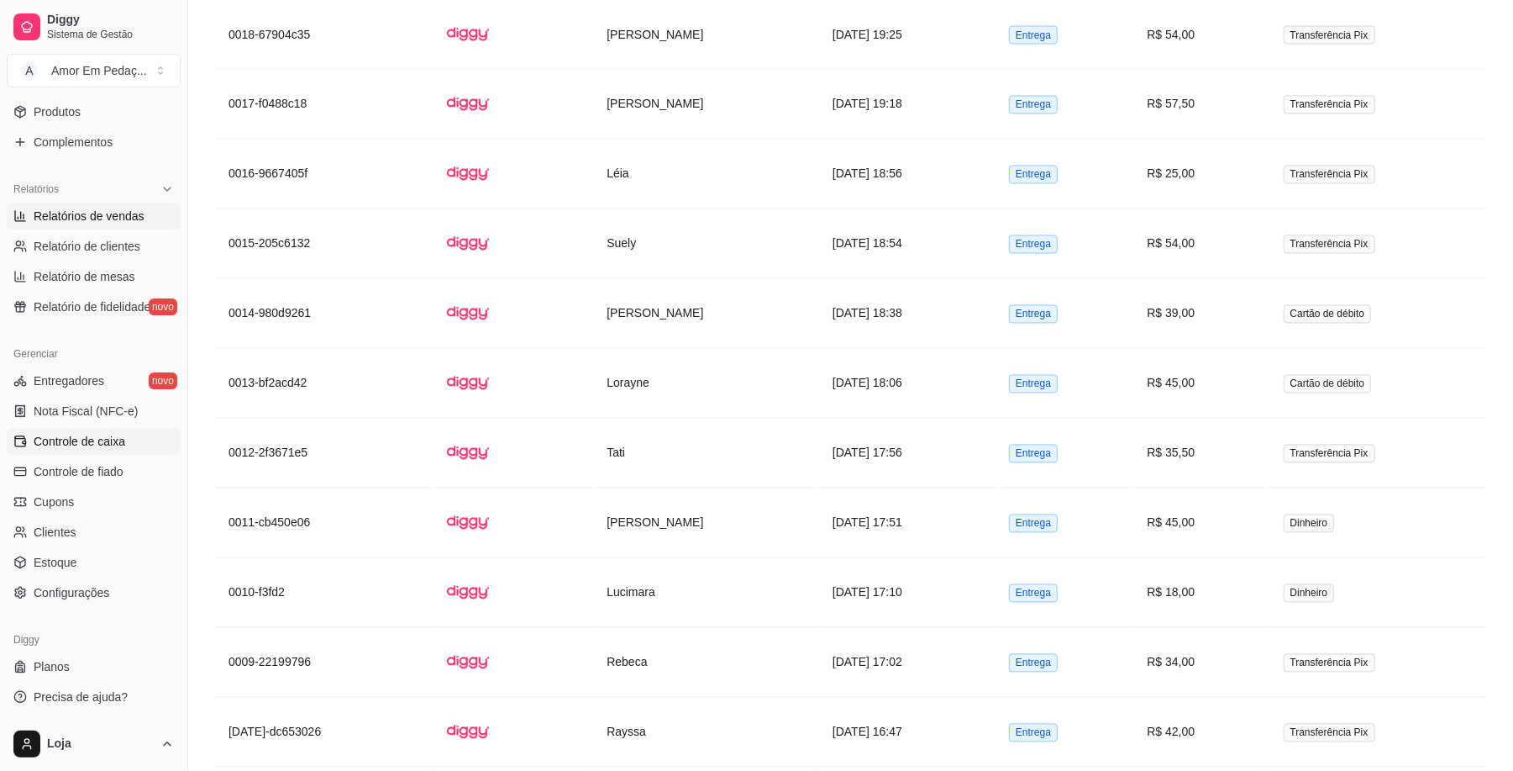
click at [132, 437] on link "Controle de caixa" at bounding box center [94, 441] width 174 height 27
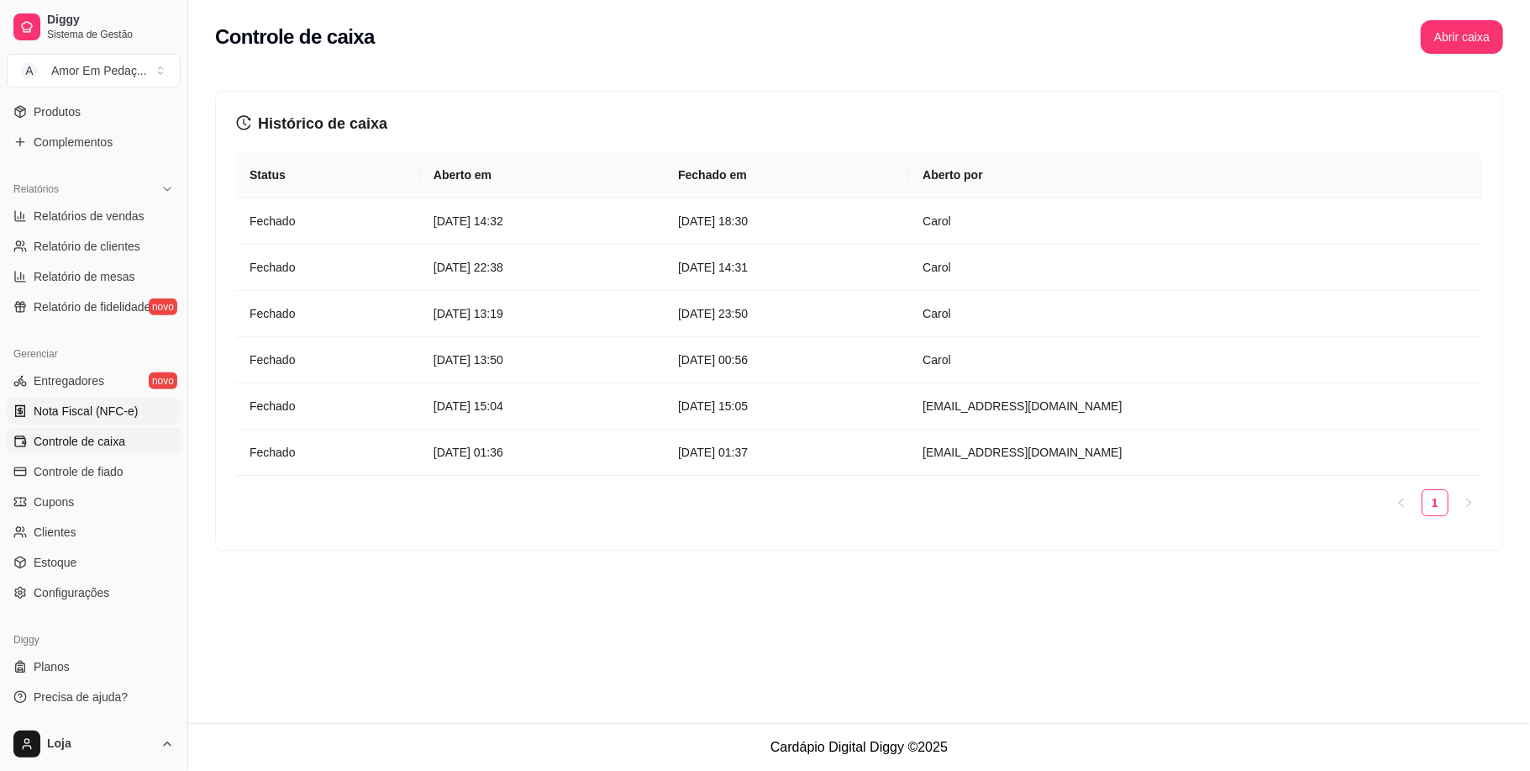
scroll to position [327, 0]
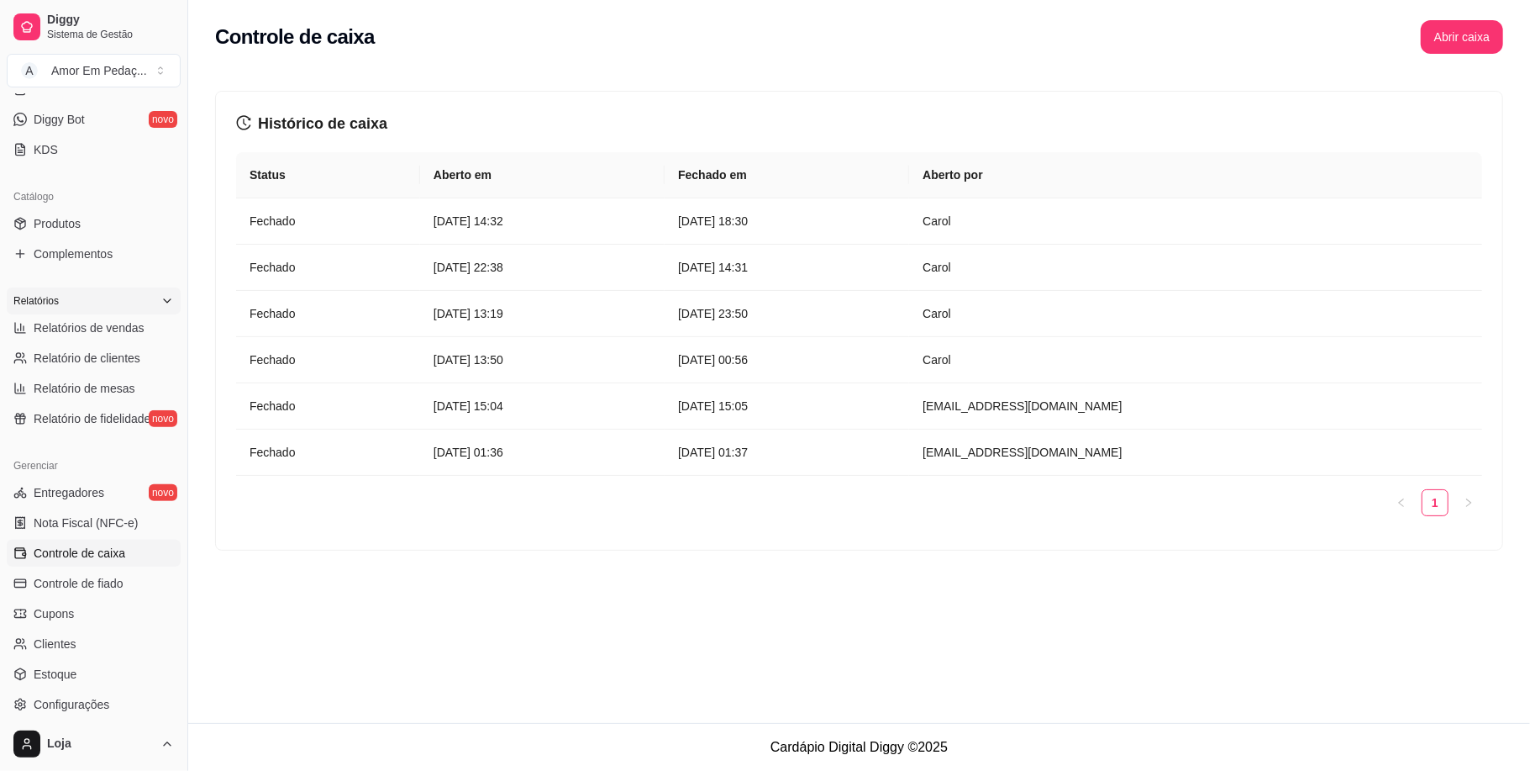
click at [160, 304] on icon at bounding box center [166, 300] width 13 height 13
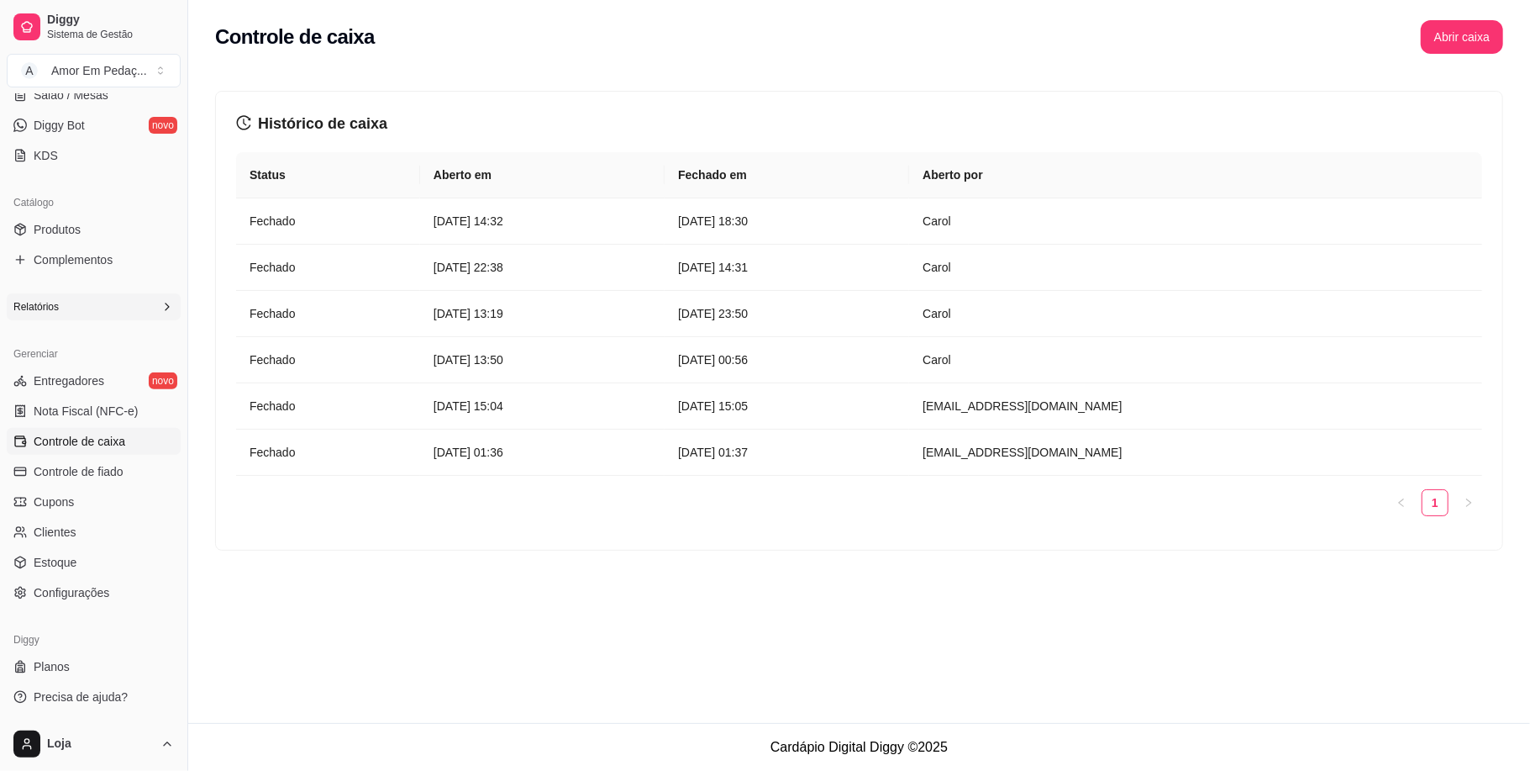
click at [160, 304] on icon at bounding box center [166, 306] width 13 height 13
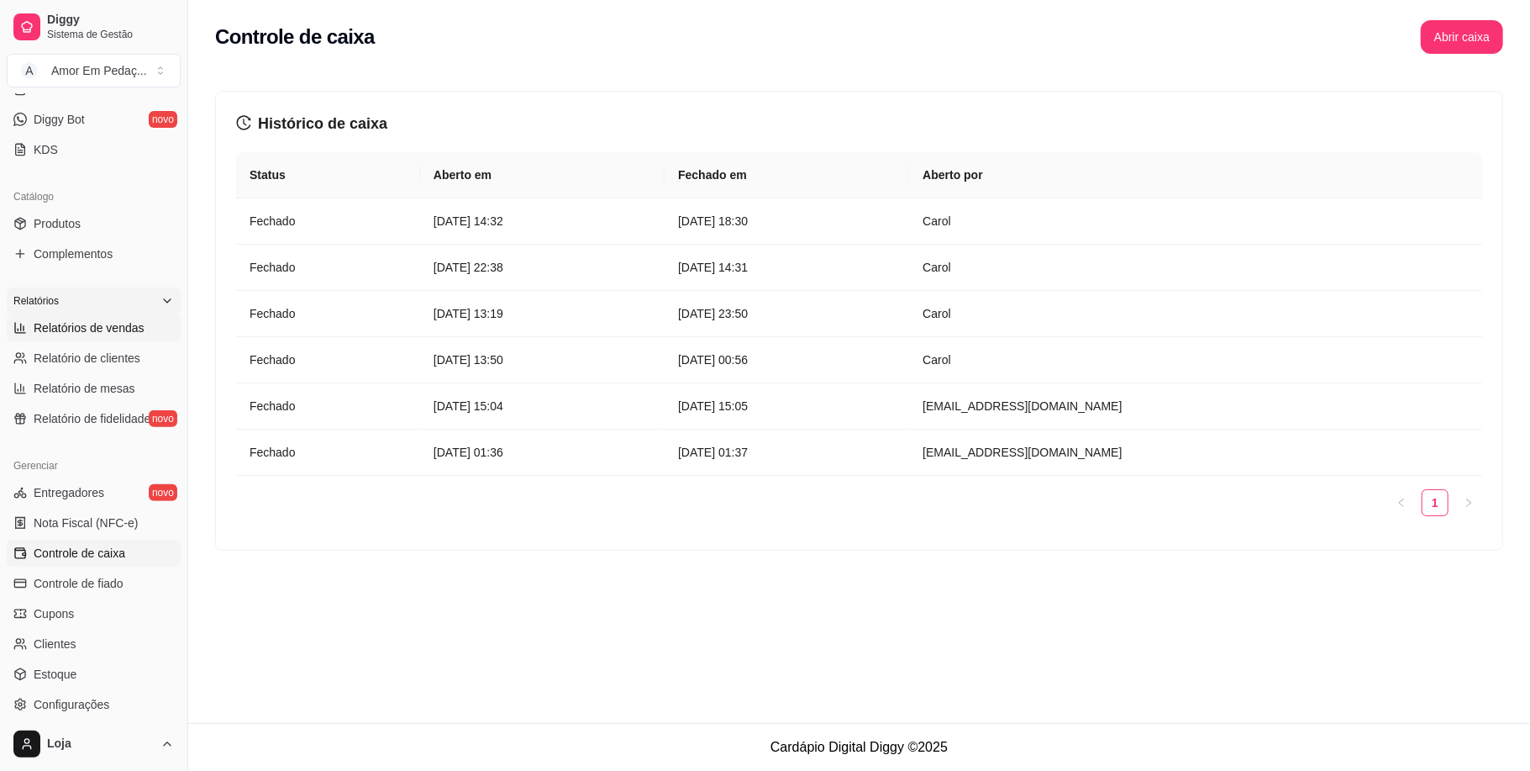
click at [129, 334] on span "Relatórios de vendas" at bounding box center [89, 327] width 111 height 17
select select "ALL"
select select "0"
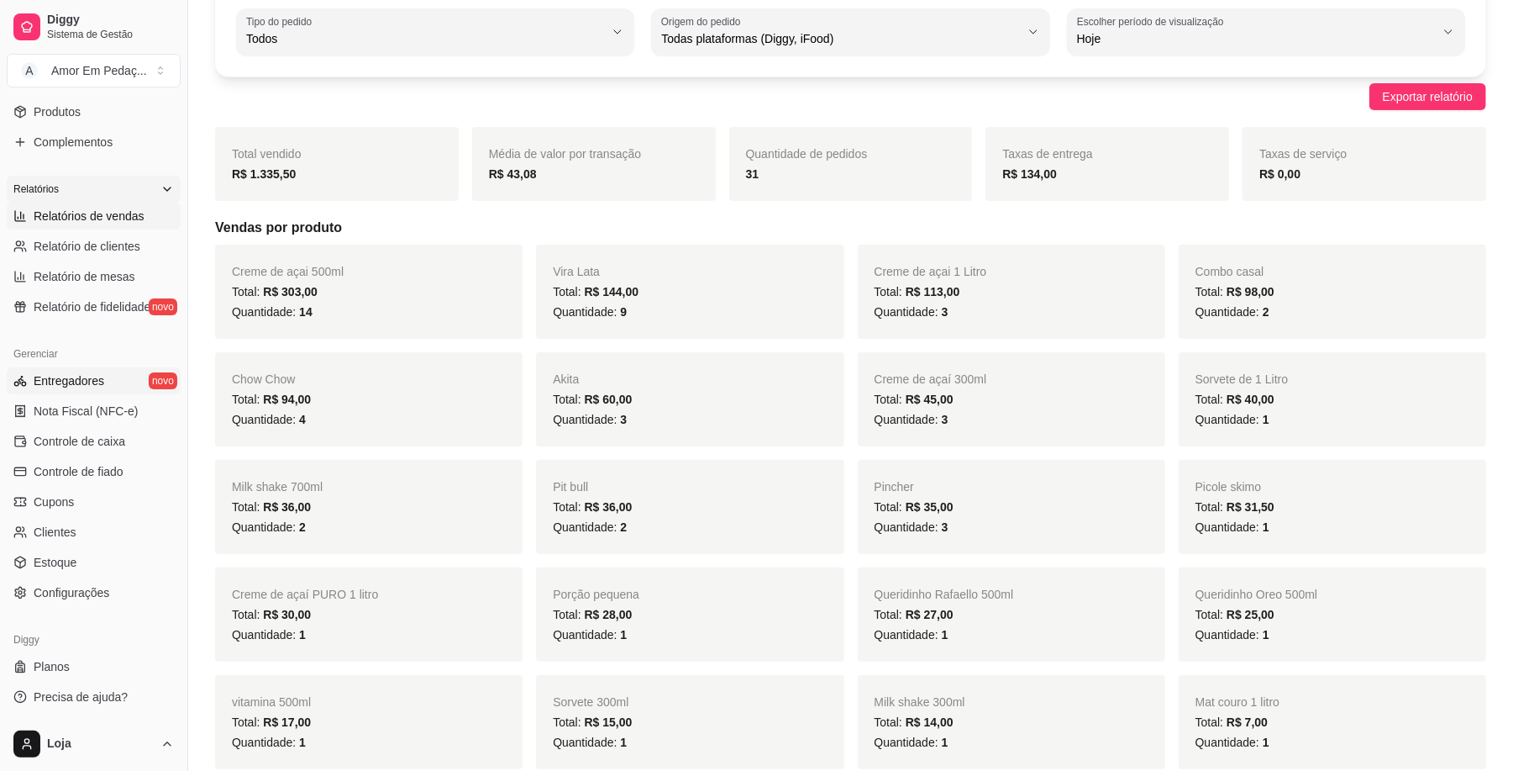
scroll to position [224, 0]
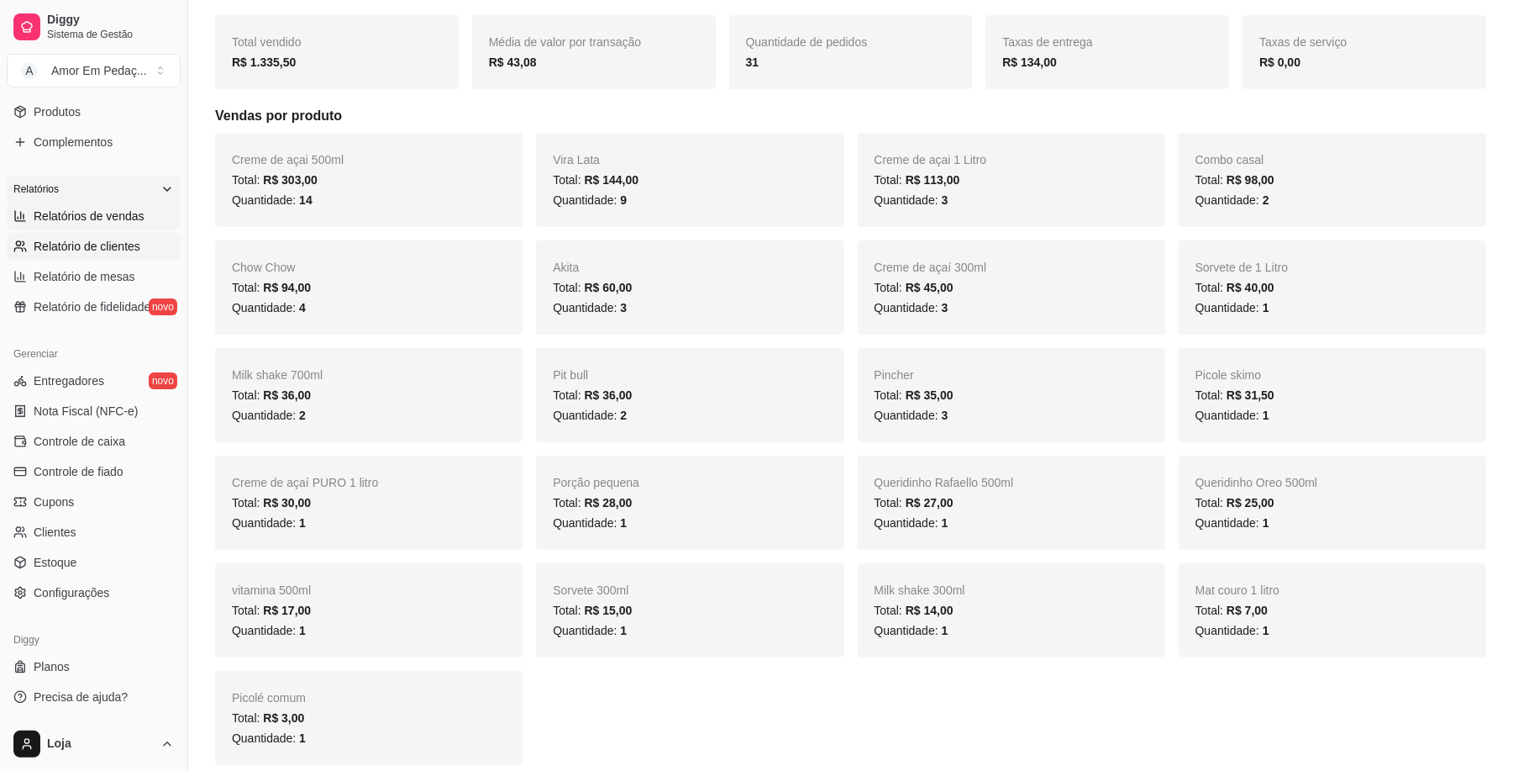
click at [111, 252] on span "Relatório de clientes" at bounding box center [87, 246] width 107 height 17
select select "30"
select select "HIGHEST_TOTAL_SPENT_WITH_ORDERS"
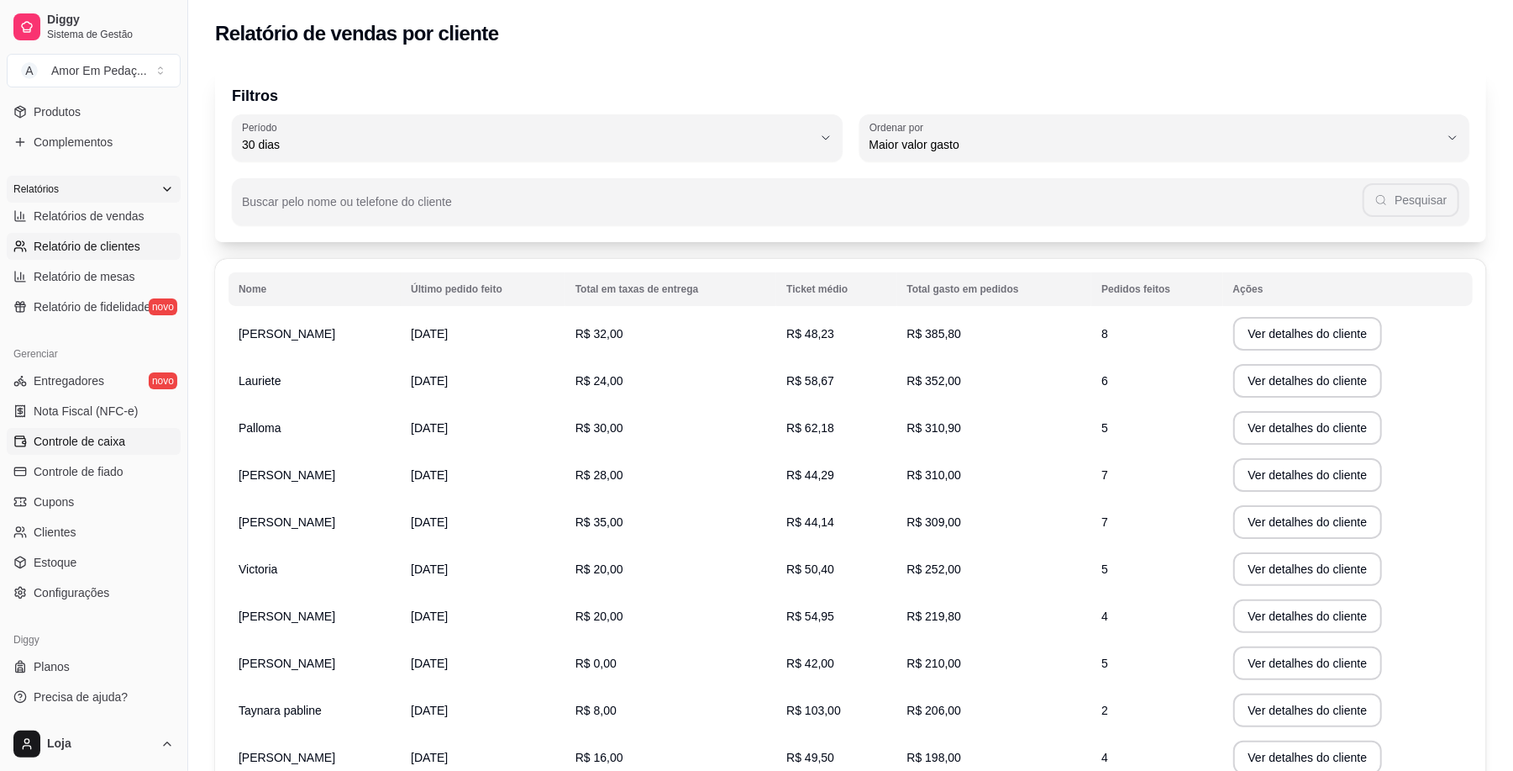
click at [135, 440] on link "Controle de caixa" at bounding box center [94, 441] width 174 height 27
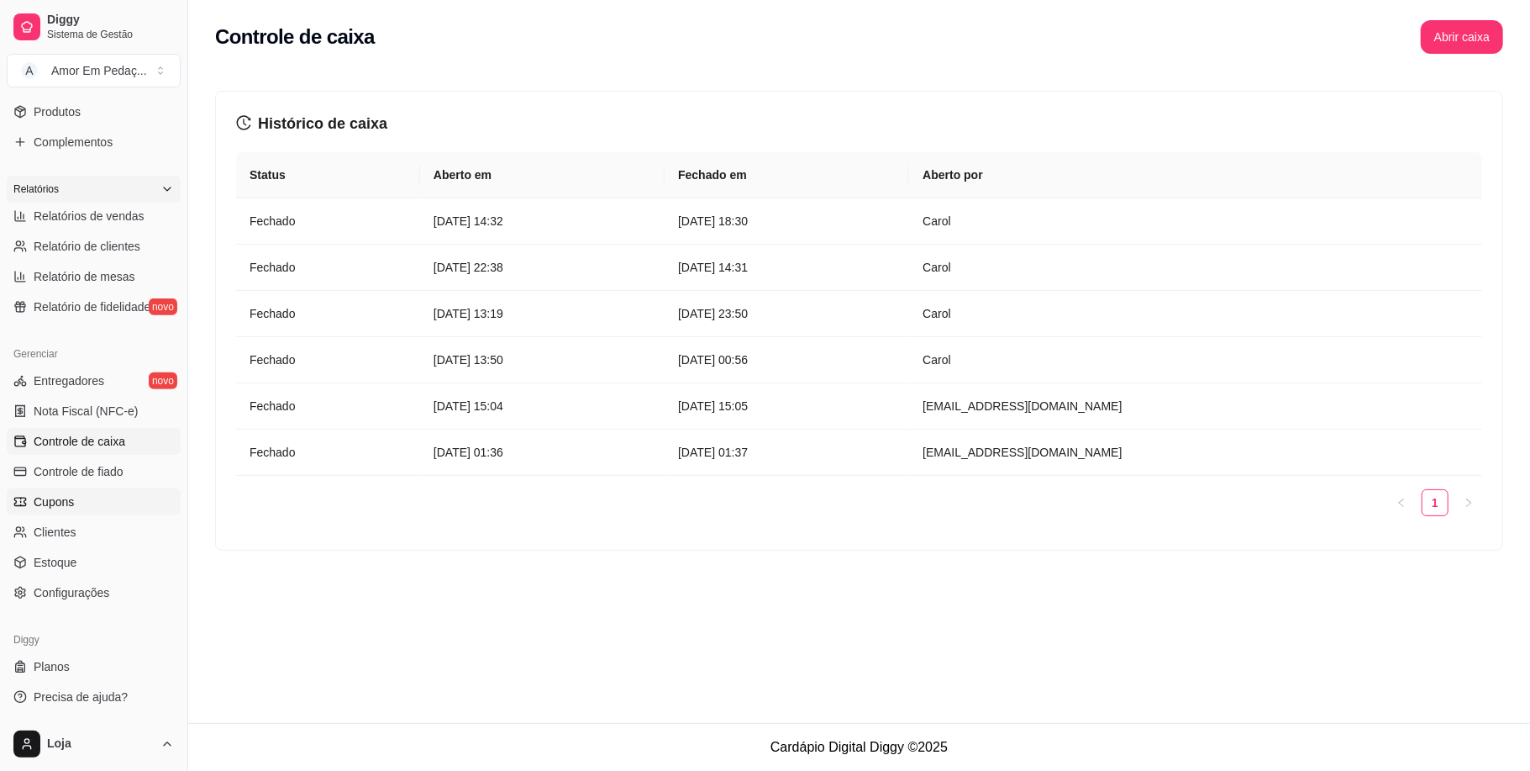
click at [128, 499] on link "Cupons" at bounding box center [94, 501] width 174 height 27
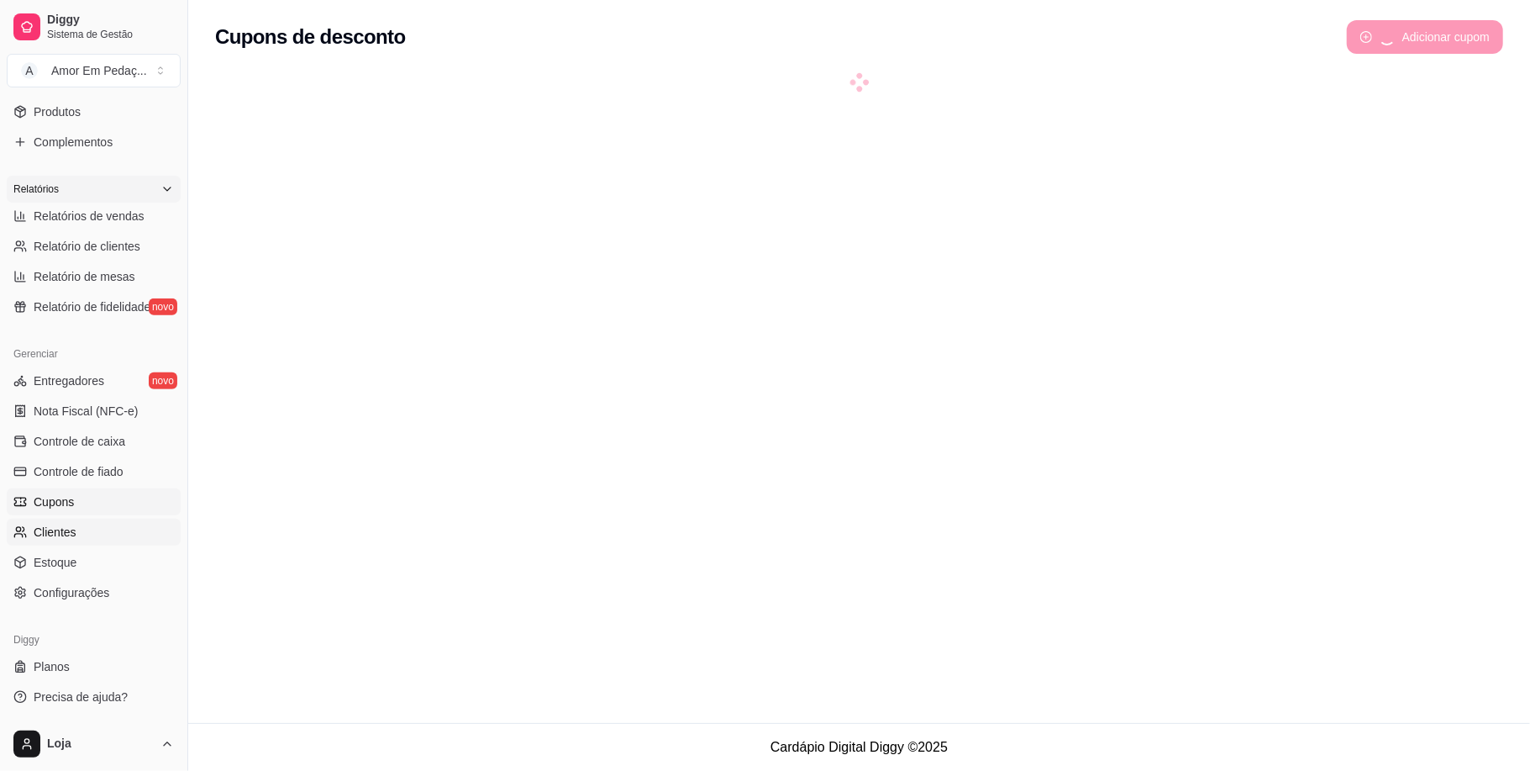
click at [136, 529] on link "Clientes" at bounding box center [94, 531] width 174 height 27
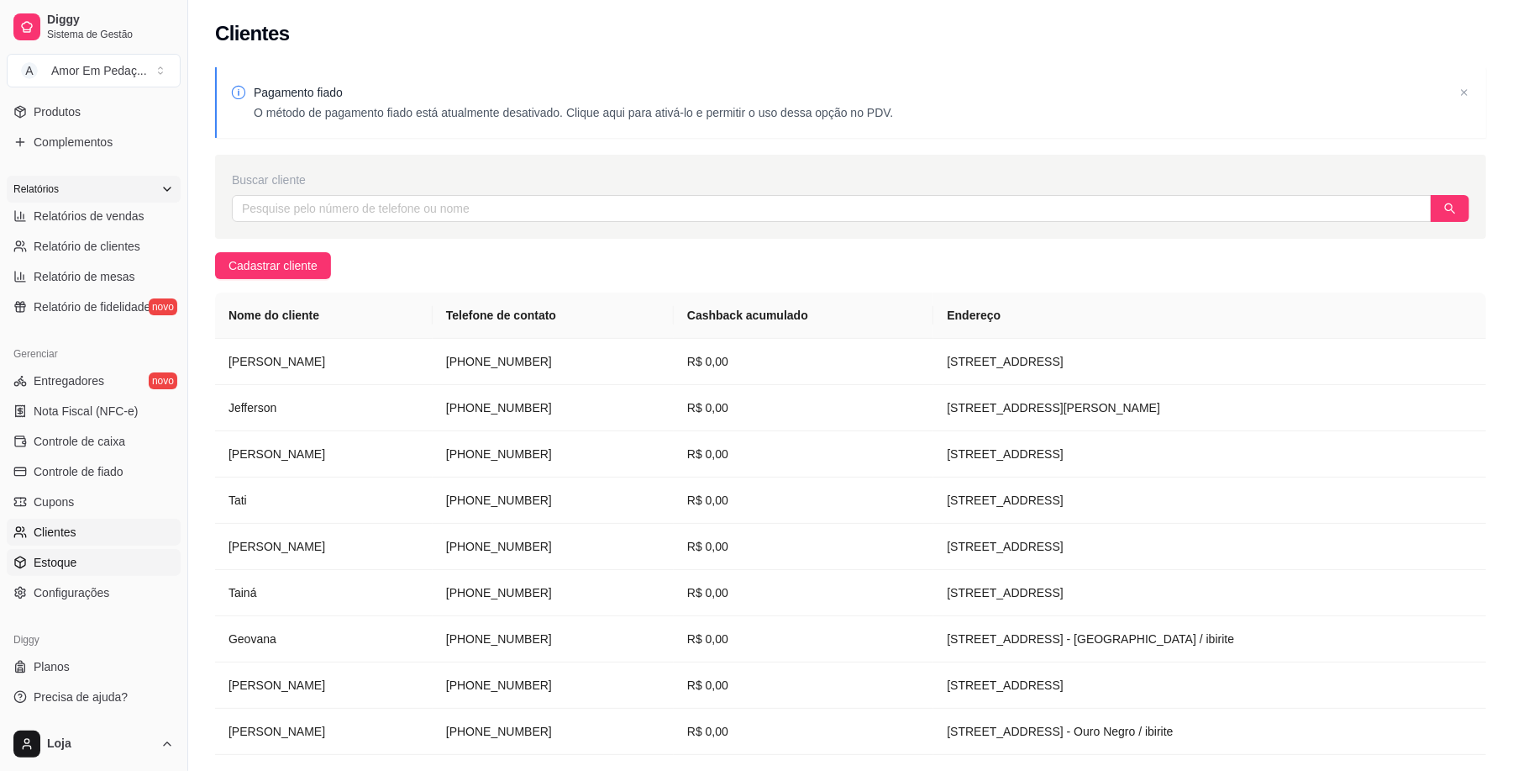
click at [129, 553] on link "Estoque" at bounding box center [94, 562] width 174 height 27
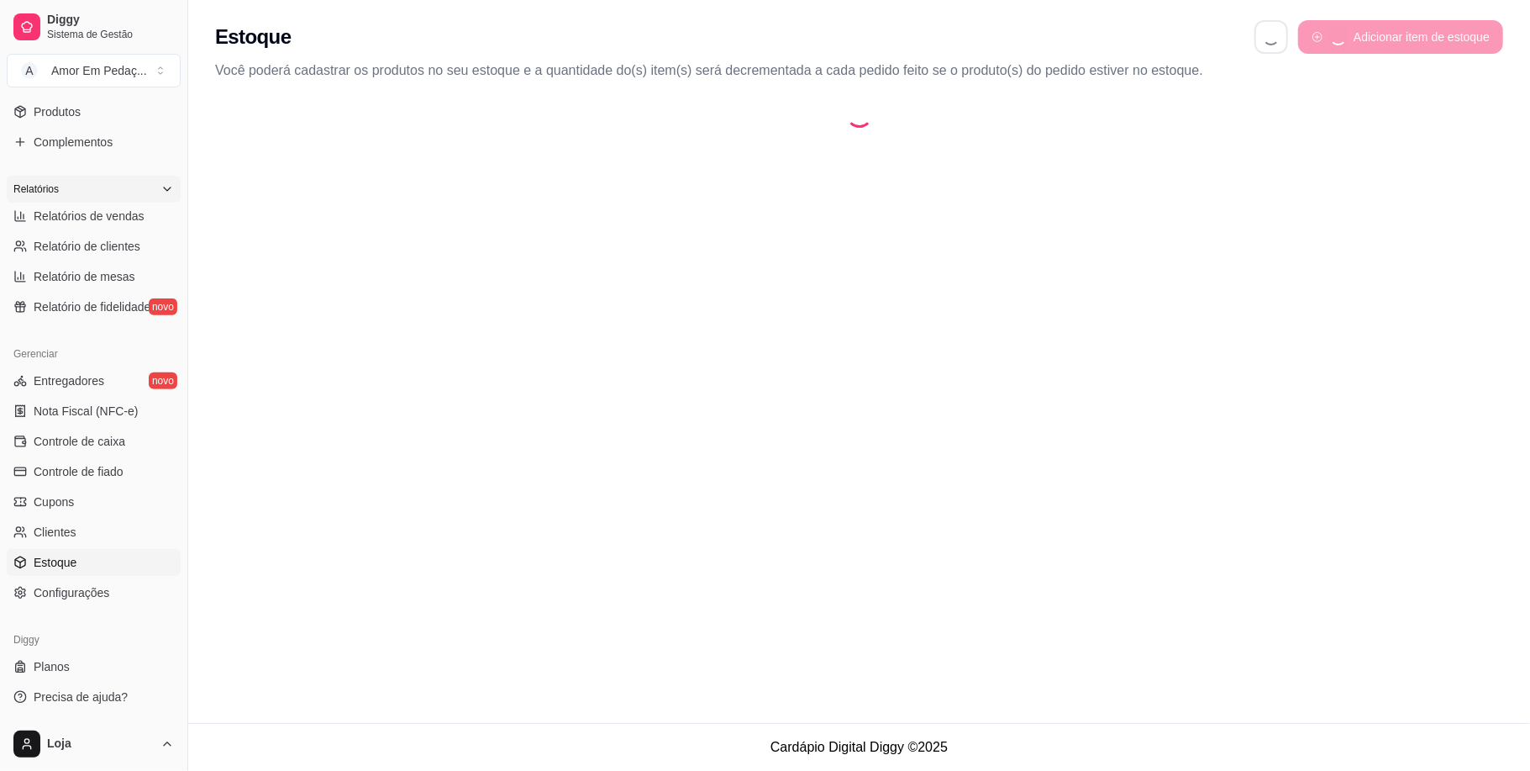
select select "QUANTITY_ORDER"
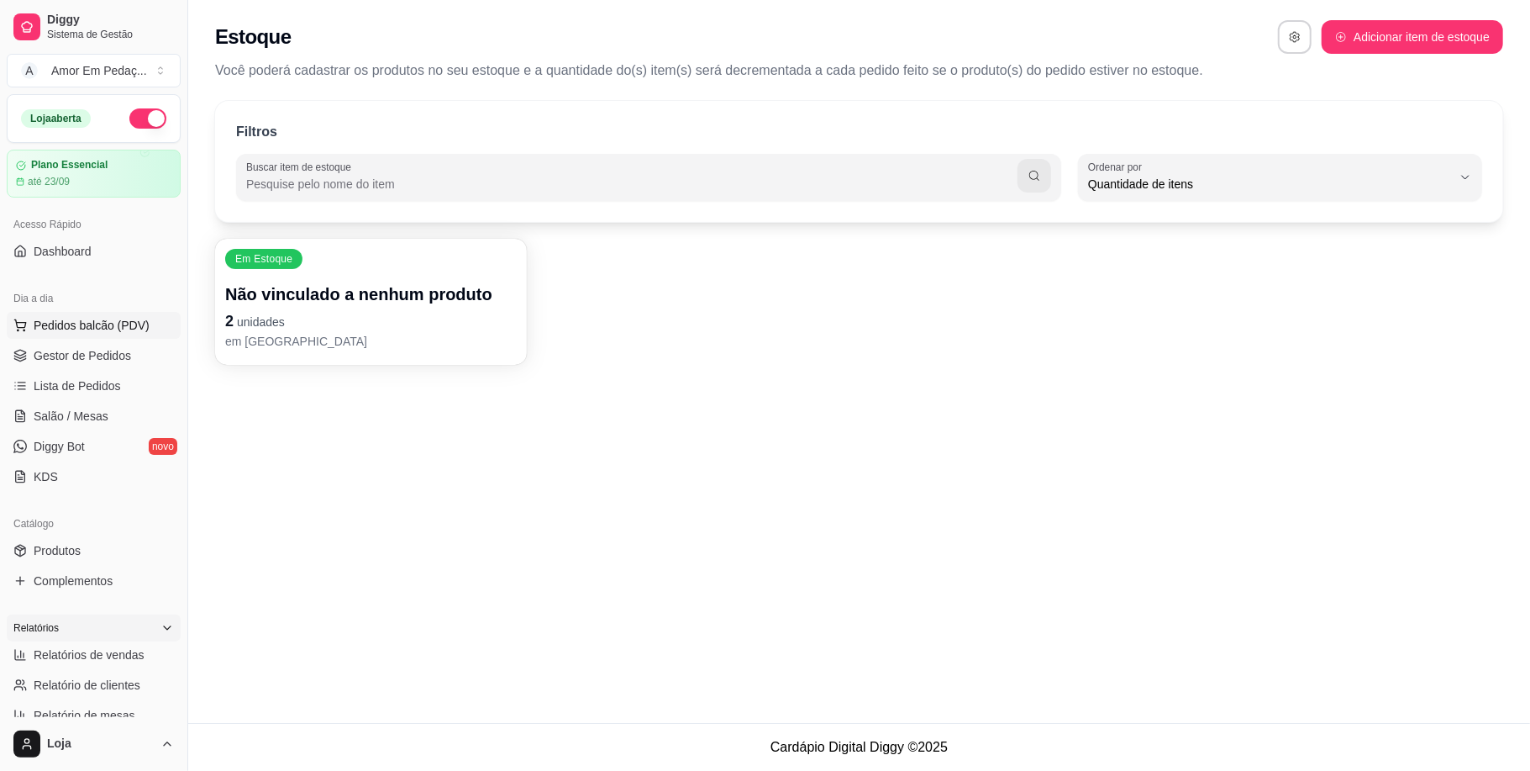
click at [145, 323] on button "Pedidos balcão (PDV)" at bounding box center [94, 325] width 174 height 27
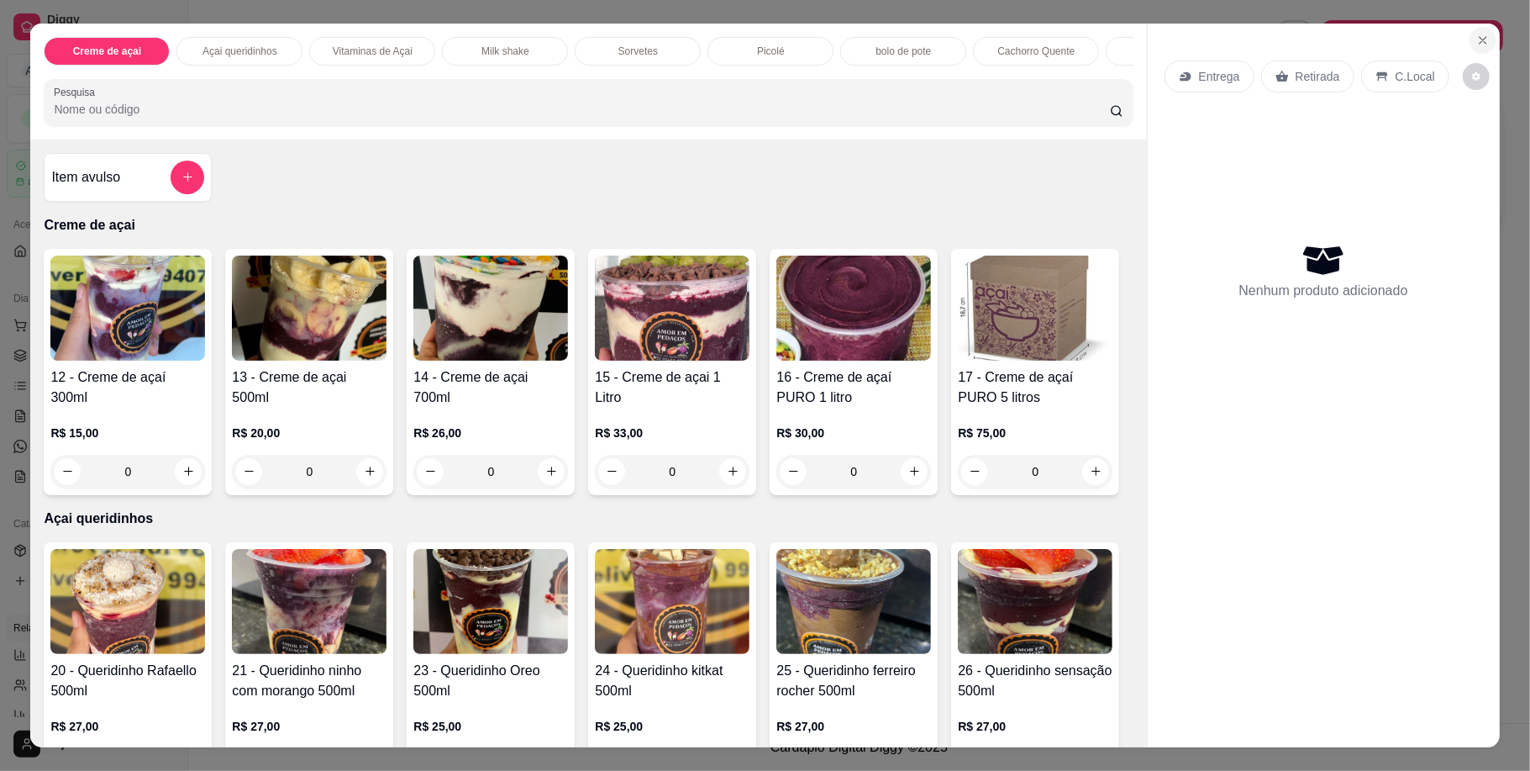
click at [1470, 28] on button "Close" at bounding box center [1483, 40] width 27 height 27
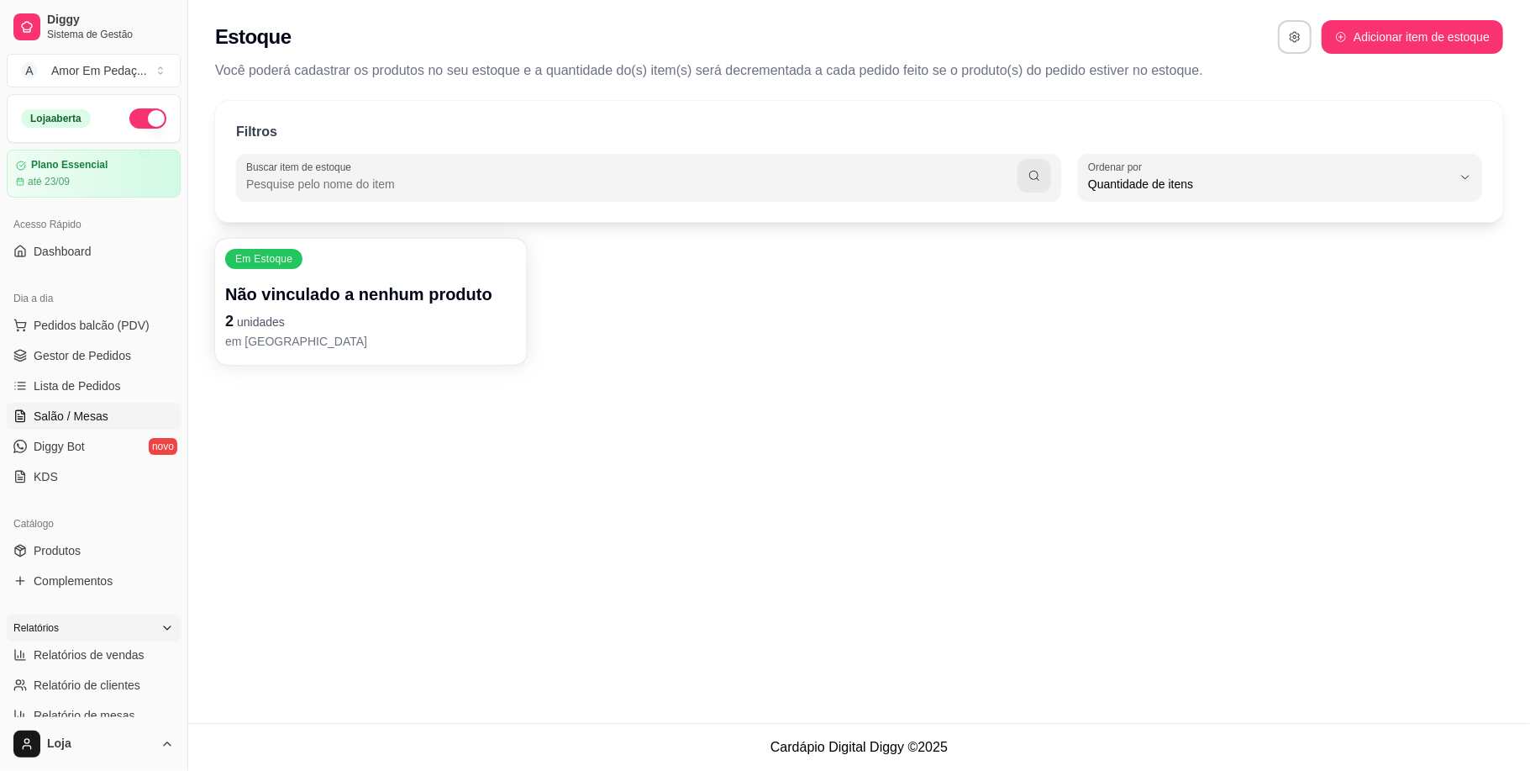
click at [129, 411] on link "Salão / Mesas" at bounding box center [94, 415] width 174 height 27
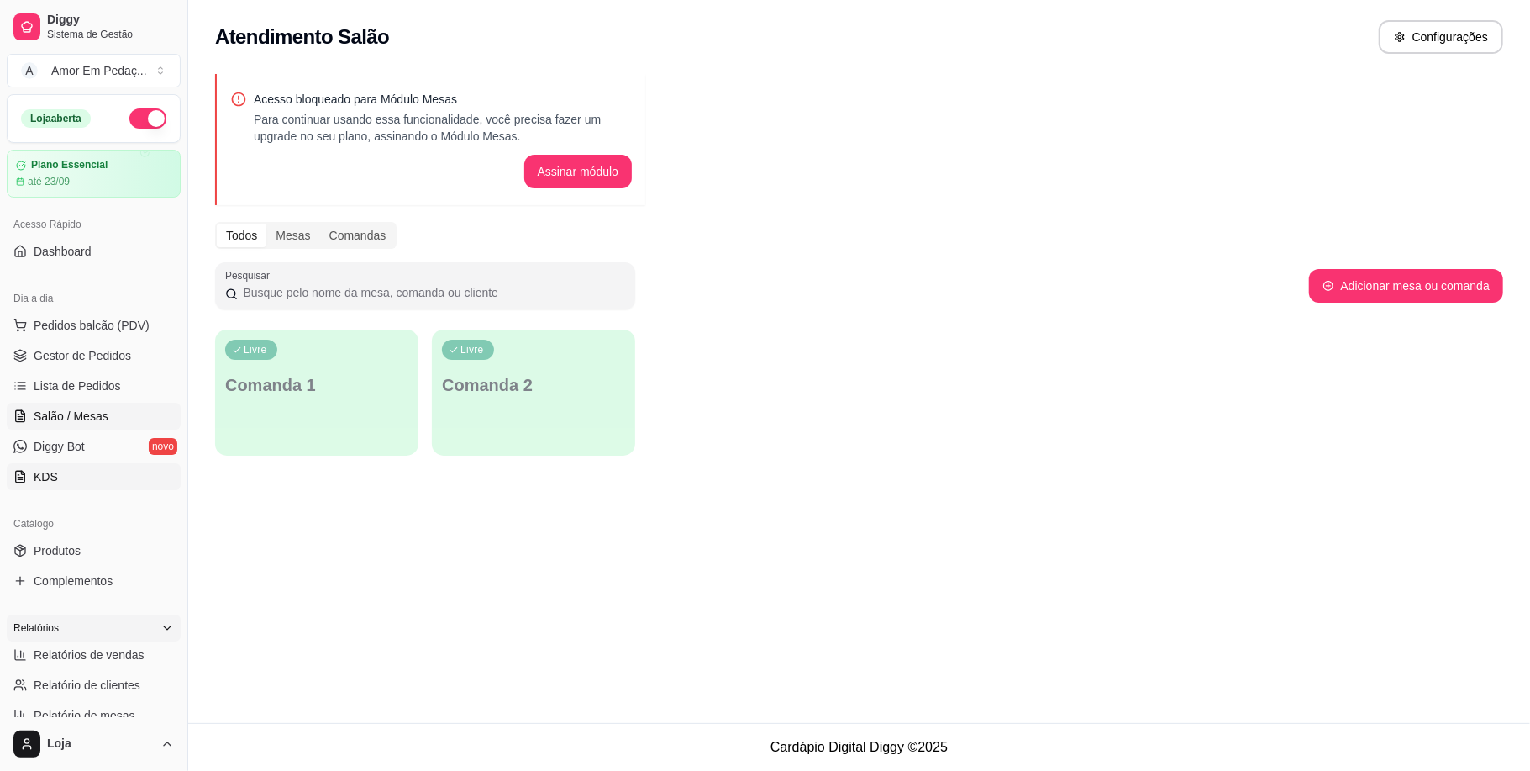
click at [126, 472] on link "KDS" at bounding box center [94, 476] width 174 height 27
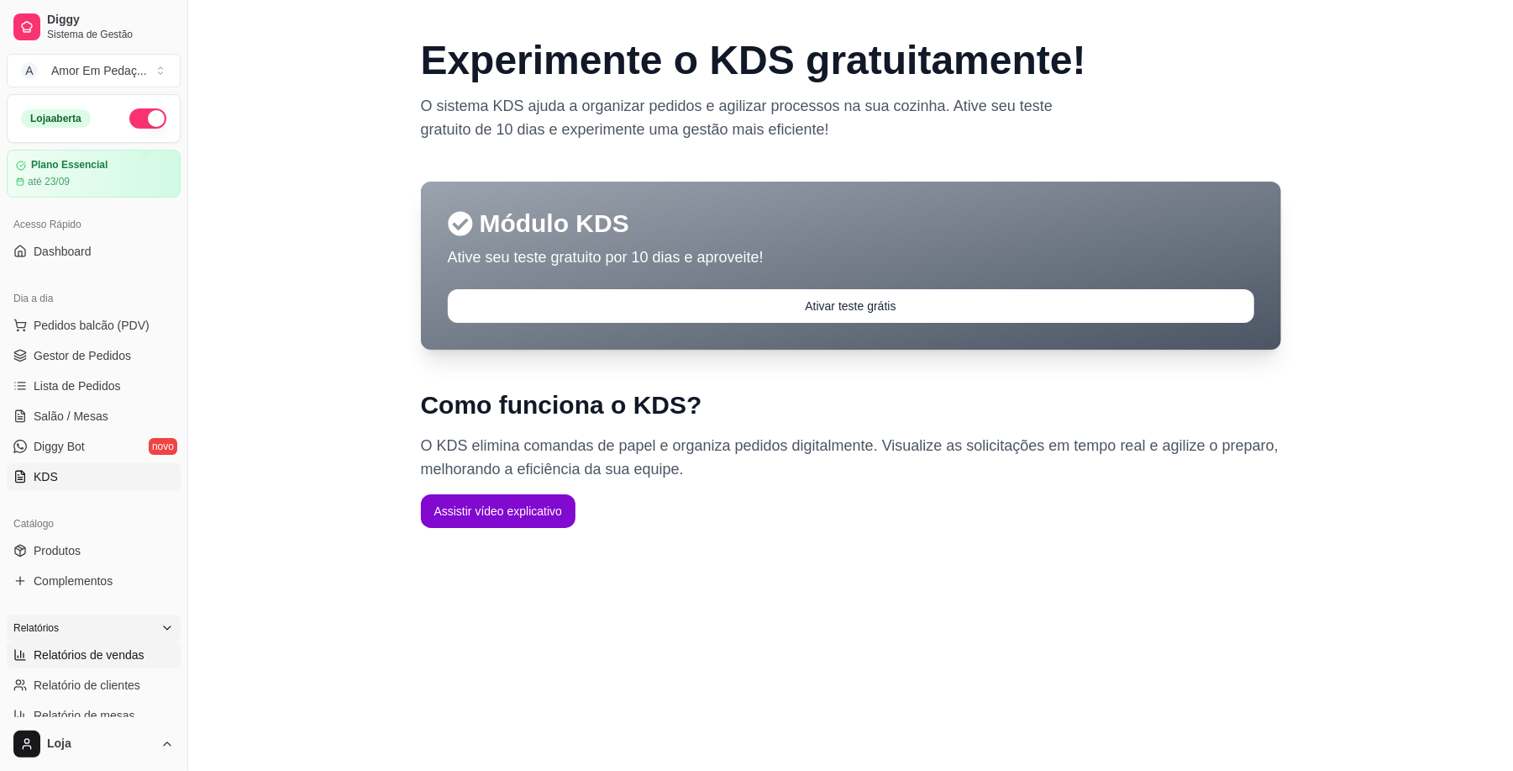
click at [101, 654] on span "Relatórios de vendas" at bounding box center [89, 654] width 111 height 17
select select "ALL"
select select "0"
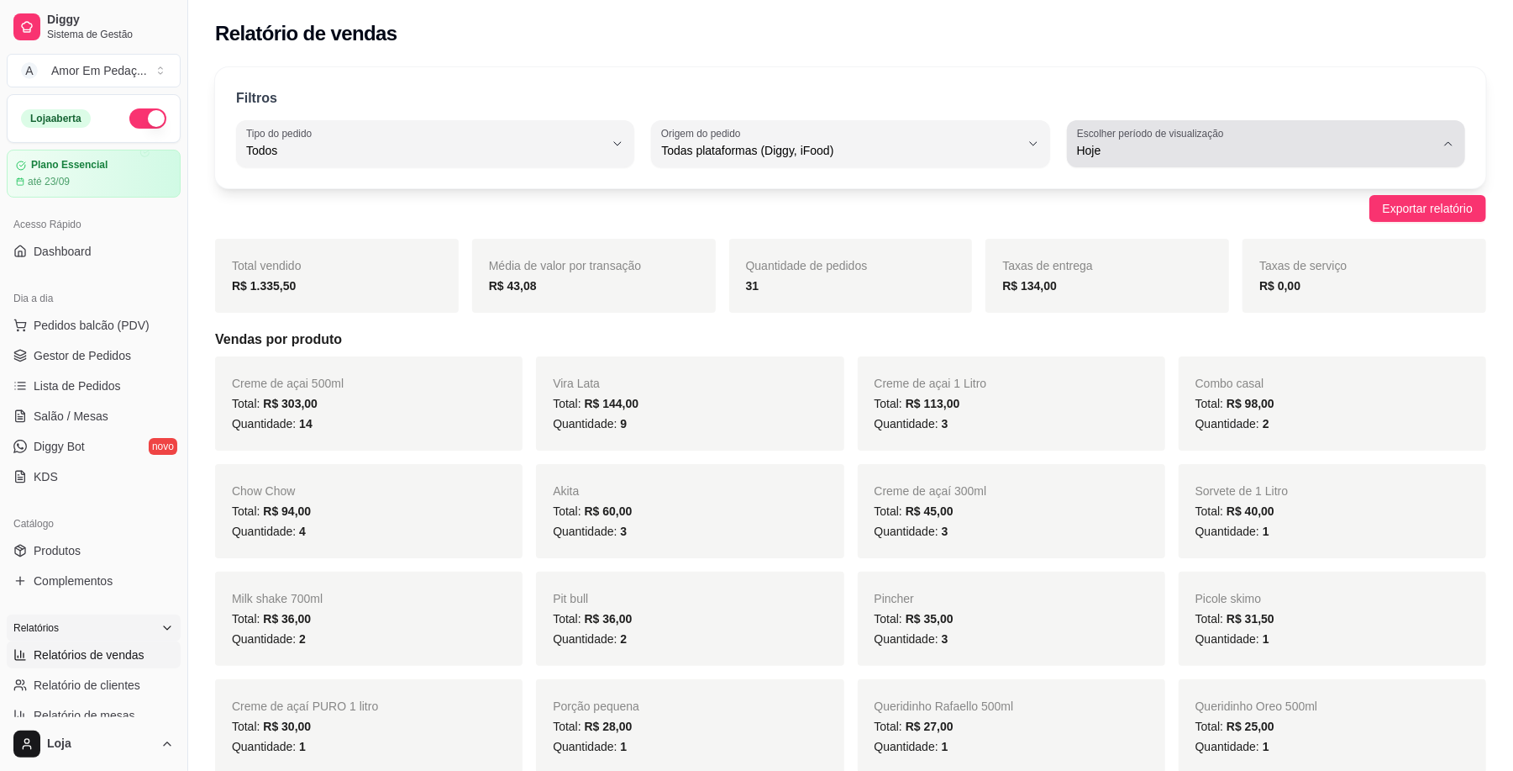
click at [1267, 146] on span "Hoje" at bounding box center [1256, 150] width 358 height 17
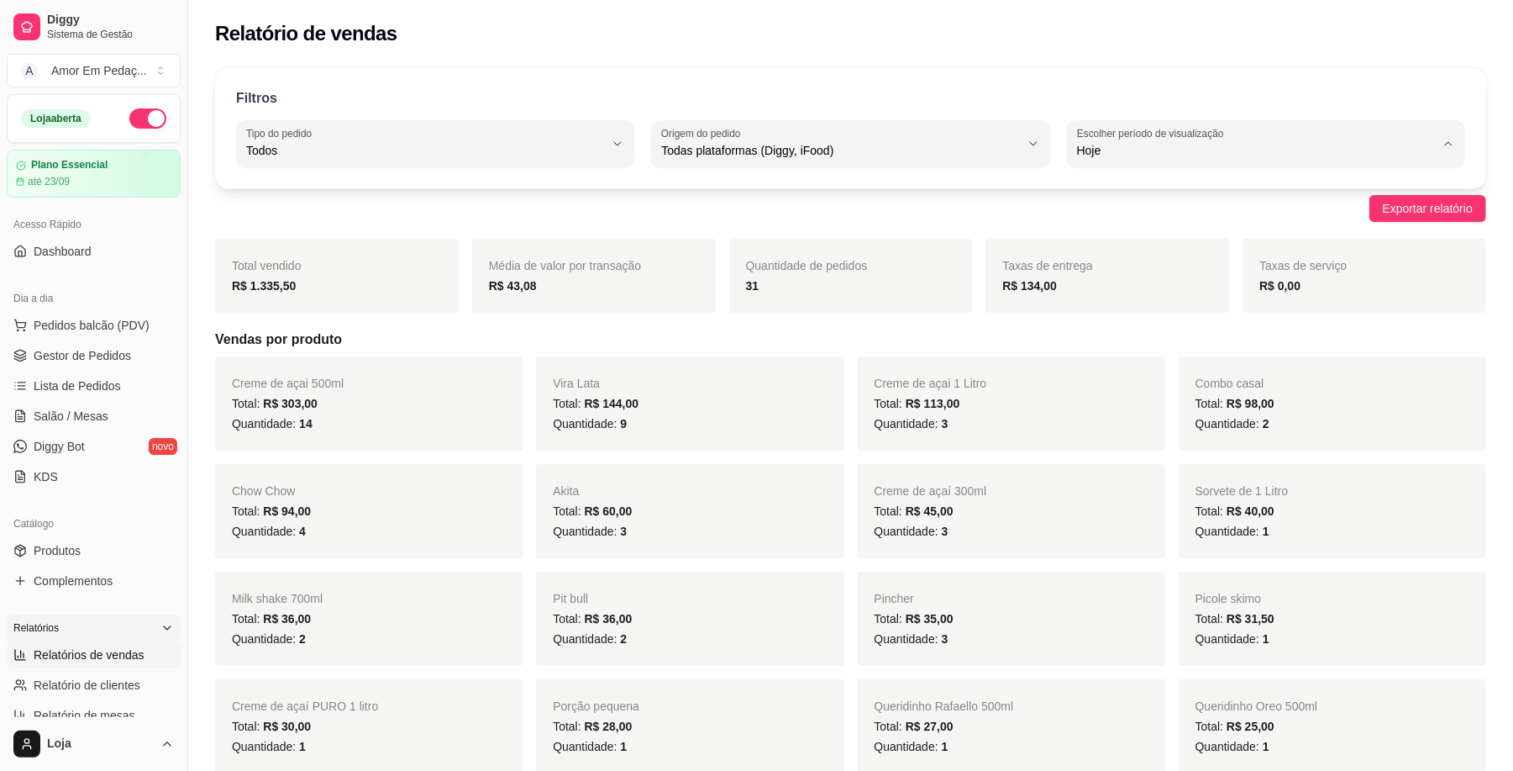
click at [1181, 355] on span "Customizado" at bounding box center [1258, 355] width 340 height 16
type input "-1"
select select "-1"
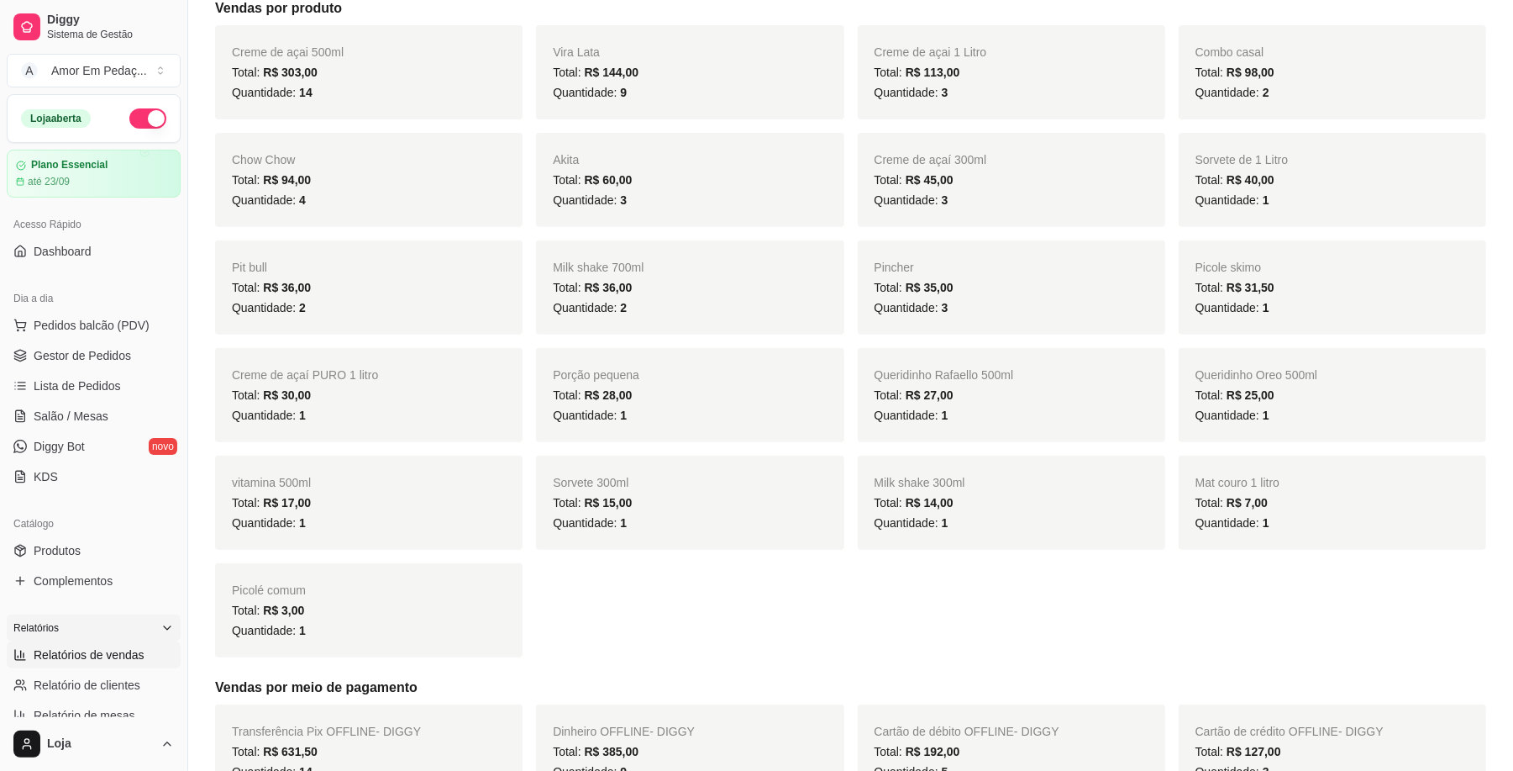
scroll to position [448, 0]
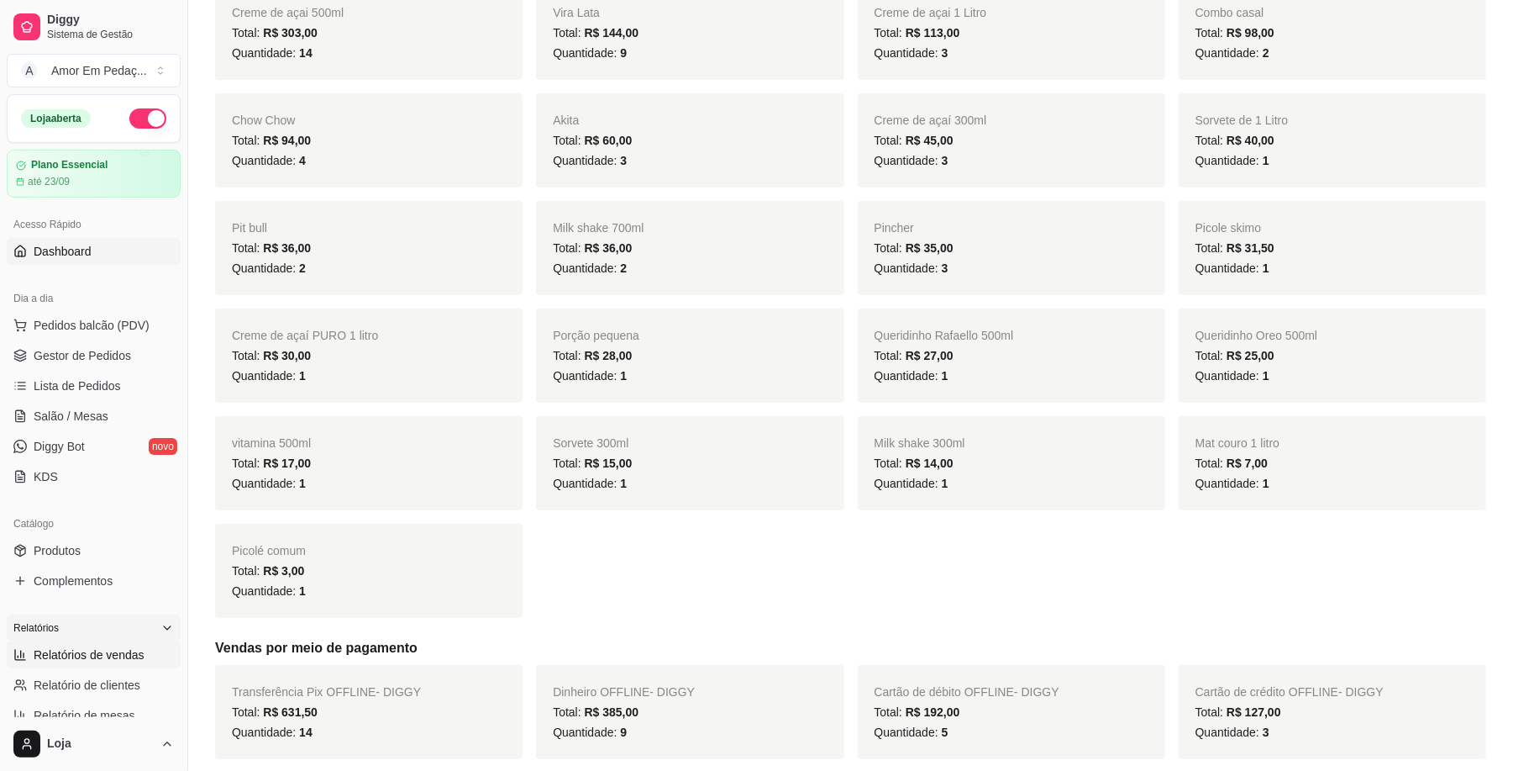
click at [84, 255] on span "Dashboard" at bounding box center [63, 251] width 58 height 17
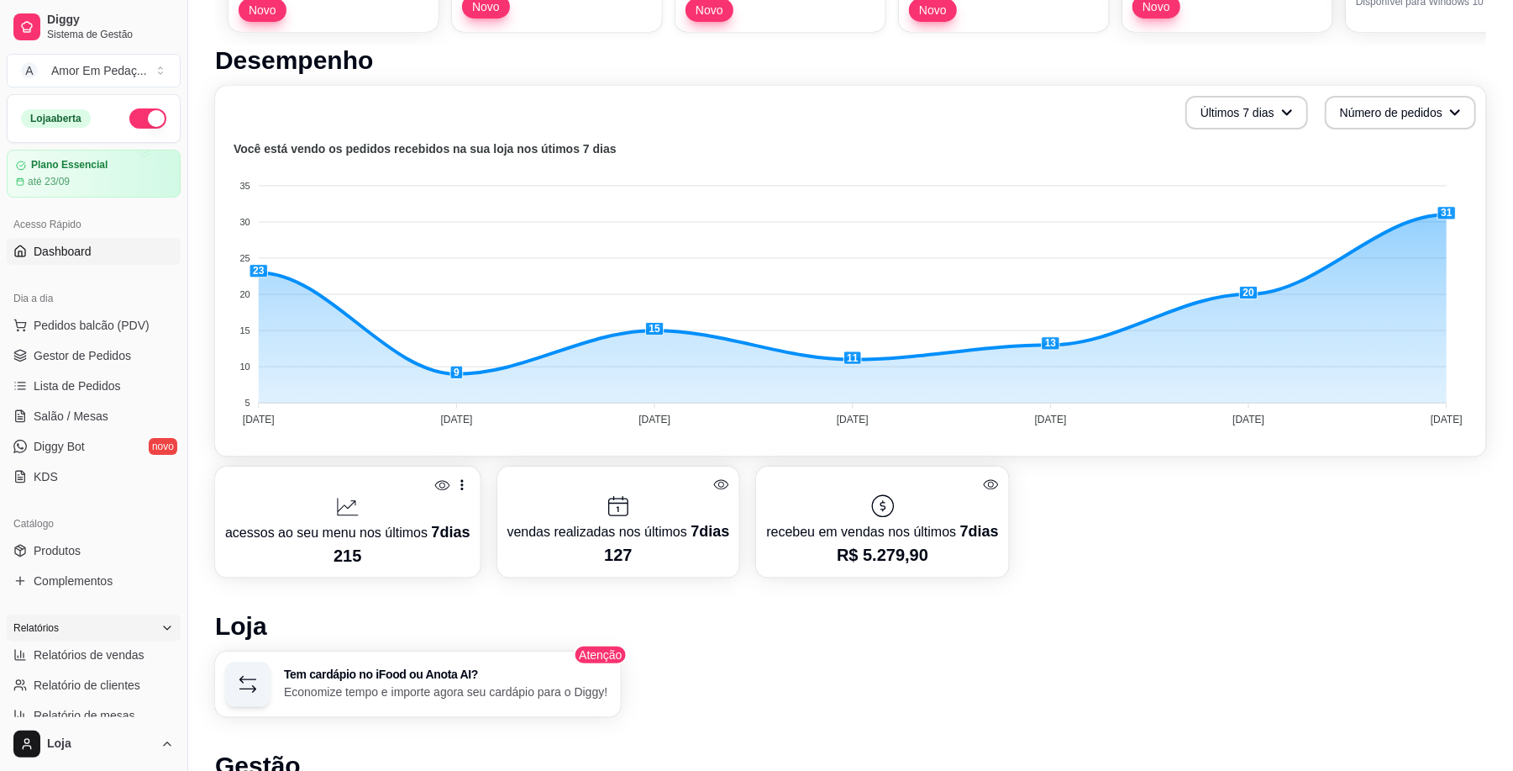
scroll to position [336, 0]
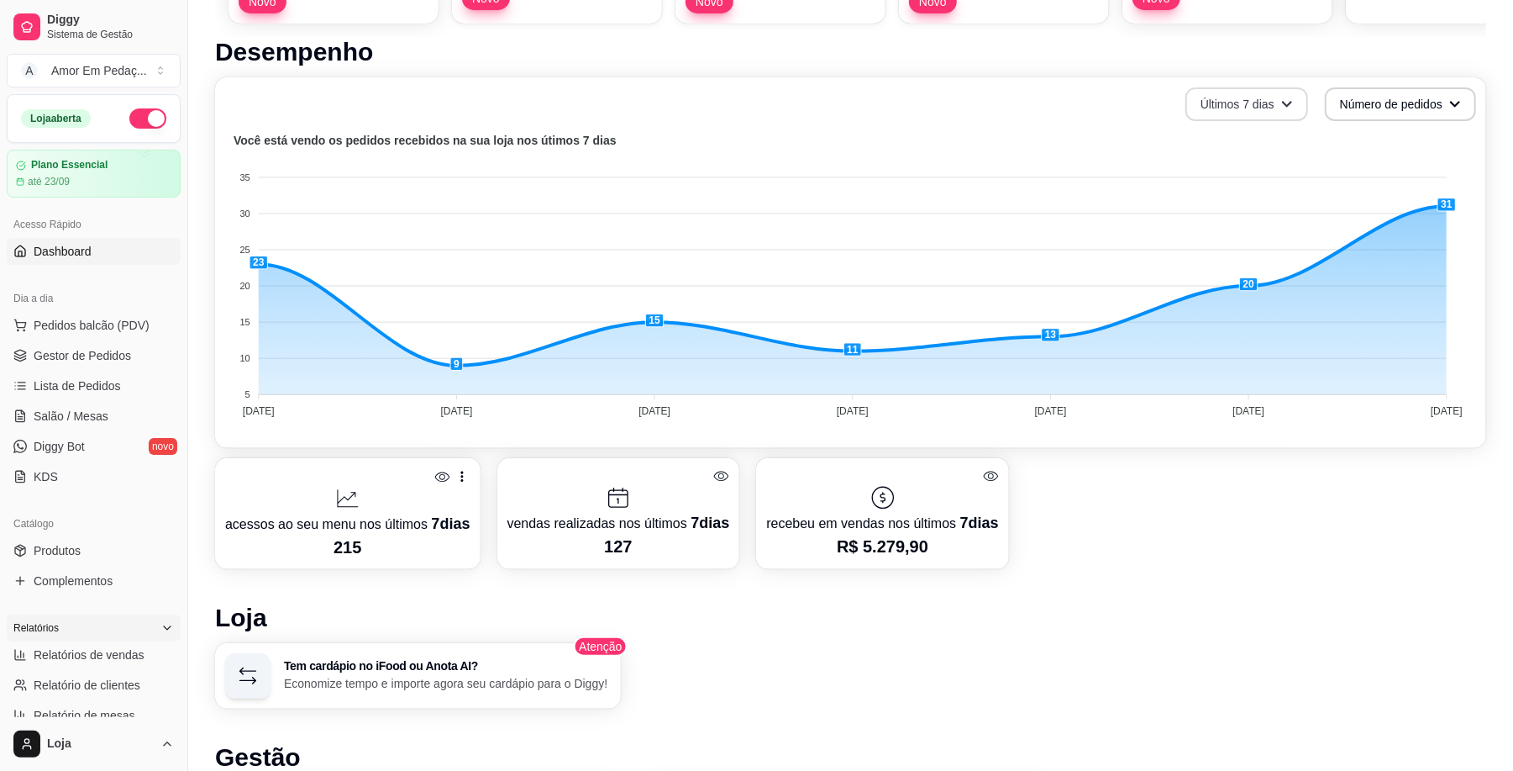
click at [1247, 114] on button "Últimos 7 dias" at bounding box center [1247, 104] width 123 height 34
click at [1245, 208] on span "Últimos 30 dias" at bounding box center [1247, 200] width 141 height 17
